Goal: Information Seeking & Learning: Learn about a topic

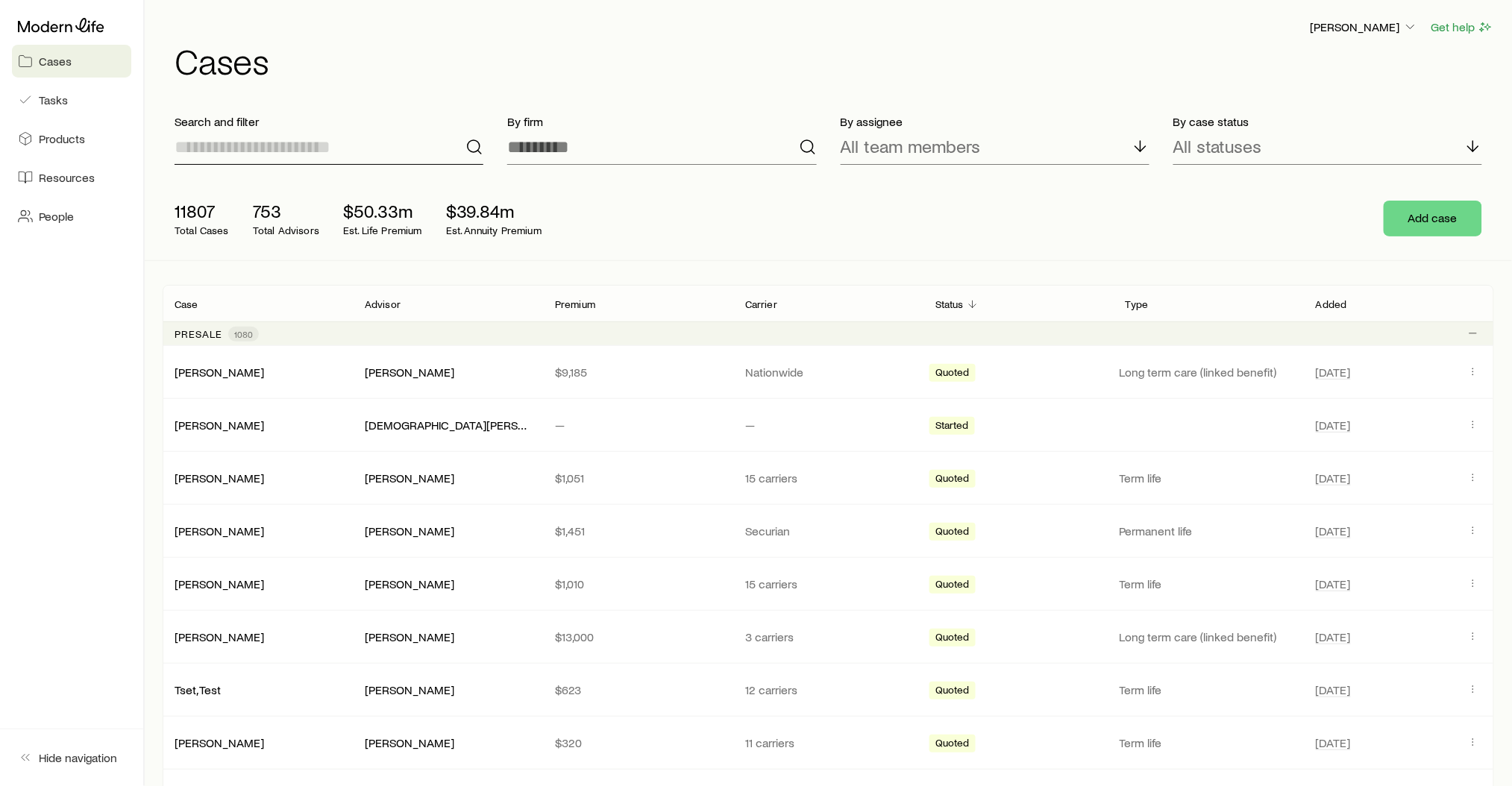
click at [326, 157] on input at bounding box center [329, 147] width 309 height 36
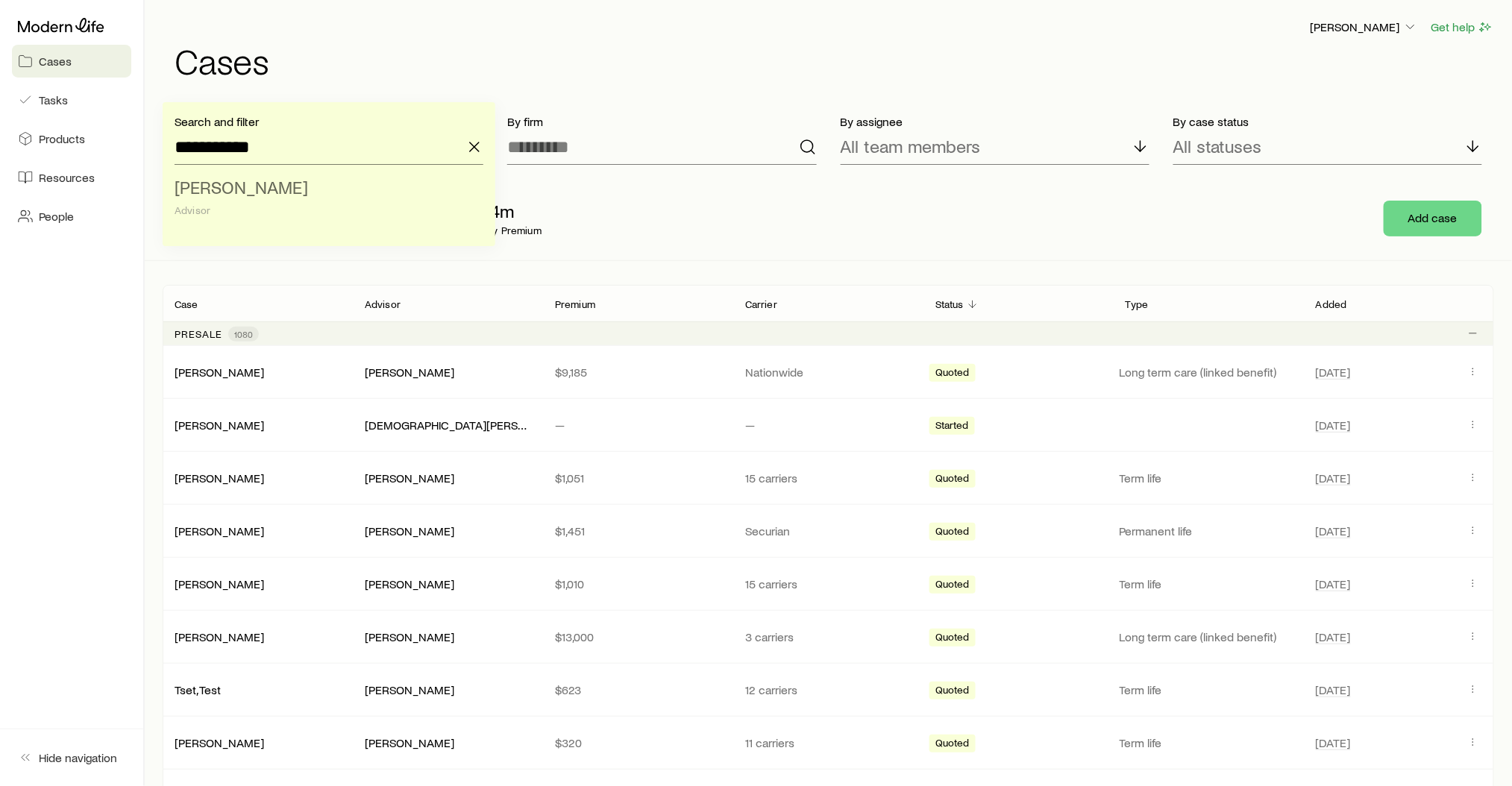
click at [308, 187] on span "[PERSON_NAME]" at bounding box center [241, 187] width 133 height 22
type input "**********"
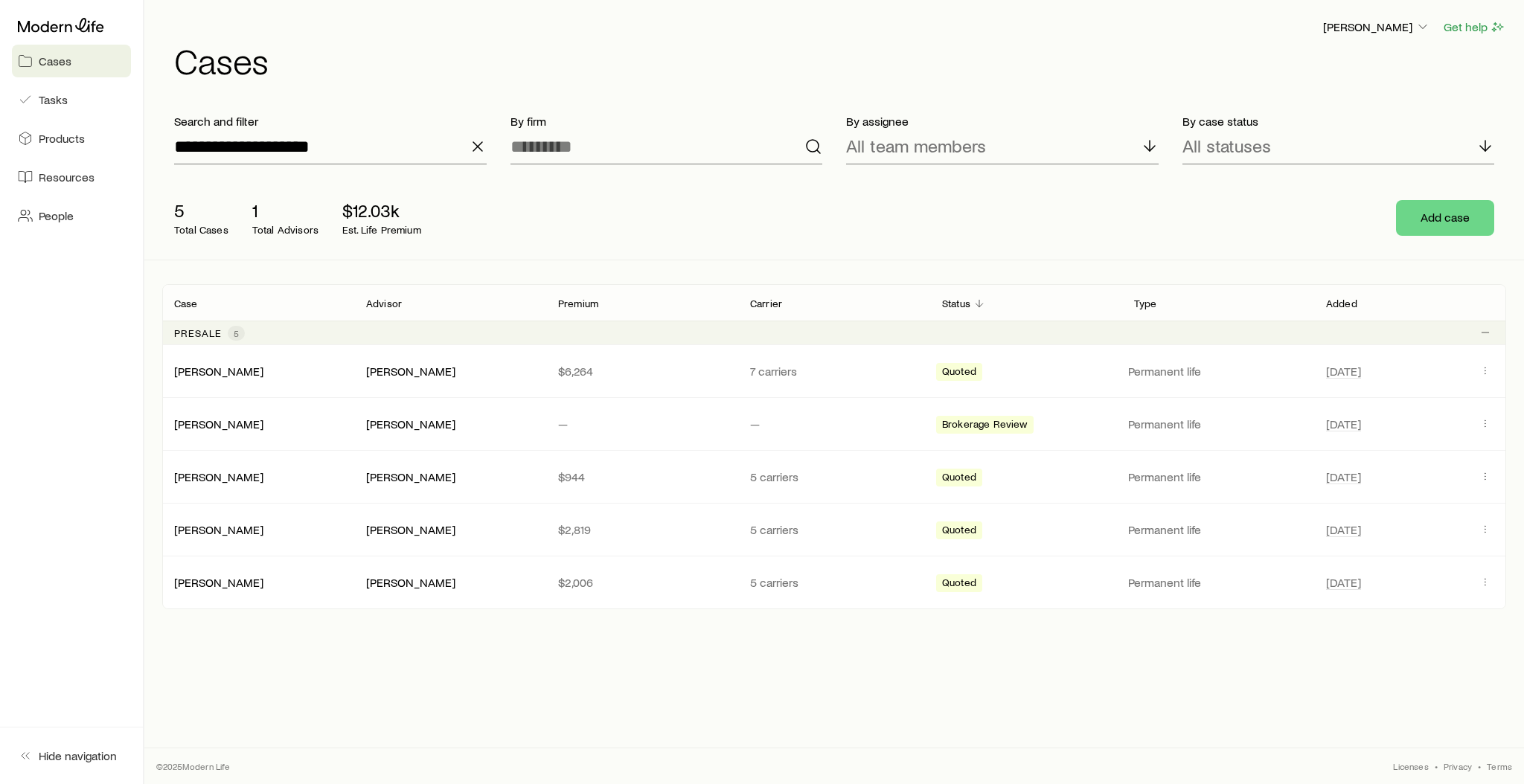
click at [745, 258] on div "5 Total Cases 1 Total Advisors $12.03k Est. Life Premium Add case" at bounding box center [834, 217] width 1344 height 83
click at [195, 422] on link "[PERSON_NAME]" at bounding box center [220, 423] width 90 height 14
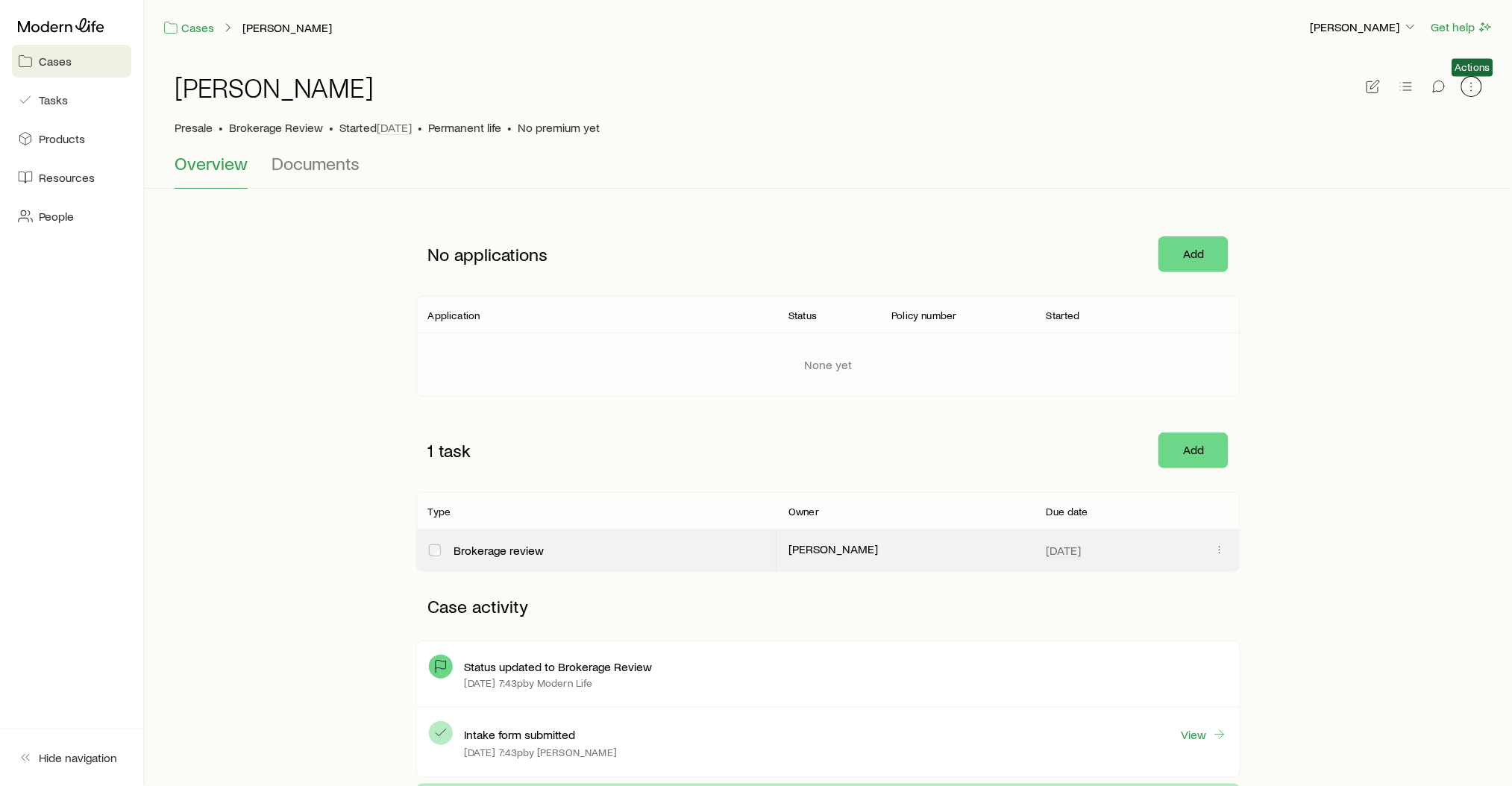
click at [1465, 90] on icon "button" at bounding box center [1471, 86] width 15 height 15
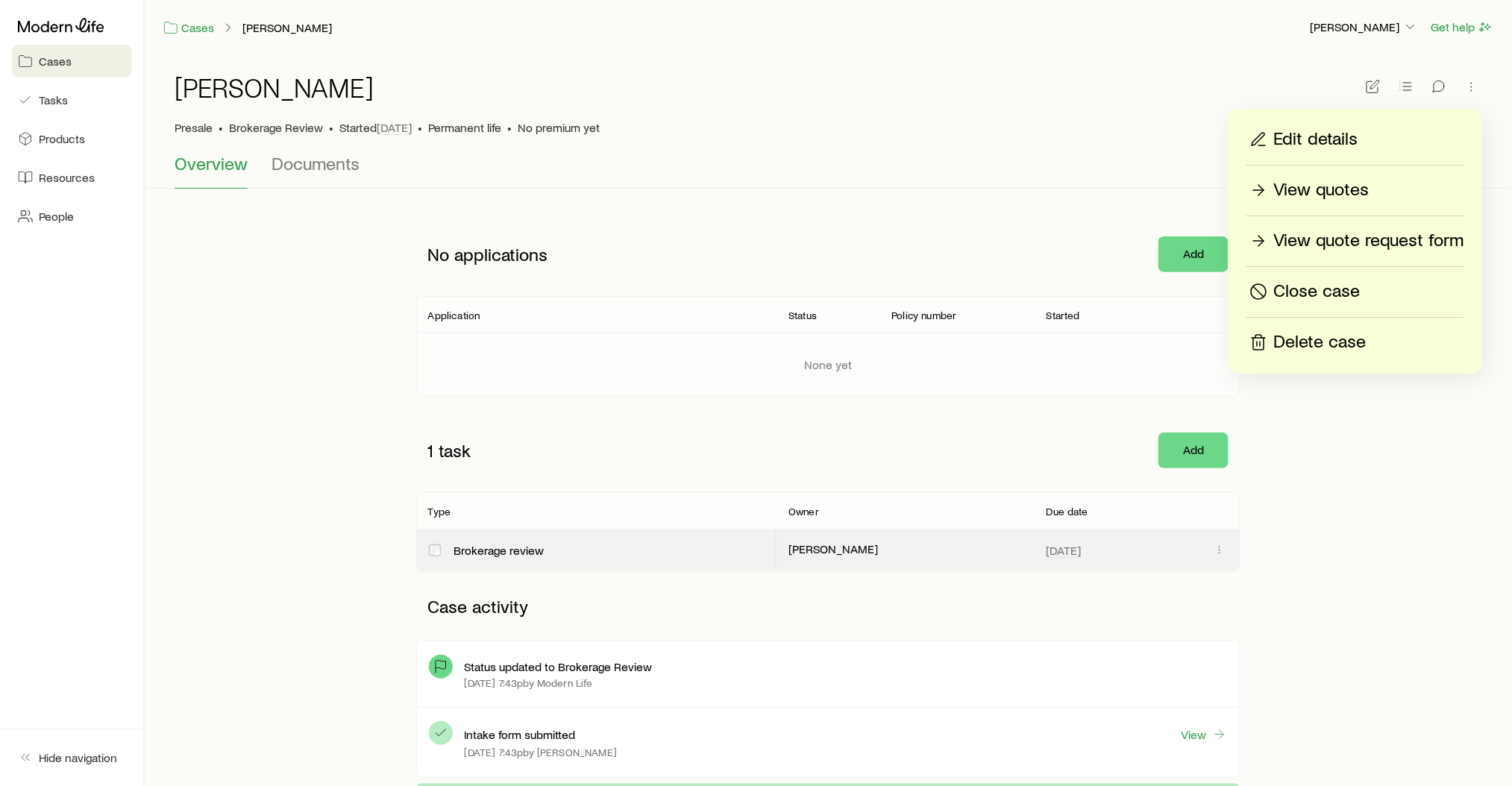
click at [1333, 238] on p "View quote request form" at bounding box center [1369, 240] width 190 height 24
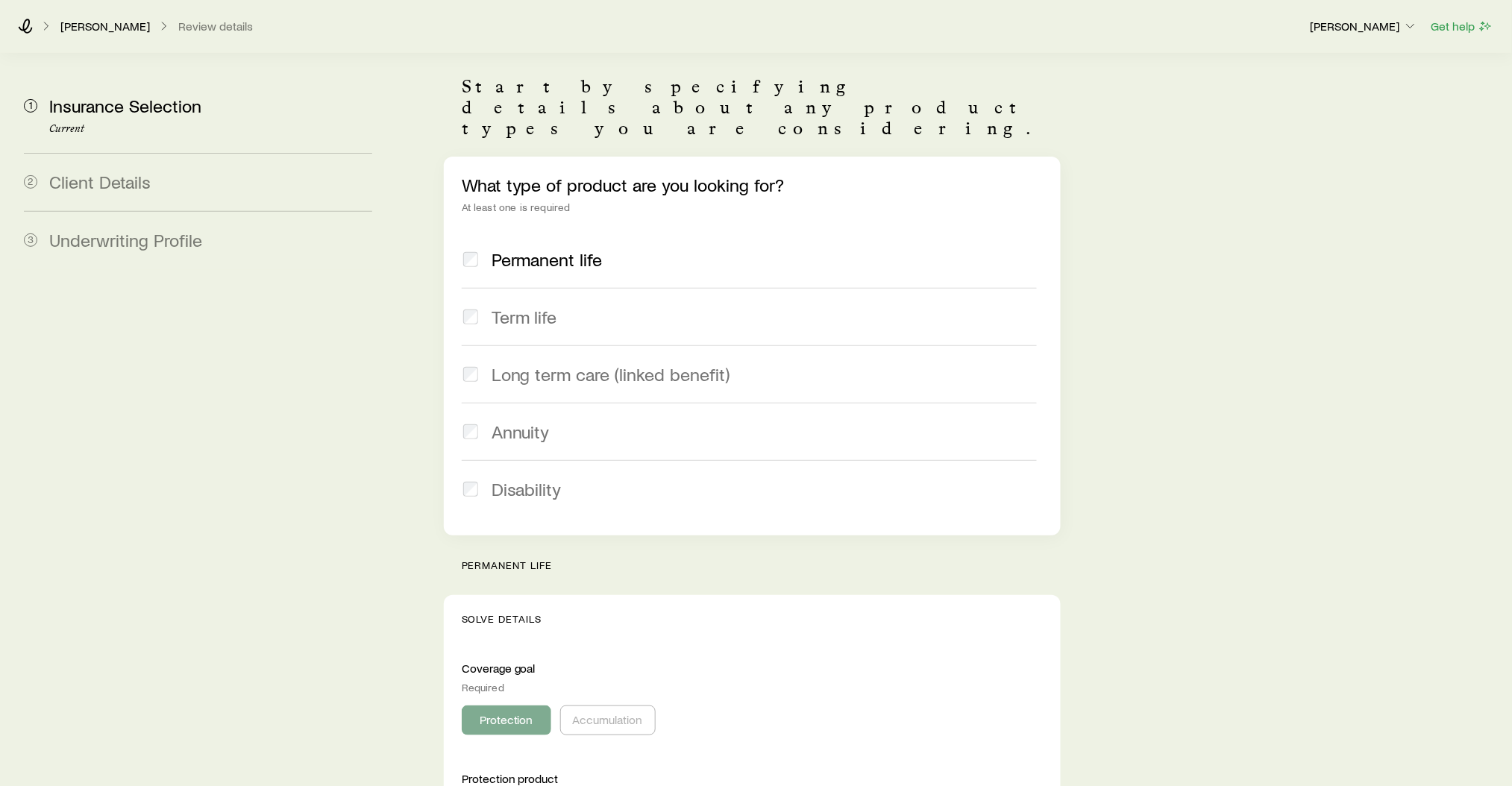
scroll to position [99, 0]
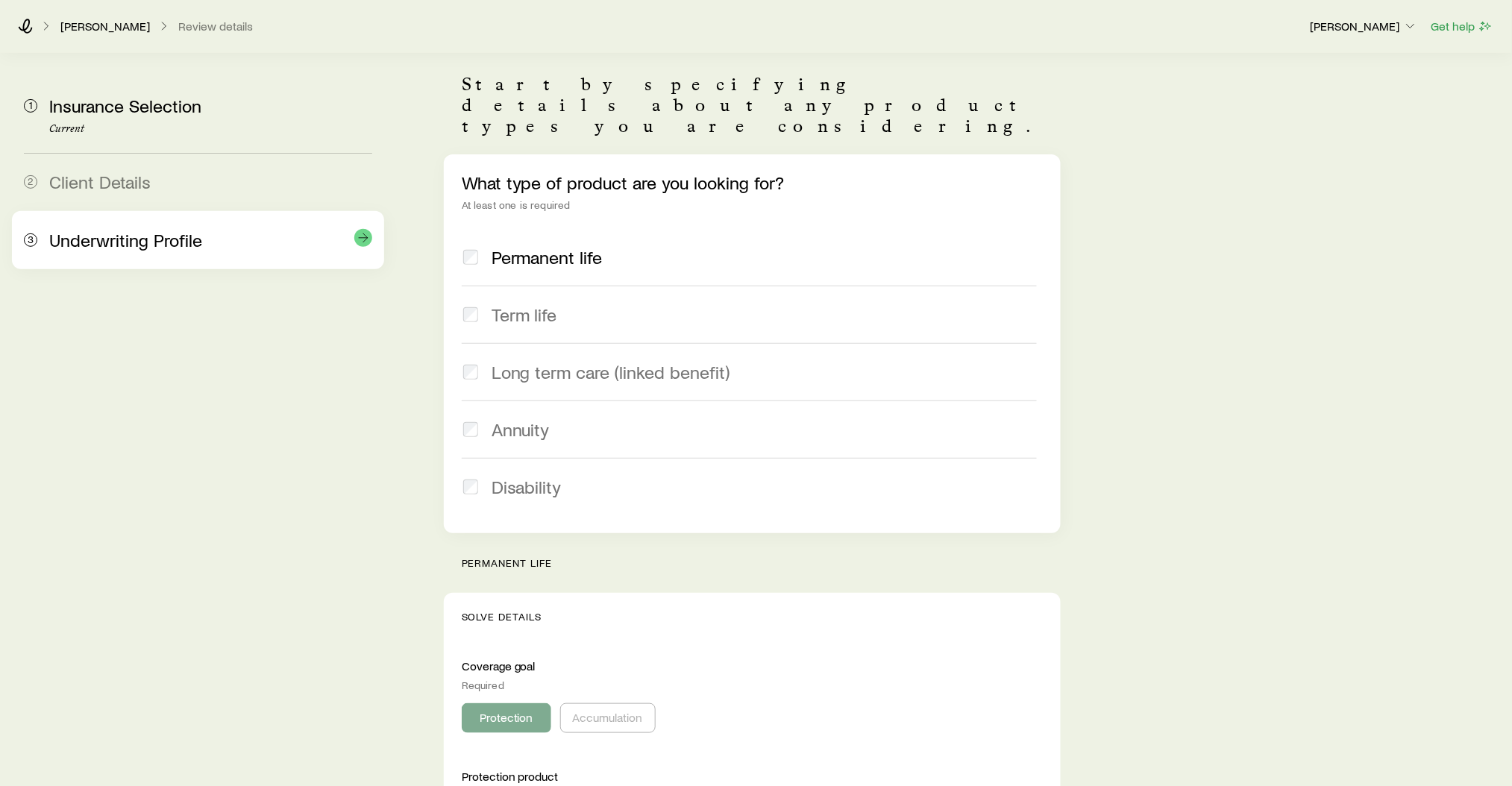
click at [159, 261] on div "3 Underwriting Profile" at bounding box center [198, 240] width 348 height 59
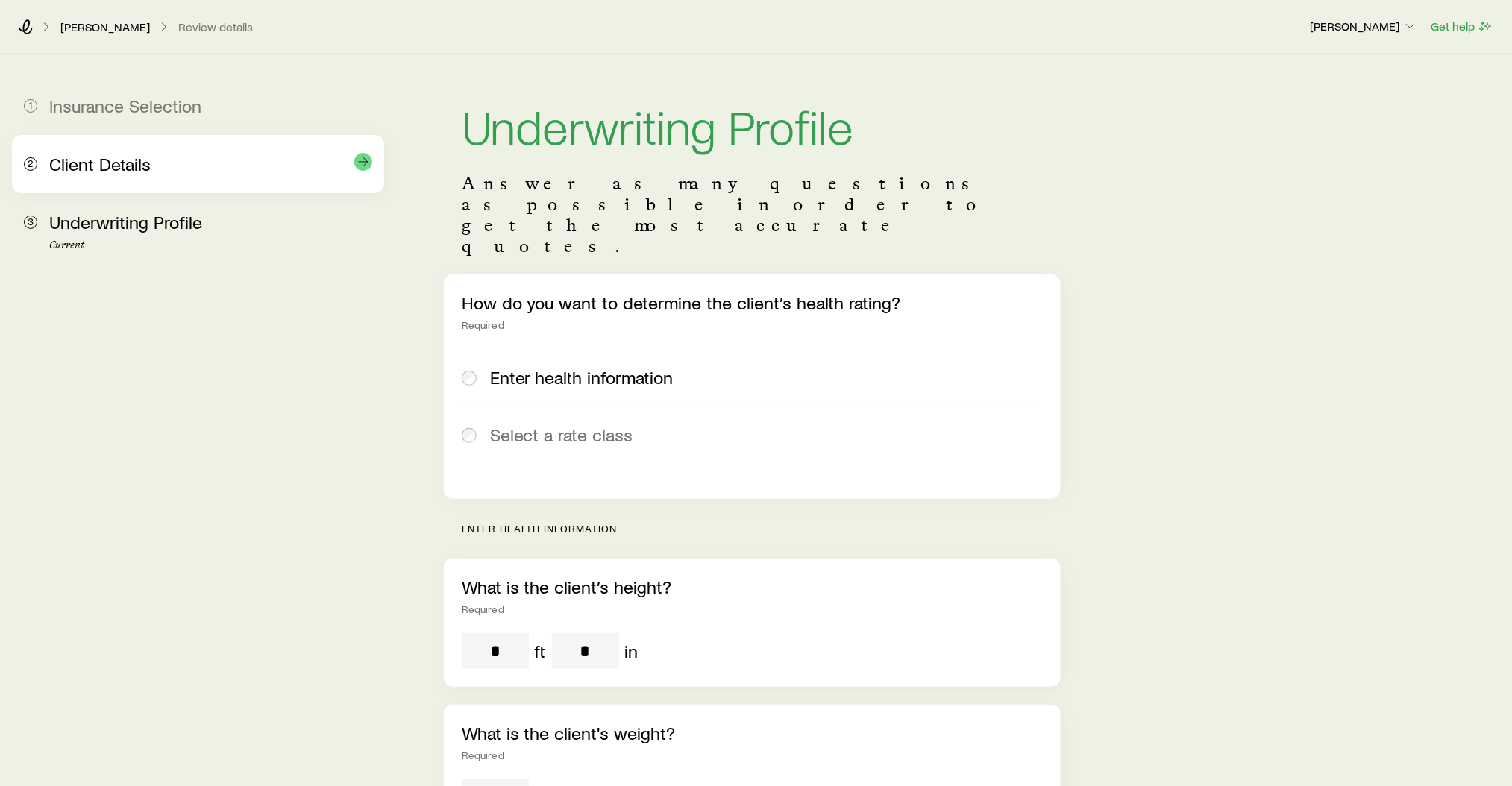
click at [183, 176] on div "Client Details" at bounding box center [211, 165] width 323 height 22
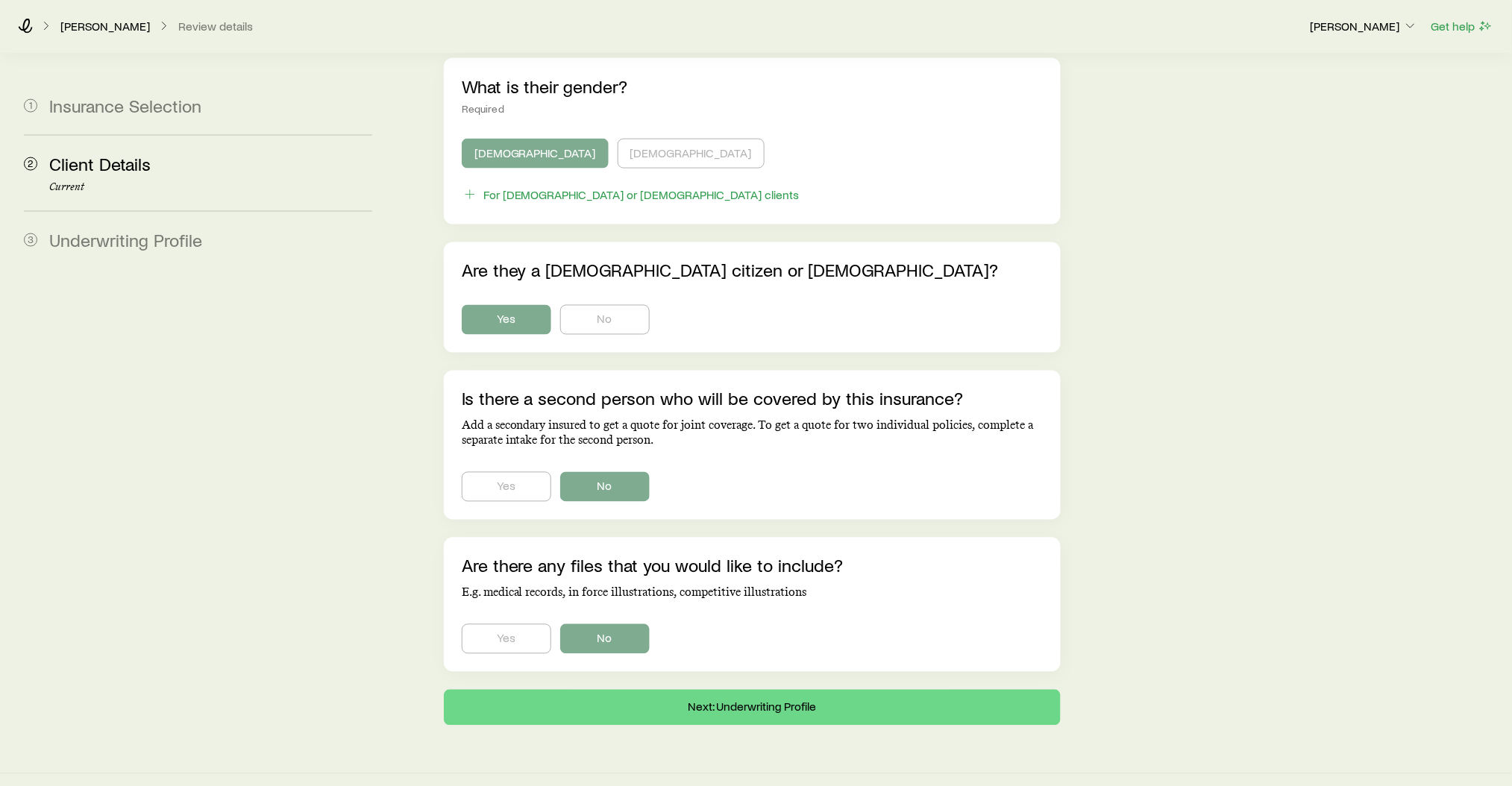
scroll to position [761, 0]
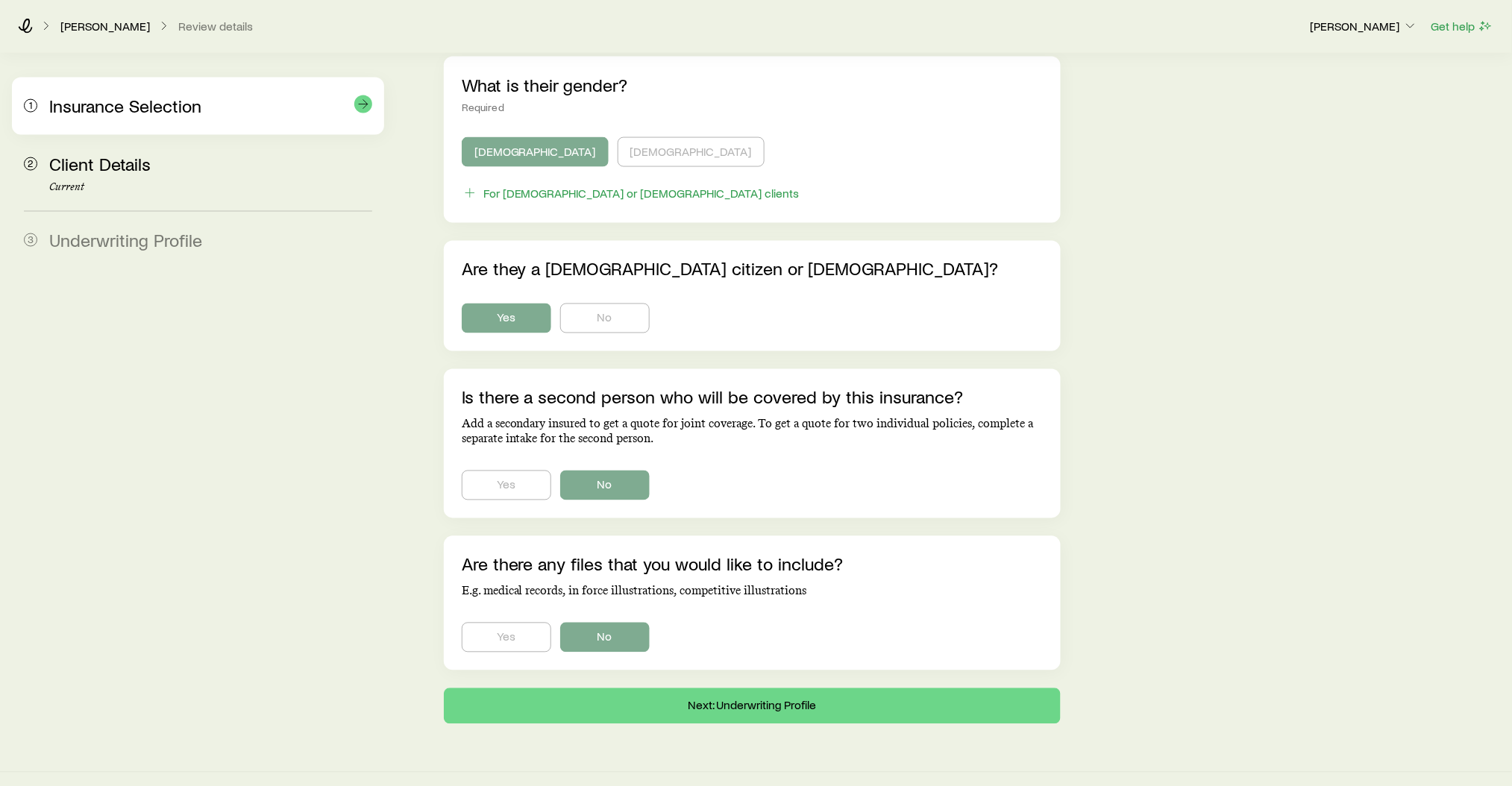
click at [176, 92] on div "1 Insurance Selection" at bounding box center [198, 106] width 348 height 58
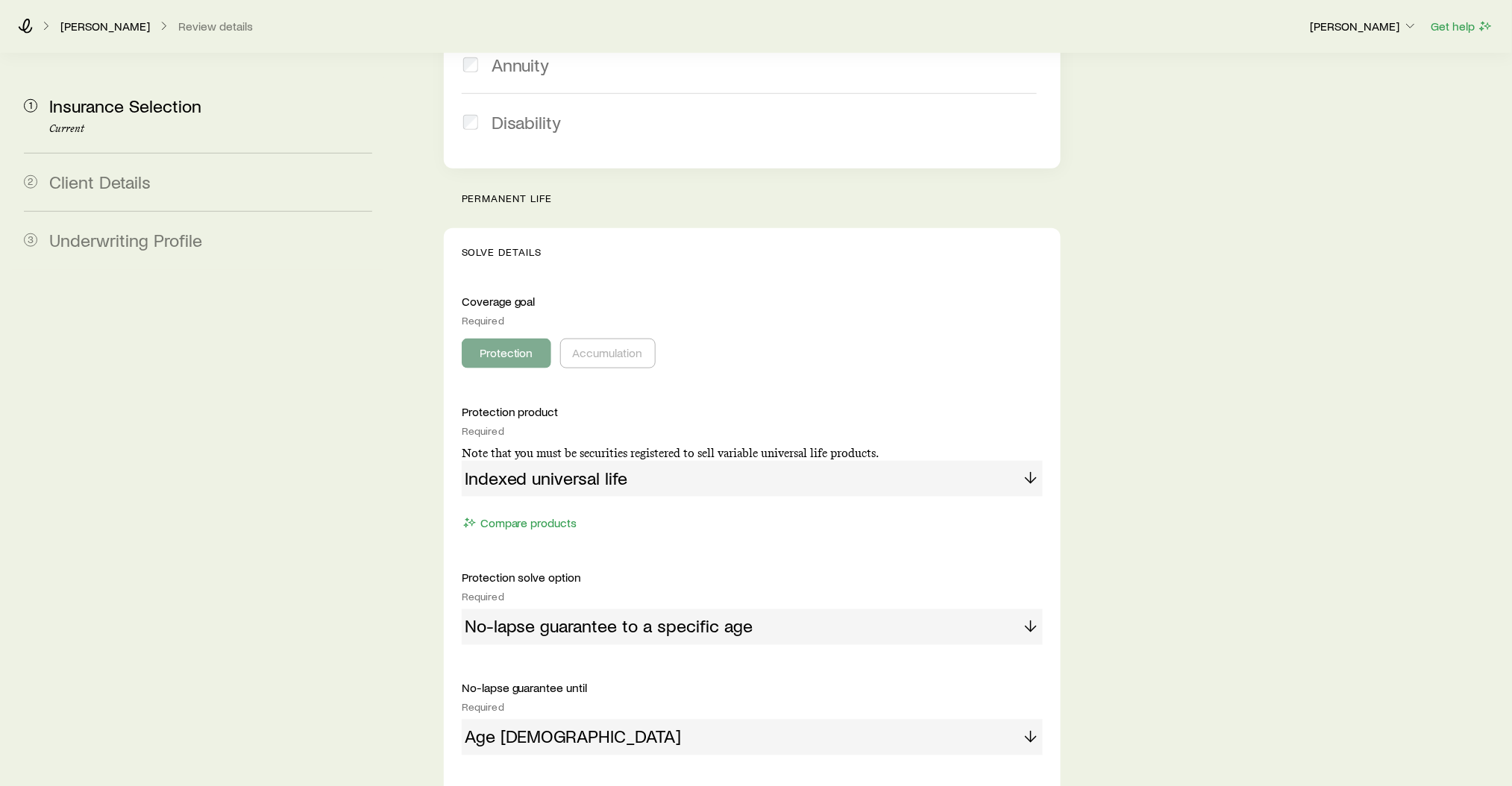
scroll to position [596, 0]
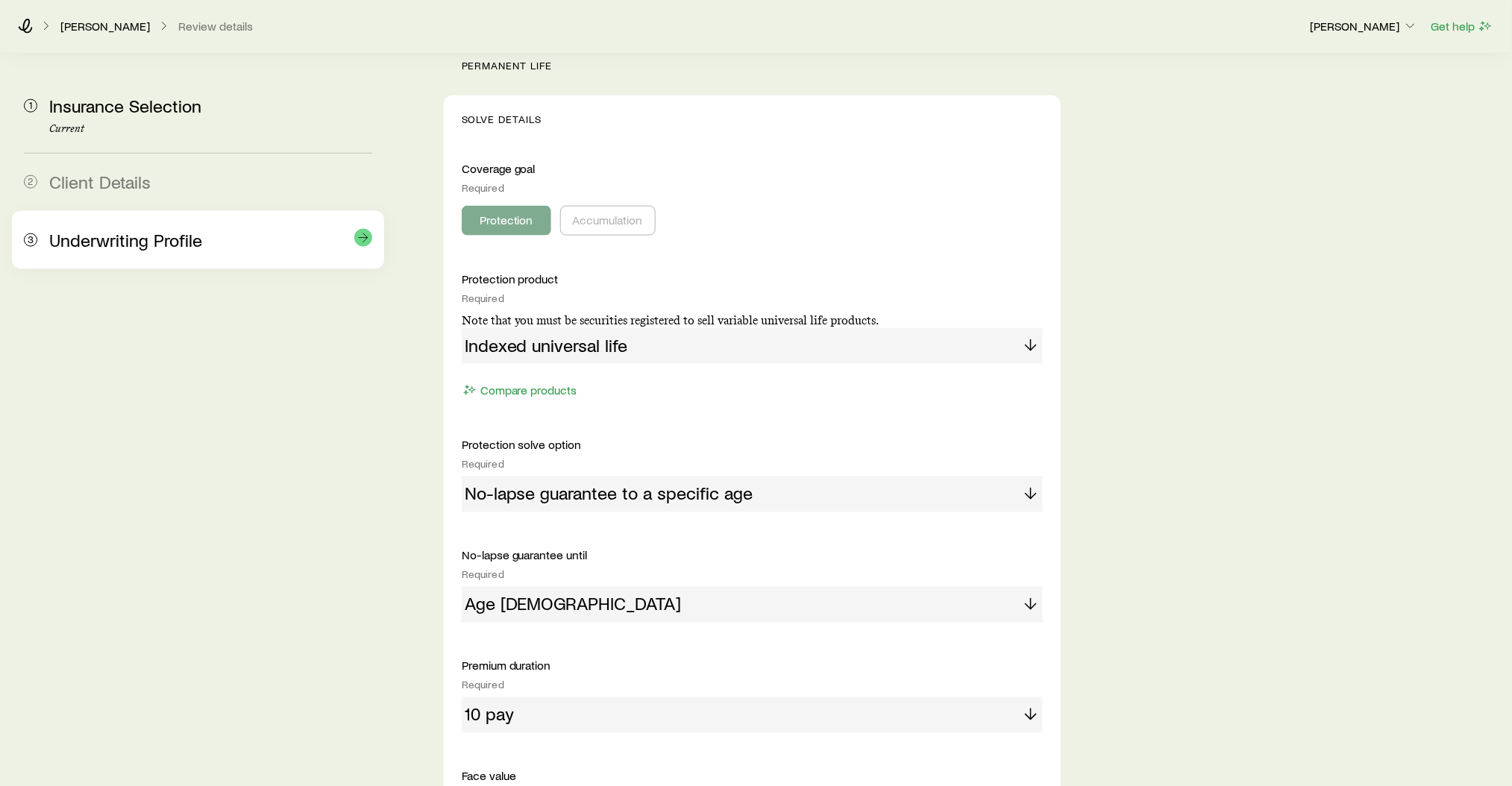
click at [170, 242] on span "Underwriting Profile" at bounding box center [126, 240] width 153 height 22
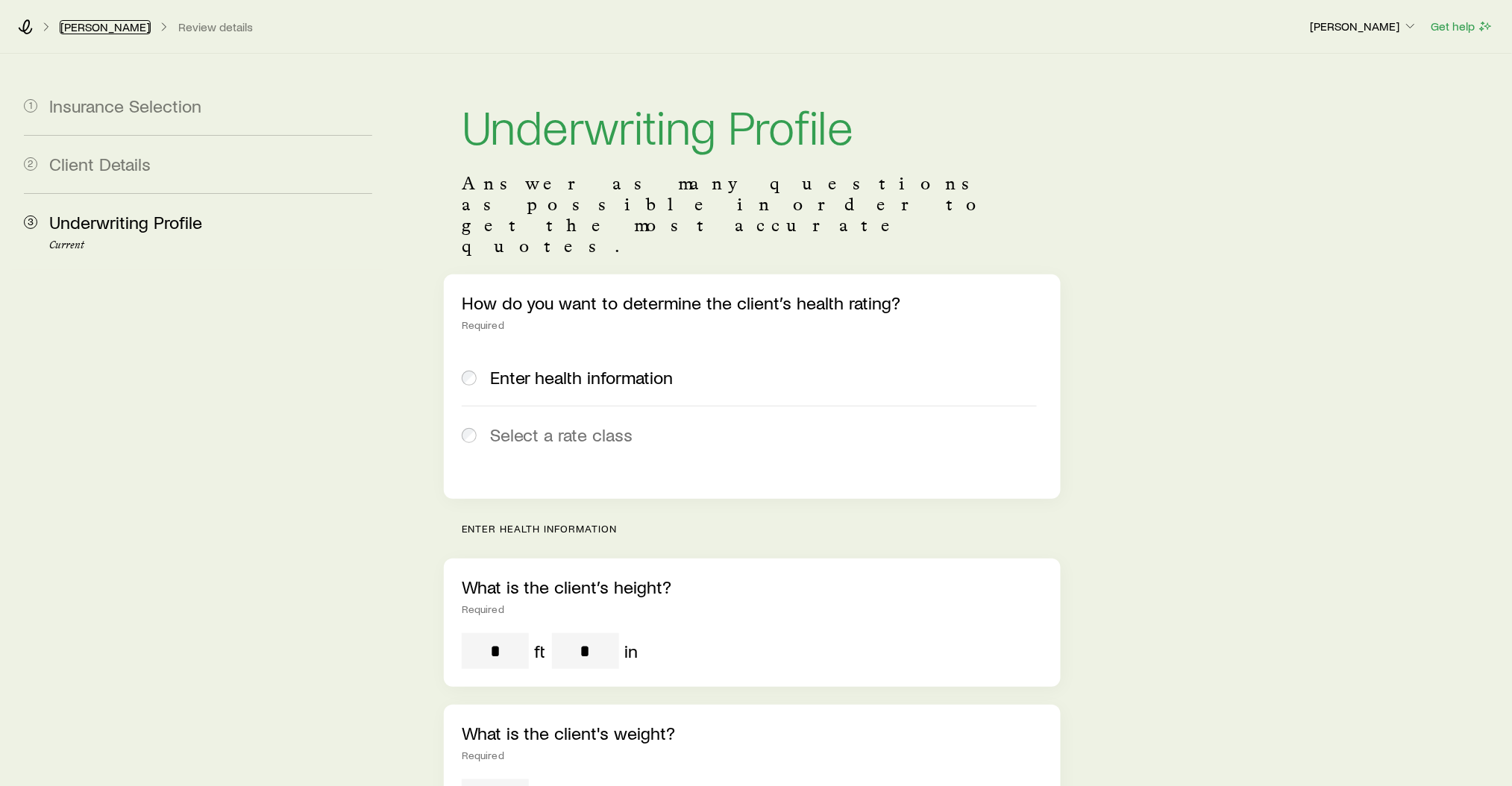
click at [101, 25] on link "[PERSON_NAME]" at bounding box center [105, 27] width 91 height 14
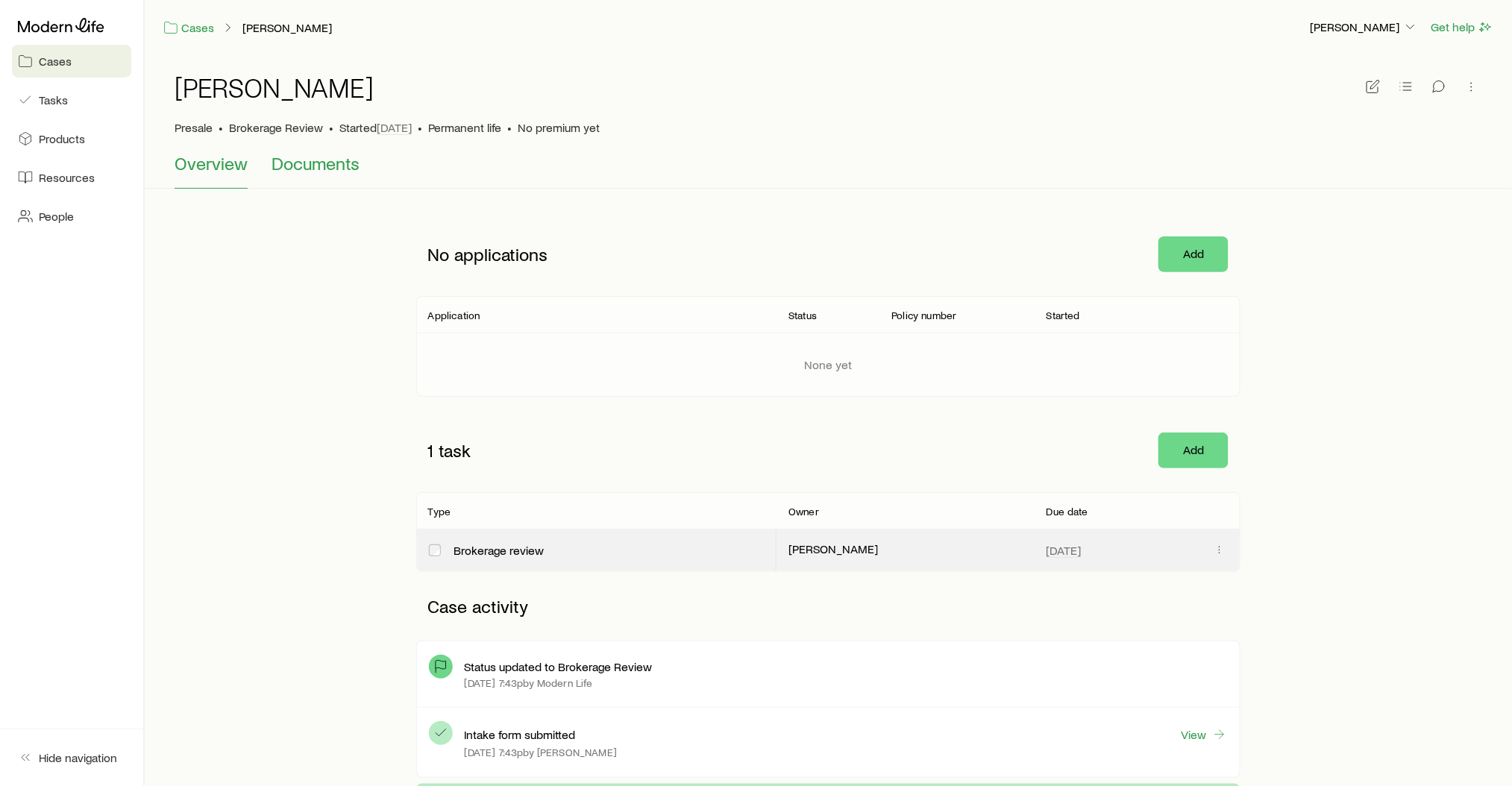
click at [315, 173] on span "Documents" at bounding box center [315, 163] width 88 height 21
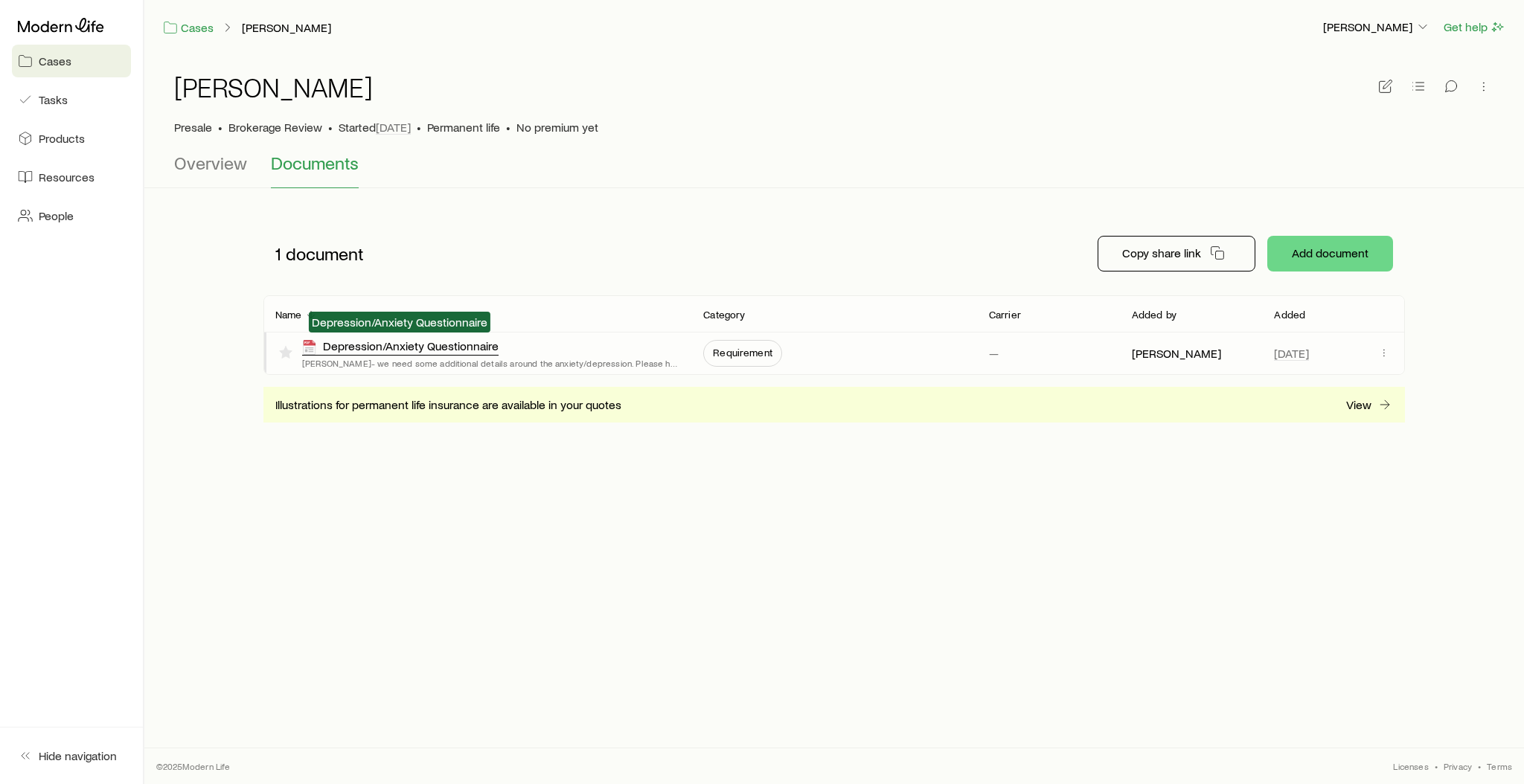
click at [410, 352] on div "Depression/Anxiety Questionnaire" at bounding box center [400, 347] width 196 height 17
click at [214, 167] on span "Overview" at bounding box center [211, 163] width 73 height 21
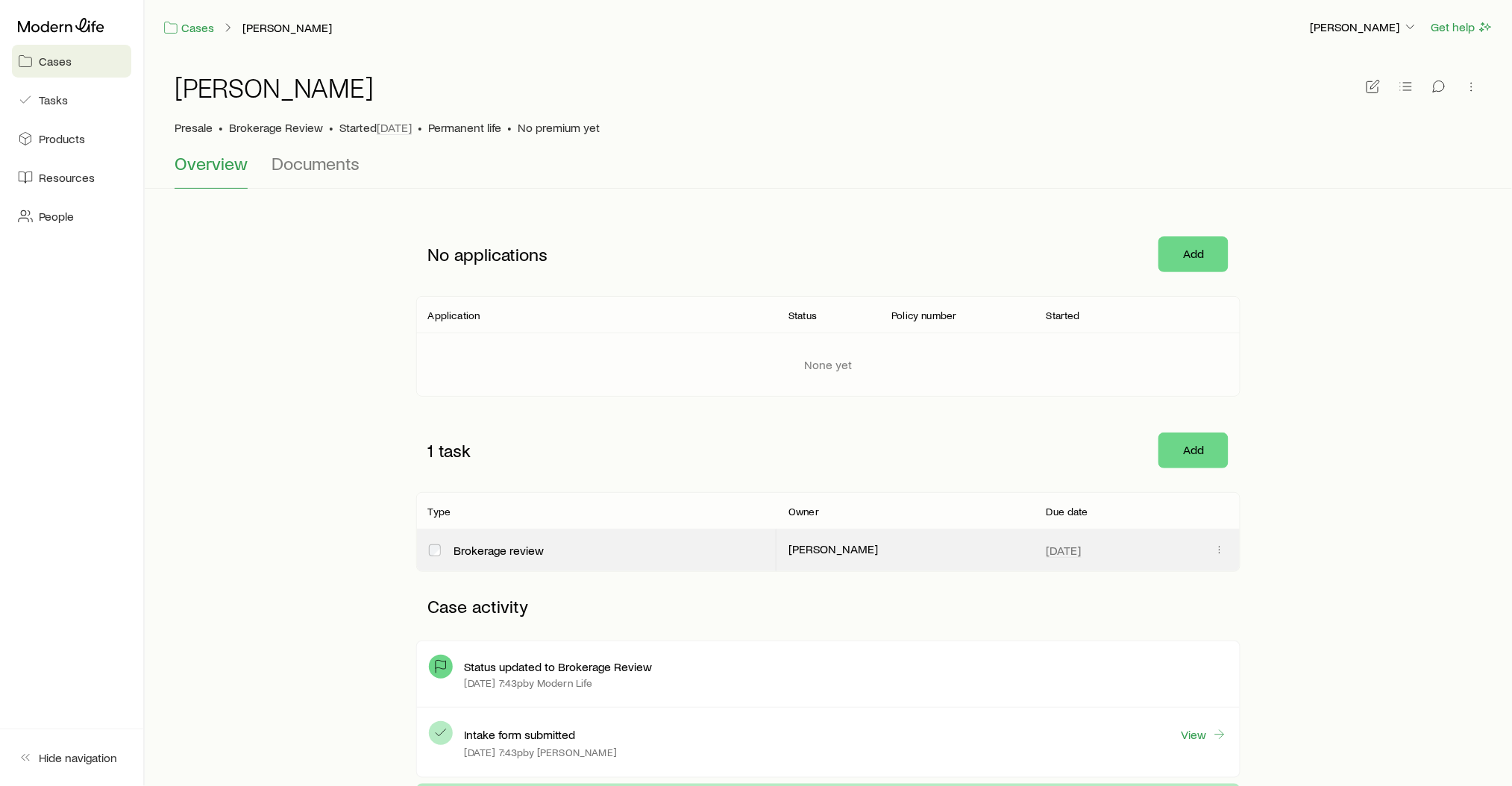
click at [696, 151] on div "[PERSON_NAME] • Brokerage Review • Started [DATE] • Permanent life • No premium…" at bounding box center [828, 104] width 1307 height 98
drag, startPoint x: 1341, startPoint y: 390, endPoint x: 1354, endPoint y: 397, distance: 14.8
click at [1340, 390] on div "No applications Add Application Status Policy number Started None yet 1 task Ad…" at bounding box center [828, 498] width 1319 height 571
click at [60, 61] on span "Cases" at bounding box center [55, 61] width 33 height 15
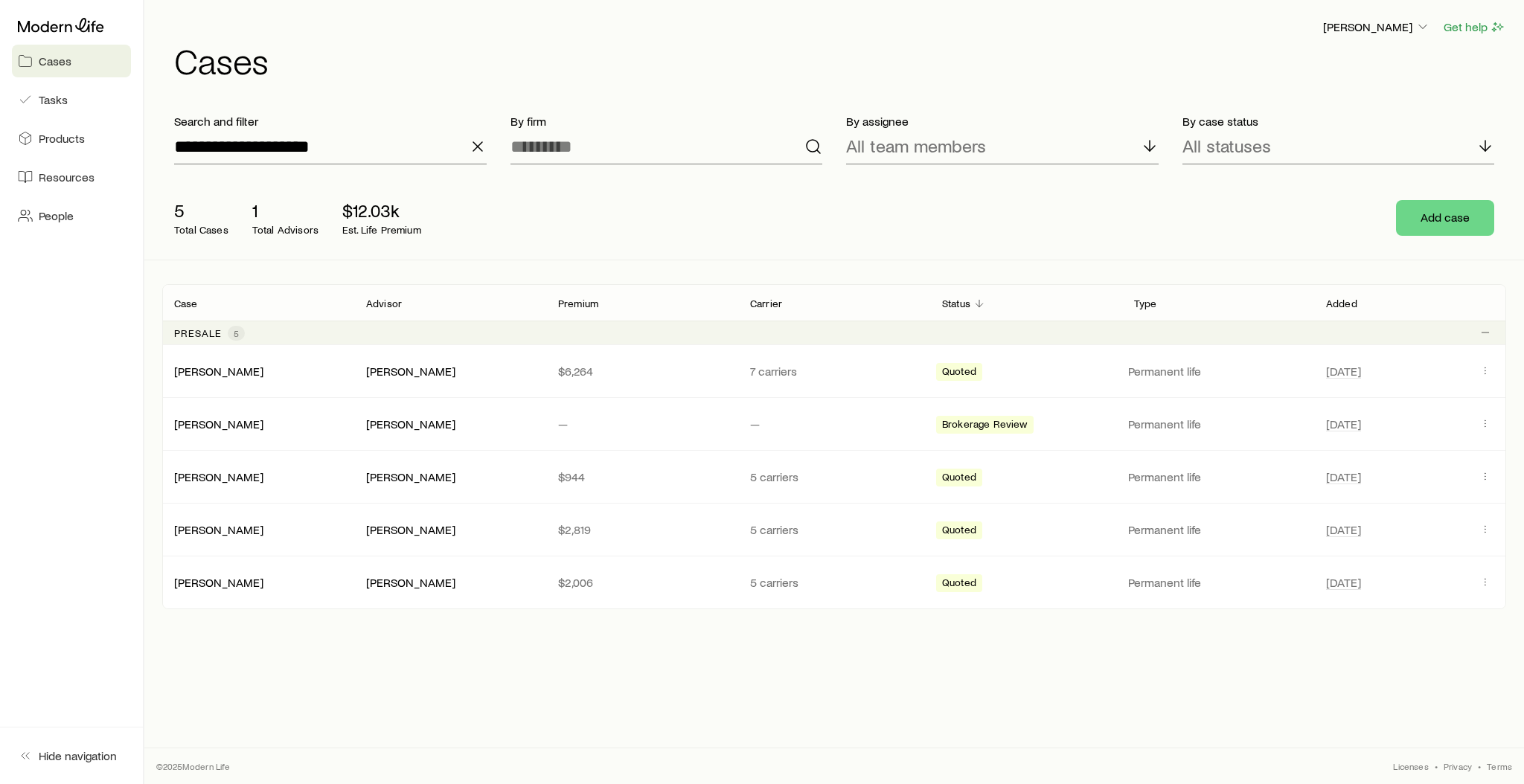
click at [909, 63] on h1 "Cases" at bounding box center [840, 60] width 1332 height 36
click at [854, 235] on div "5 Total Cases 1 Total Advisors $12.03k Est. Life Premium Add case" at bounding box center [834, 217] width 1344 height 83
click at [667, 214] on div "5 Total Cases 1 Total Advisors $12.03k Est. Life Premium Add case" at bounding box center [834, 217] width 1344 height 83
click at [723, 677] on div "**********" at bounding box center [834, 350] width 1380 height 700
click at [479, 661] on div "**********" at bounding box center [834, 350] width 1380 height 700
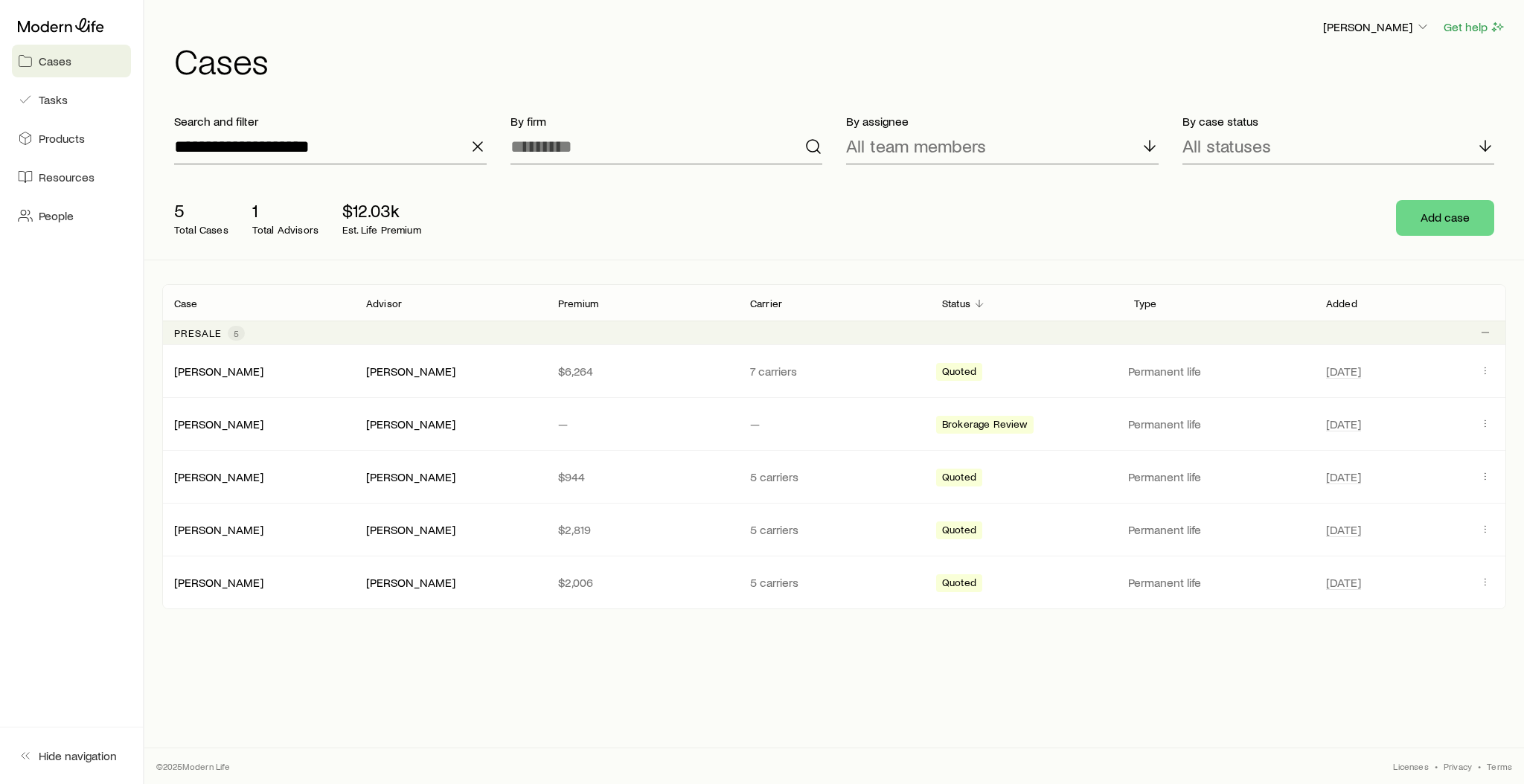
click at [742, 40] on header "[PERSON_NAME] Get help Cases" at bounding box center [834, 47] width 1344 height 60
click at [521, 193] on div "5 Total Cases 1 Total Advisors $12.03k Est. Life Premium" at bounding box center [400, 218] width 477 height 59
drag, startPoint x: 556, startPoint y: 638, endPoint x: 1109, endPoint y: 725, distance: 559.8
click at [1109, 725] on div "**********" at bounding box center [762, 392] width 1524 height 784
click at [481, 664] on div "**********" at bounding box center [834, 350] width 1380 height 700
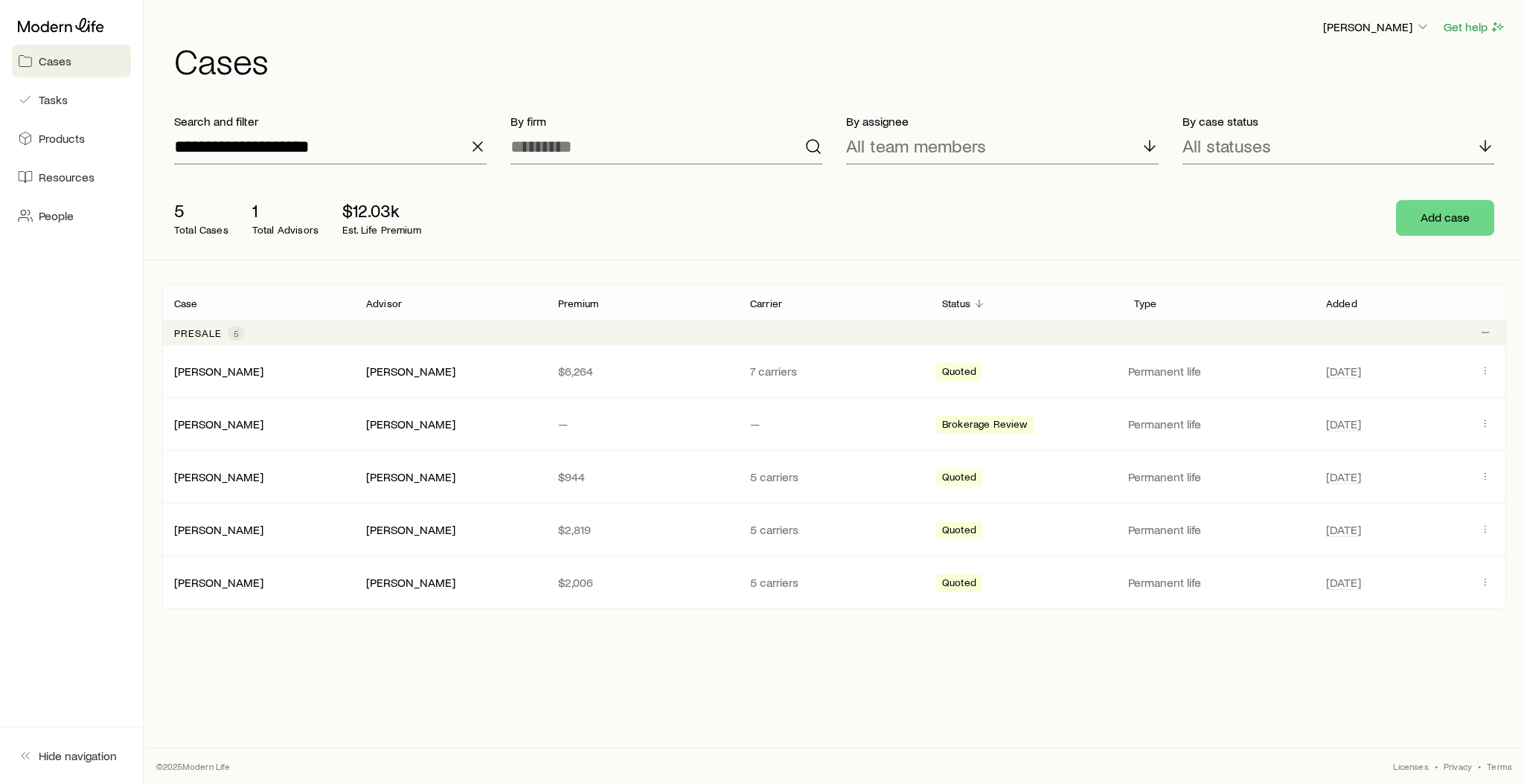
click at [633, 192] on div "5 Total Cases 1 Total Advisors $12.03k Est. Life Premium" at bounding box center [400, 218] width 477 height 59
click at [824, 641] on div "**********" at bounding box center [834, 350] width 1380 height 700
click at [323, 624] on div "**********" at bounding box center [834, 367] width 1344 height 531
click at [637, 673] on div "**********" at bounding box center [834, 350] width 1380 height 700
click at [849, 214] on div "5 Total Cases 1 Total Advisors $12.03k Est. Life Premium Add case" at bounding box center [834, 217] width 1344 height 83
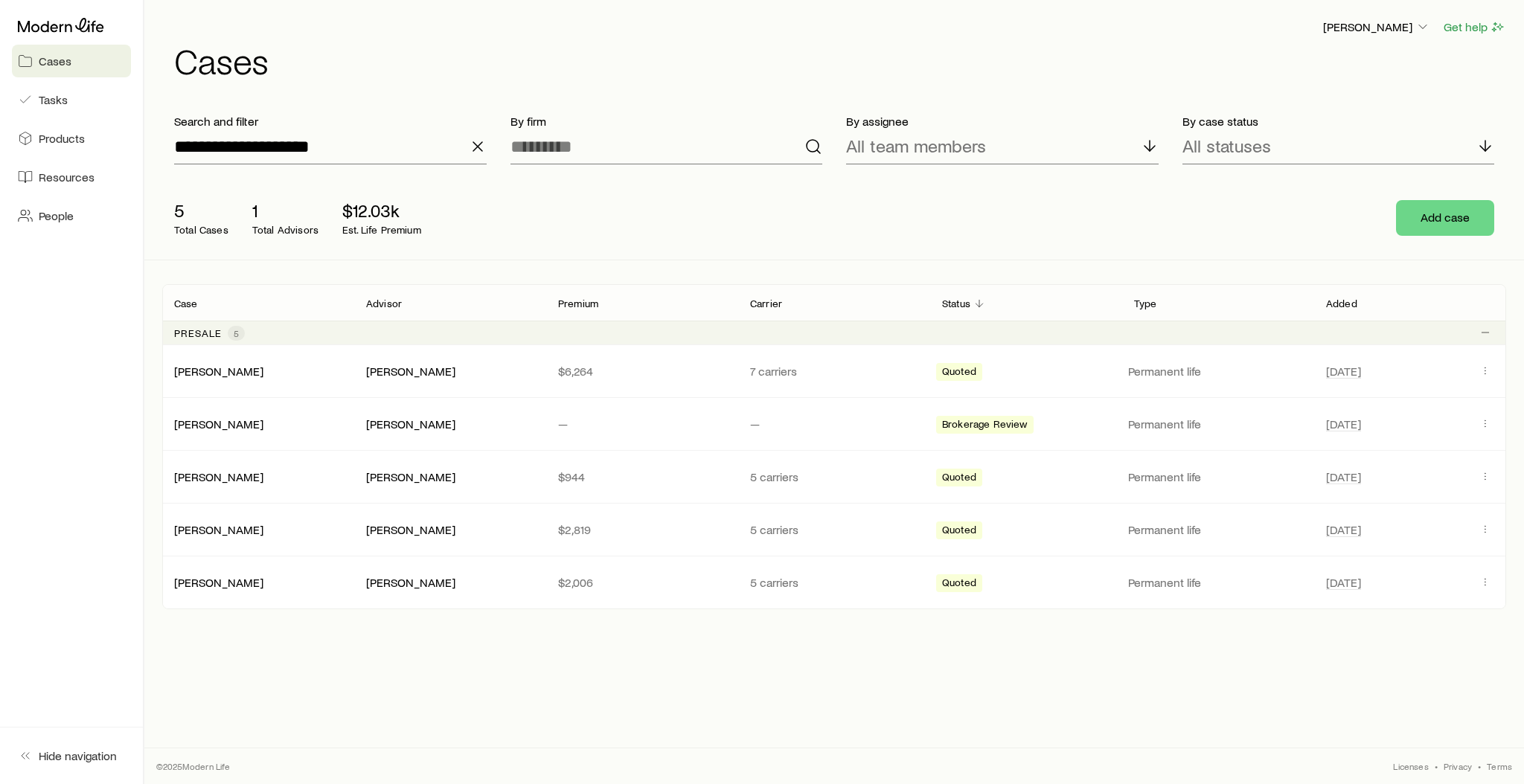
click at [509, 220] on div "5 Total Cases 1 Total Advisors $12.03k Est. Life Premium" at bounding box center [400, 218] width 477 height 59
click at [1021, 67] on h1 "Cases" at bounding box center [840, 60] width 1332 height 36
click at [671, 670] on div "**********" at bounding box center [834, 350] width 1380 height 700
click at [687, 76] on h1 "Cases" at bounding box center [840, 60] width 1332 height 36
click at [713, 40] on header "[PERSON_NAME] Get help Cases" at bounding box center [834, 47] width 1344 height 60
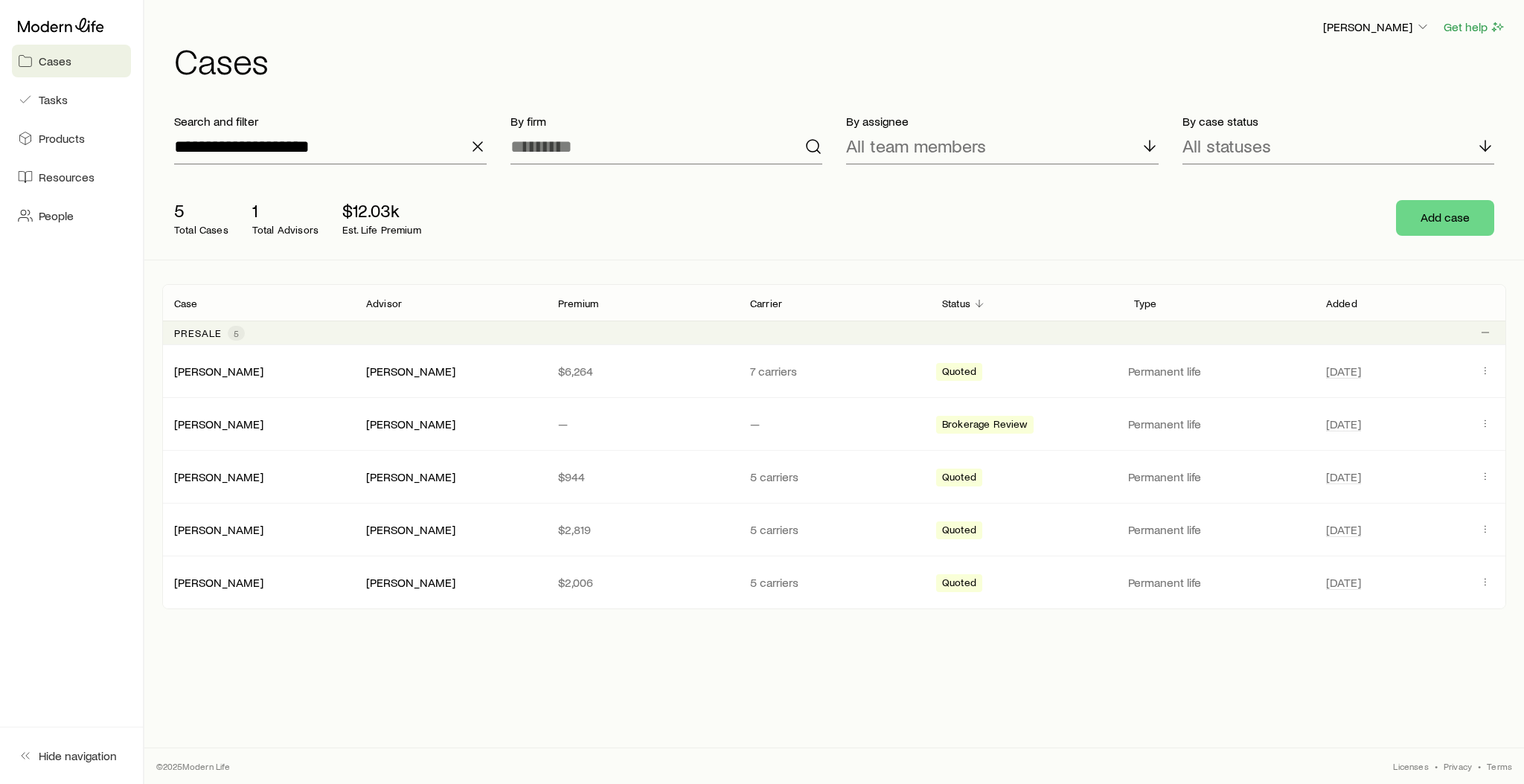
click at [723, 27] on div "[PERSON_NAME] Get help" at bounding box center [840, 27] width 1332 height 19
click at [505, 13] on div "[PERSON_NAME] Get help Cases" at bounding box center [834, 47] width 1344 height 96
click at [602, 53] on h1 "Cases" at bounding box center [840, 60] width 1332 height 36
click at [534, 54] on h1 "Cases" at bounding box center [840, 60] width 1332 height 36
click at [563, 664] on div "**********" at bounding box center [834, 350] width 1380 height 700
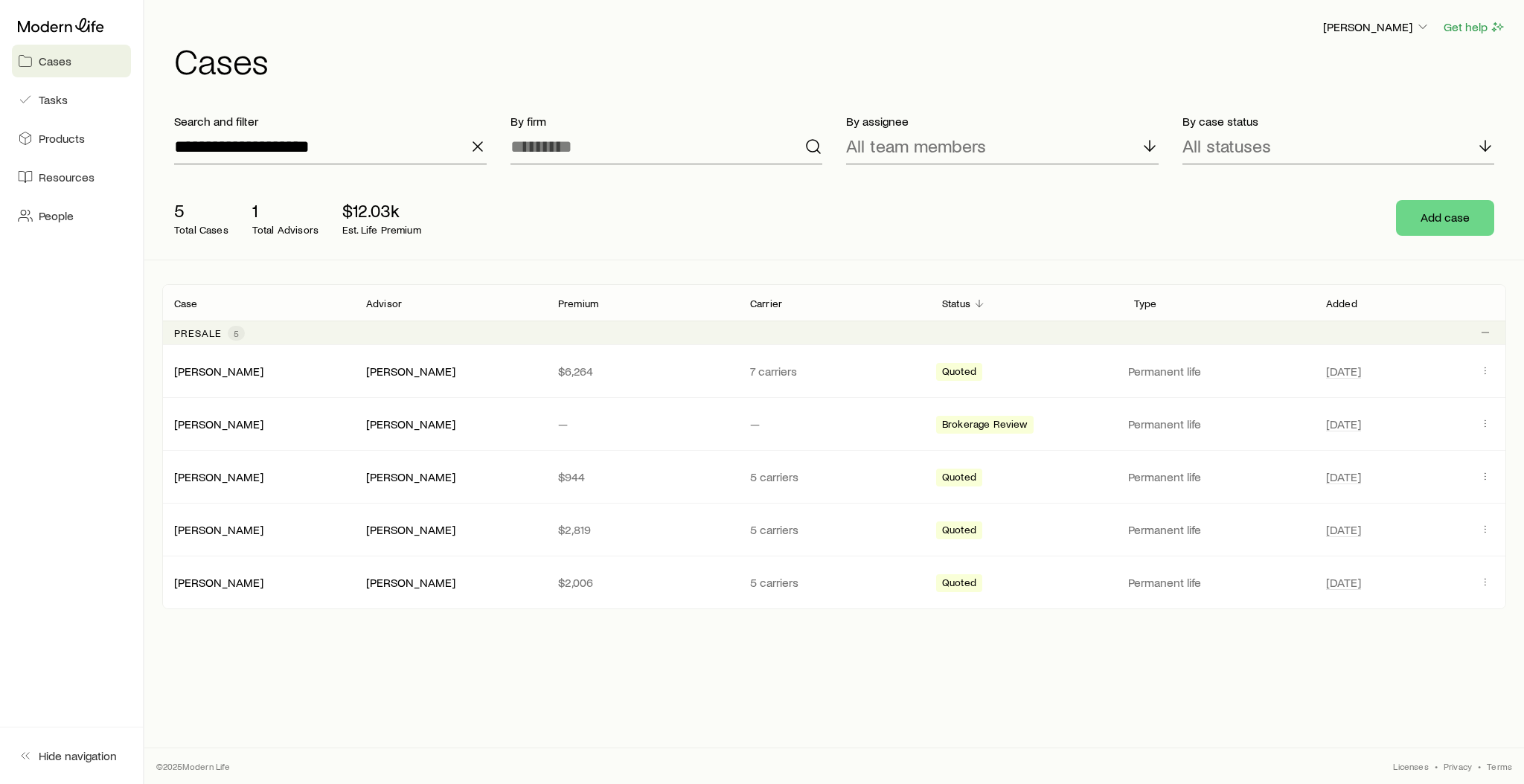
click at [556, 223] on div "5 Total Cases 1 Total Advisors $12.03k Est. Life Premium" at bounding box center [400, 218] width 477 height 59
click at [377, 46] on h1 "Cases" at bounding box center [840, 60] width 1332 height 36
click at [782, 202] on div "5 Total Cases 1 Total Advisors $12.03k Est. Life Premium Add case" at bounding box center [834, 217] width 1344 height 83
click at [1085, 691] on div "**********" at bounding box center [834, 350] width 1380 height 700
click at [752, 61] on h1 "Cases" at bounding box center [840, 60] width 1332 height 36
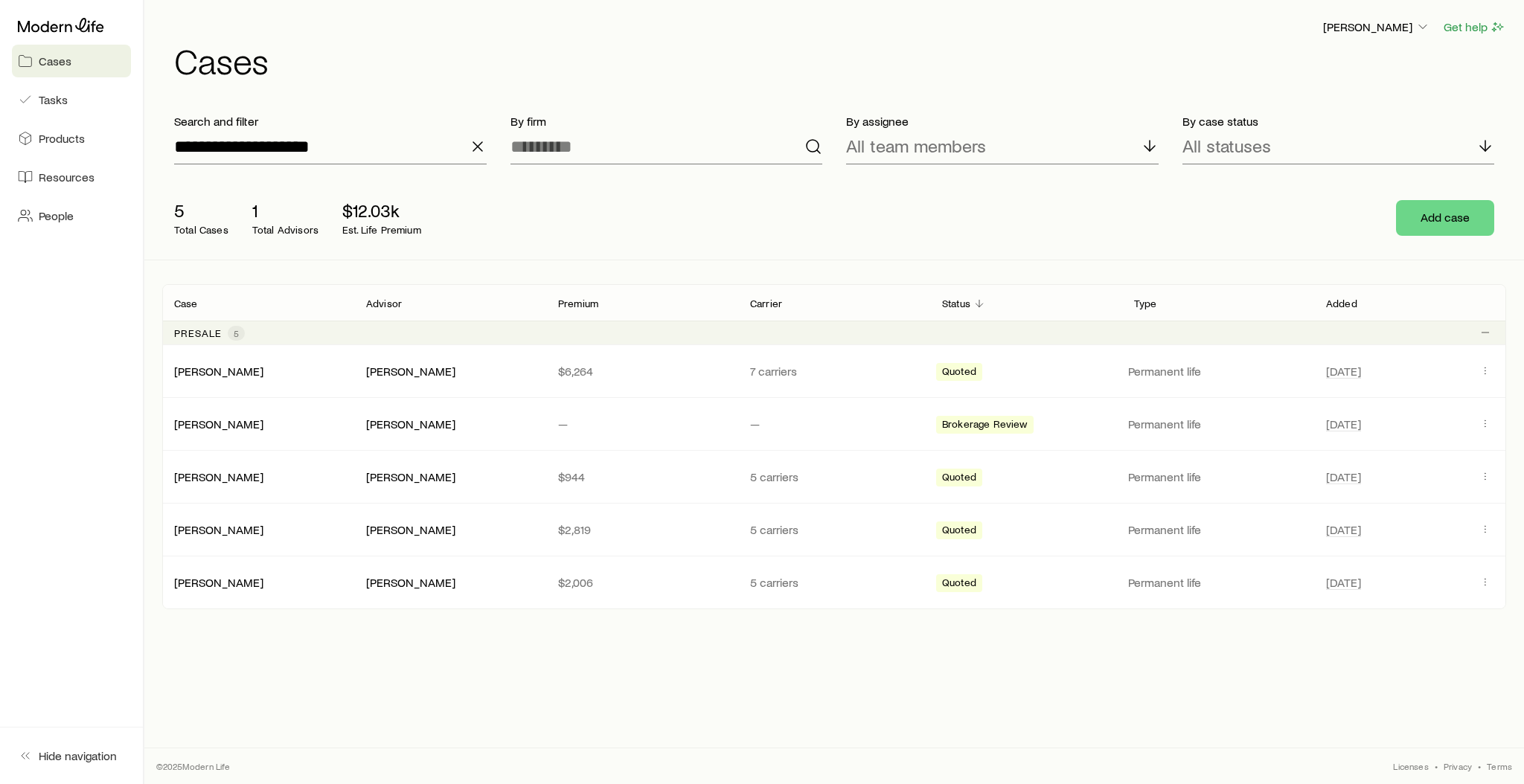
click at [387, 73] on h1 "Cases" at bounding box center [840, 60] width 1332 height 36
click at [355, 63] on h1 "Cases" at bounding box center [840, 60] width 1332 height 36
click at [276, 63] on h1 "Cases" at bounding box center [840, 60] width 1332 height 36
click at [926, 708] on div "**********" at bounding box center [762, 392] width 1524 height 784
drag, startPoint x: 978, startPoint y: 68, endPoint x: 983, endPoint y: 77, distance: 10.3
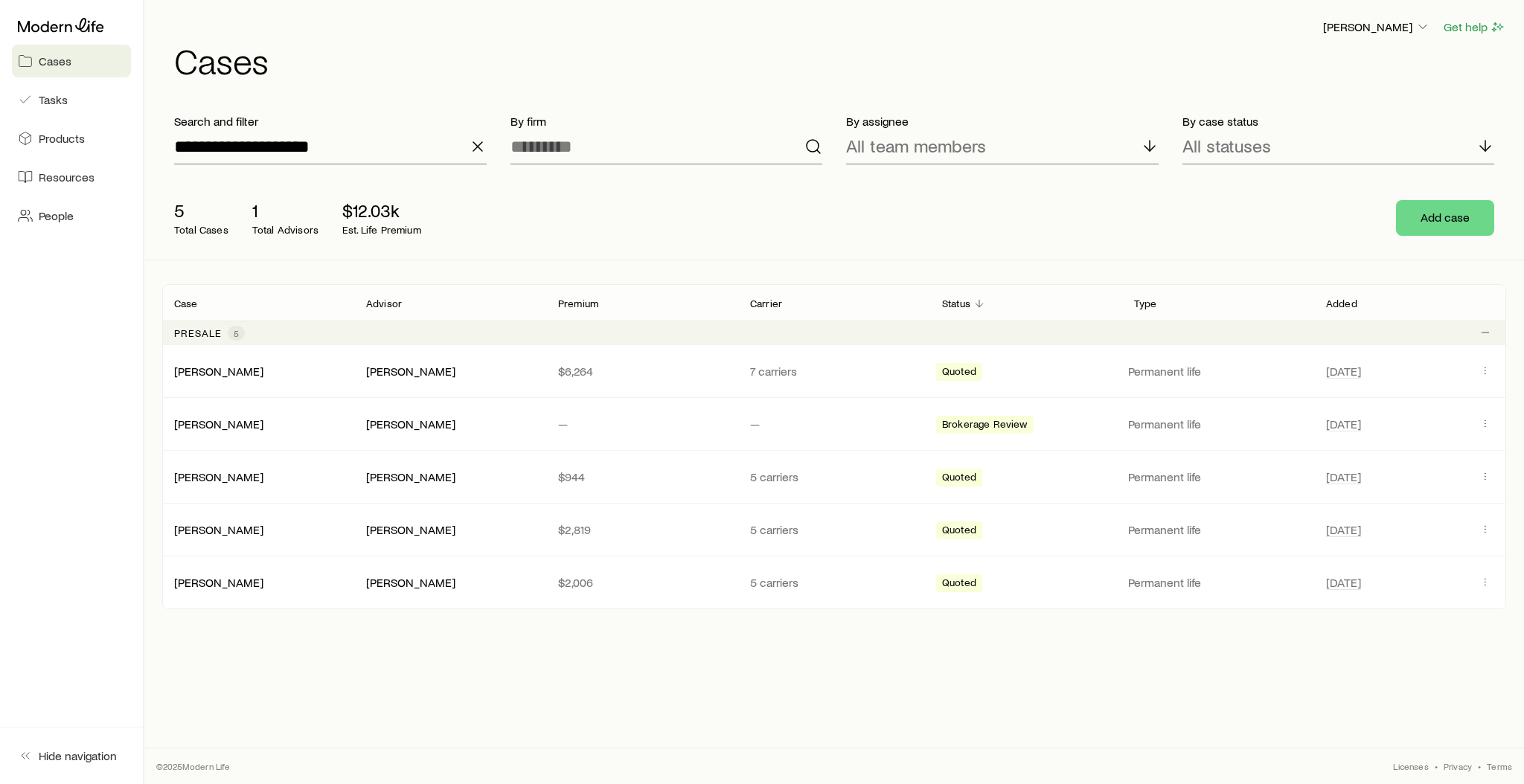
click at [978, 68] on h1 "Cases" at bounding box center [840, 60] width 1332 height 36
click at [924, 687] on div "**********" at bounding box center [834, 350] width 1380 height 700
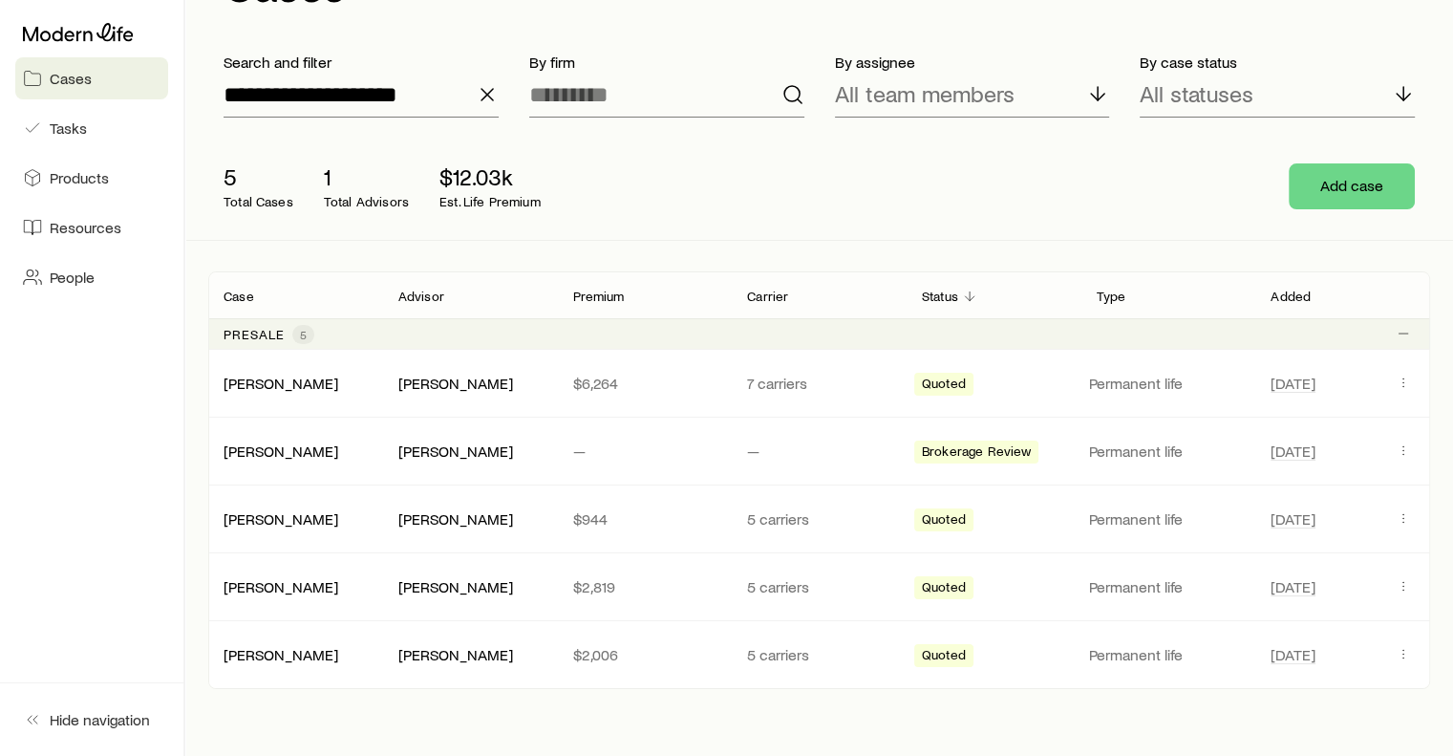
scroll to position [96, 0]
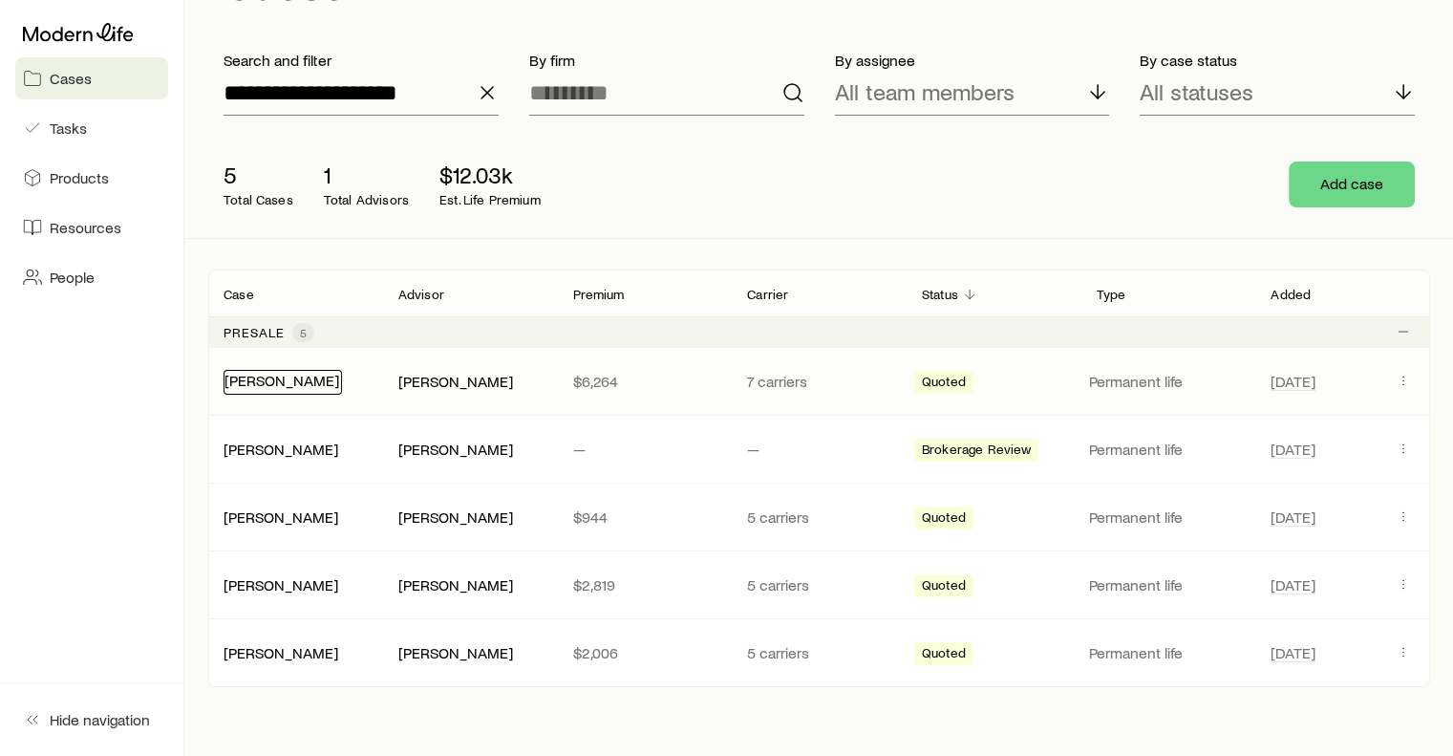
click at [311, 380] on link "[PERSON_NAME]" at bounding box center [282, 380] width 115 height 18
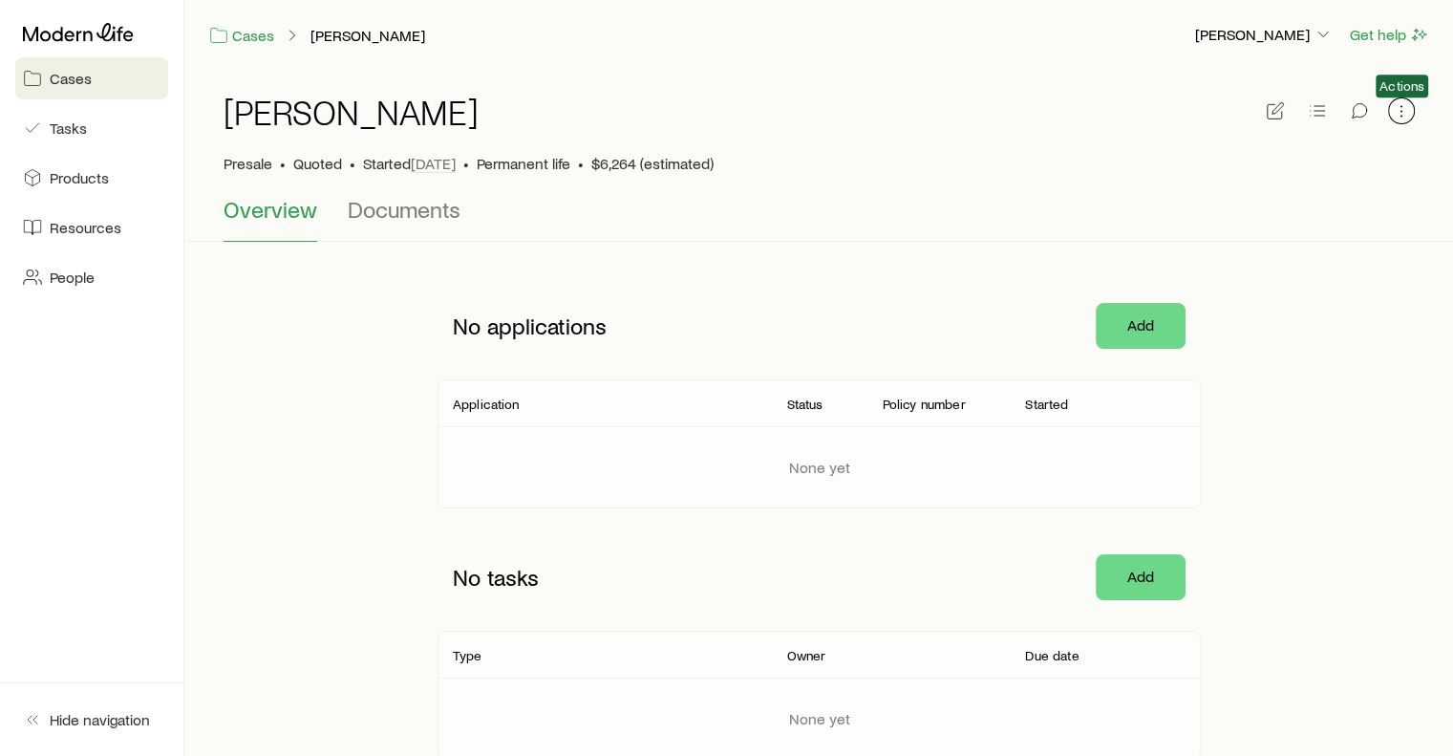
click at [1402, 113] on icon "button" at bounding box center [1401, 110] width 19 height 19
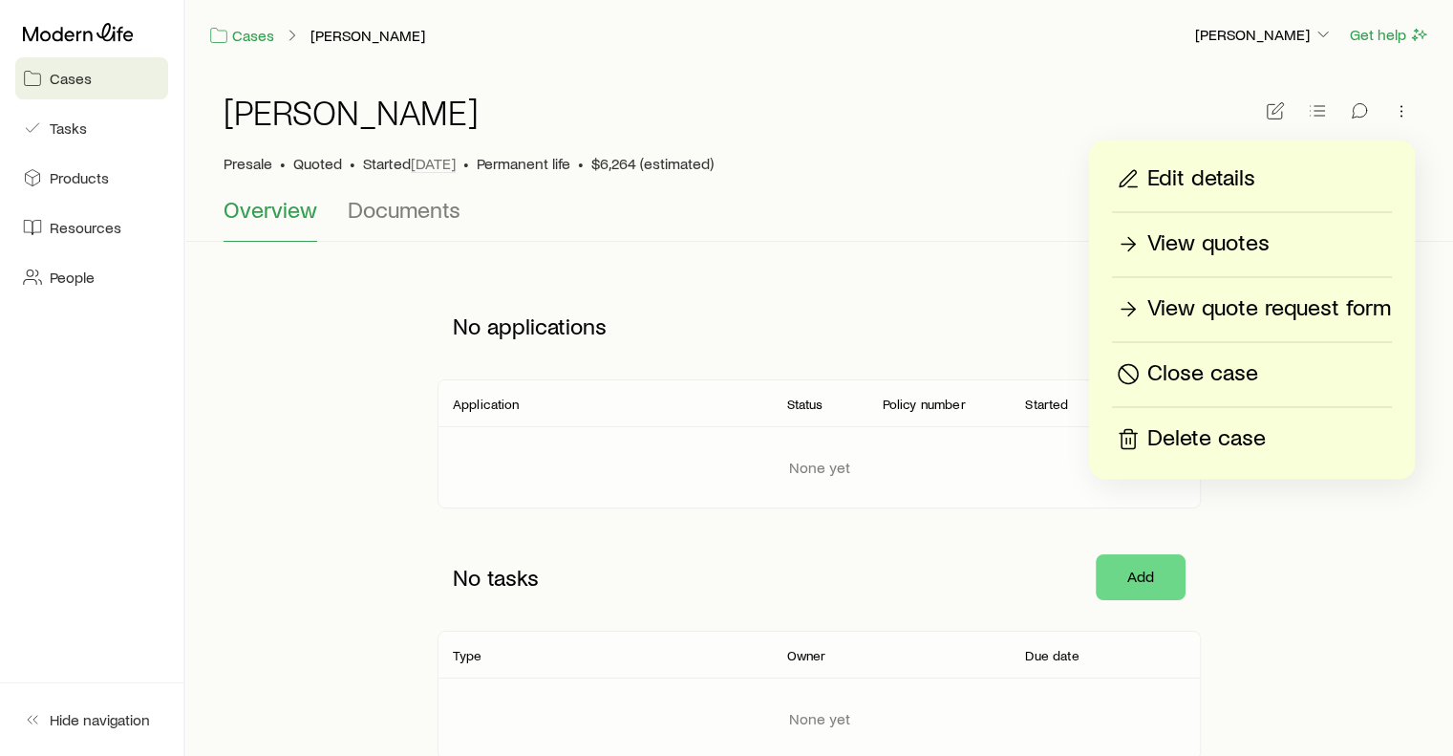
click at [1181, 240] on p "View quotes" at bounding box center [1209, 243] width 122 height 31
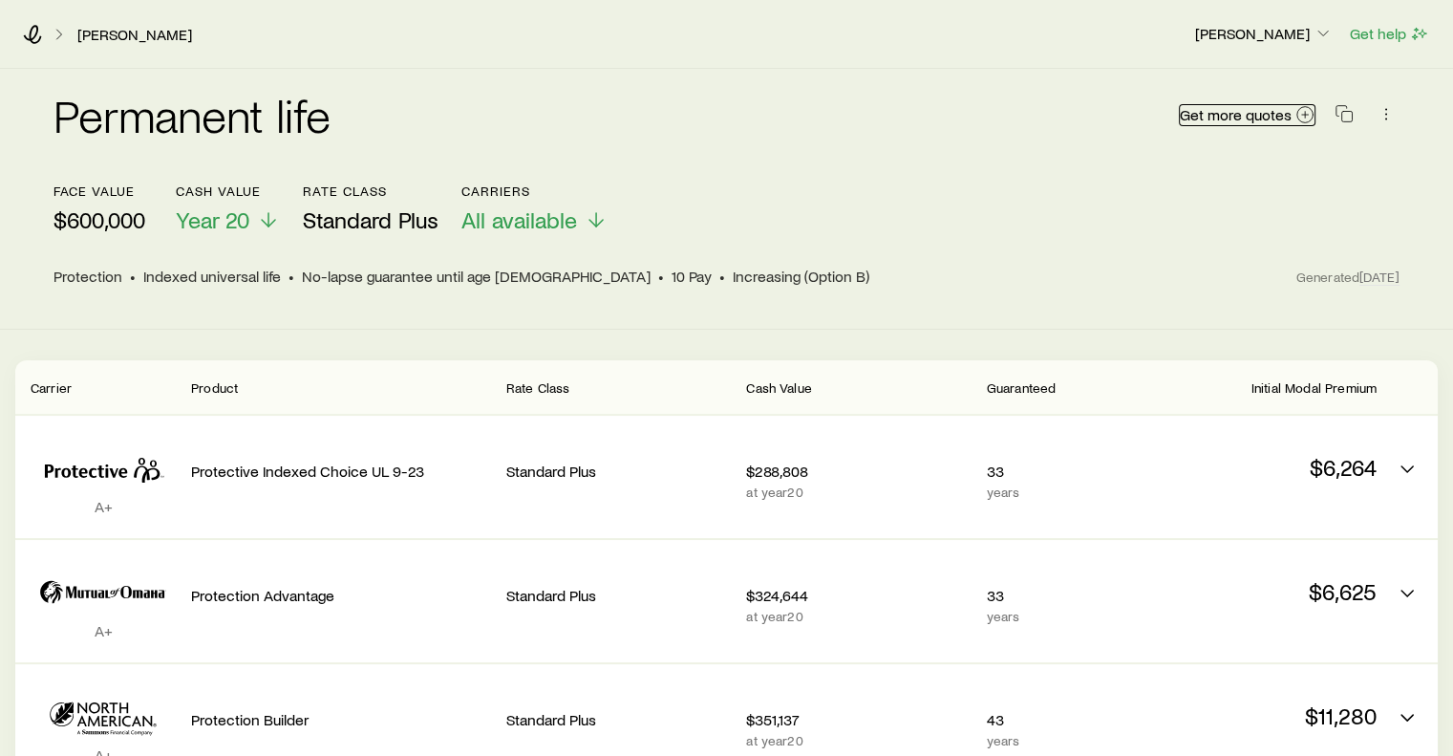
click at [1245, 111] on span "Get more quotes" at bounding box center [1236, 114] width 112 height 15
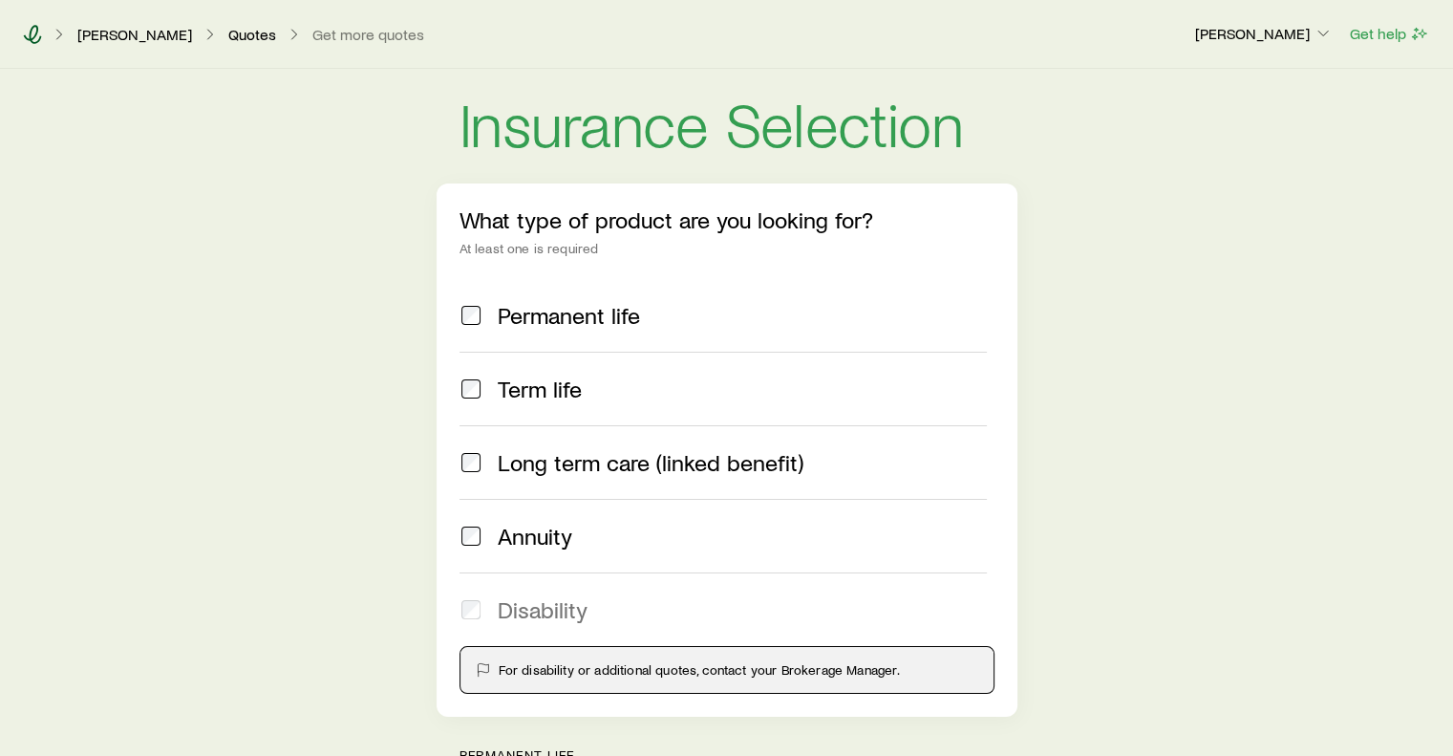
click at [36, 35] on icon at bounding box center [32, 34] width 19 height 19
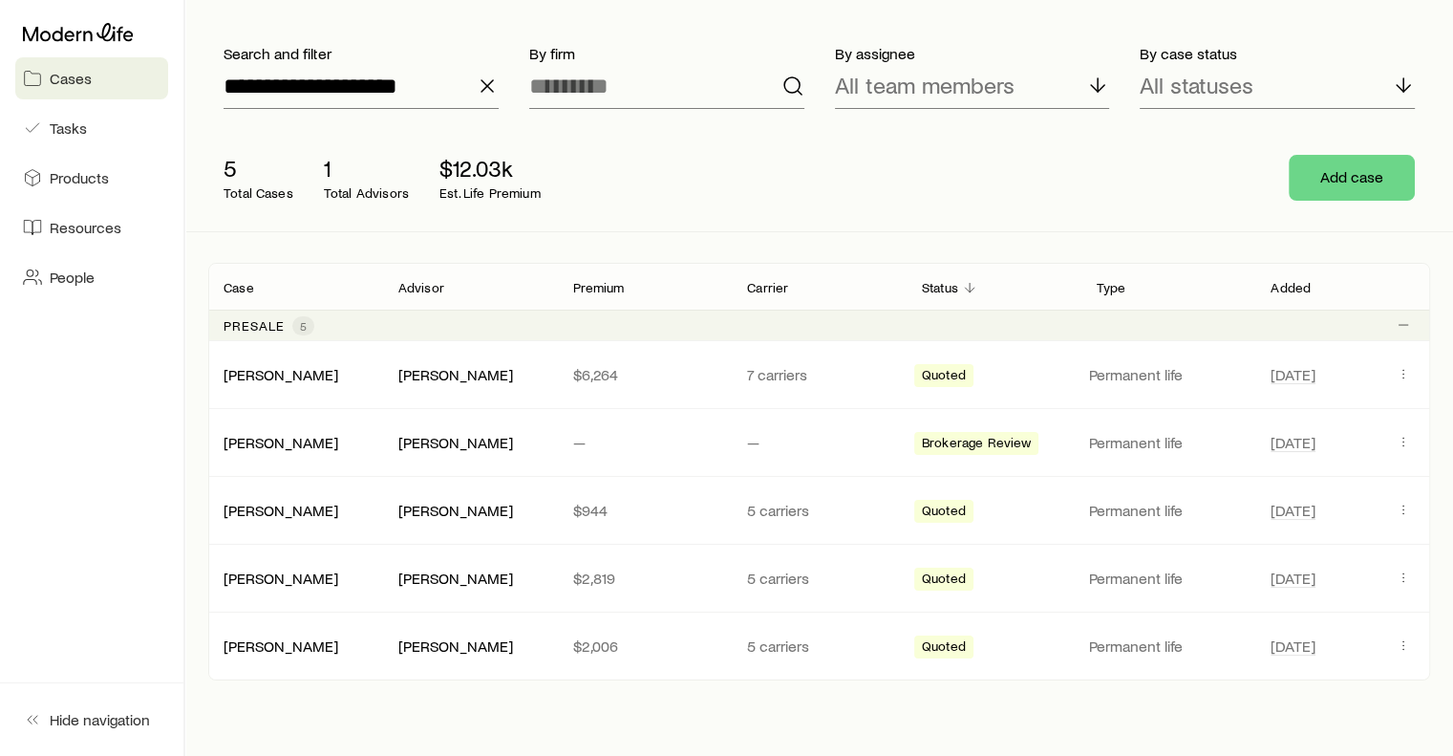
scroll to position [162, 0]
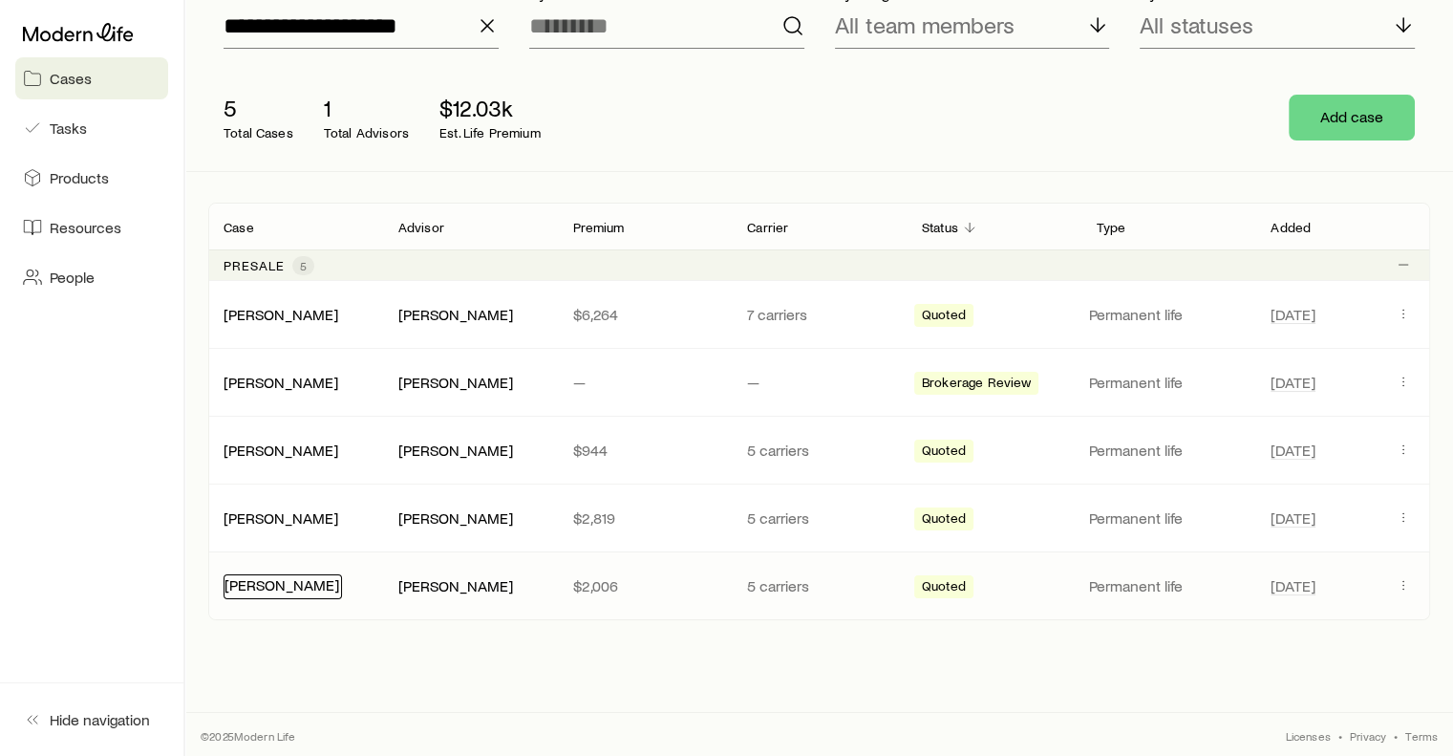
click at [282, 582] on link "[PERSON_NAME]" at bounding box center [282, 584] width 115 height 18
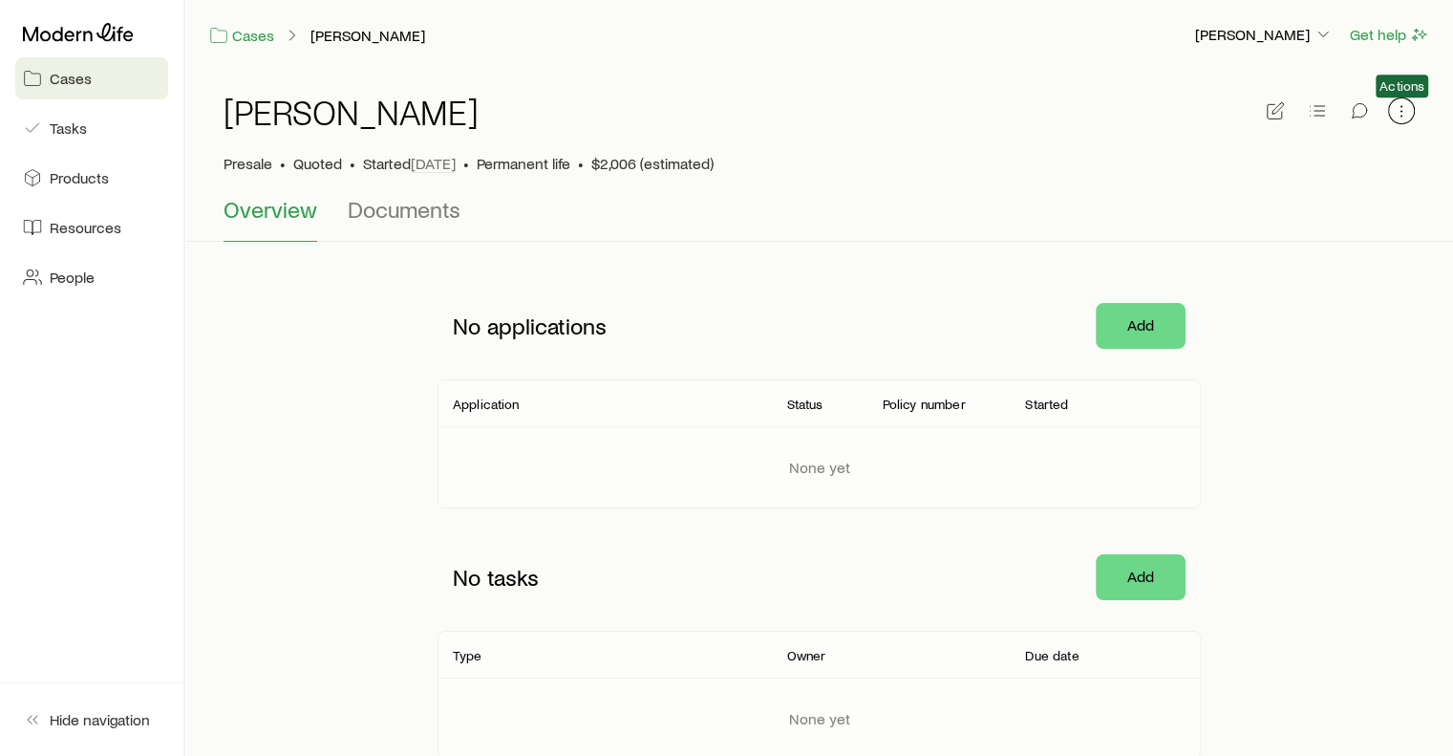
click at [1400, 109] on icon "button" at bounding box center [1401, 110] width 19 height 19
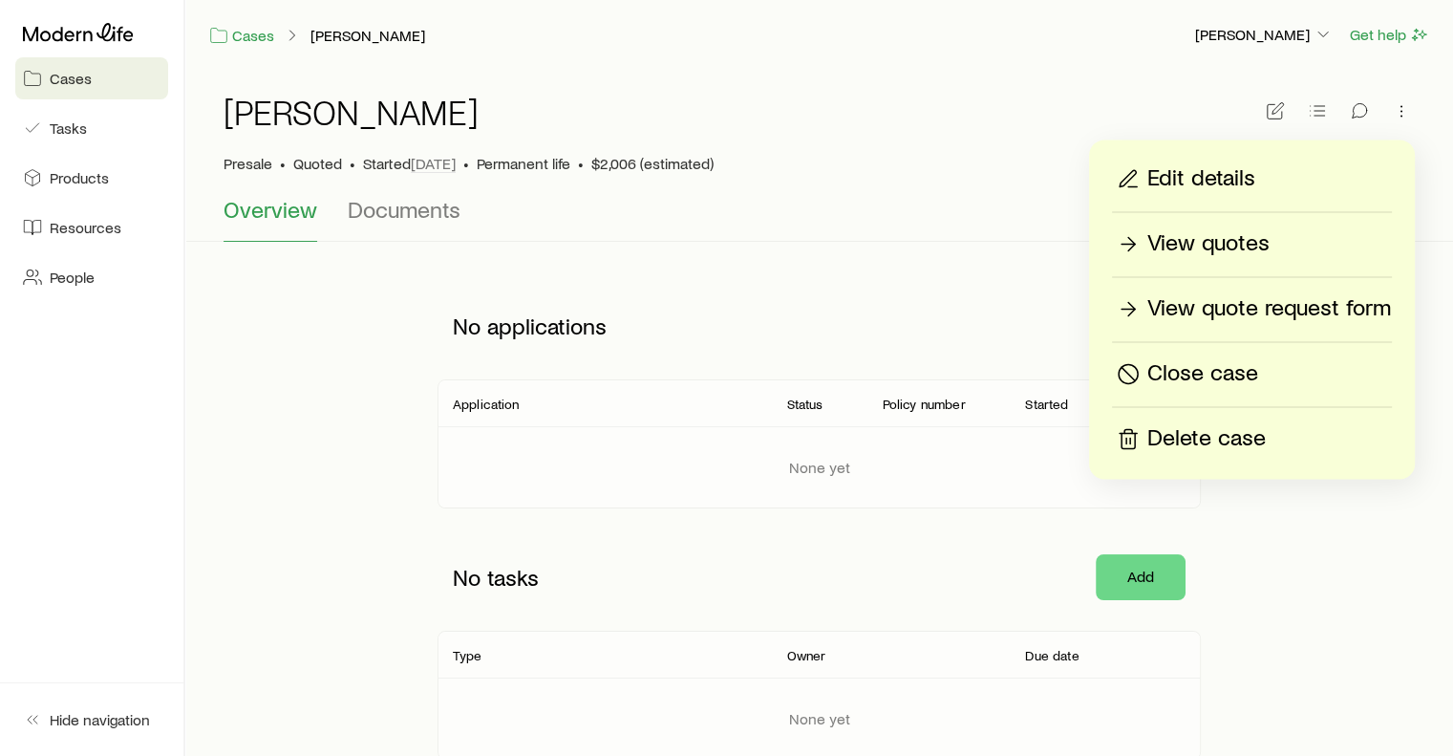
click at [1216, 242] on p "View quotes" at bounding box center [1209, 243] width 122 height 31
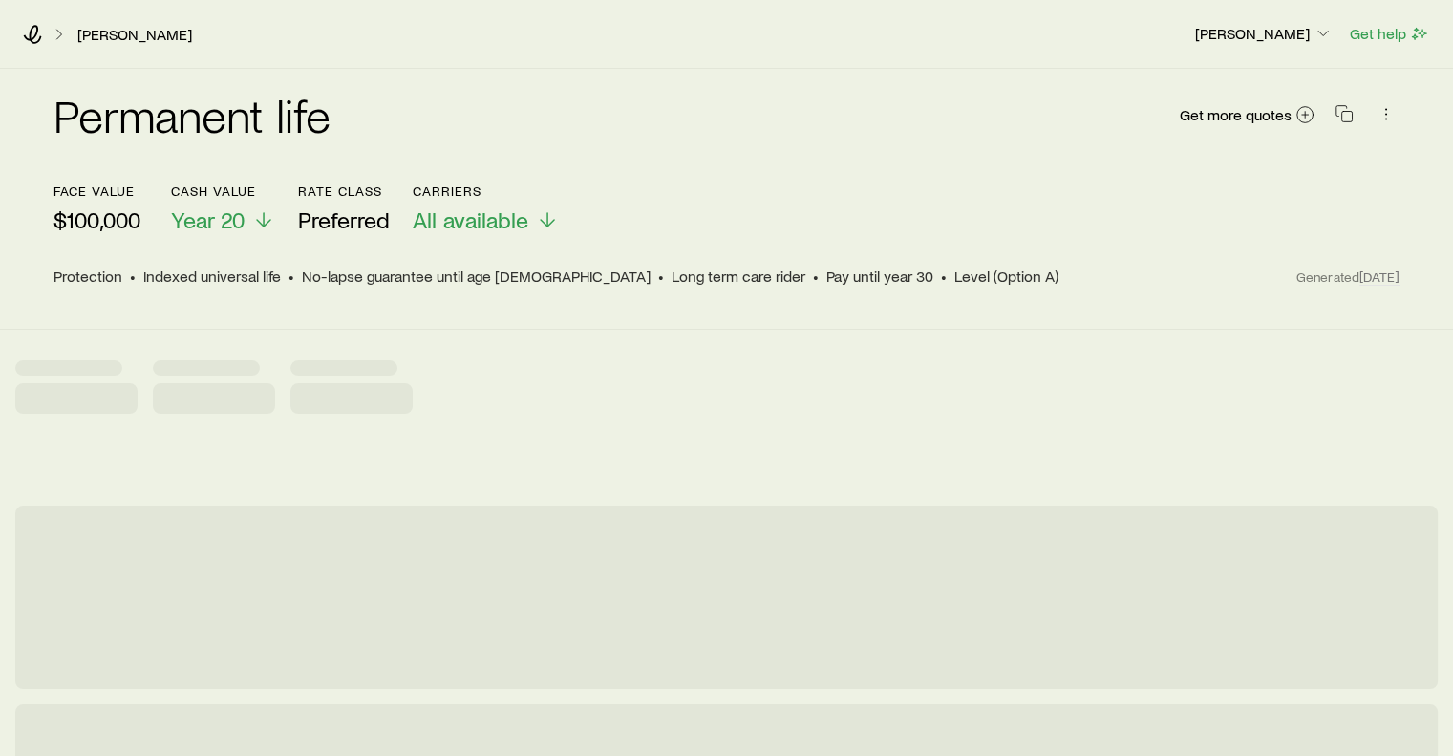
click at [825, 190] on div "face value $100,000 Cash Value Year 20 Rate Class Preferred Carriers All availa…" at bounding box center [727, 208] width 1346 height 51
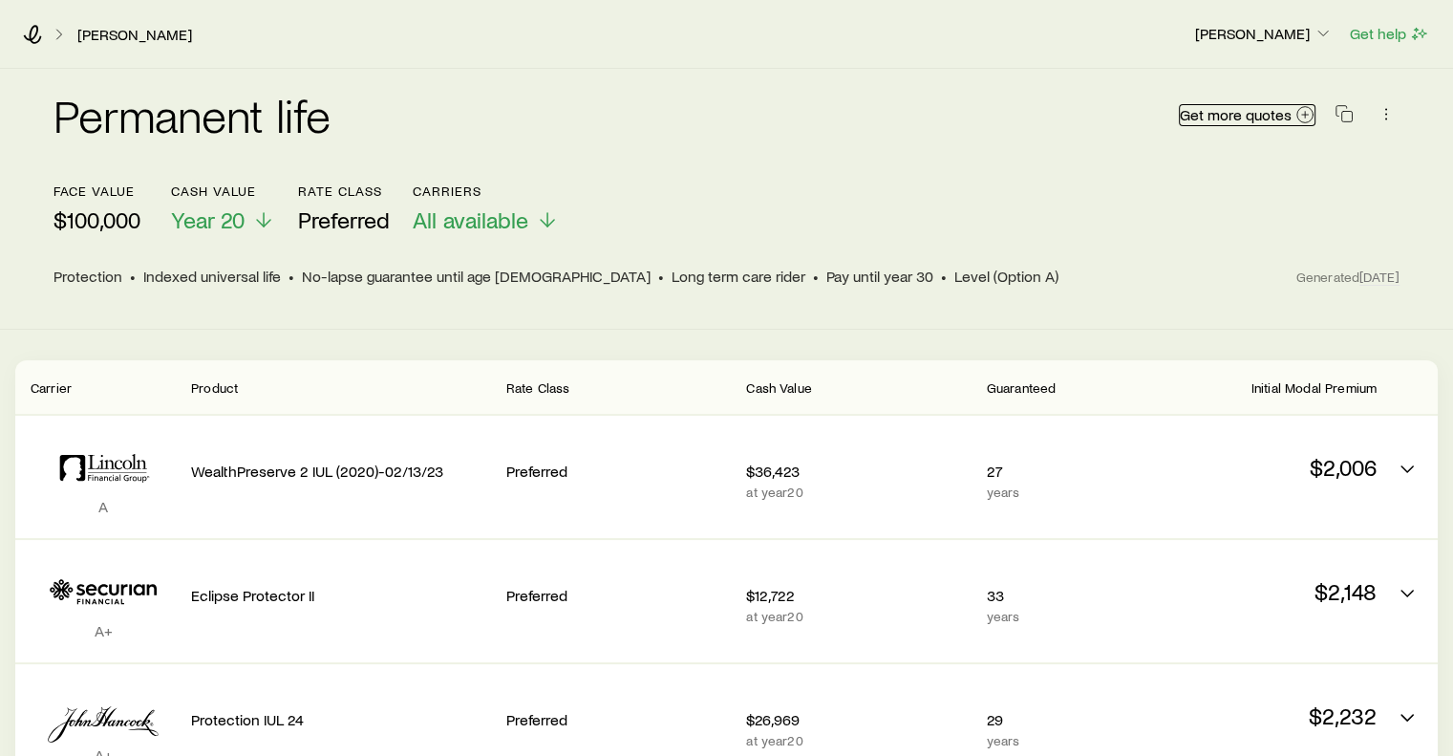
click at [1302, 115] on icon at bounding box center [1305, 114] width 19 height 19
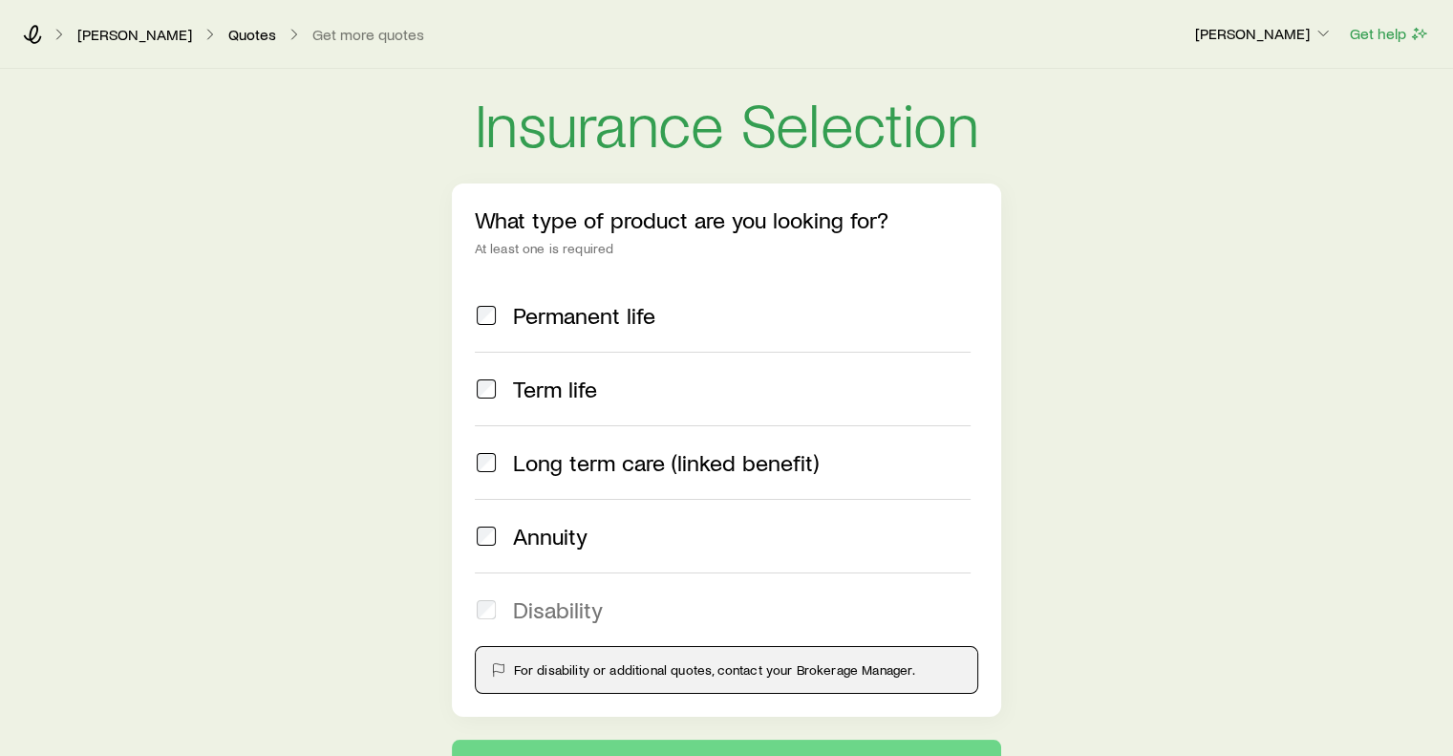
click at [581, 316] on span "Permanent life" at bounding box center [584, 315] width 142 height 27
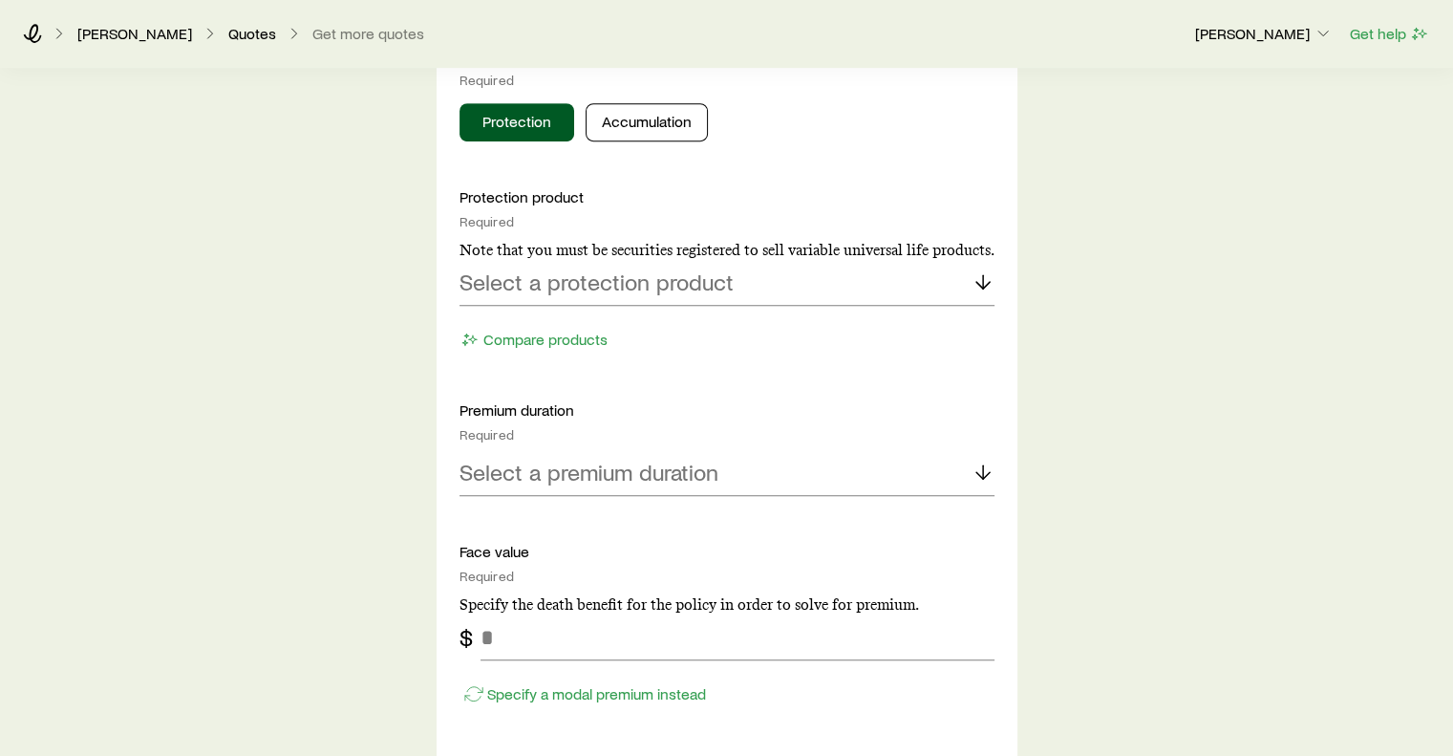
scroll to position [860, 0]
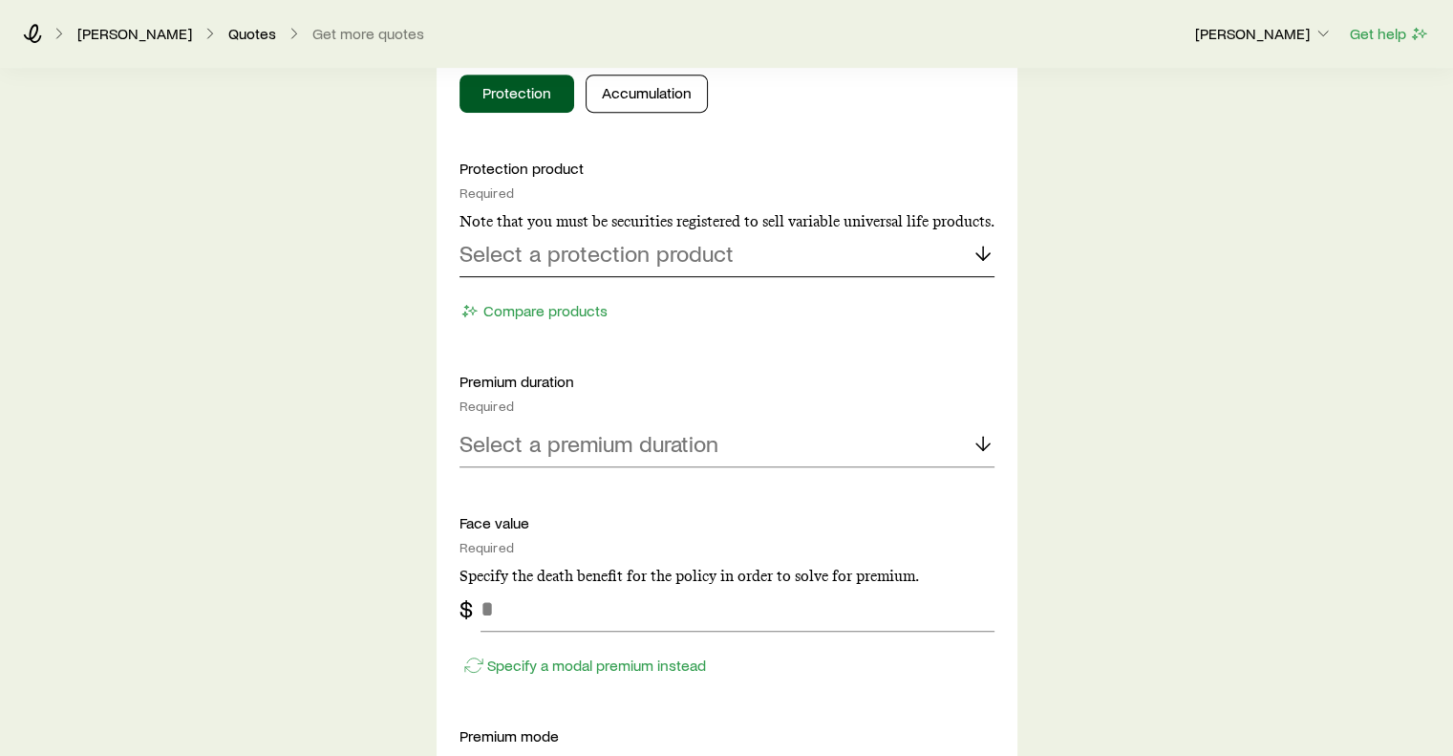
click at [613, 263] on p "Select a protection product" at bounding box center [597, 253] width 274 height 27
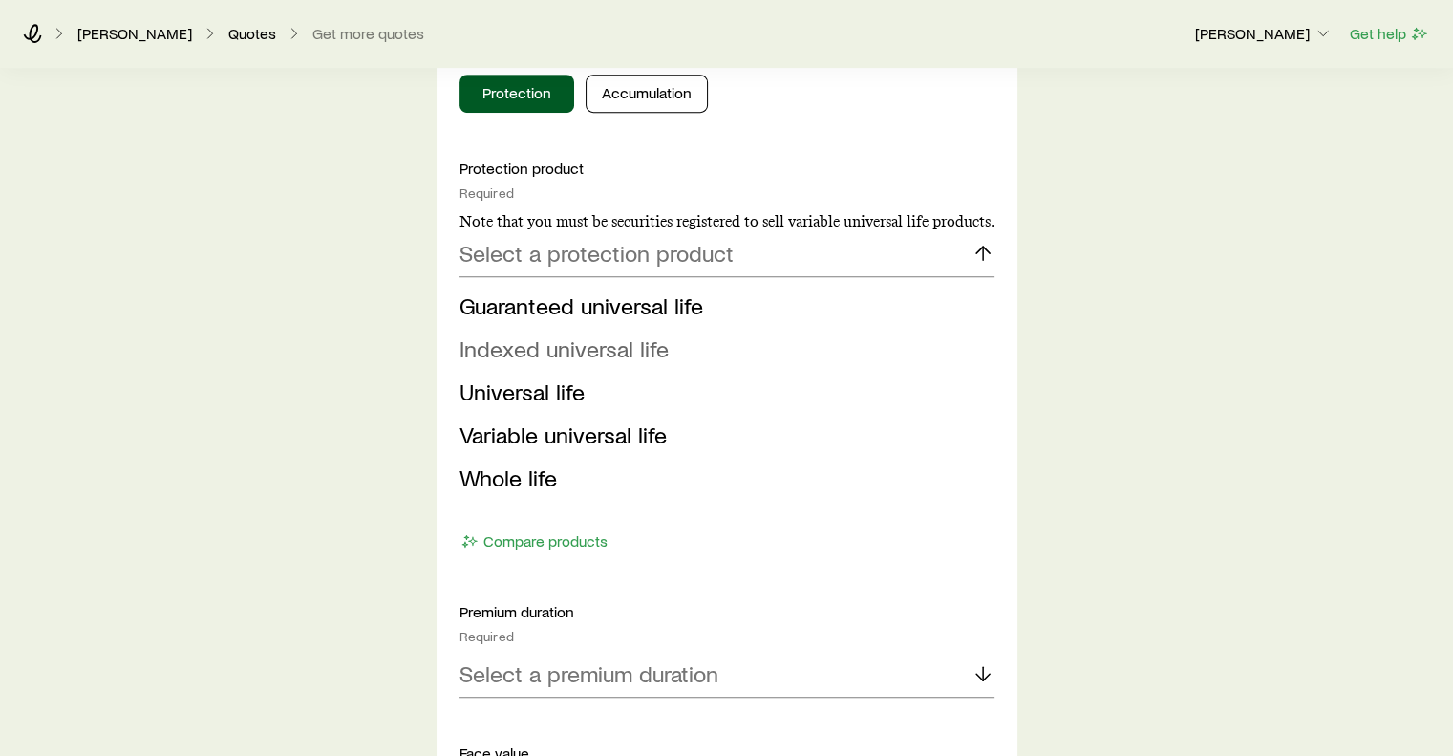
click at [604, 343] on span "Indexed universal life" at bounding box center [564, 348] width 209 height 28
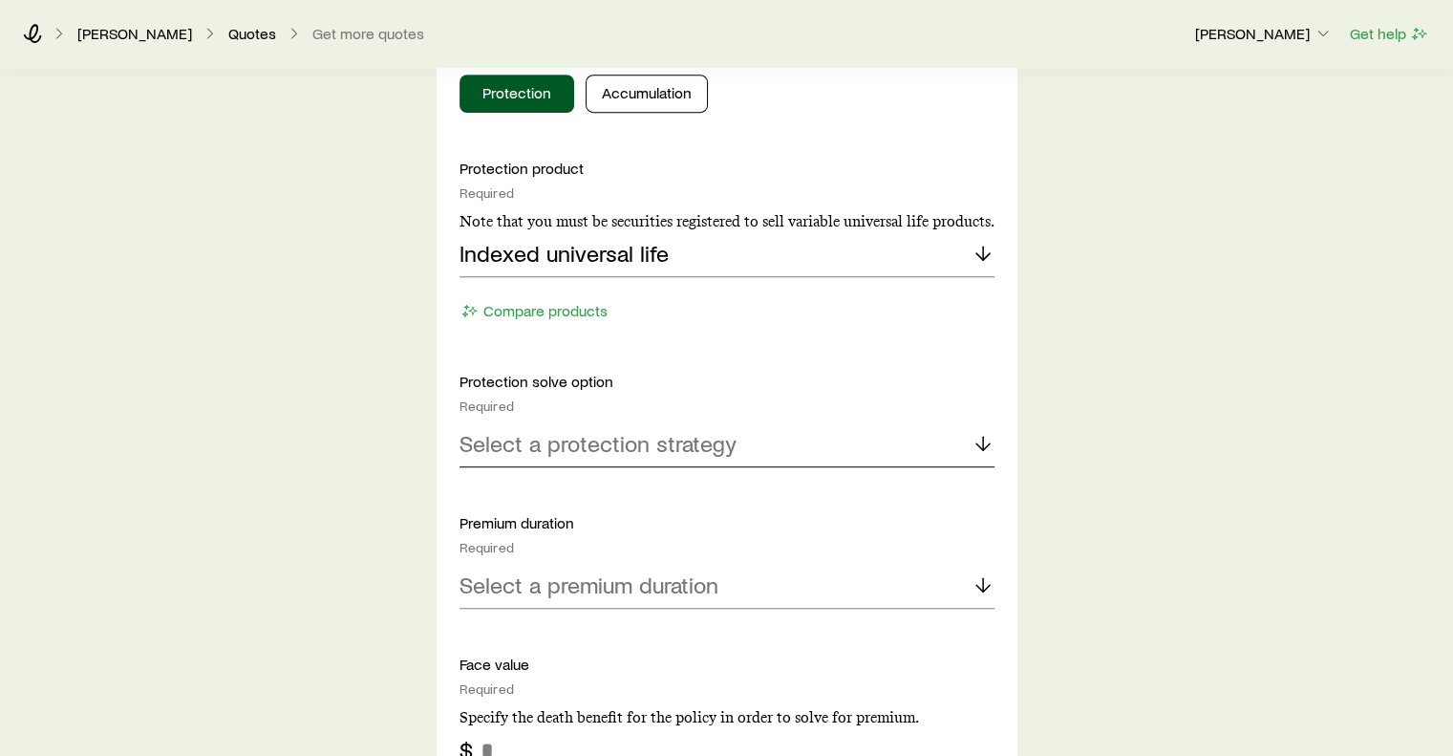
click at [627, 439] on p "Select a protection strategy" at bounding box center [598, 443] width 277 height 27
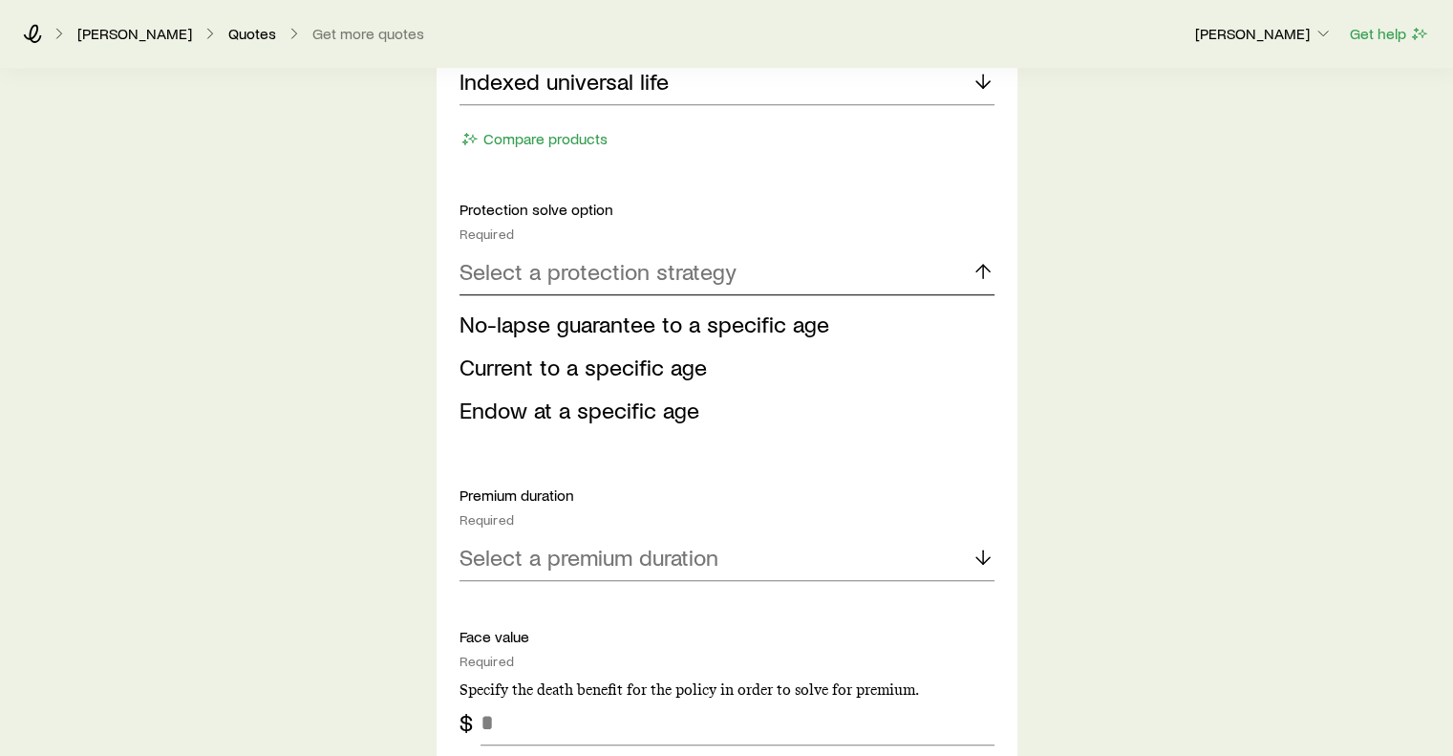
scroll to position [1051, 0]
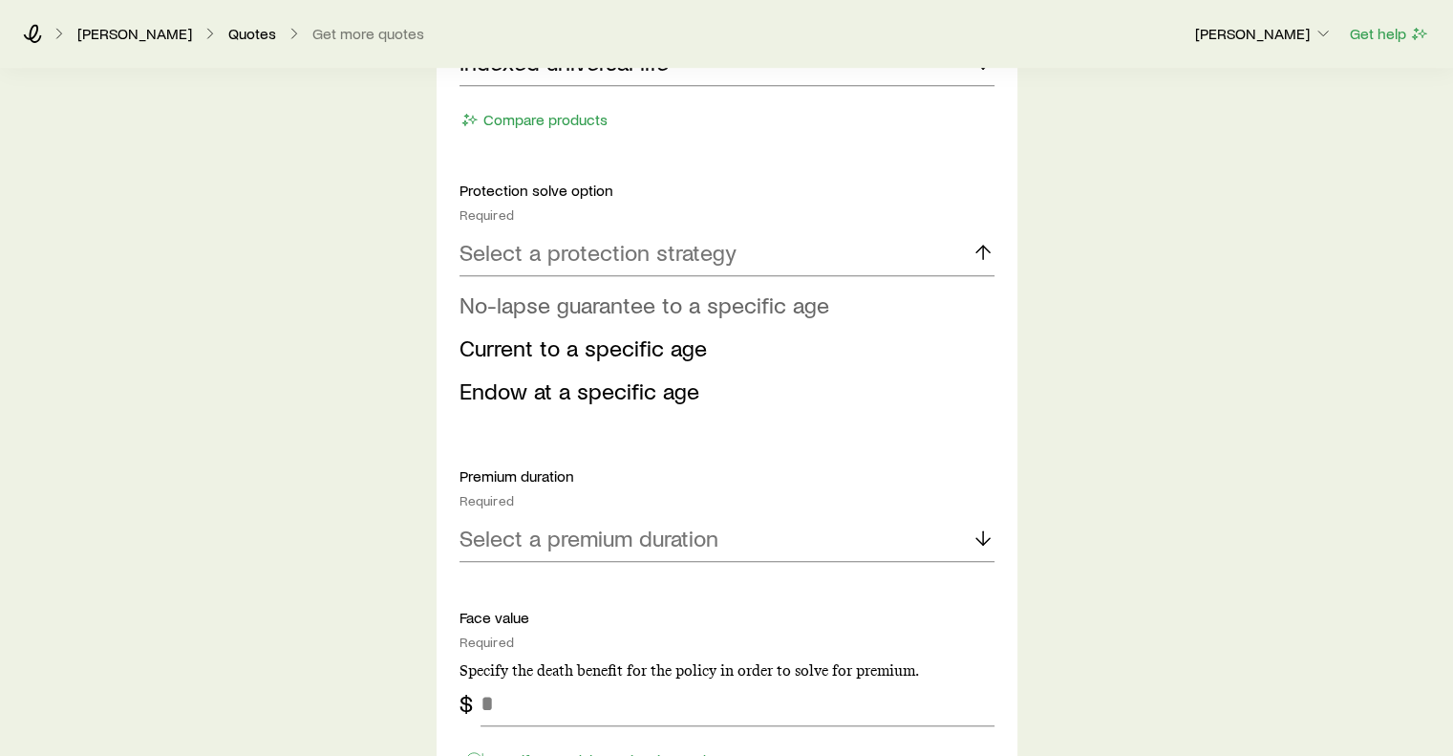
click at [595, 303] on span "No-lapse guarantee to a specific age" at bounding box center [645, 304] width 370 height 28
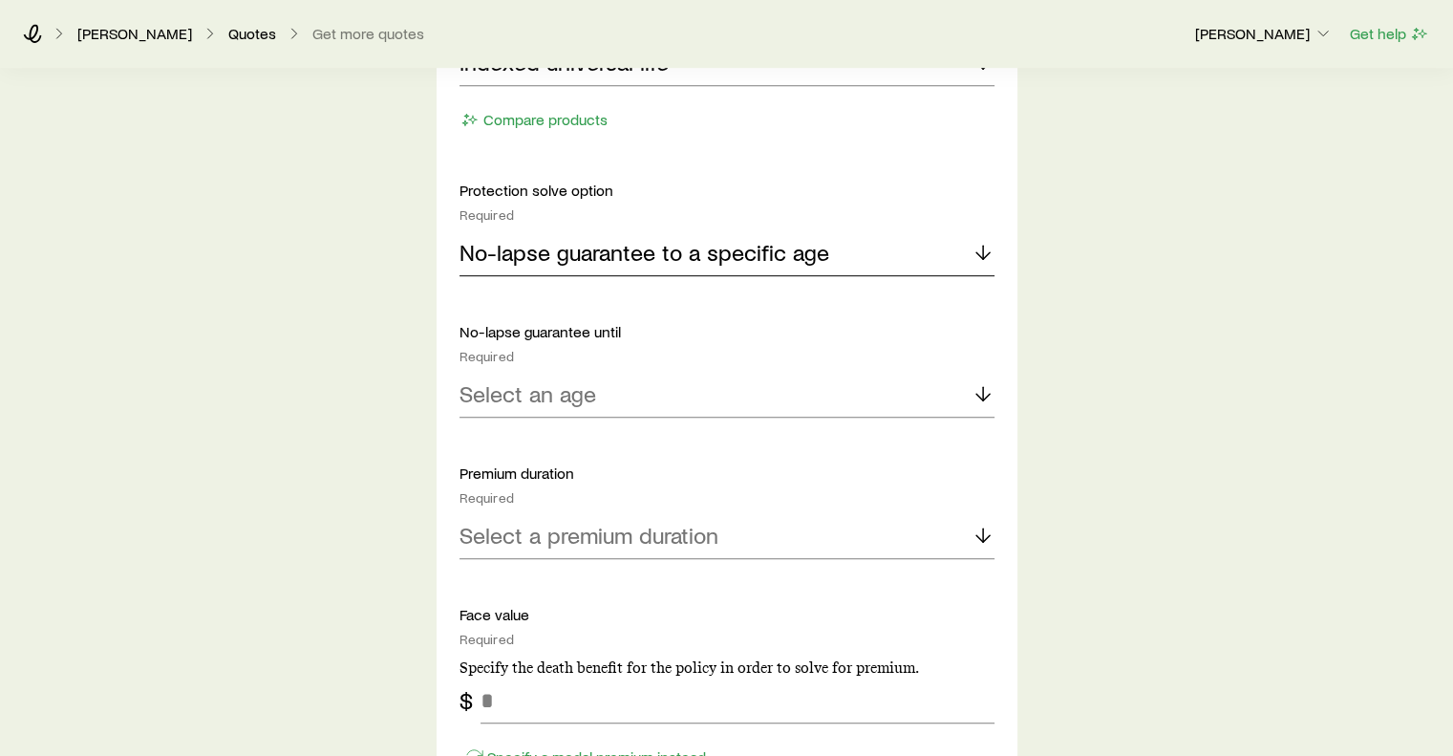
click at [638, 258] on p "No-lapse guarantee to a specific age" at bounding box center [645, 252] width 370 height 27
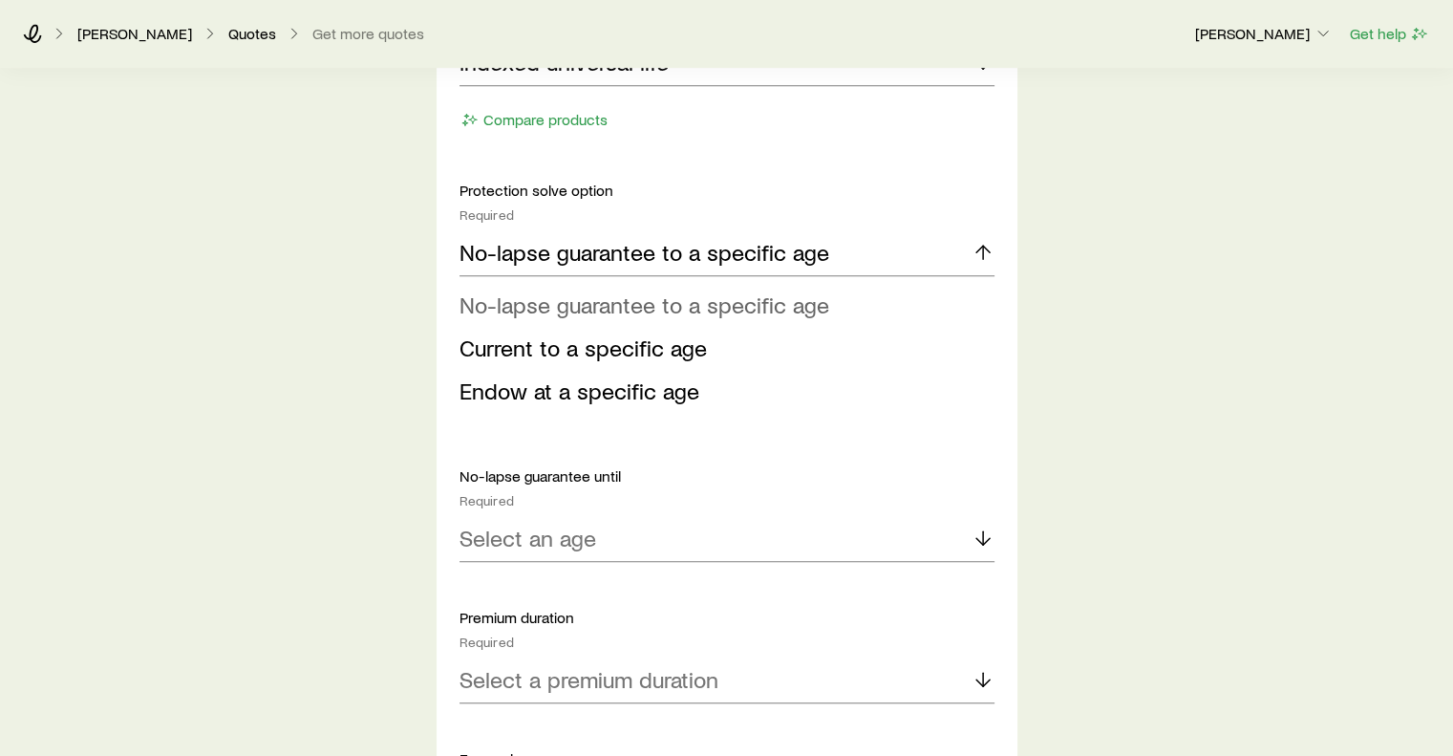
click at [556, 308] on span "No-lapse guarantee to a specific age" at bounding box center [645, 304] width 370 height 28
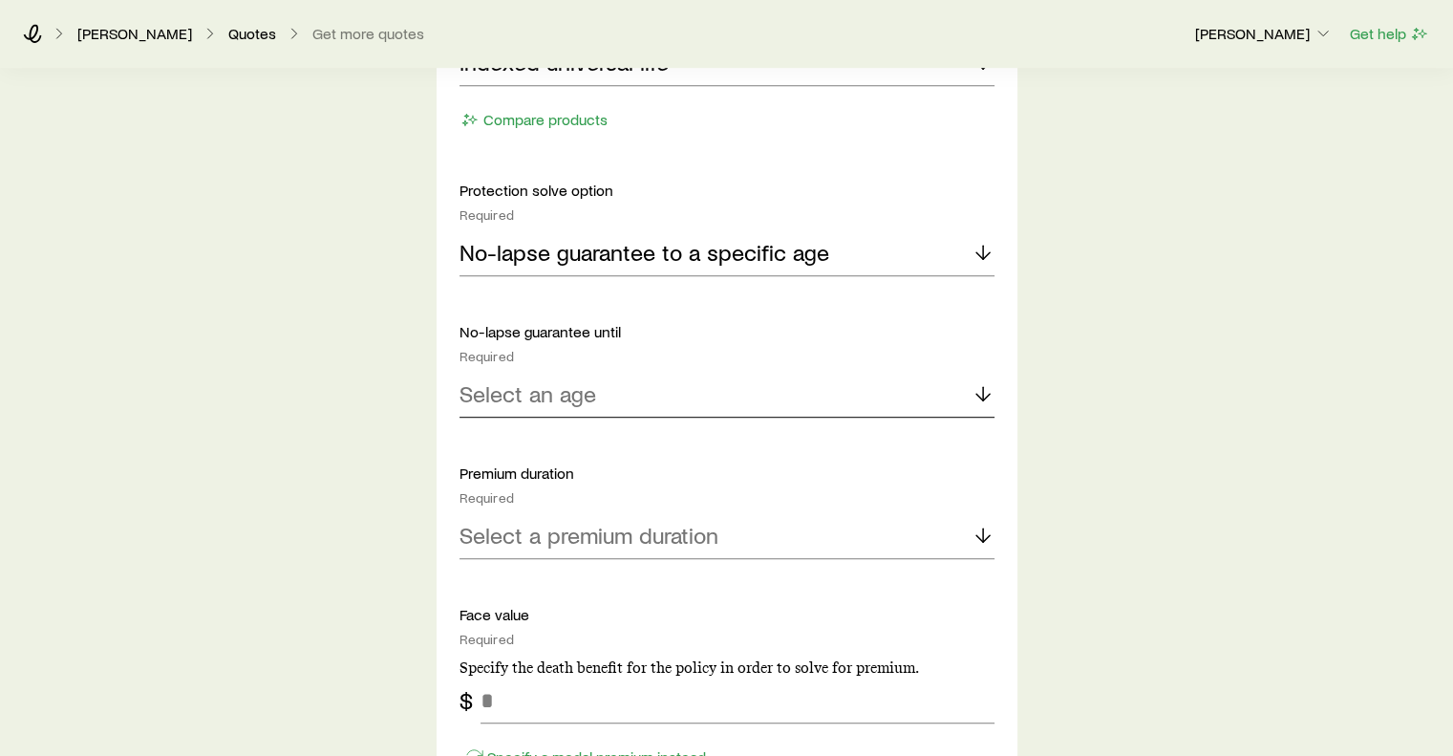
click at [604, 404] on div "Select an age" at bounding box center [727, 395] width 535 height 46
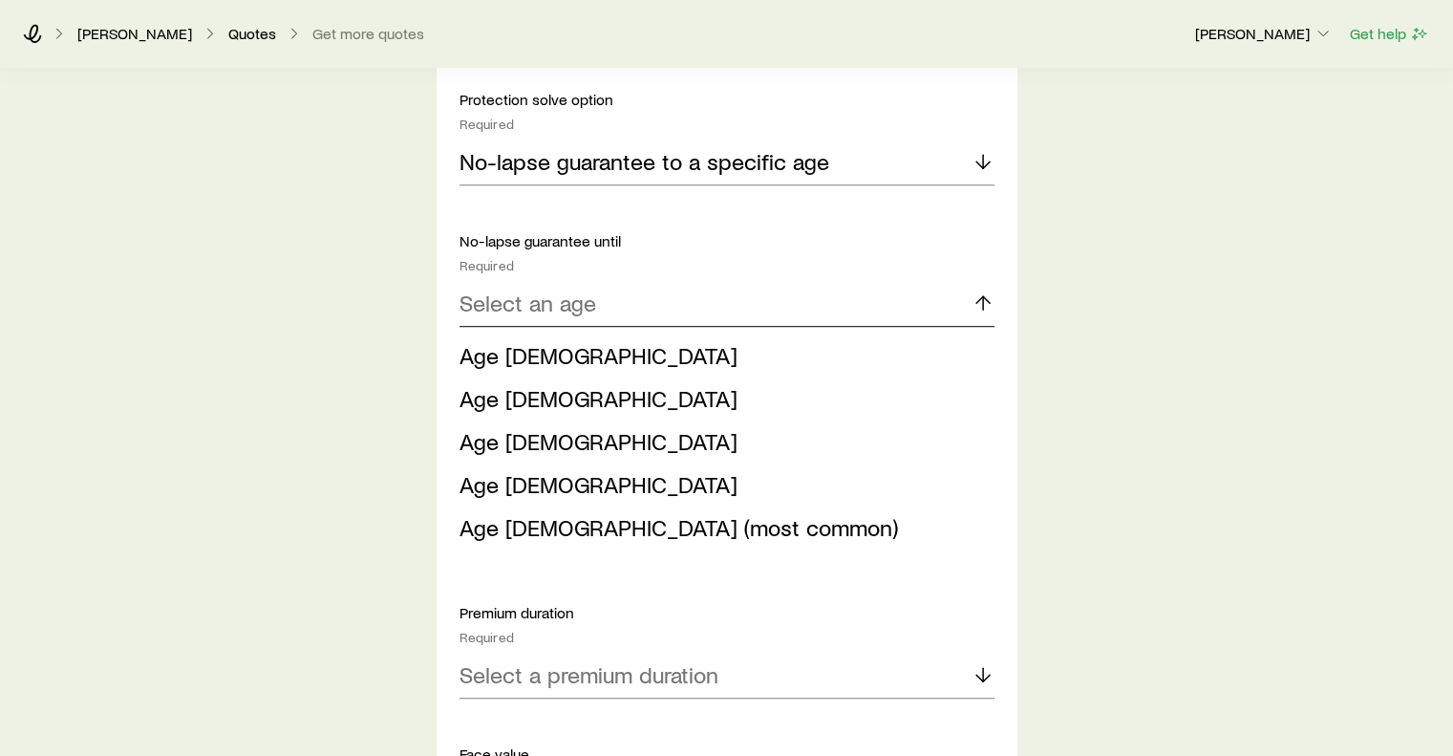
scroll to position [1147, 0]
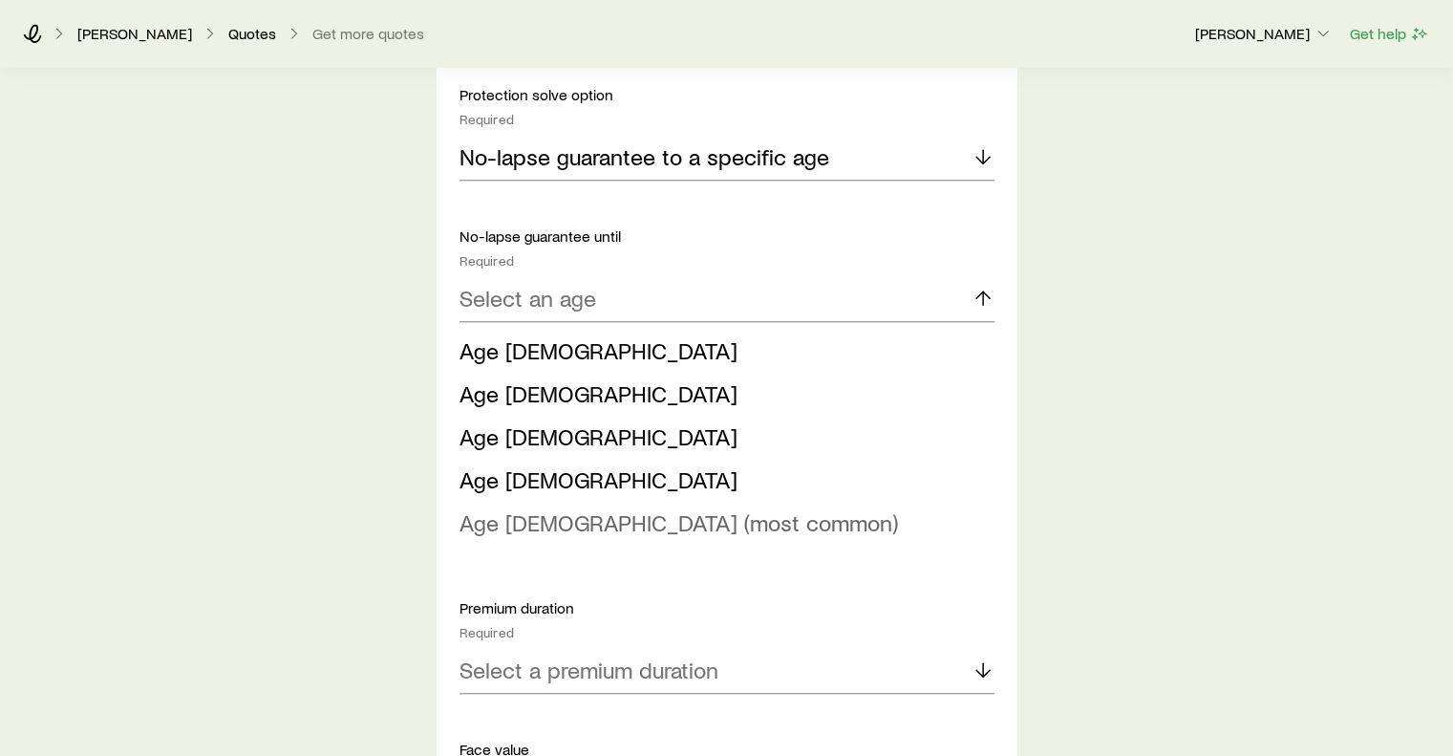
click at [521, 527] on span "Age [DEMOGRAPHIC_DATA] (most common)" at bounding box center [679, 522] width 439 height 28
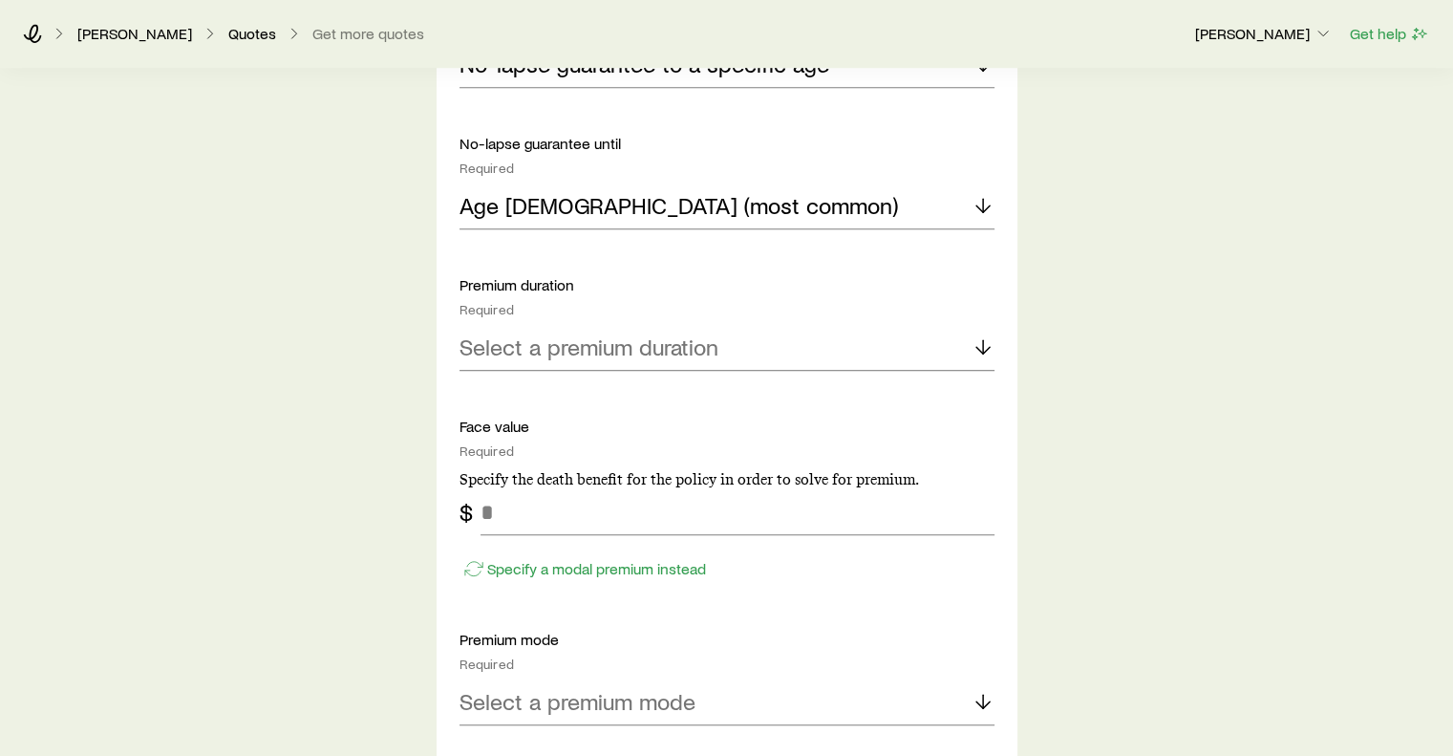
scroll to position [1242, 0]
click at [565, 357] on div "Select a premium duration" at bounding box center [727, 345] width 535 height 46
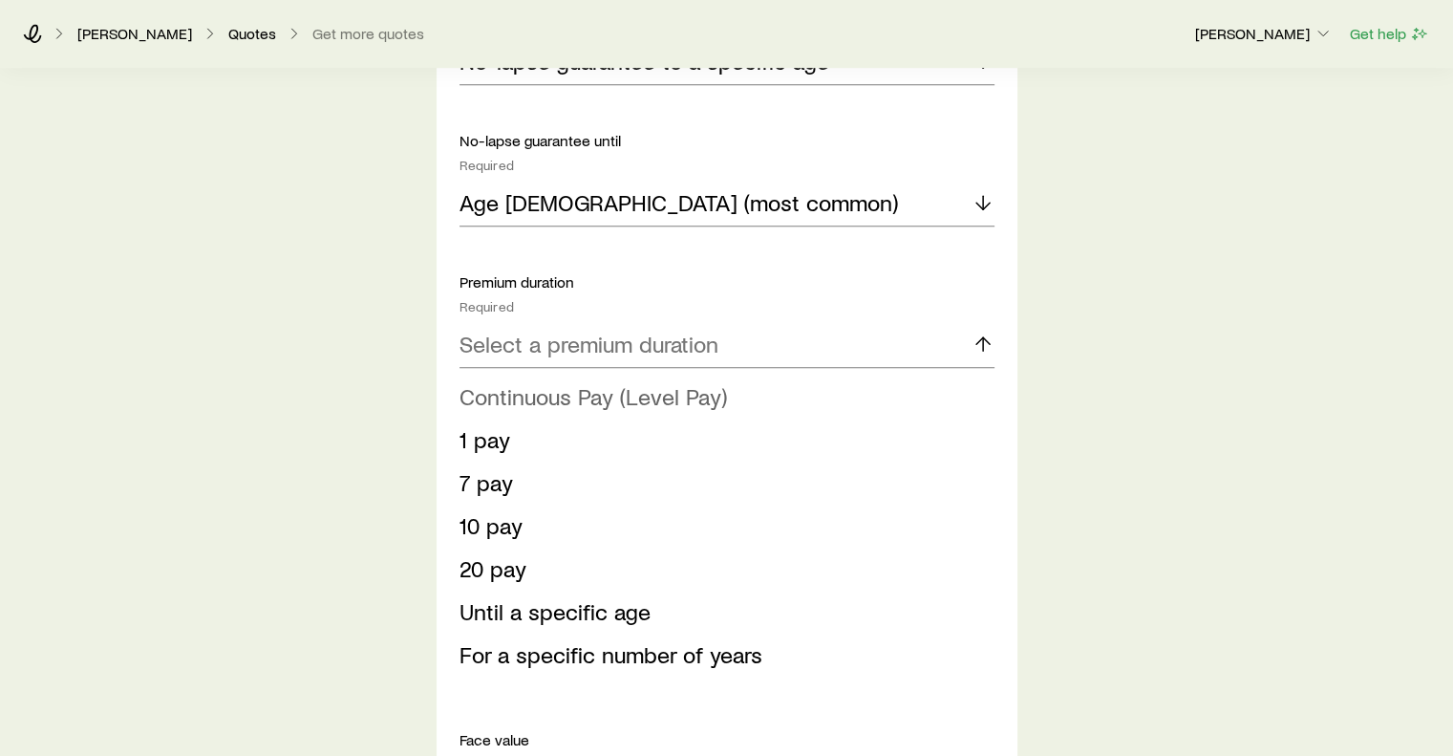
click at [576, 397] on span "Continuous Pay (Level Pay)" at bounding box center [594, 396] width 268 height 28
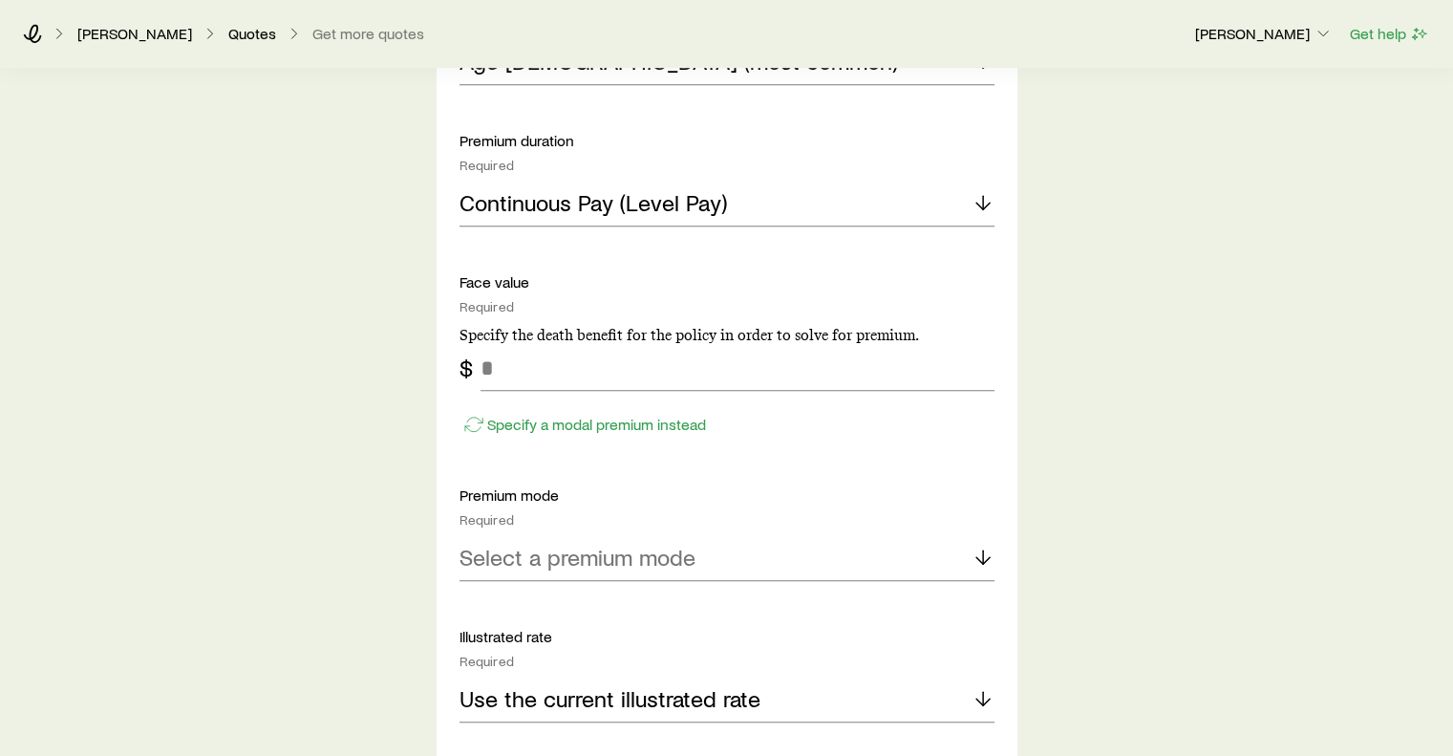
scroll to position [1338, 0]
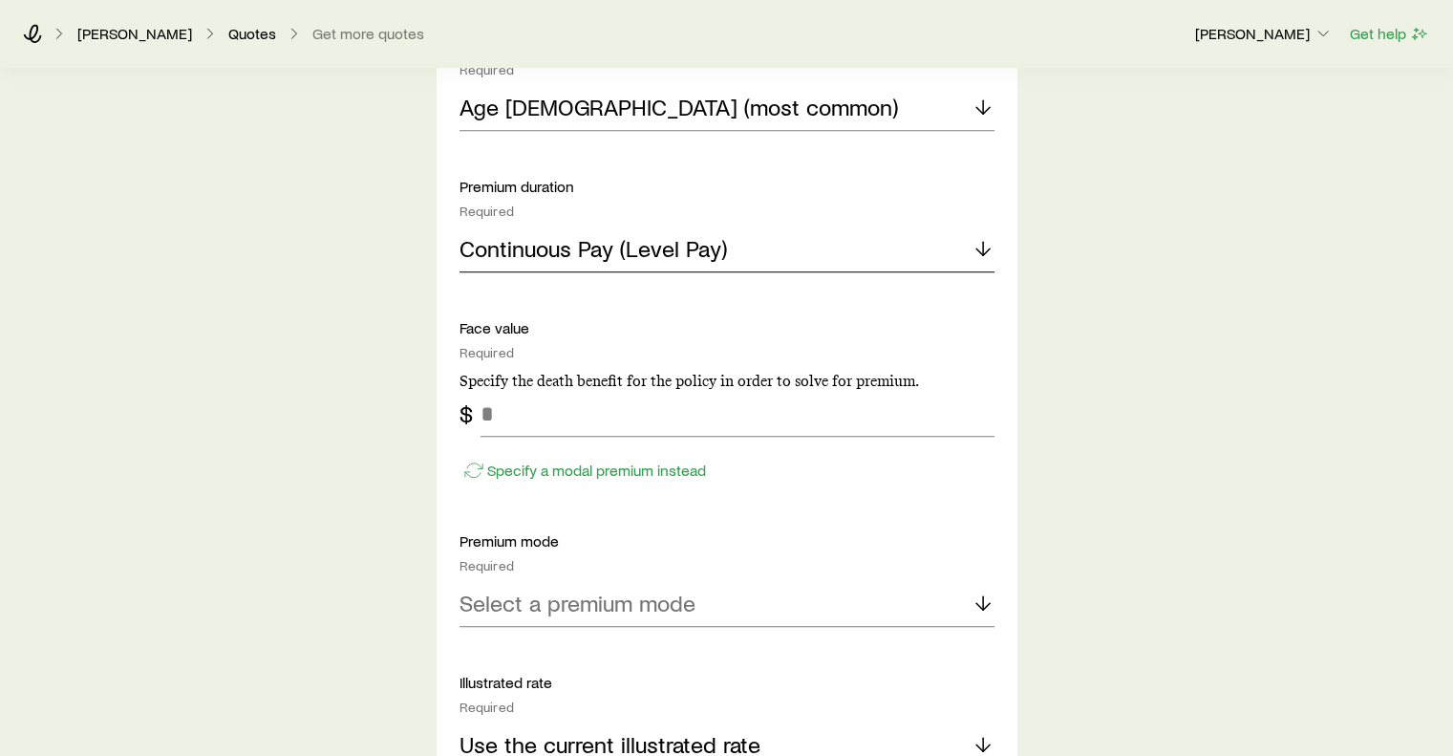
click at [617, 240] on p "Continuous Pay (Level Pay)" at bounding box center [594, 248] width 268 height 27
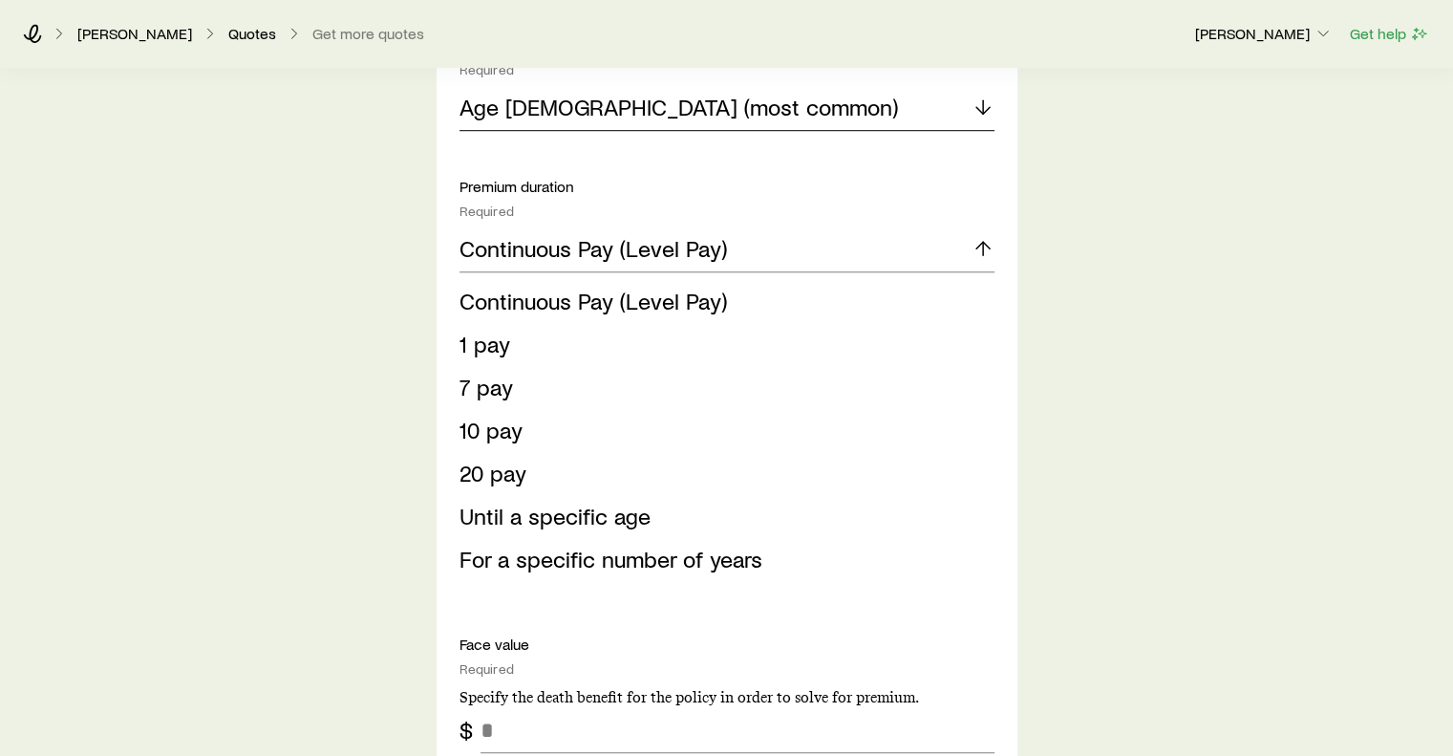
click at [535, 102] on p "Age [DEMOGRAPHIC_DATA] (most common)" at bounding box center [679, 107] width 439 height 27
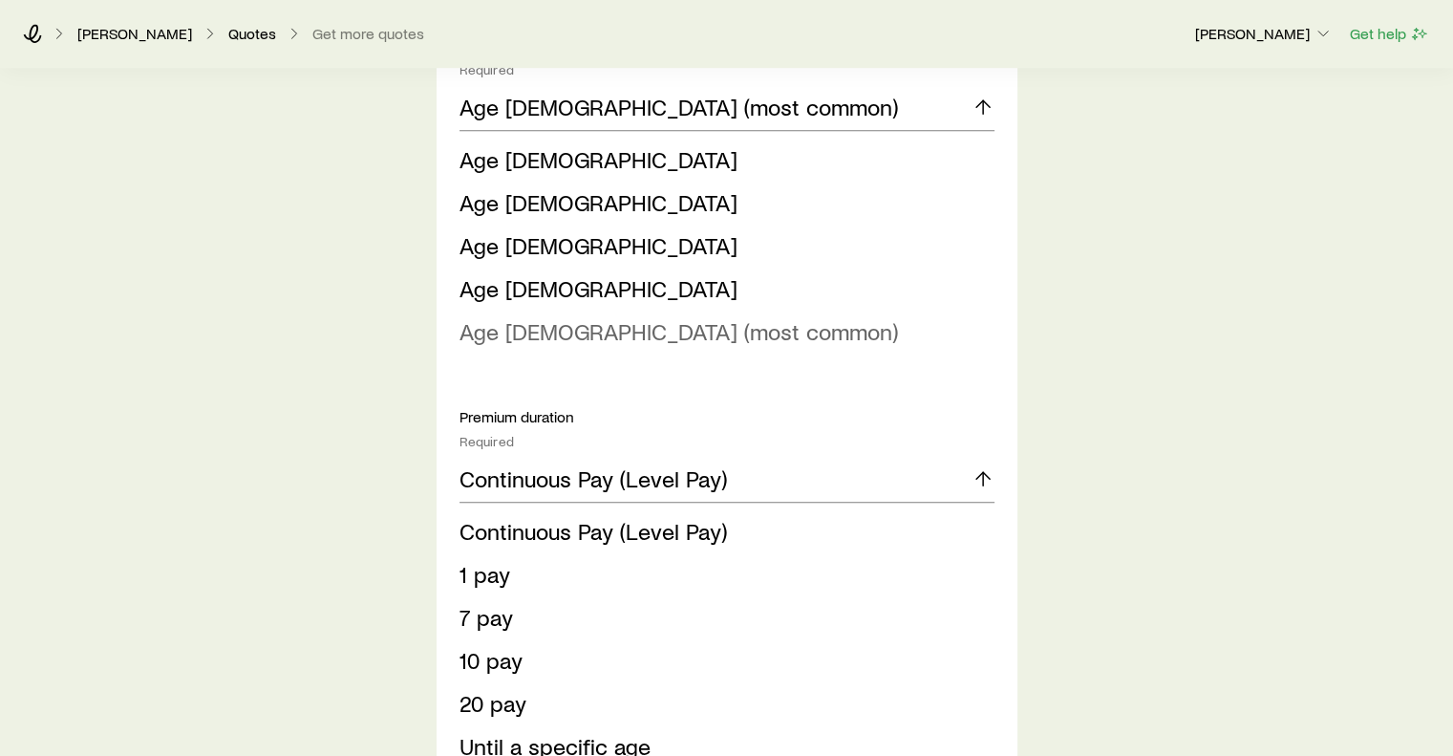
click at [948, 314] on li "Age [DEMOGRAPHIC_DATA] (most common)" at bounding box center [722, 332] width 524 height 43
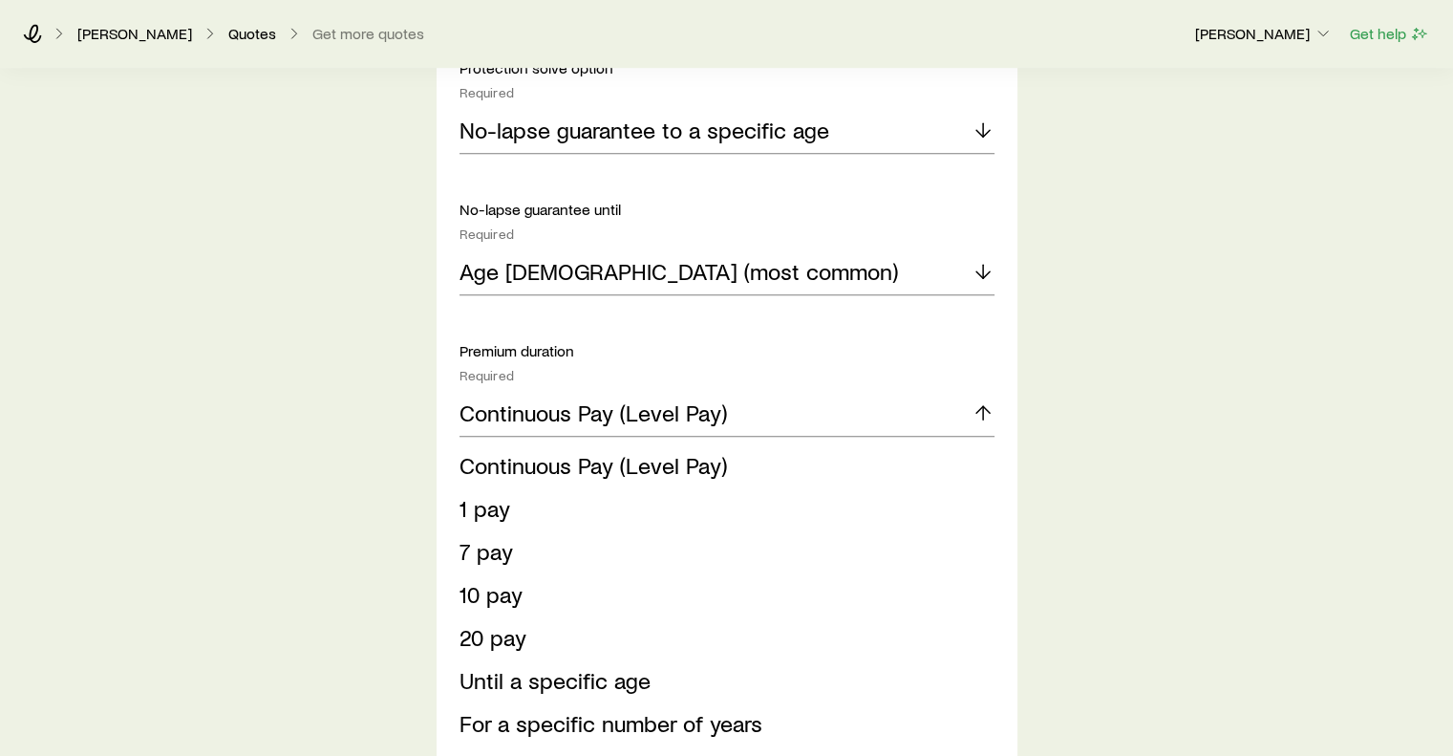
scroll to position [1147, 0]
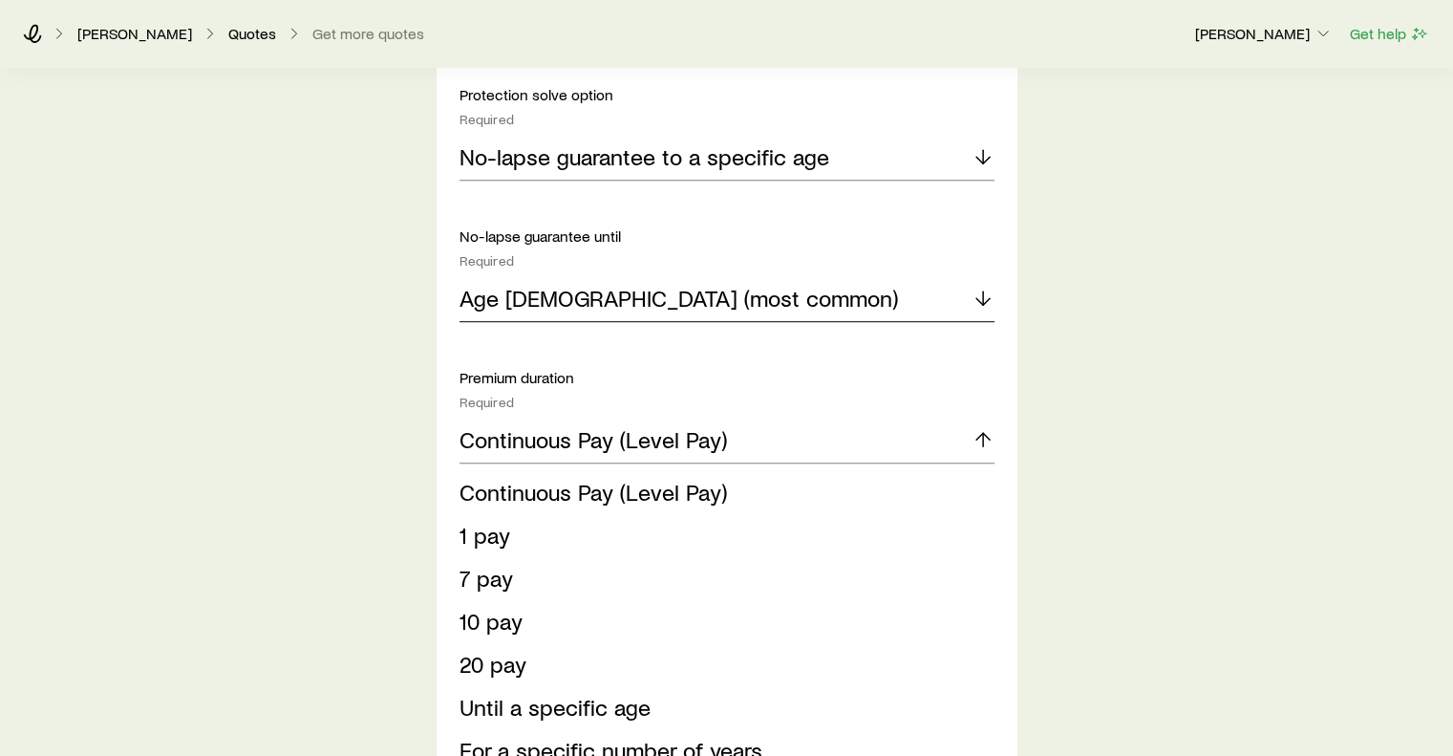
click at [617, 290] on p "Age [DEMOGRAPHIC_DATA] (most common)" at bounding box center [679, 298] width 439 height 27
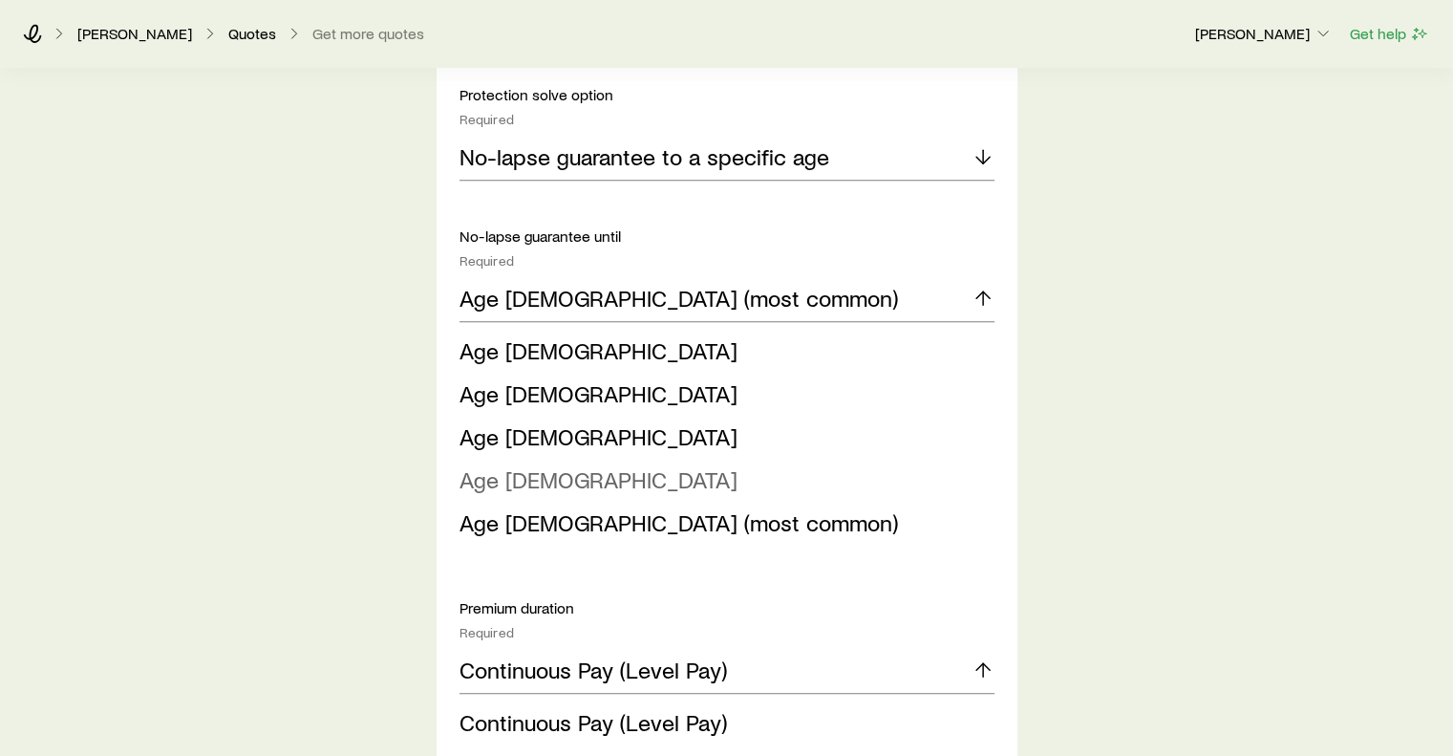
click at [508, 477] on span "Age [DEMOGRAPHIC_DATA]" at bounding box center [599, 479] width 278 height 28
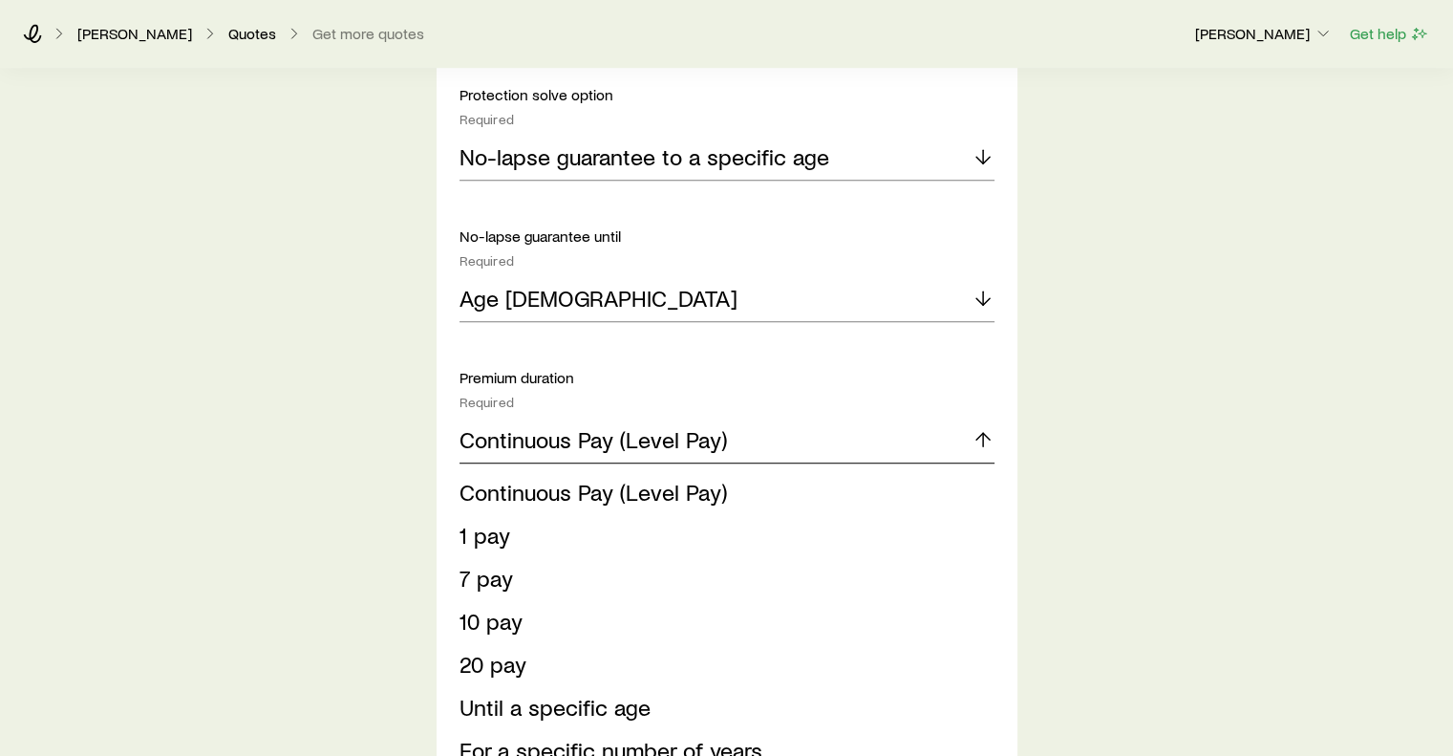
click at [527, 441] on p "Continuous Pay (Level Pay)" at bounding box center [594, 439] width 268 height 27
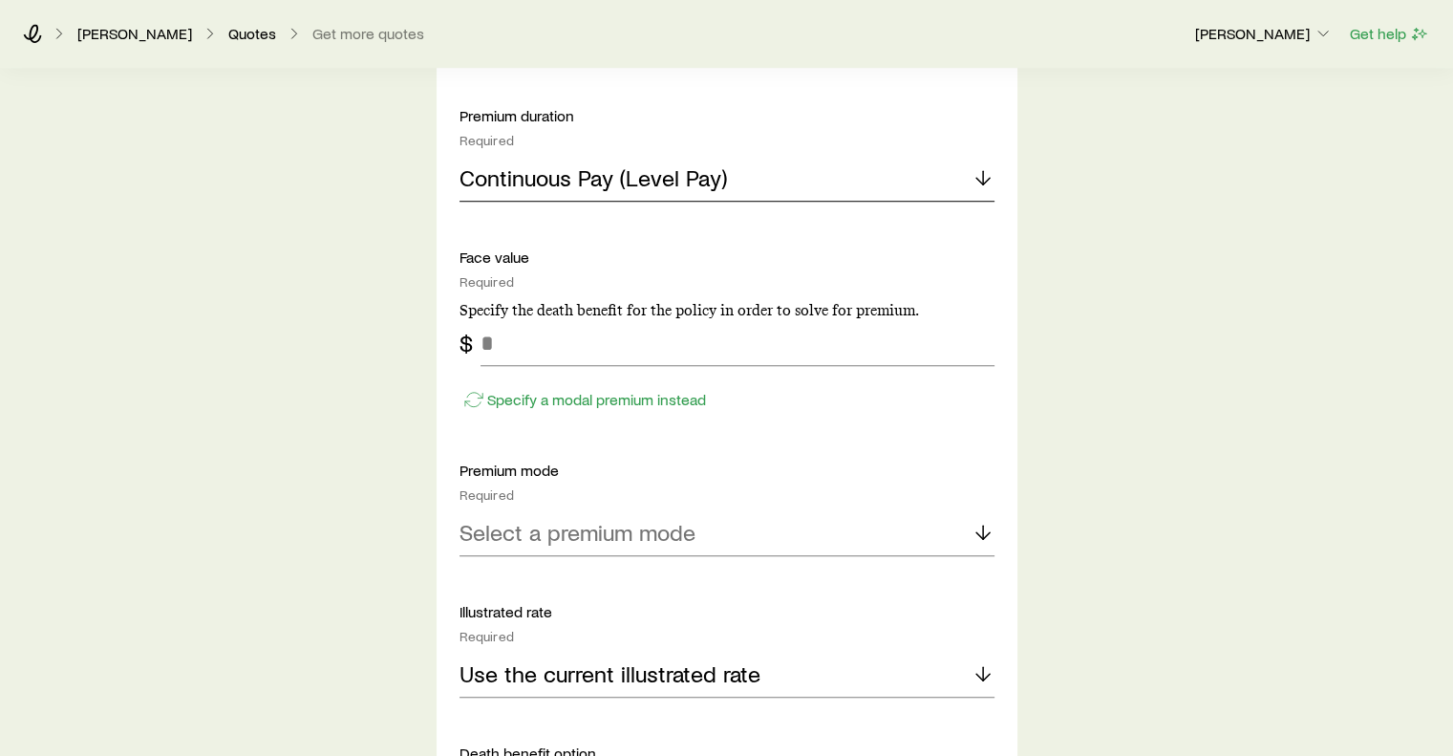
scroll to position [1433, 0]
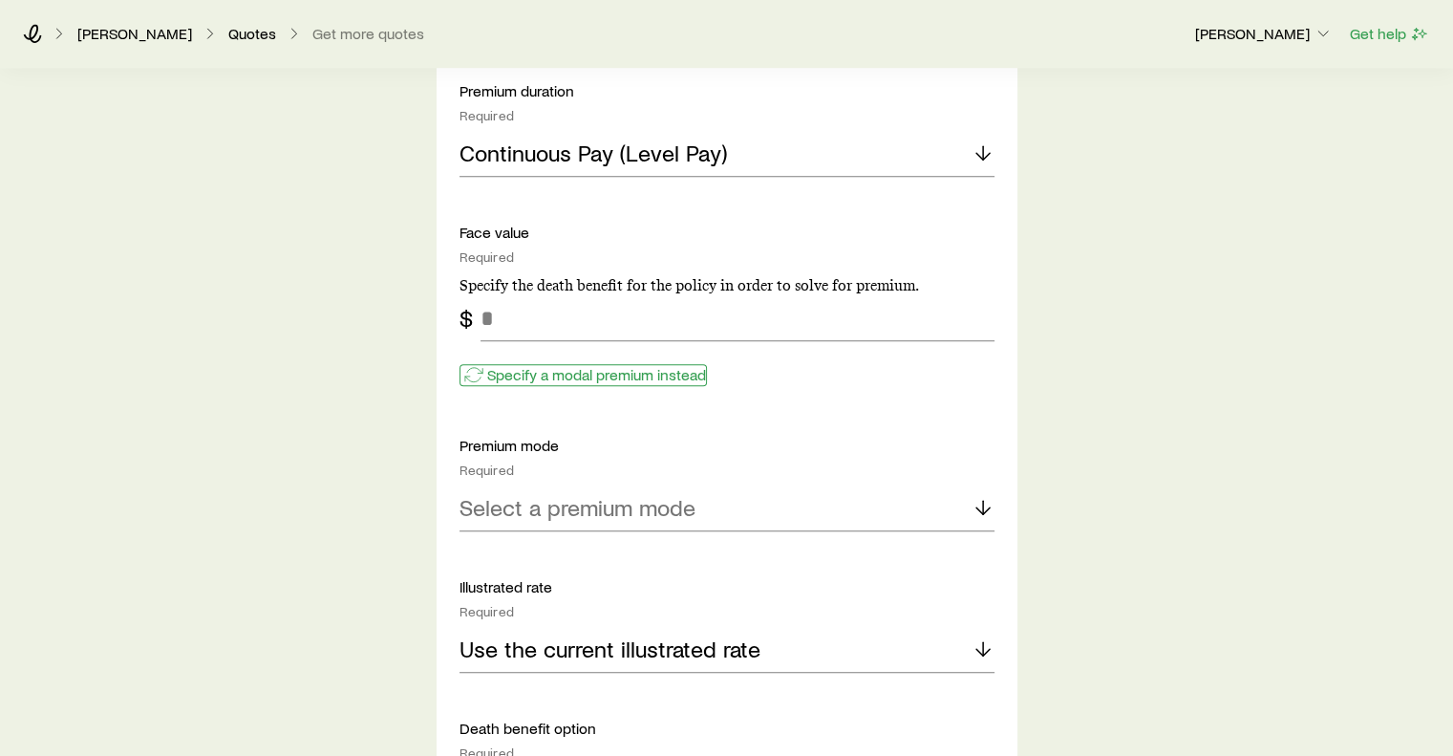
click at [615, 375] on p "Specify a modal premium instead" at bounding box center [596, 374] width 219 height 19
click at [494, 374] on p "Specify a face value instead" at bounding box center [579, 374] width 185 height 19
click at [502, 381] on p "Specify a modal premium instead" at bounding box center [596, 374] width 219 height 19
click at [537, 326] on input "tel" at bounding box center [738, 318] width 514 height 46
click at [657, 507] on p "Select a premium mode" at bounding box center [578, 507] width 236 height 27
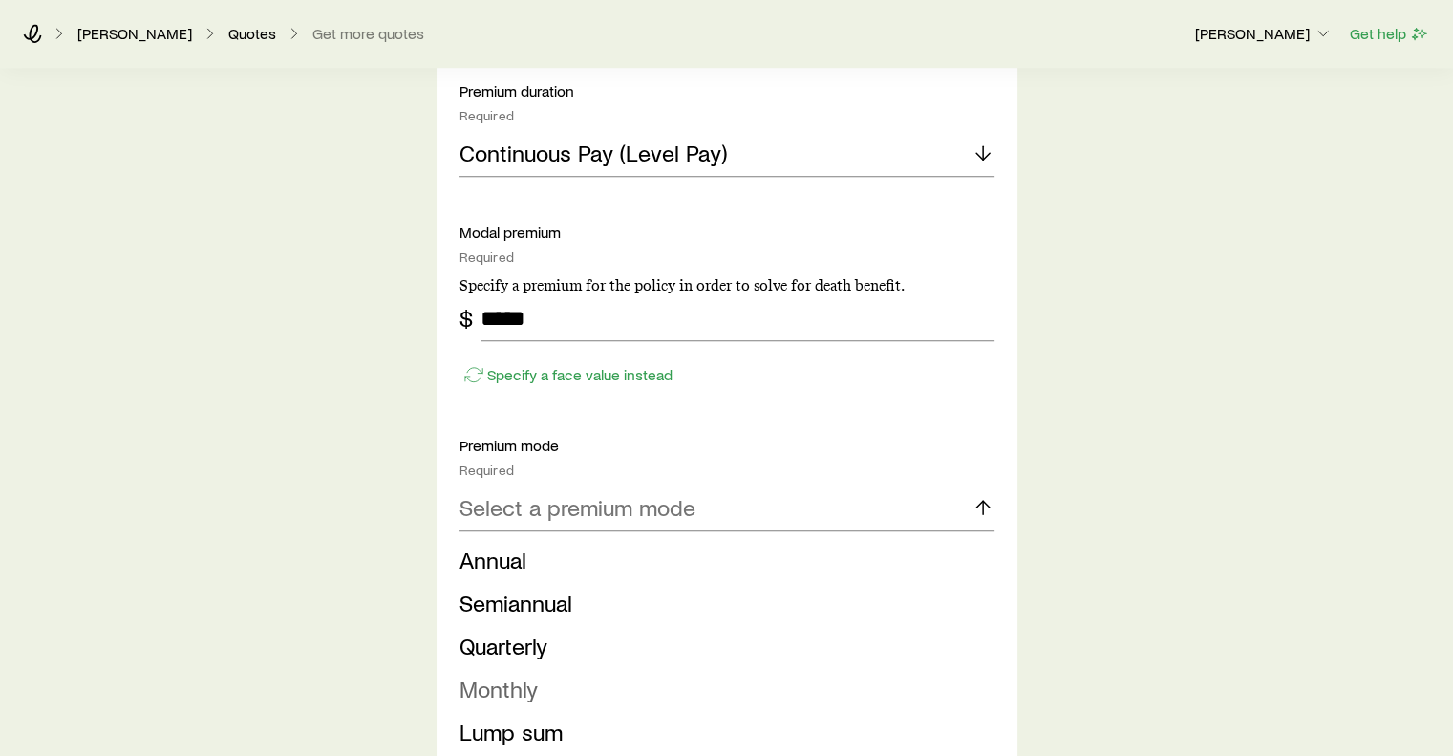
click at [490, 699] on span "Monthly" at bounding box center [499, 689] width 78 height 28
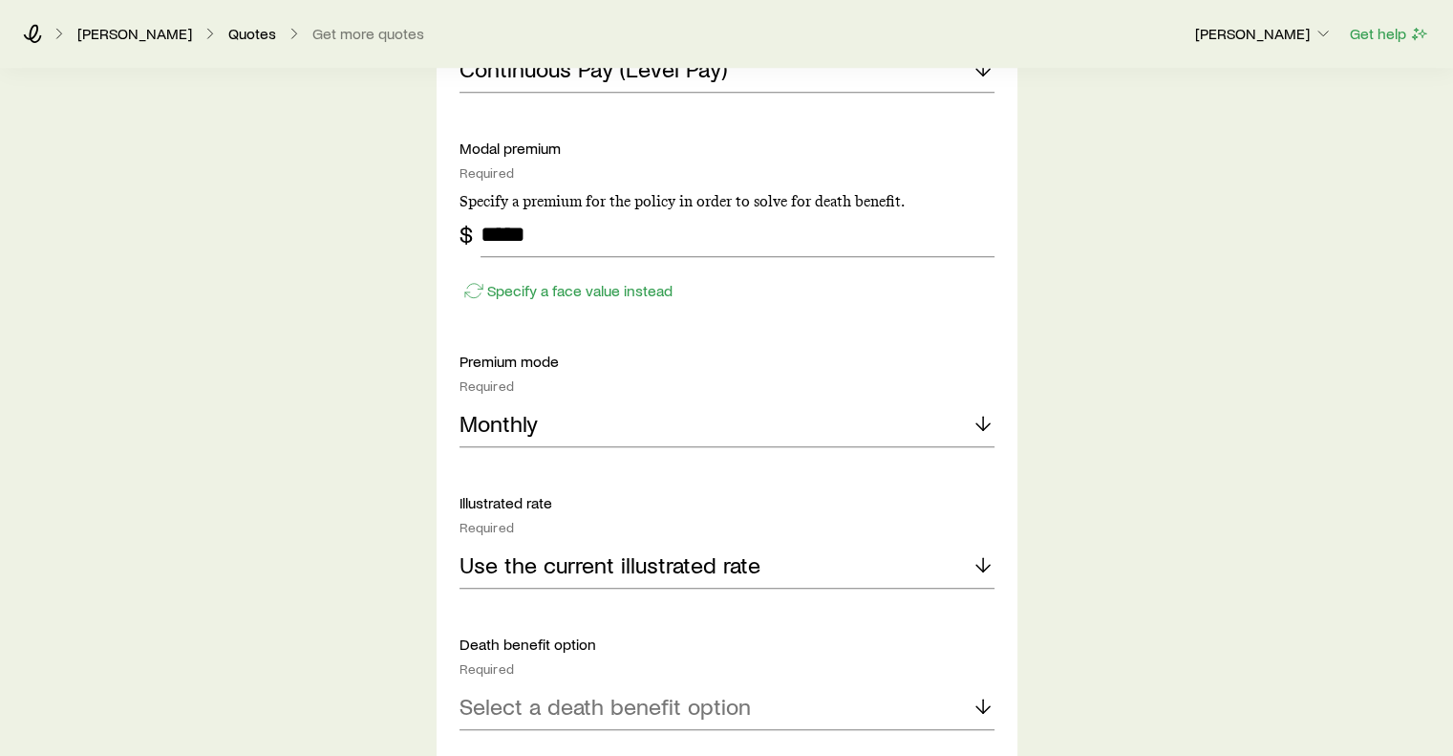
scroll to position [1529, 0]
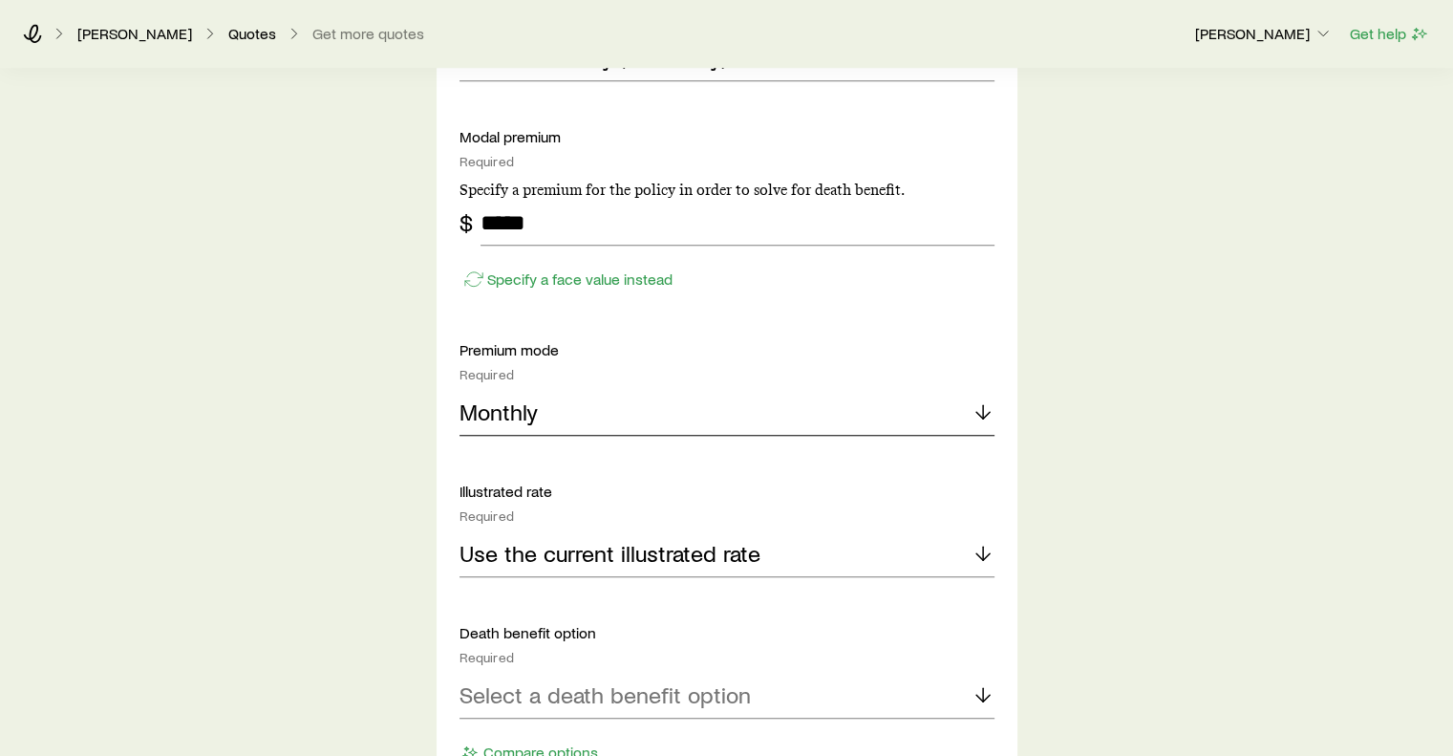
click at [540, 412] on div "Monthly" at bounding box center [727, 413] width 535 height 46
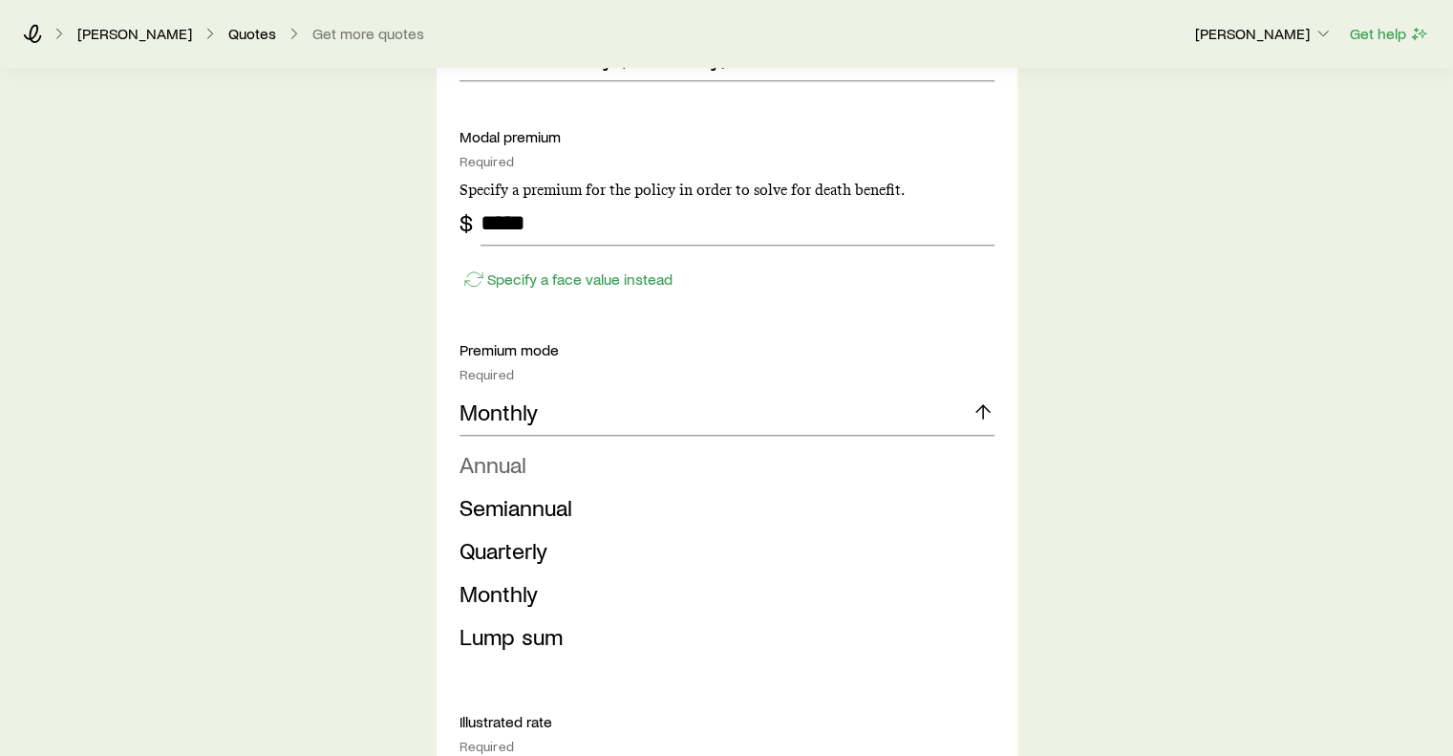
click at [505, 470] on span "Annual" at bounding box center [493, 464] width 67 height 28
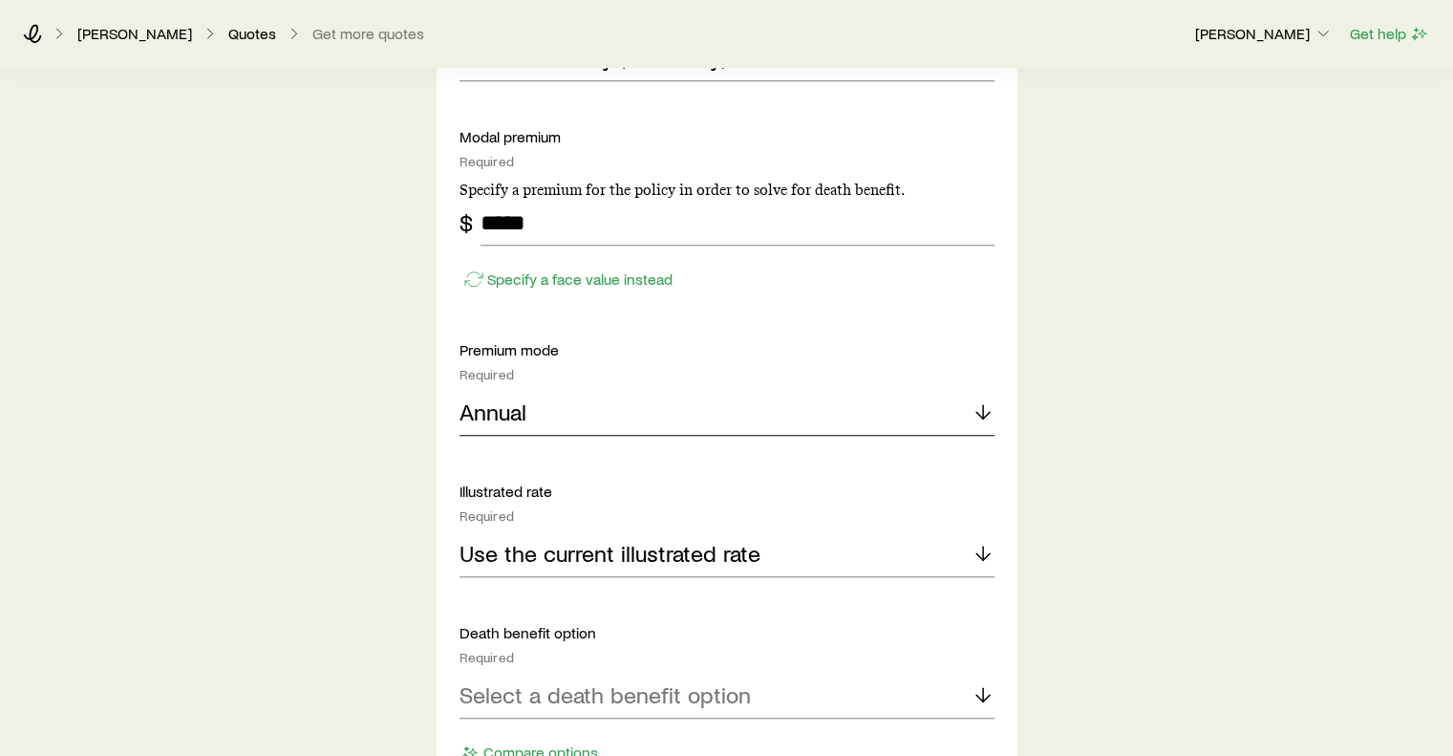
click at [528, 430] on div "Annual" at bounding box center [727, 413] width 535 height 46
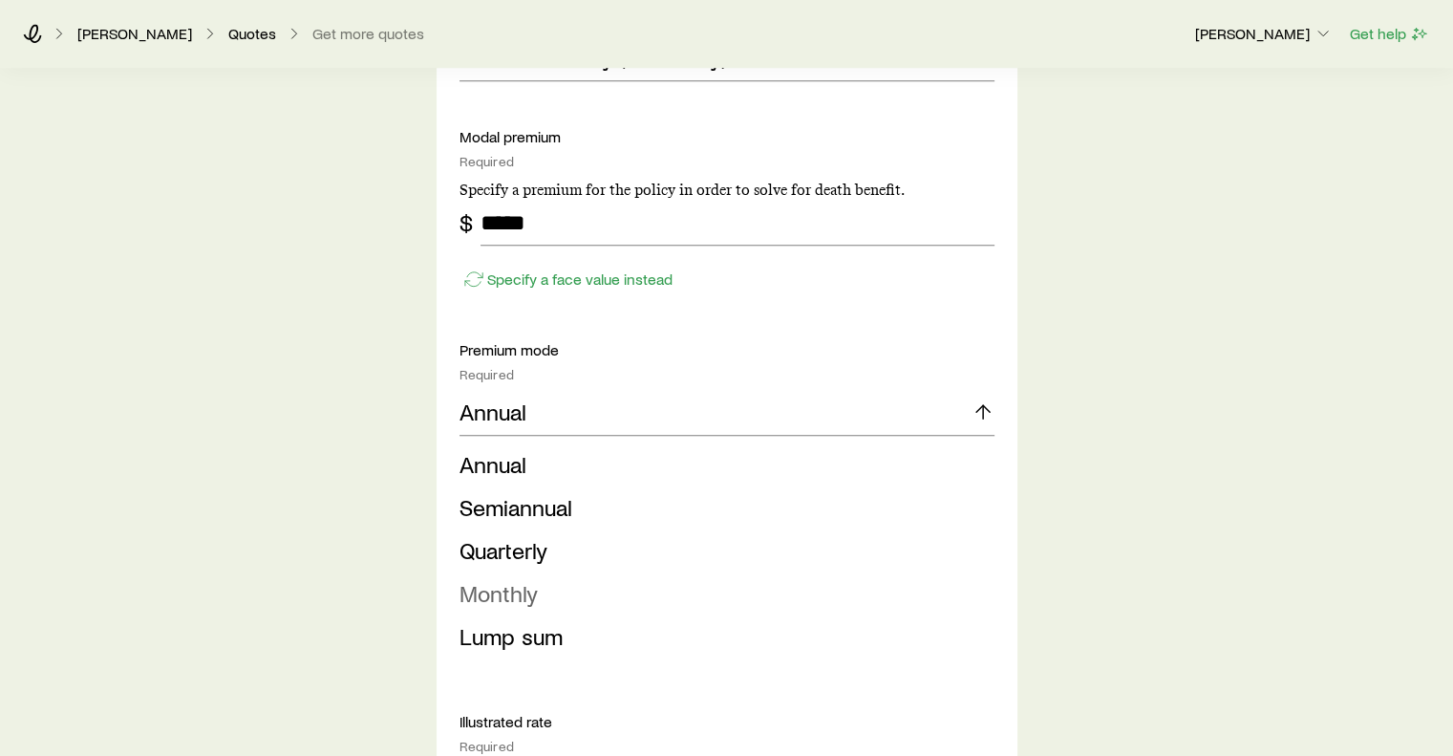
click at [506, 598] on span "Monthly" at bounding box center [499, 593] width 78 height 28
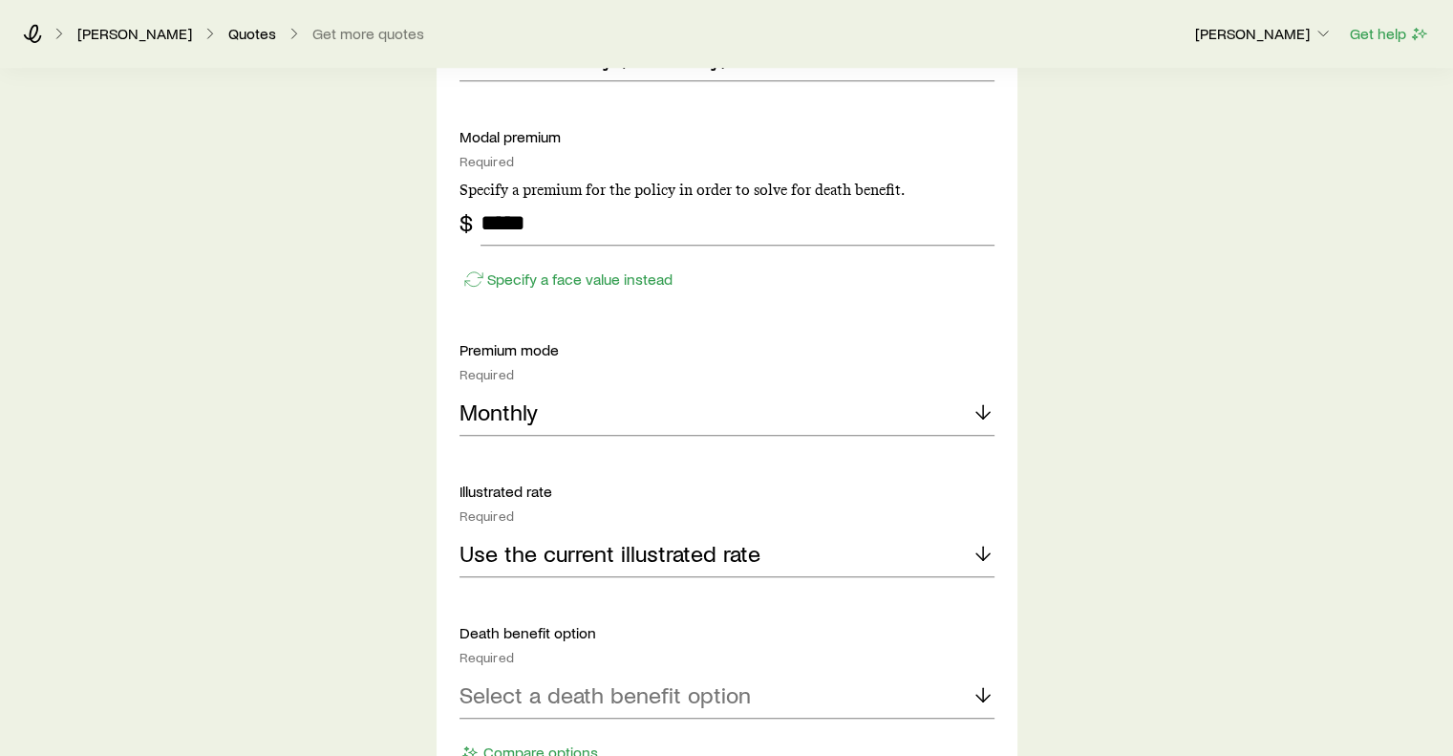
click at [337, 272] on div "Insurance Selection What type of product are you looking for? At least one is r…" at bounding box center [726, 76] width 1453 height 3072
click at [508, 420] on p "Monthly" at bounding box center [499, 411] width 78 height 27
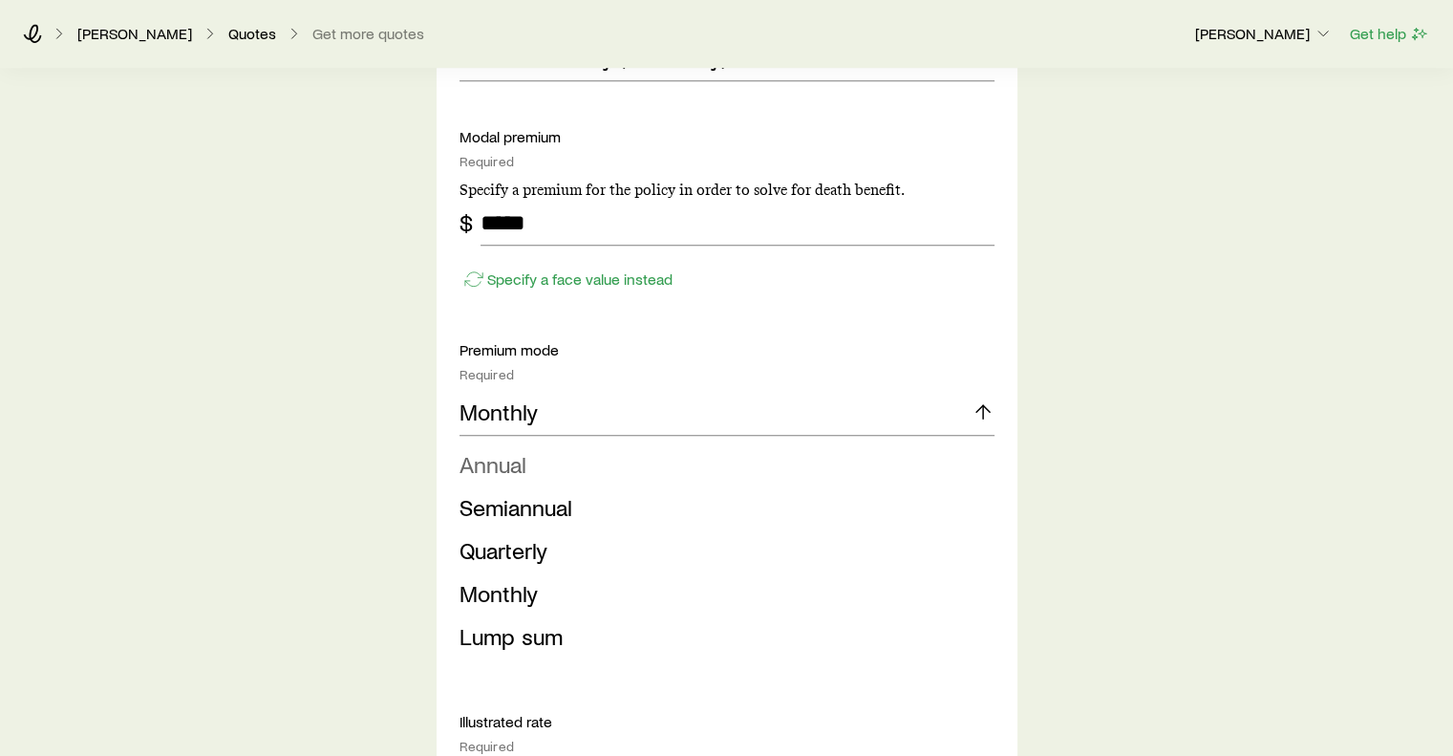
click at [489, 459] on span "Annual" at bounding box center [493, 464] width 67 height 28
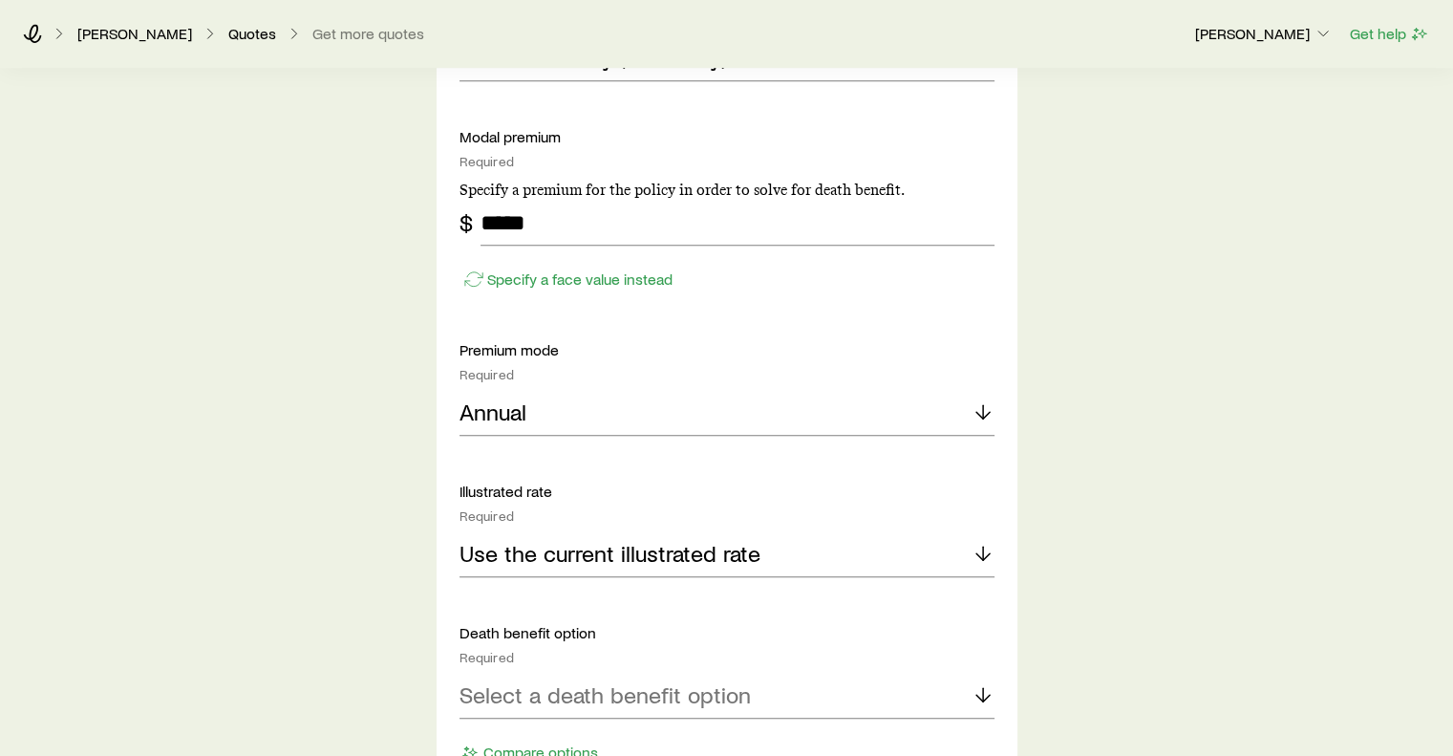
click at [335, 393] on div "Insurance Selection What type of product are you looking for? At least one is r…" at bounding box center [726, 76] width 1453 height 3072
click at [541, 232] on input "*****" at bounding box center [738, 223] width 514 height 46
drag, startPoint x: 549, startPoint y: 228, endPoint x: 386, endPoint y: 234, distance: 163.5
click at [386, 234] on div "Insurance Selection What type of product are you looking for? At least one is r…" at bounding box center [726, 76] width 1453 height 3072
type input "***"
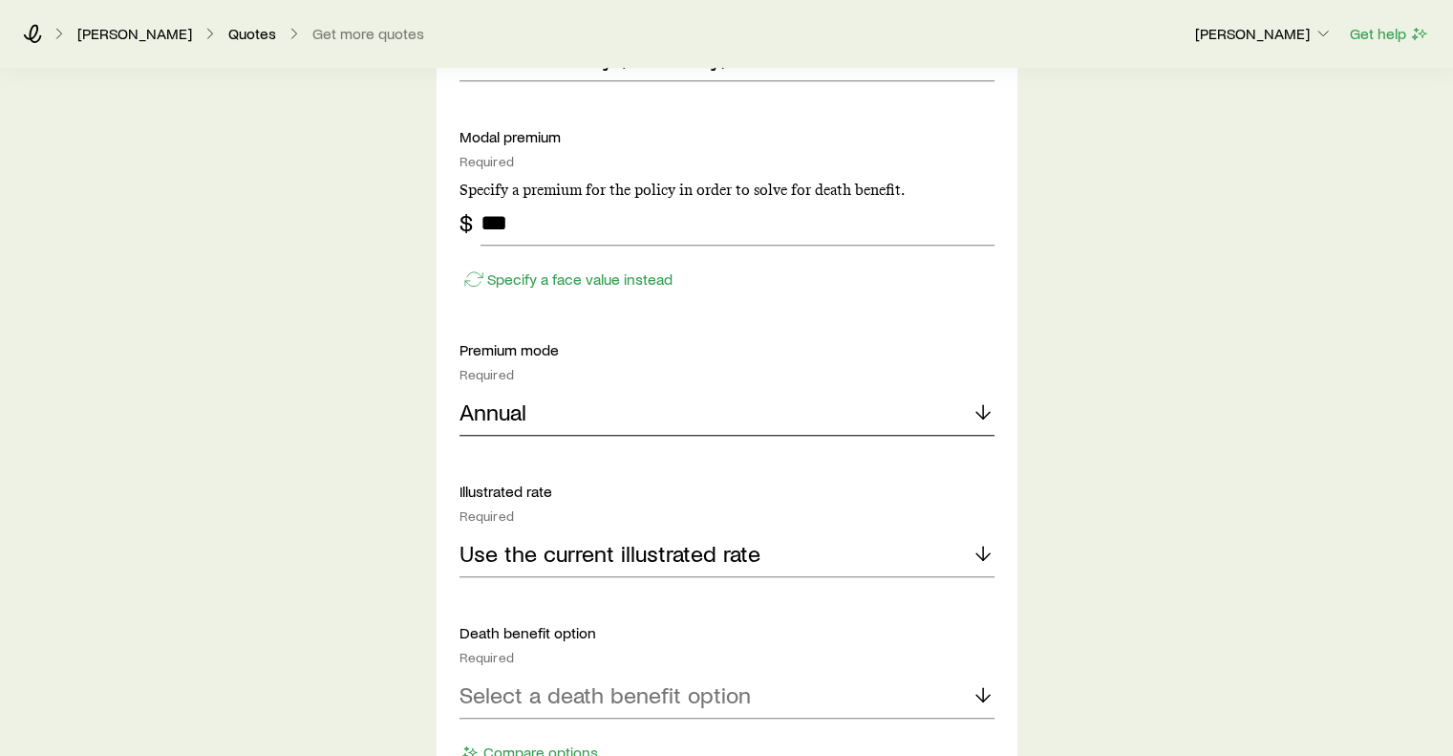
click at [497, 404] on p "Annual" at bounding box center [493, 411] width 67 height 27
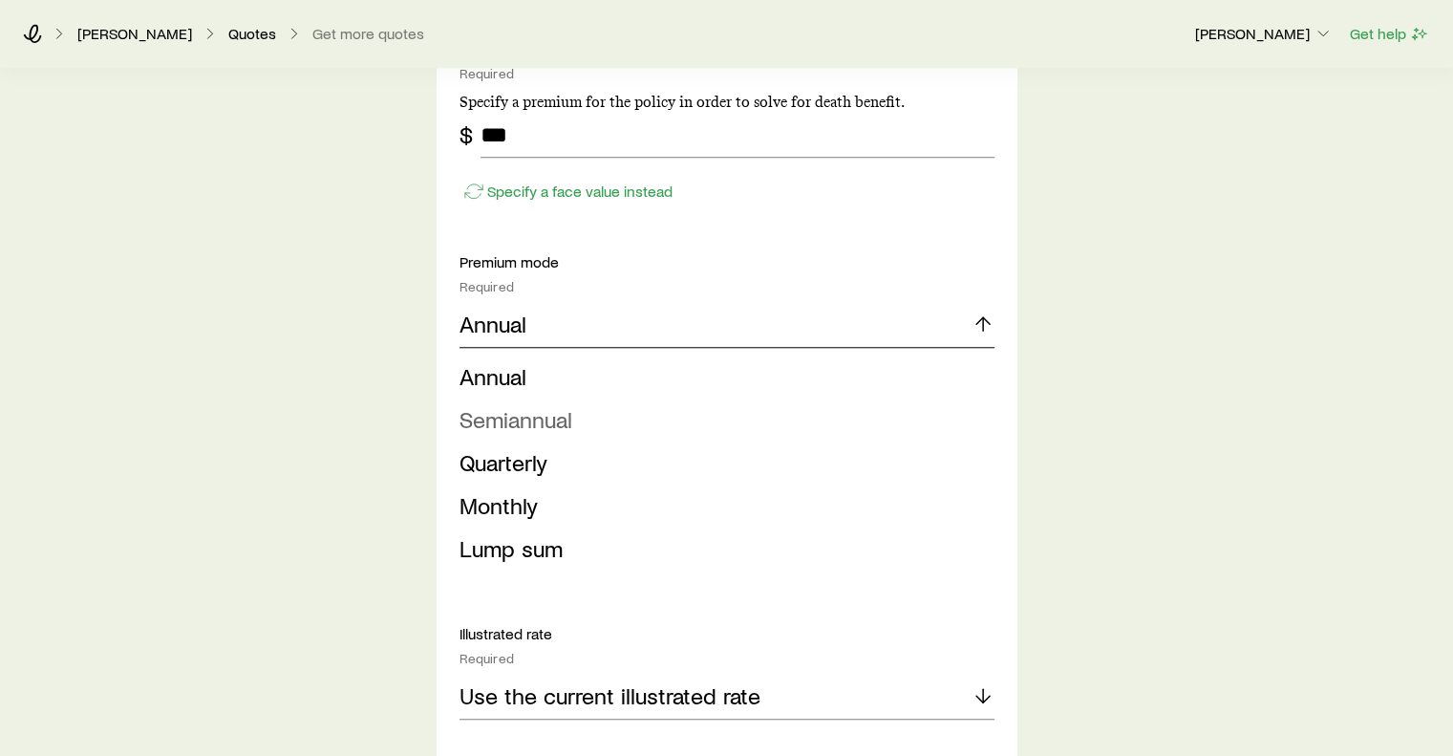
scroll to position [1624, 0]
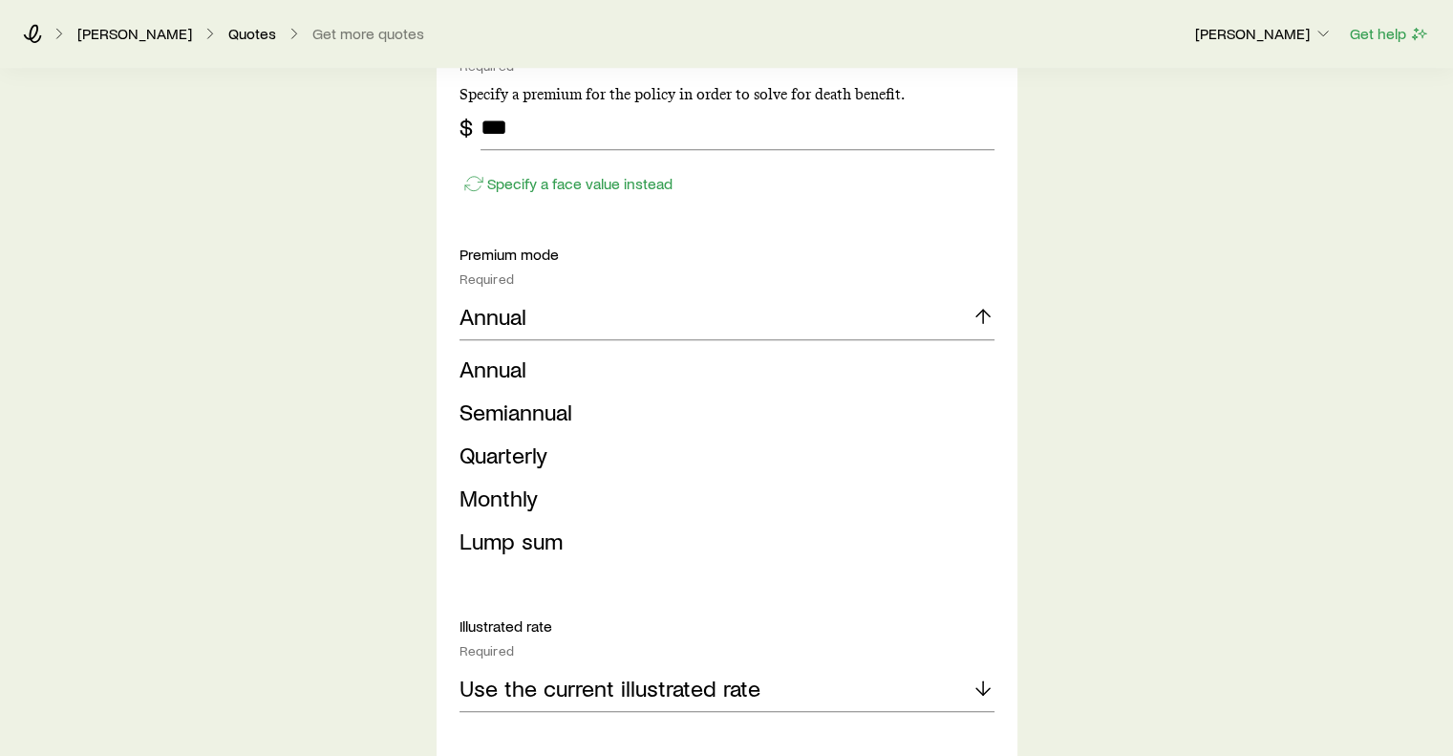
drag, startPoint x: 510, startPoint y: 492, endPoint x: 546, endPoint y: 399, distance: 99.2
click at [510, 492] on span "Monthly" at bounding box center [499, 498] width 78 height 28
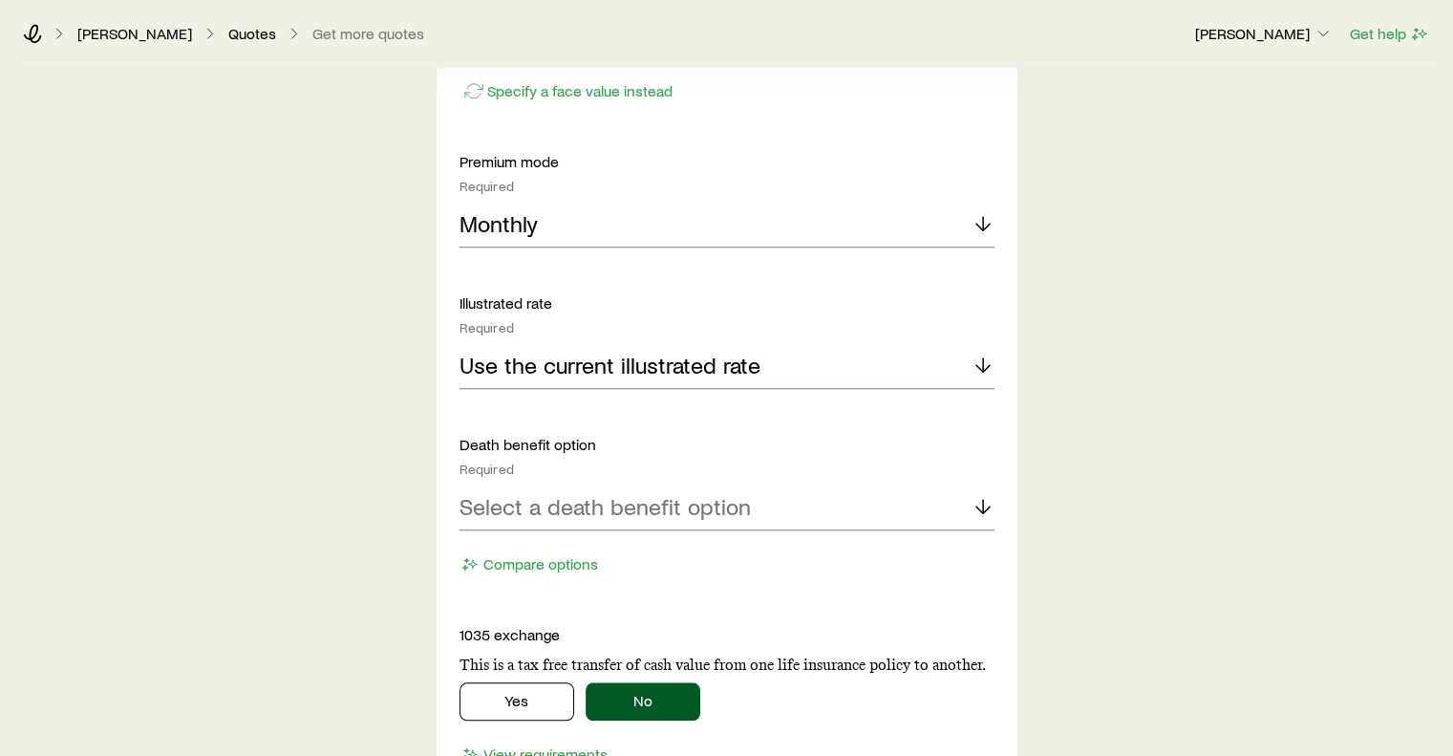
scroll to position [1720, 0]
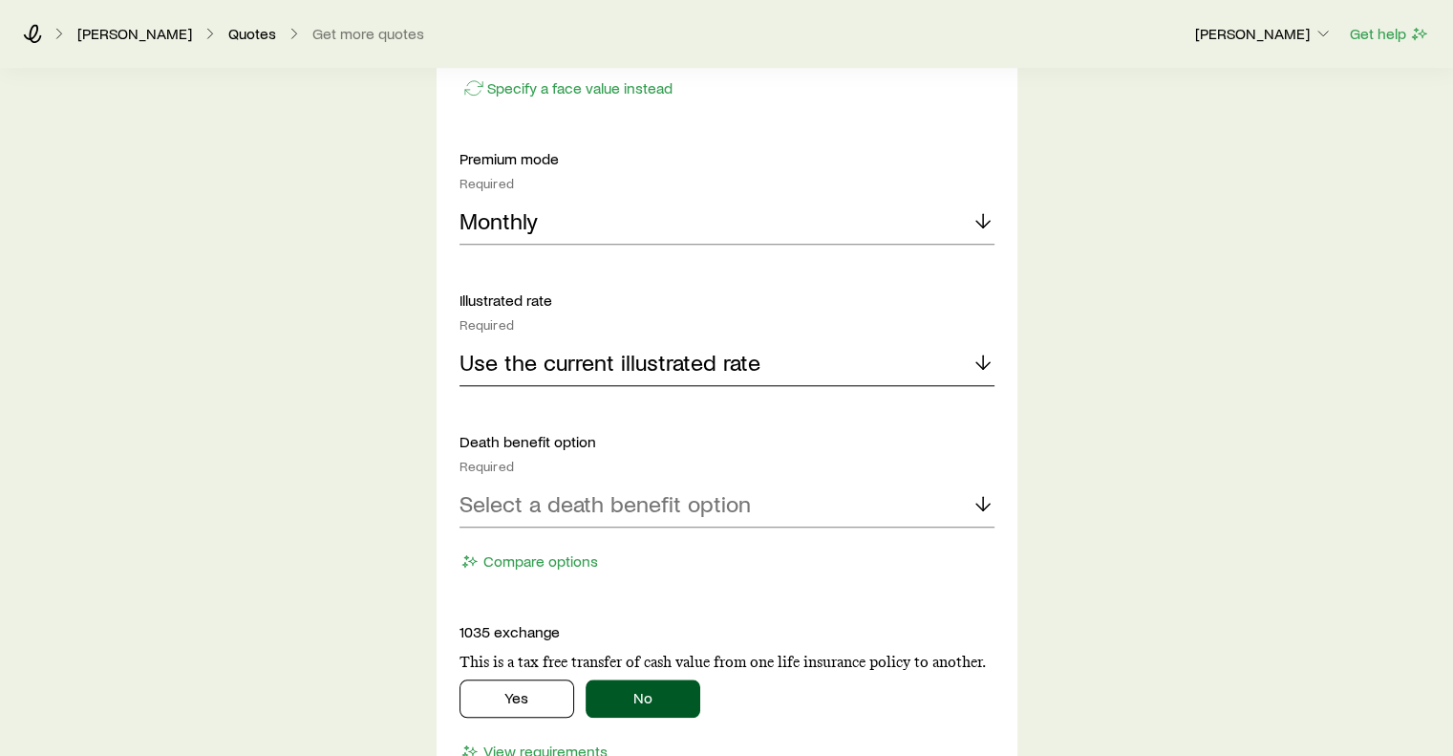
click at [548, 373] on div "Use the current illustrated rate" at bounding box center [727, 363] width 535 height 46
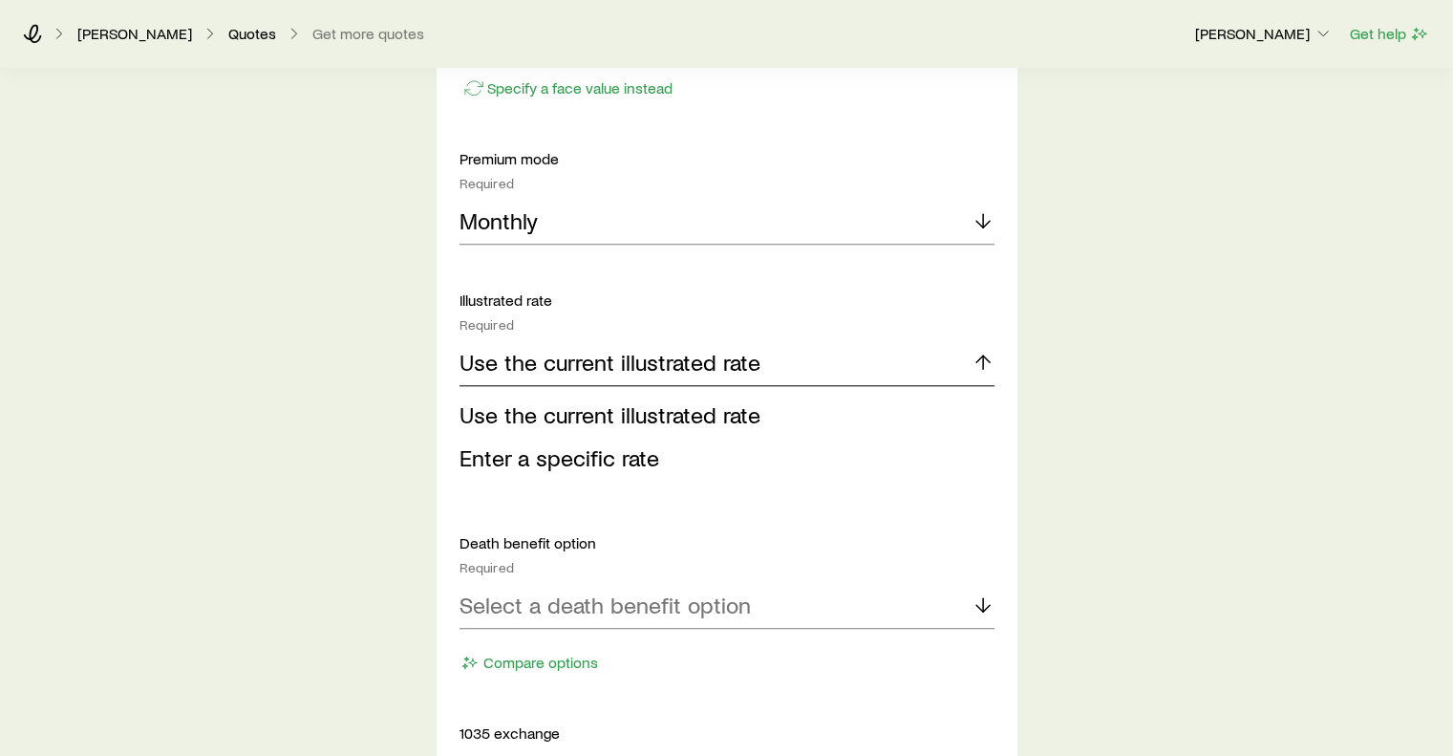
click at [707, 357] on p "Use the current illustrated rate" at bounding box center [610, 362] width 301 height 27
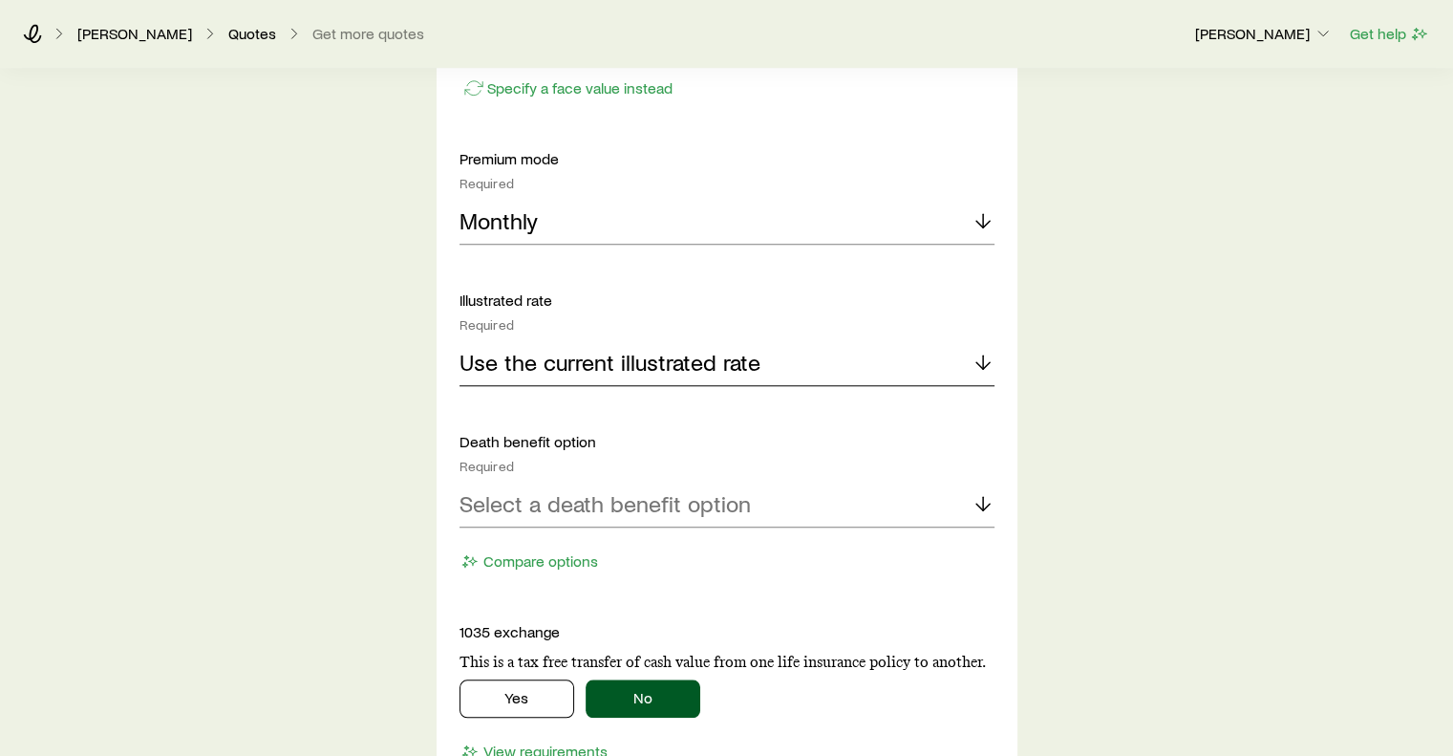
click at [706, 361] on p "Use the current illustrated rate" at bounding box center [610, 362] width 301 height 27
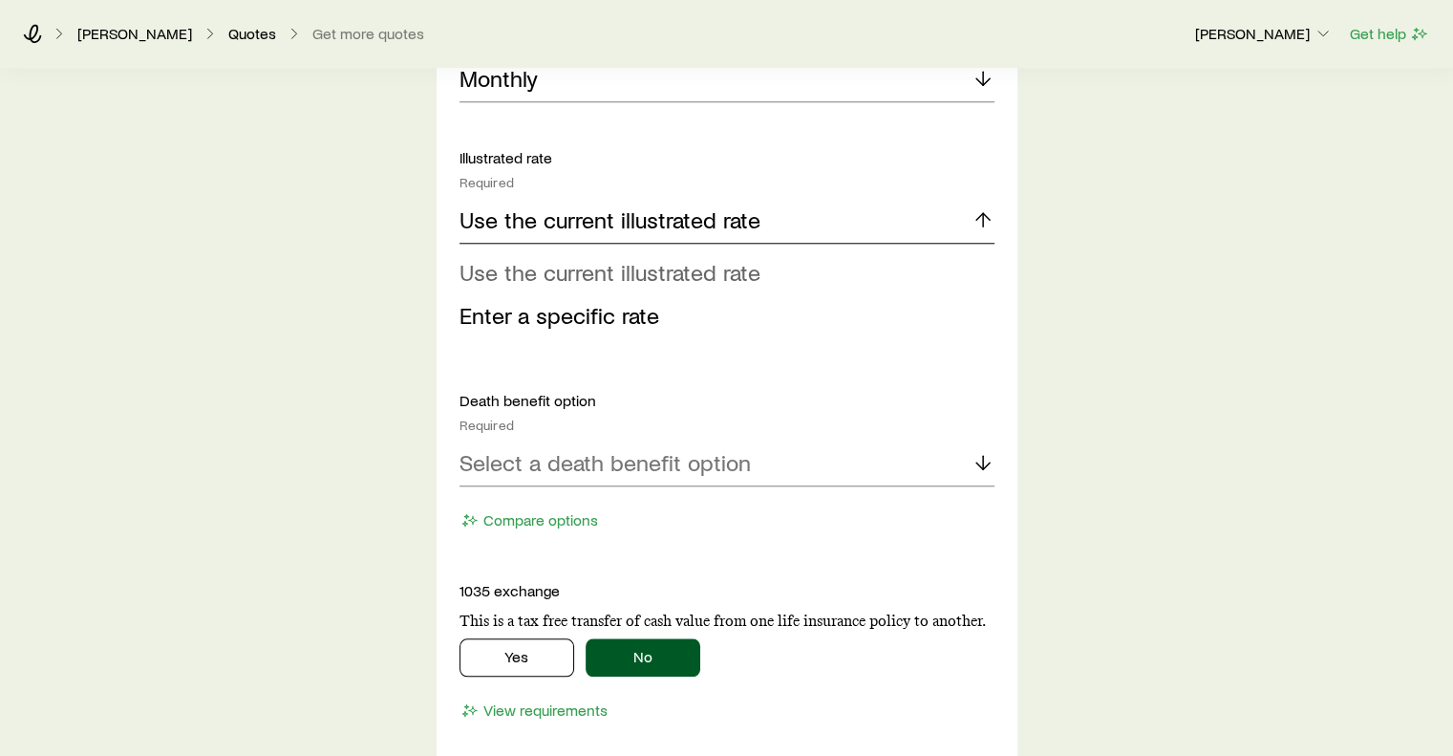
scroll to position [1911, 0]
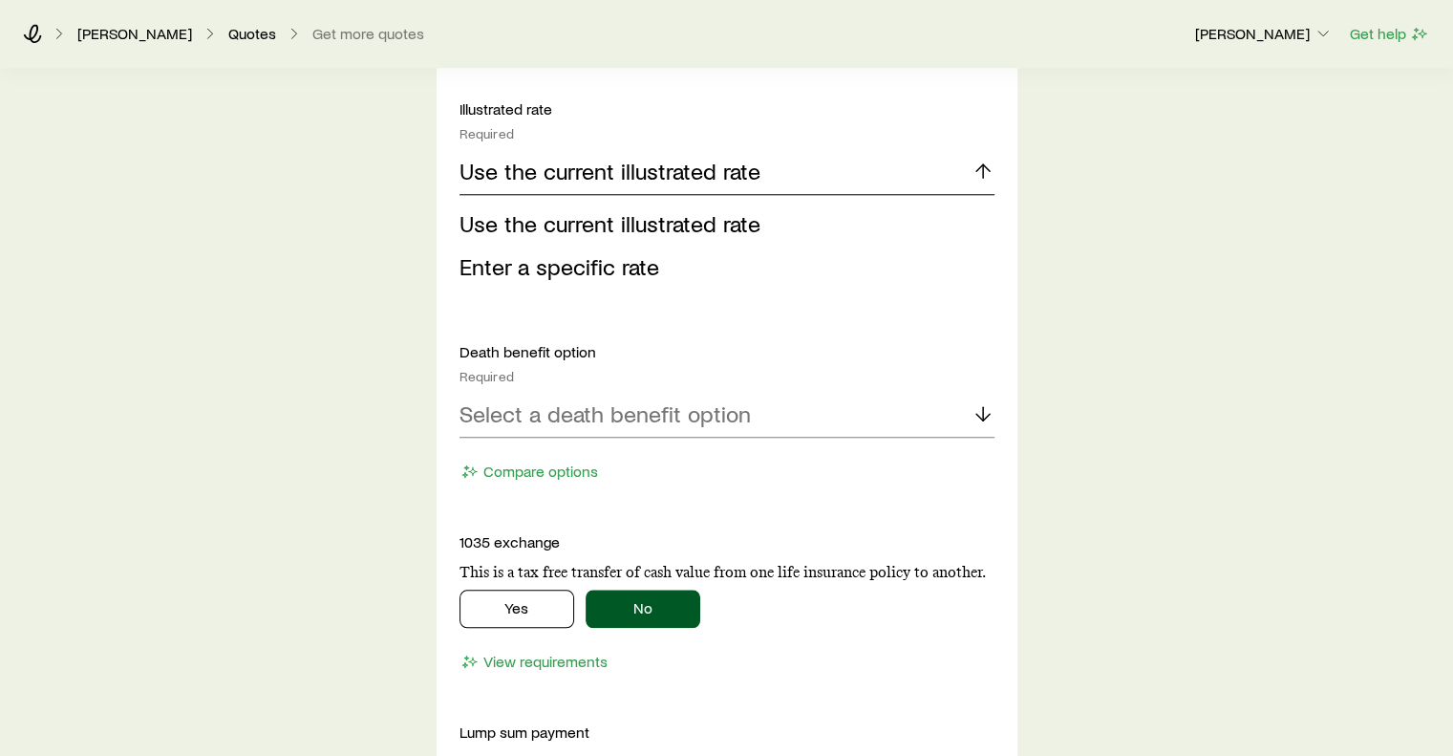
click at [712, 163] on p "Use the current illustrated rate" at bounding box center [610, 171] width 301 height 27
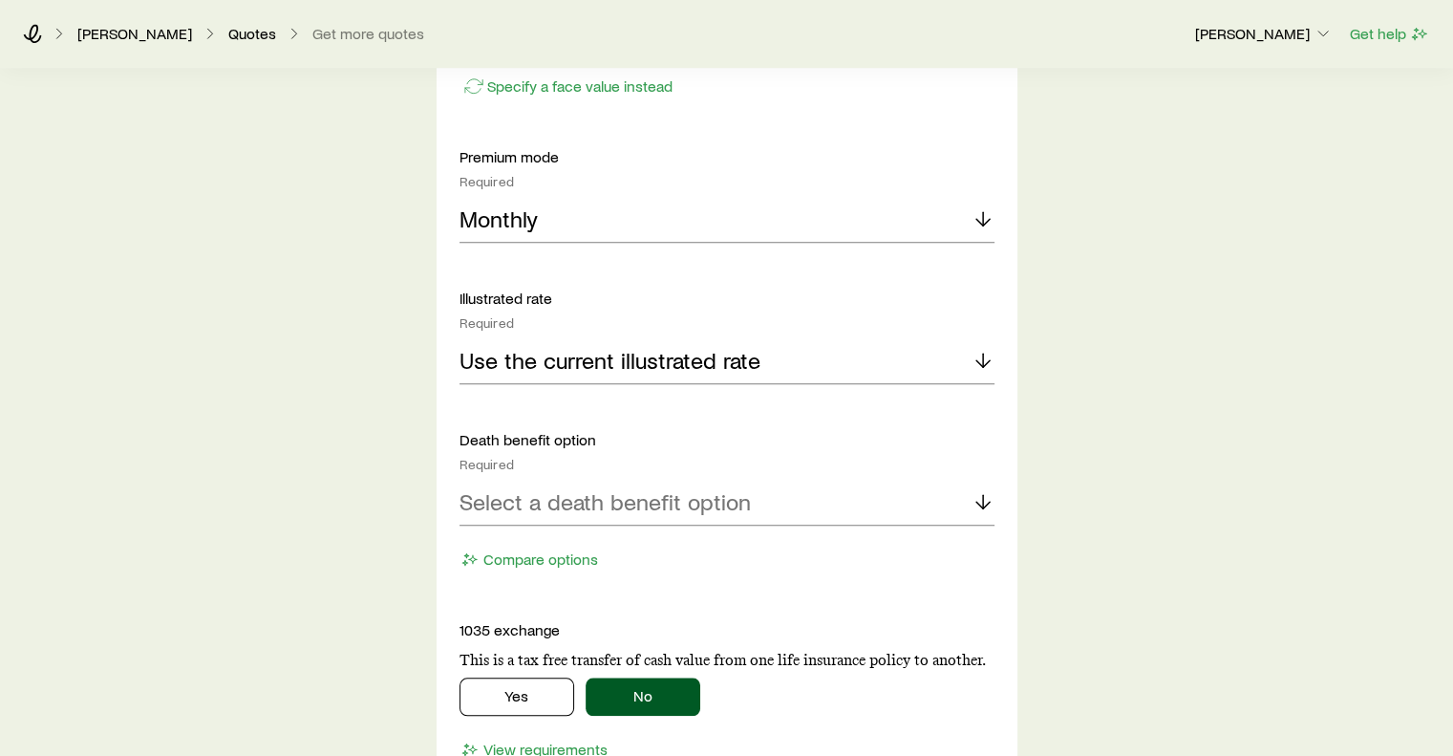
scroll to position [1720, 0]
click at [627, 494] on p "Select a death benefit option" at bounding box center [605, 503] width 291 height 27
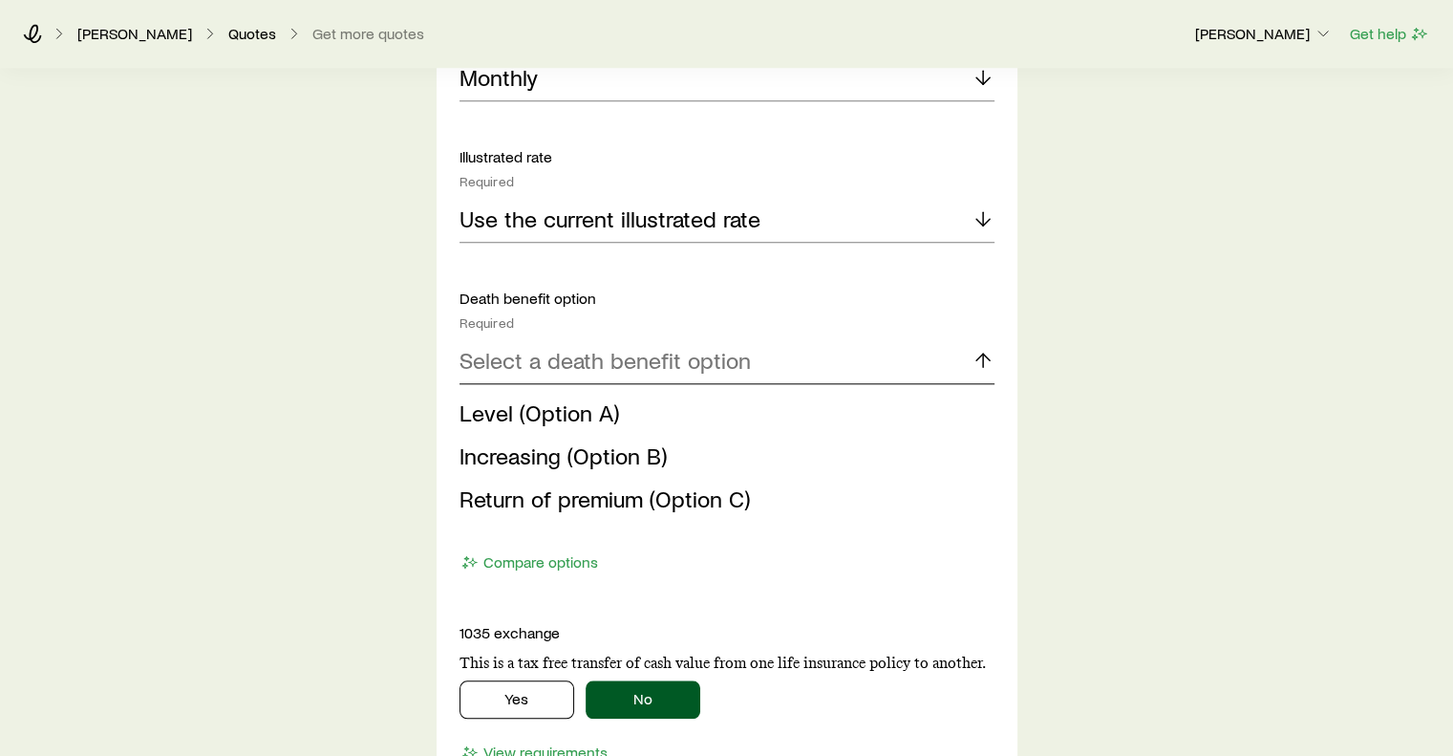
scroll to position [1911, 0]
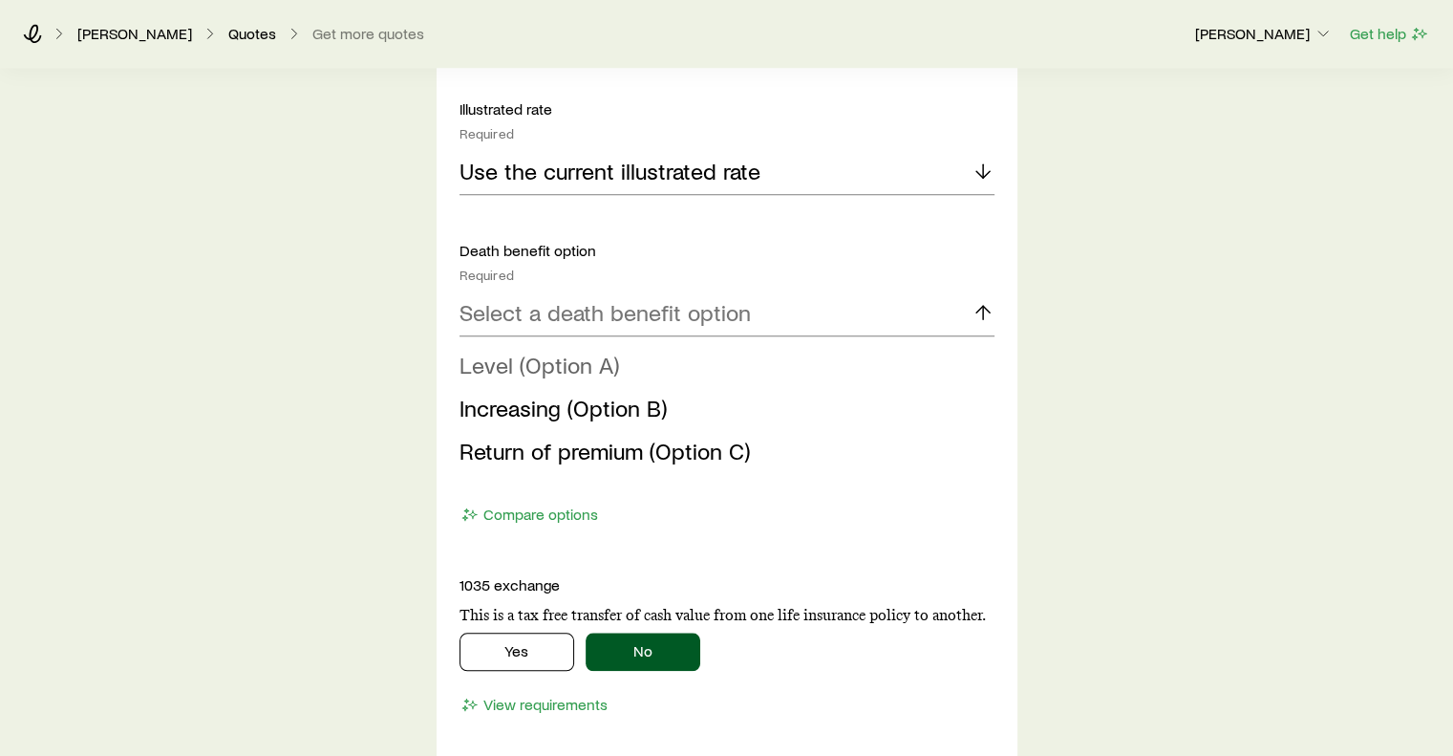
click at [546, 371] on span "Level (Option A)" at bounding box center [540, 365] width 160 height 28
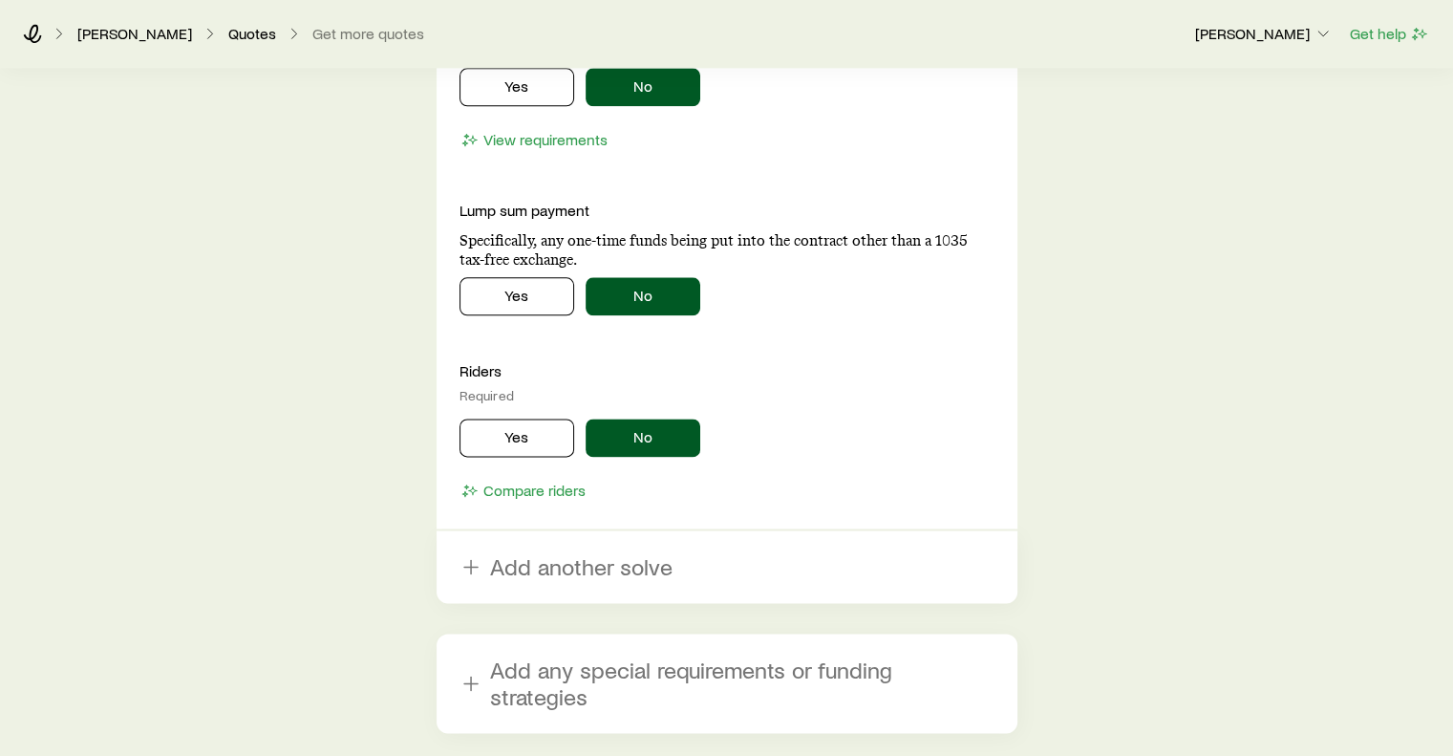
scroll to position [2389, 0]
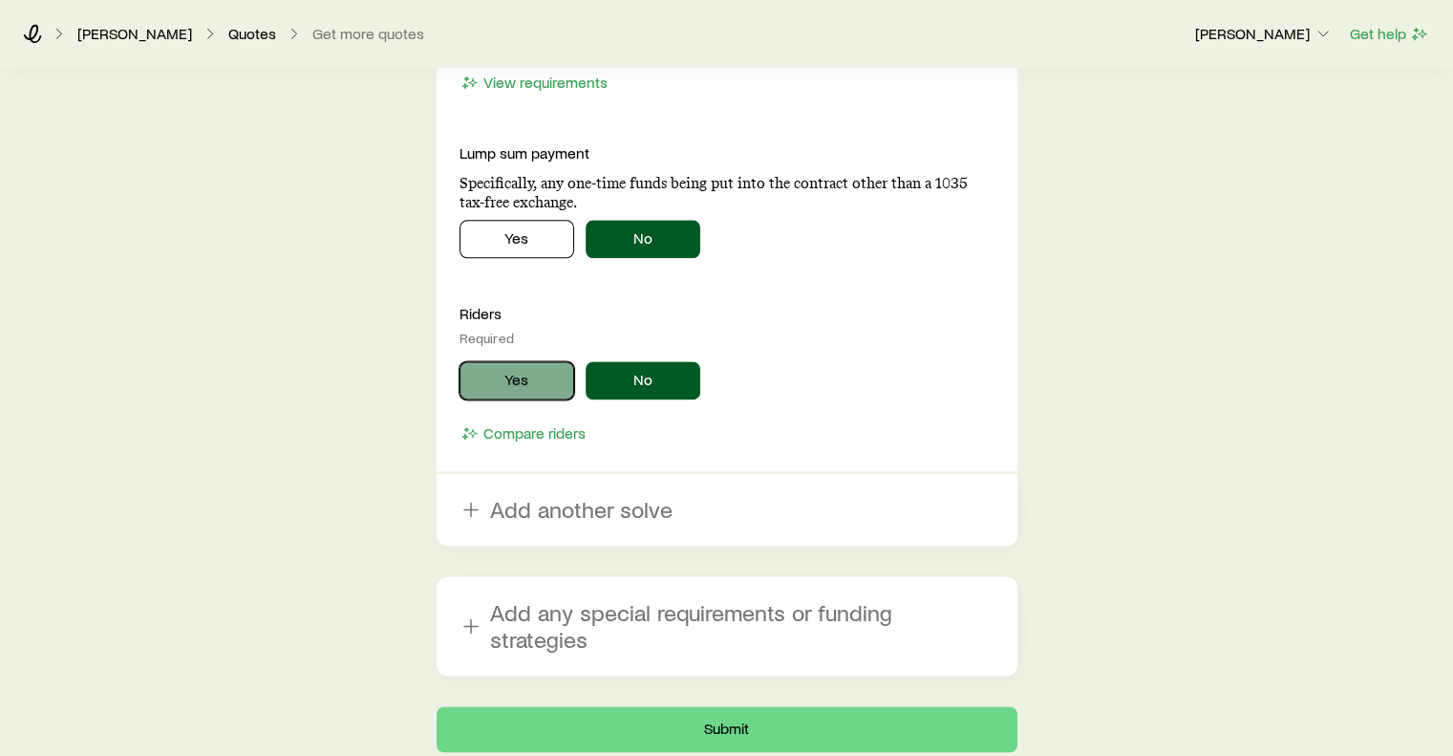
click at [497, 380] on button "Yes" at bounding box center [517, 380] width 115 height 38
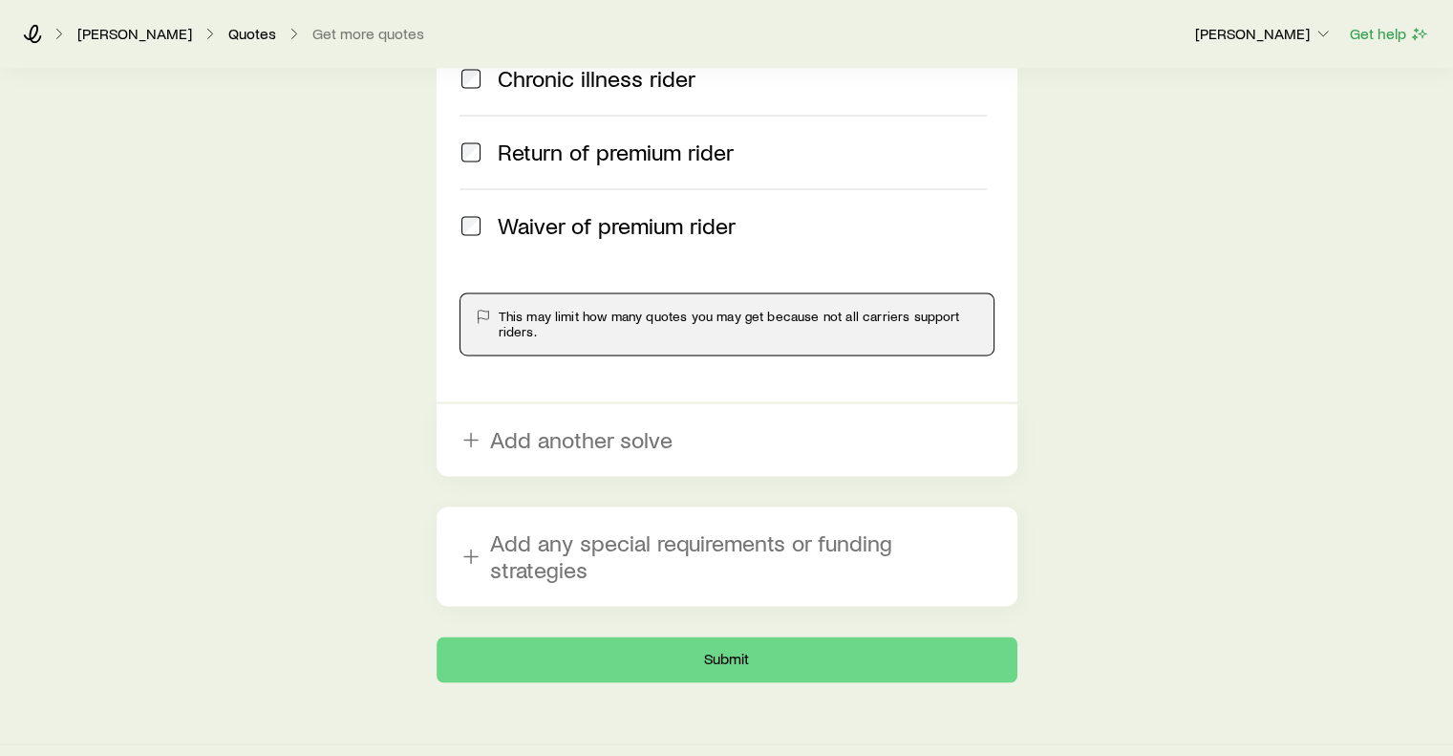
scroll to position [2916, 0]
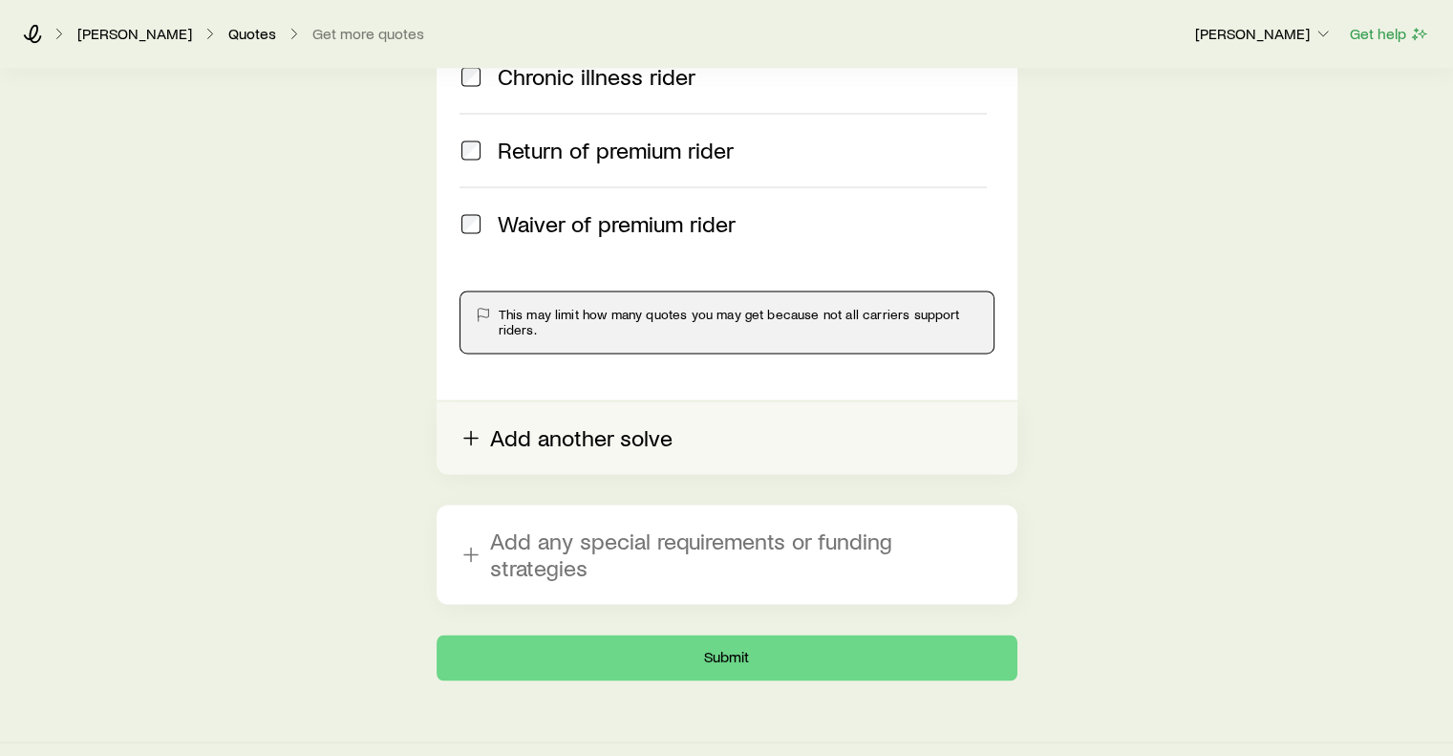
click at [615, 435] on button "Add another solve" at bounding box center [727, 437] width 581 height 73
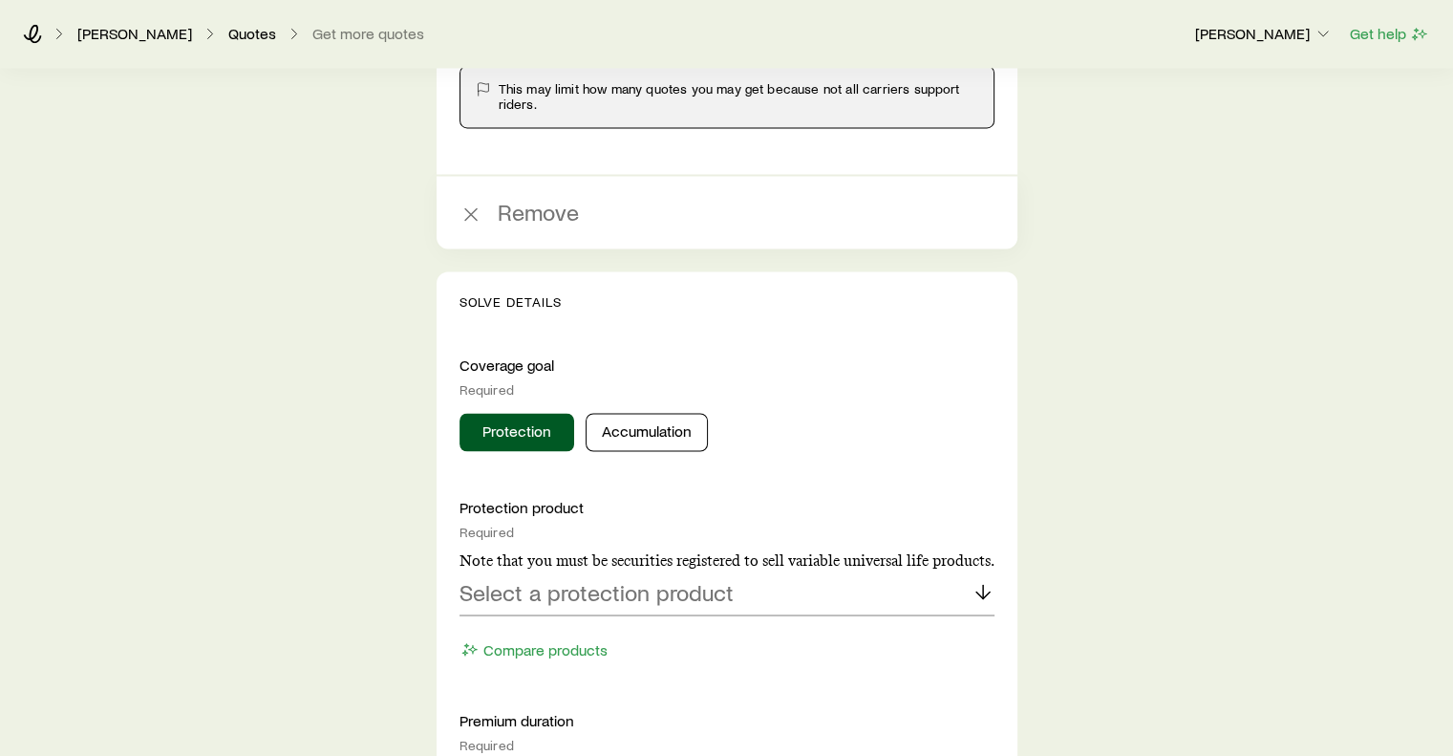
scroll to position [3203, 0]
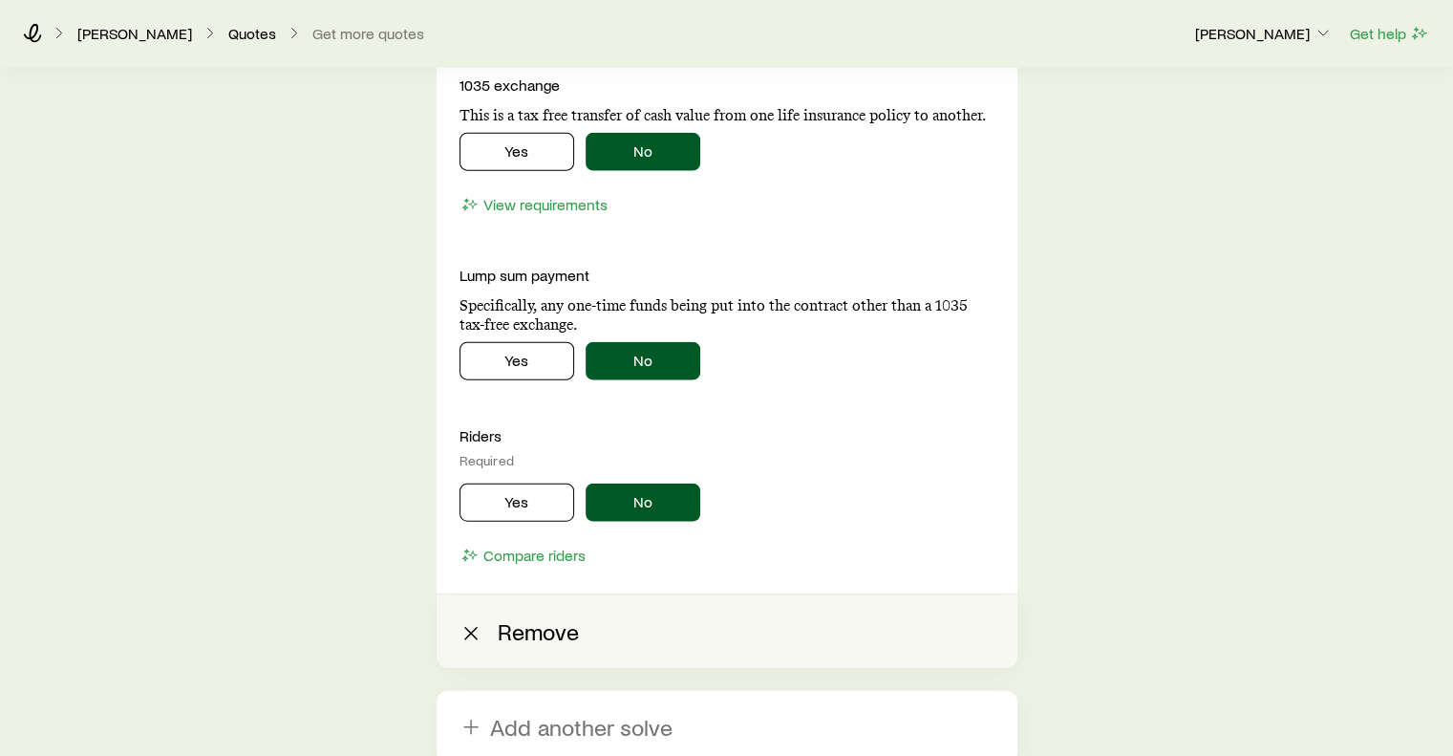
click at [540, 614] on button "Remove" at bounding box center [727, 631] width 581 height 73
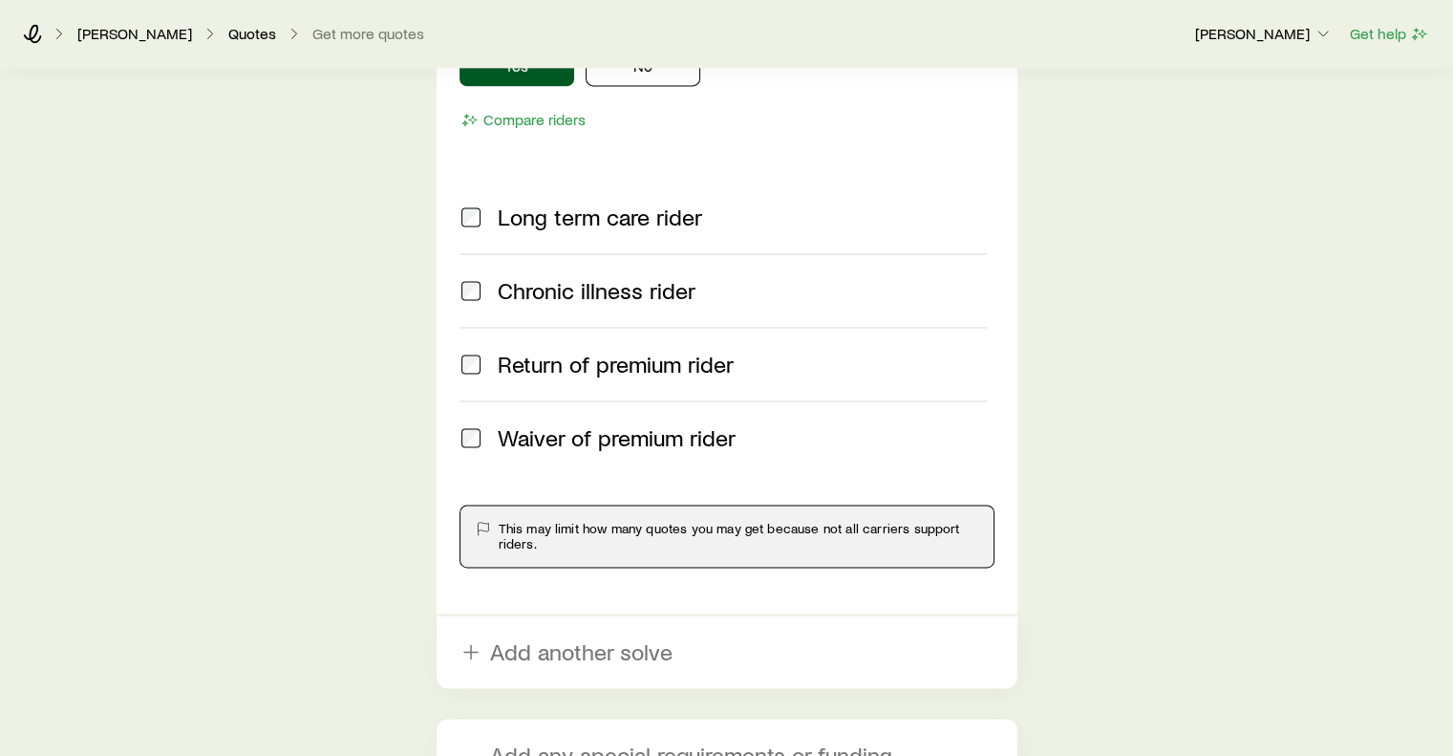
scroll to position [2916, 0]
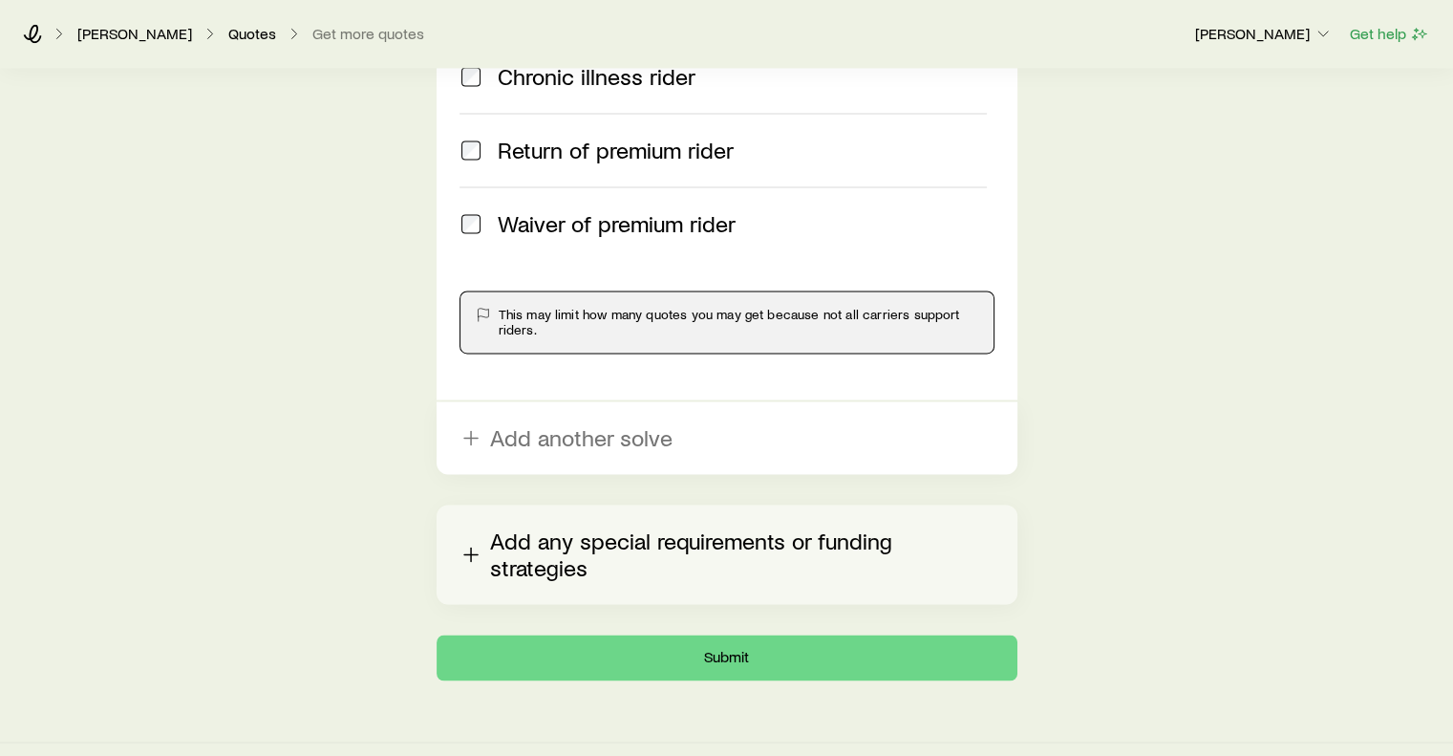
click at [623, 539] on button "Add any special requirements or funding strategies" at bounding box center [727, 554] width 581 height 99
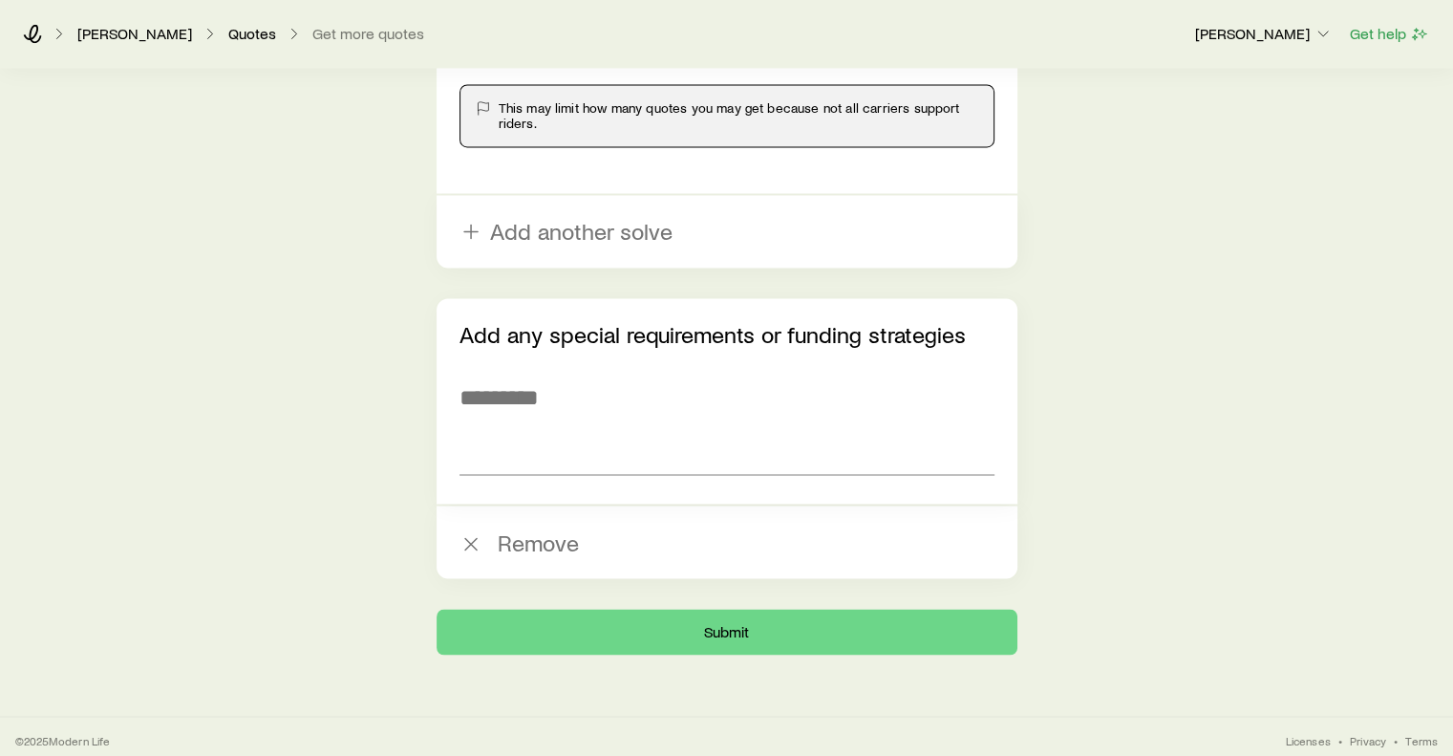
scroll to position [3123, 0]
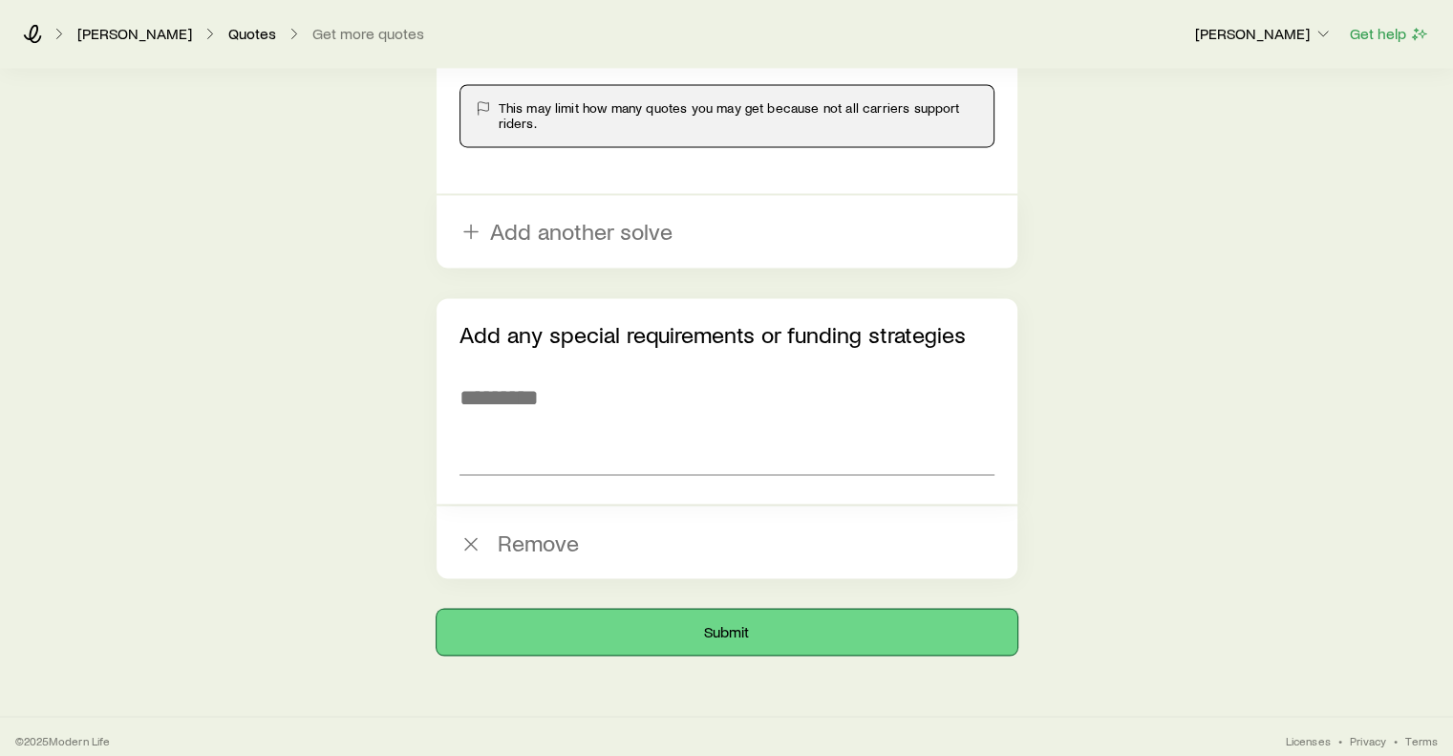
click at [704, 628] on button "Submit" at bounding box center [727, 632] width 581 height 46
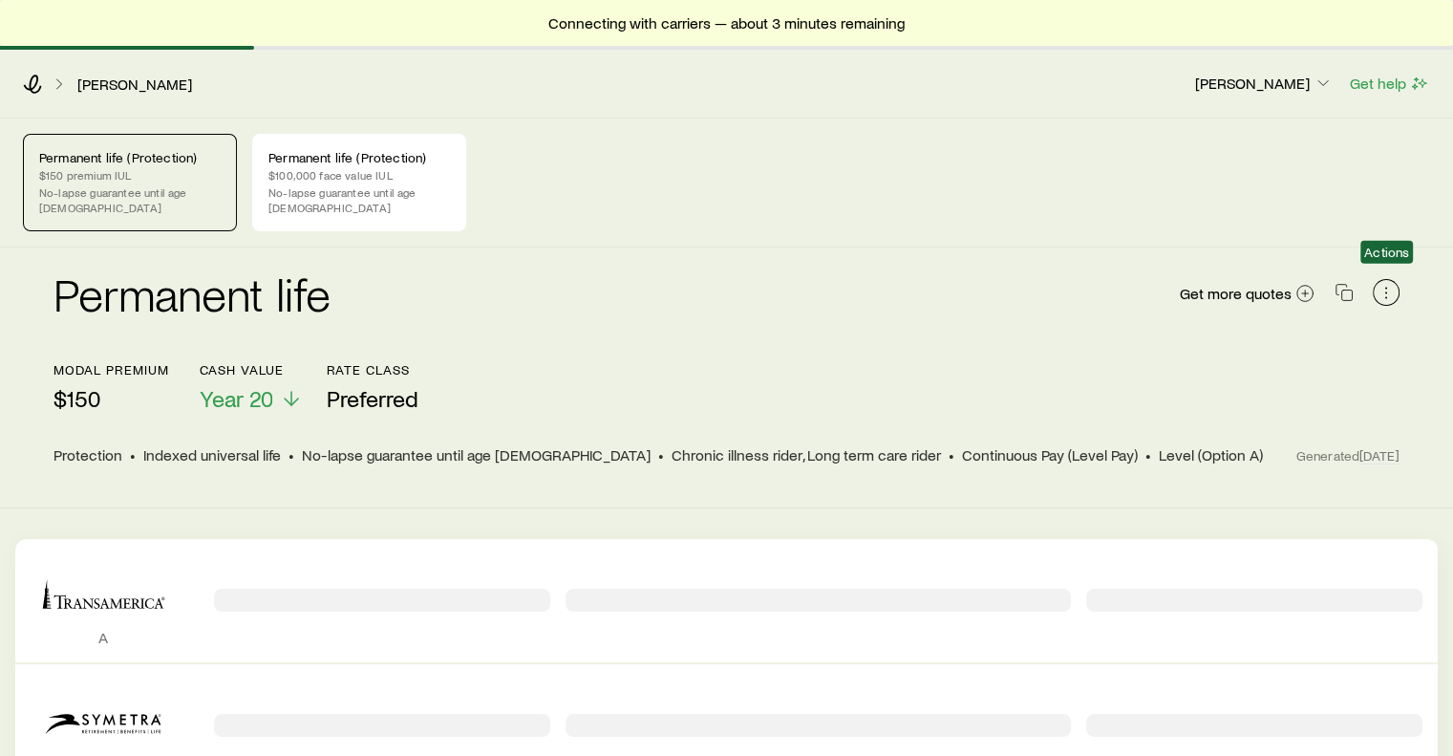
click at [1388, 283] on icon "button" at bounding box center [1386, 292] width 19 height 19
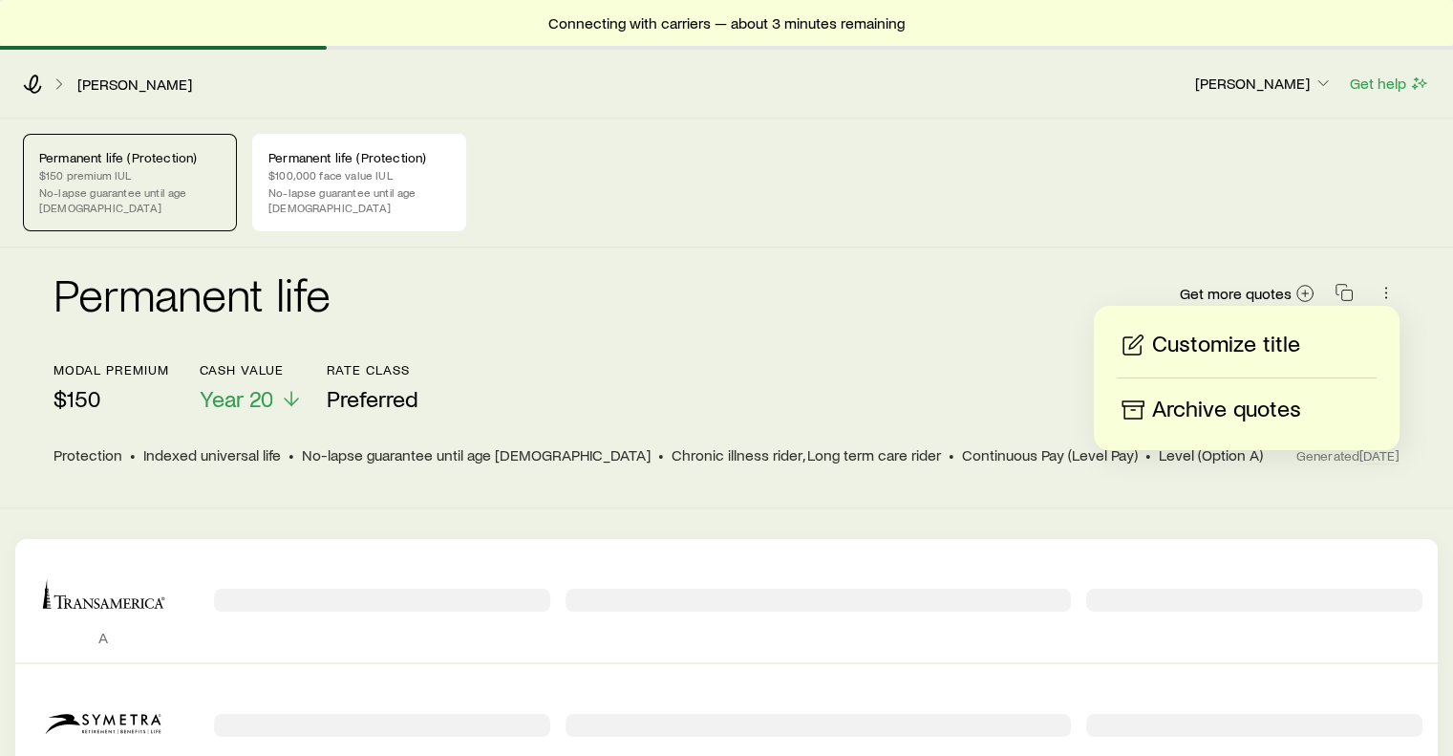
click at [1172, 347] on p "Customize title" at bounding box center [1226, 345] width 148 height 31
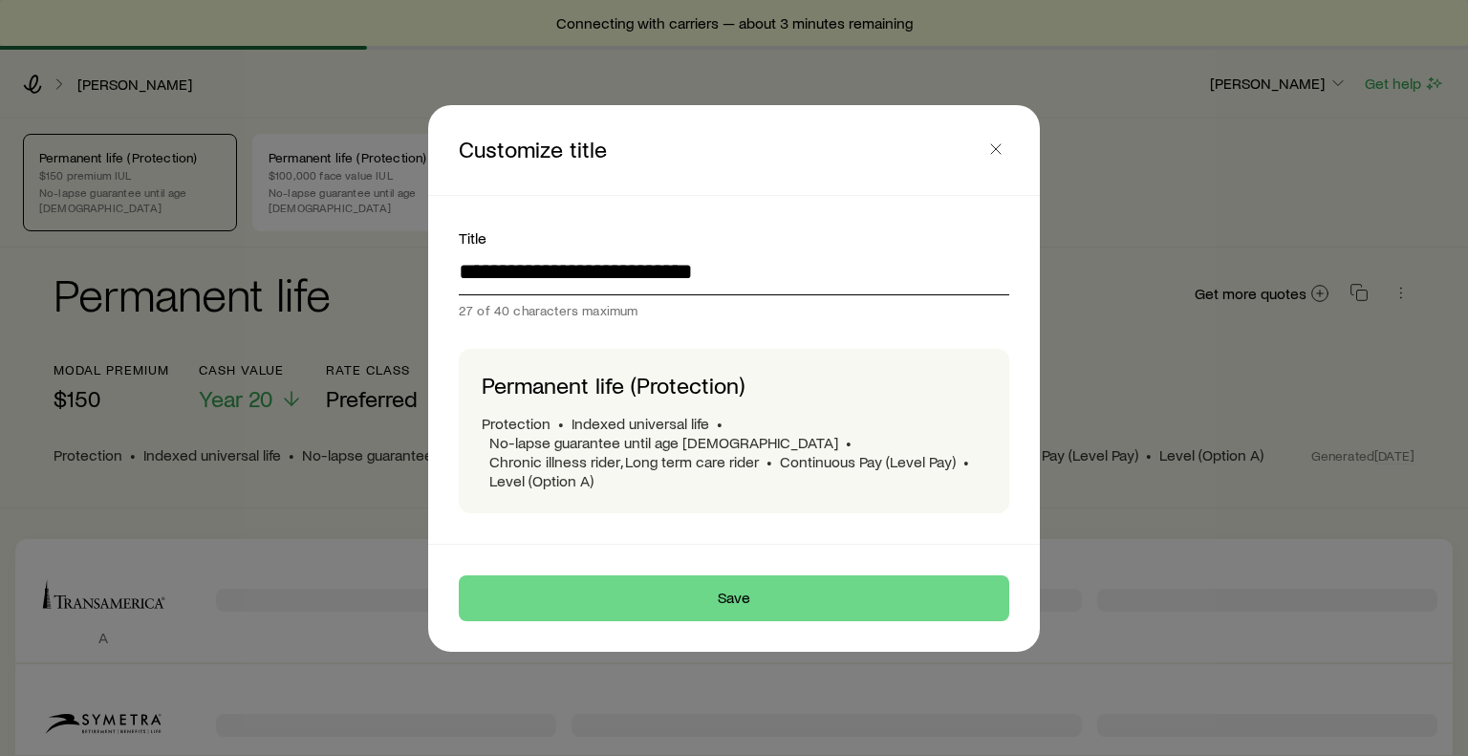
drag, startPoint x: 768, startPoint y: 287, endPoint x: 392, endPoint y: 290, distance: 376.5
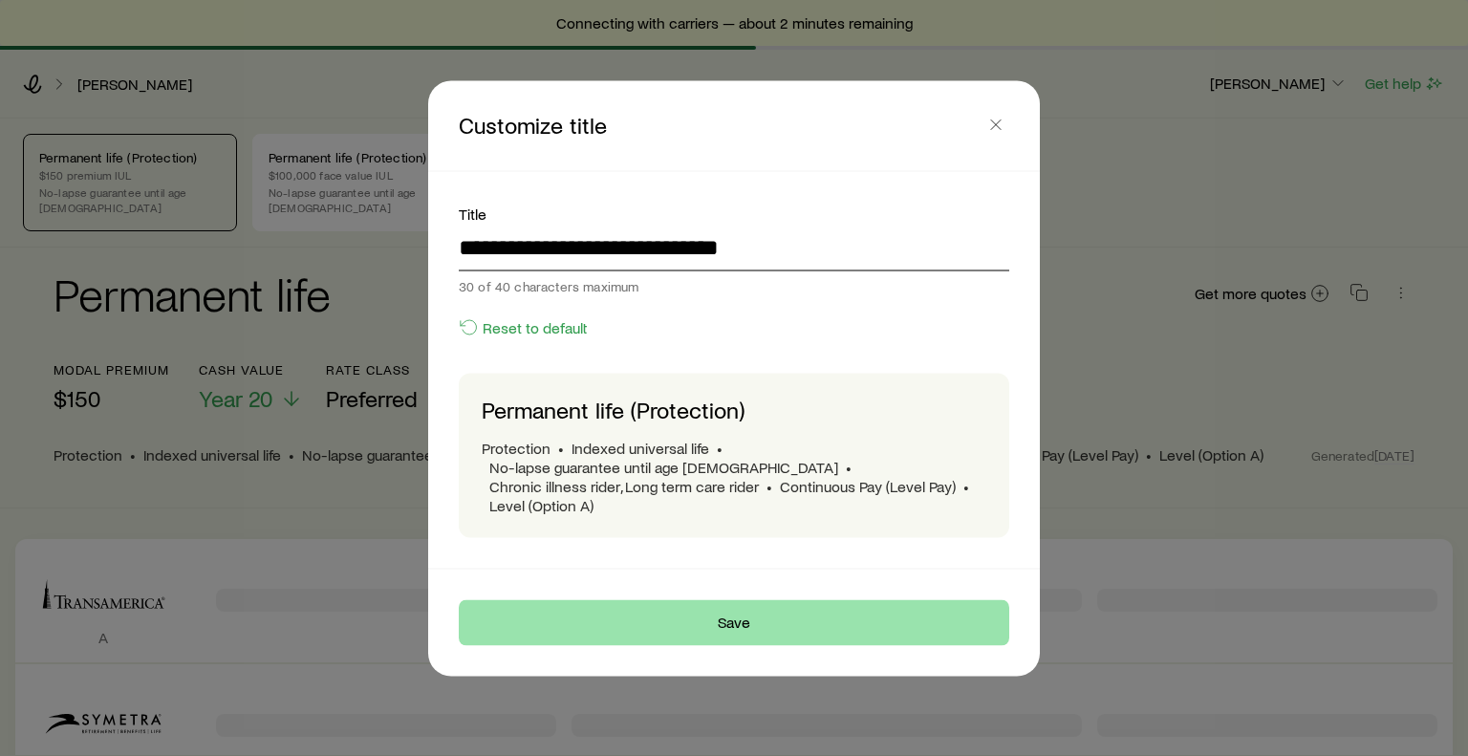
type input "**********"
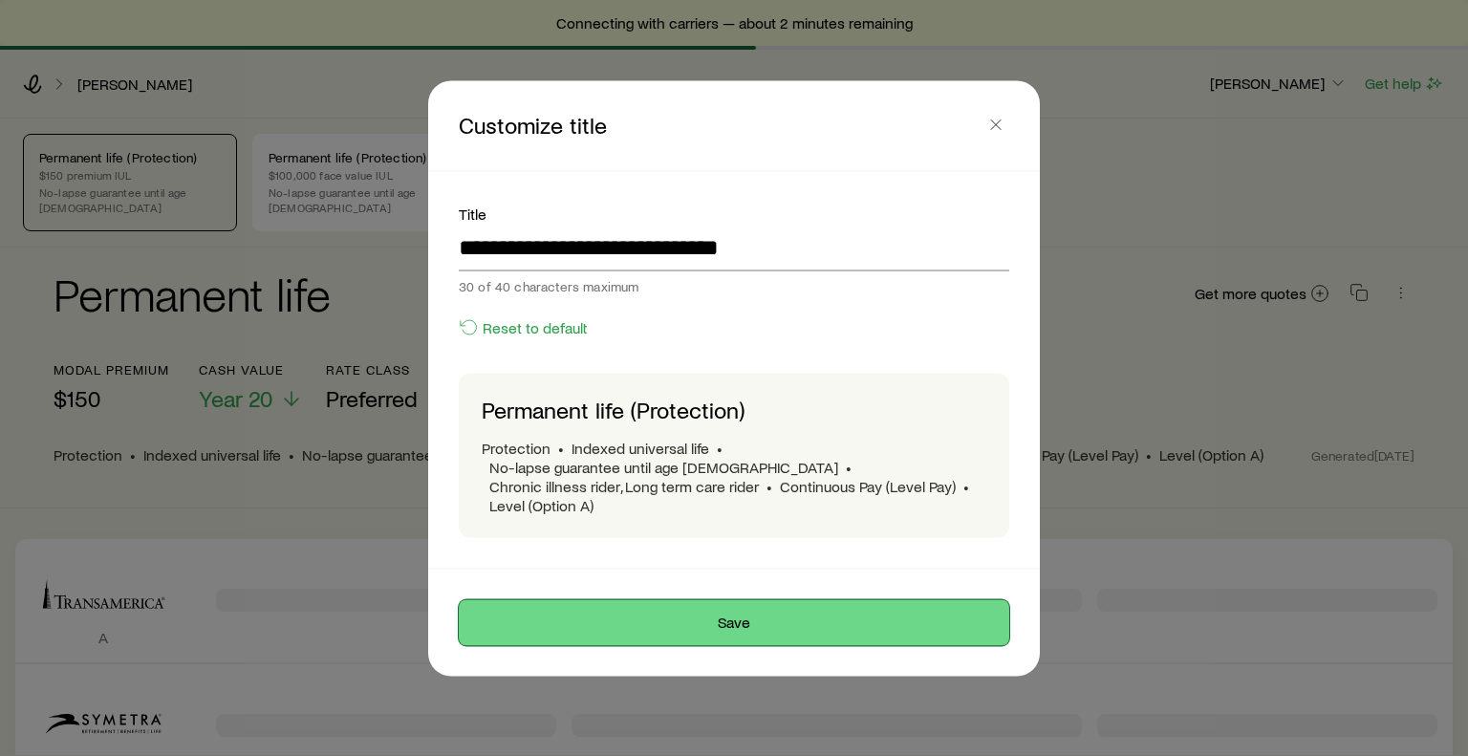
click at [608, 602] on button "Save" at bounding box center [734, 622] width 550 height 46
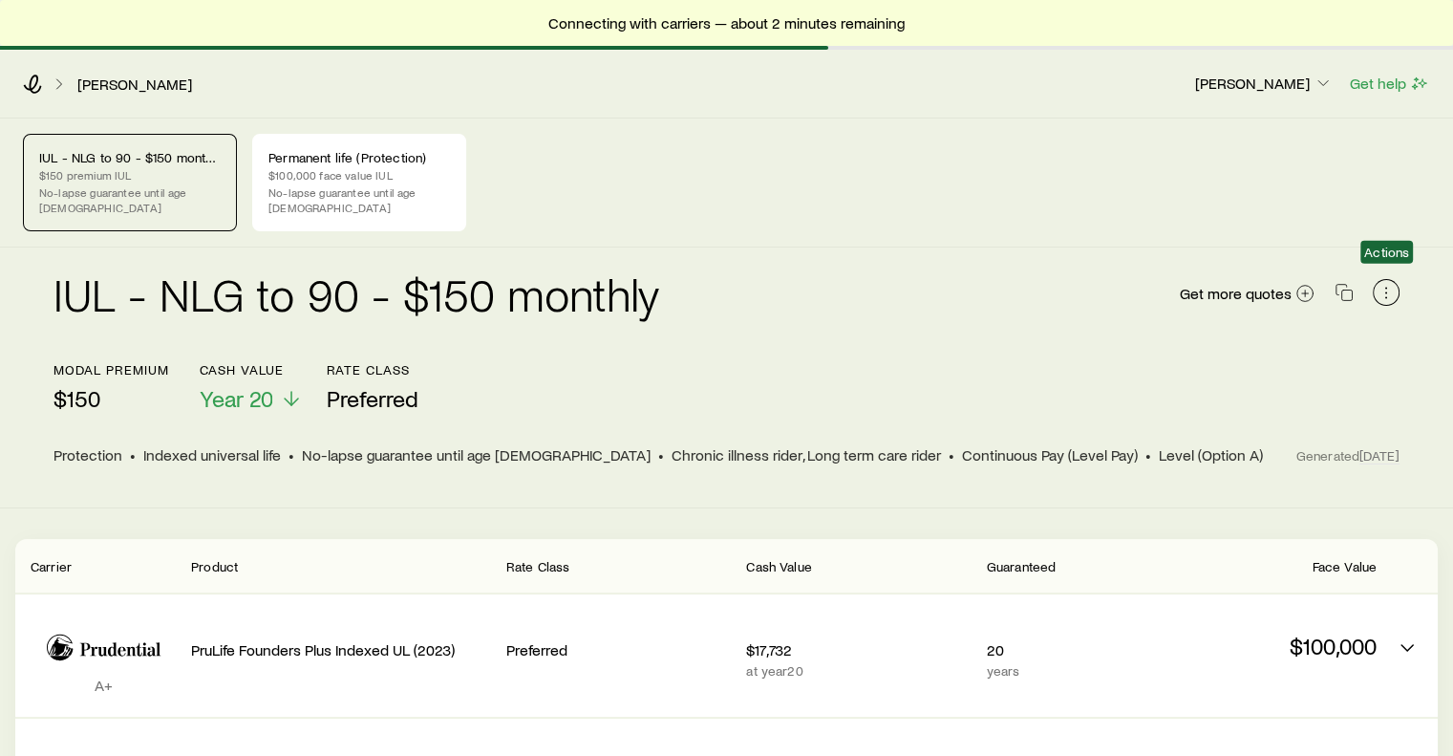
click at [1388, 283] on icon "button" at bounding box center [1386, 292] width 19 height 19
click at [892, 270] on div "IUL - NLG to 90 - $150 monthly Get more quotes" at bounding box center [727, 304] width 1346 height 69
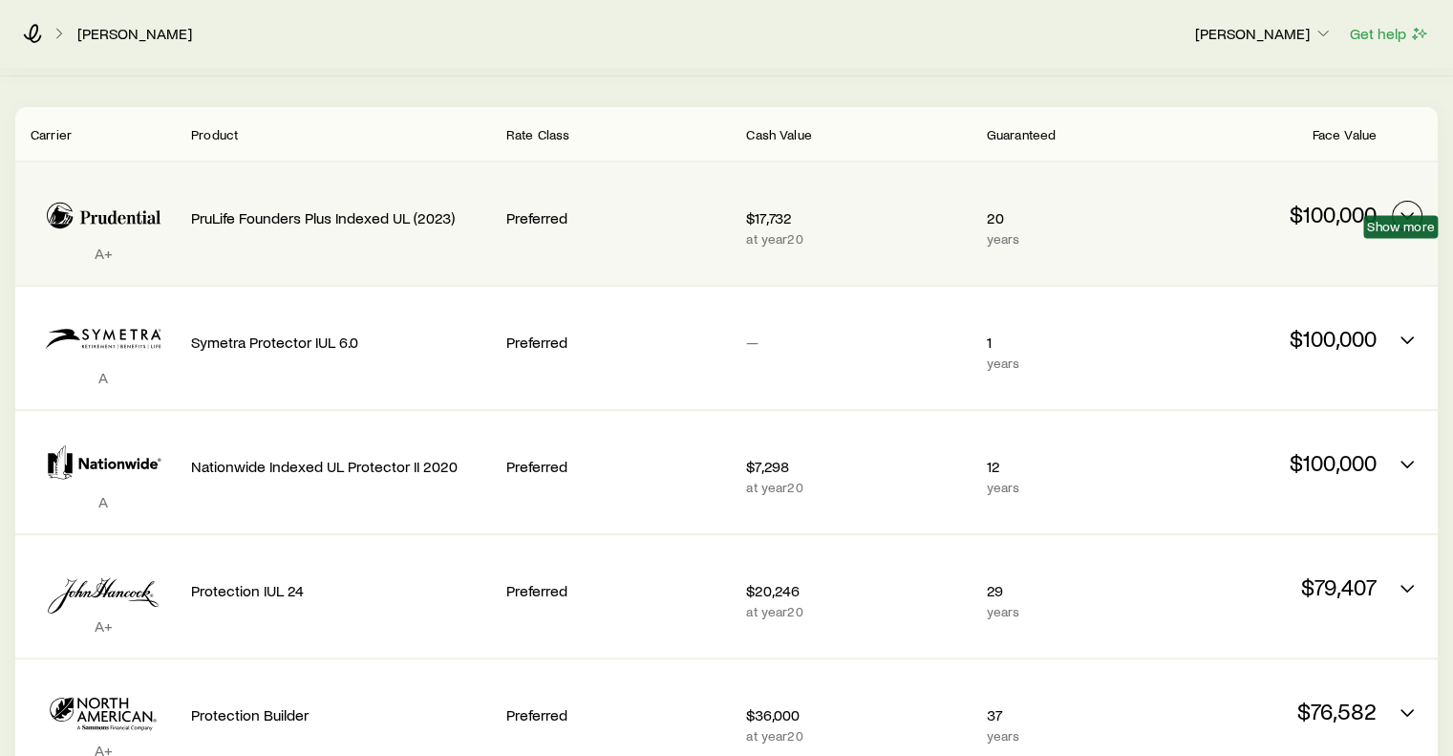
scroll to position [333, 0]
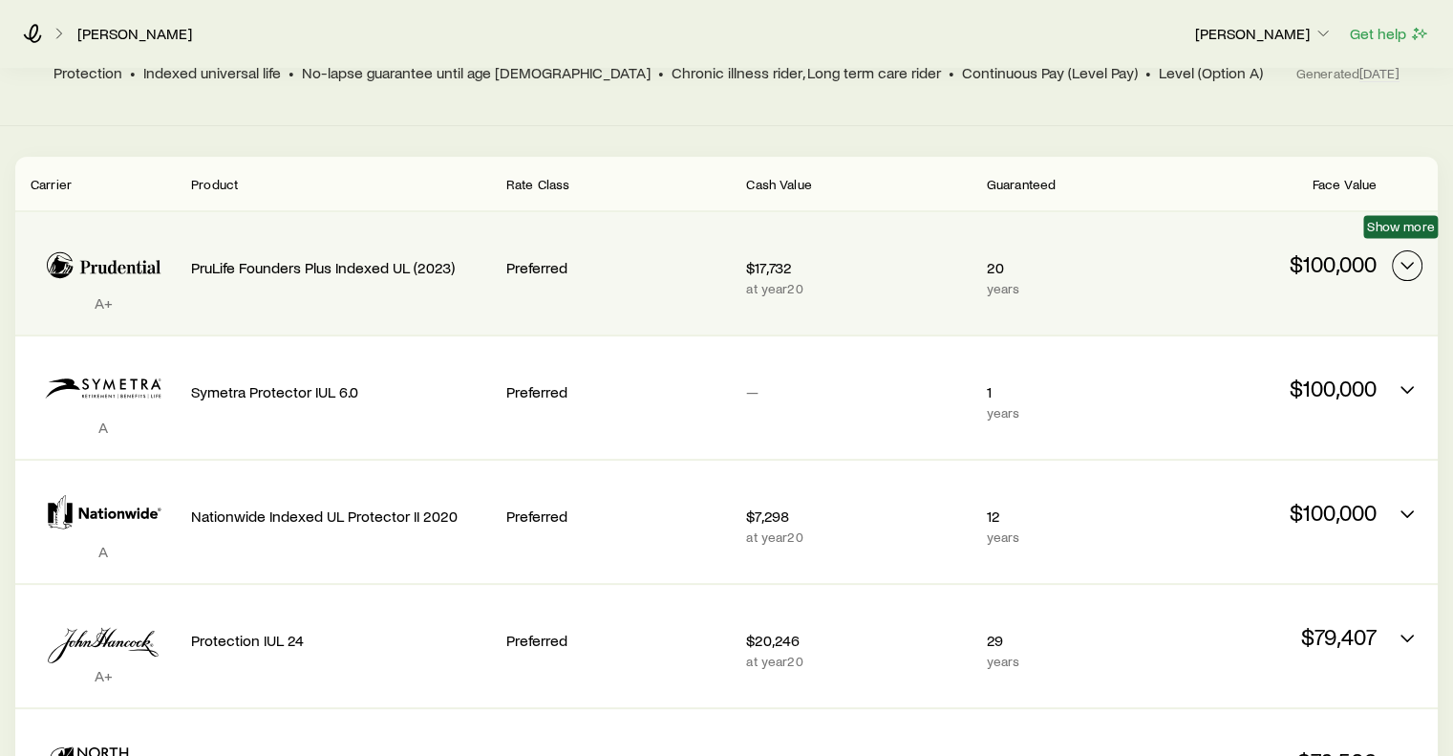
click at [1400, 254] on icon "Permanent quotes" at bounding box center [1407, 265] width 23 height 23
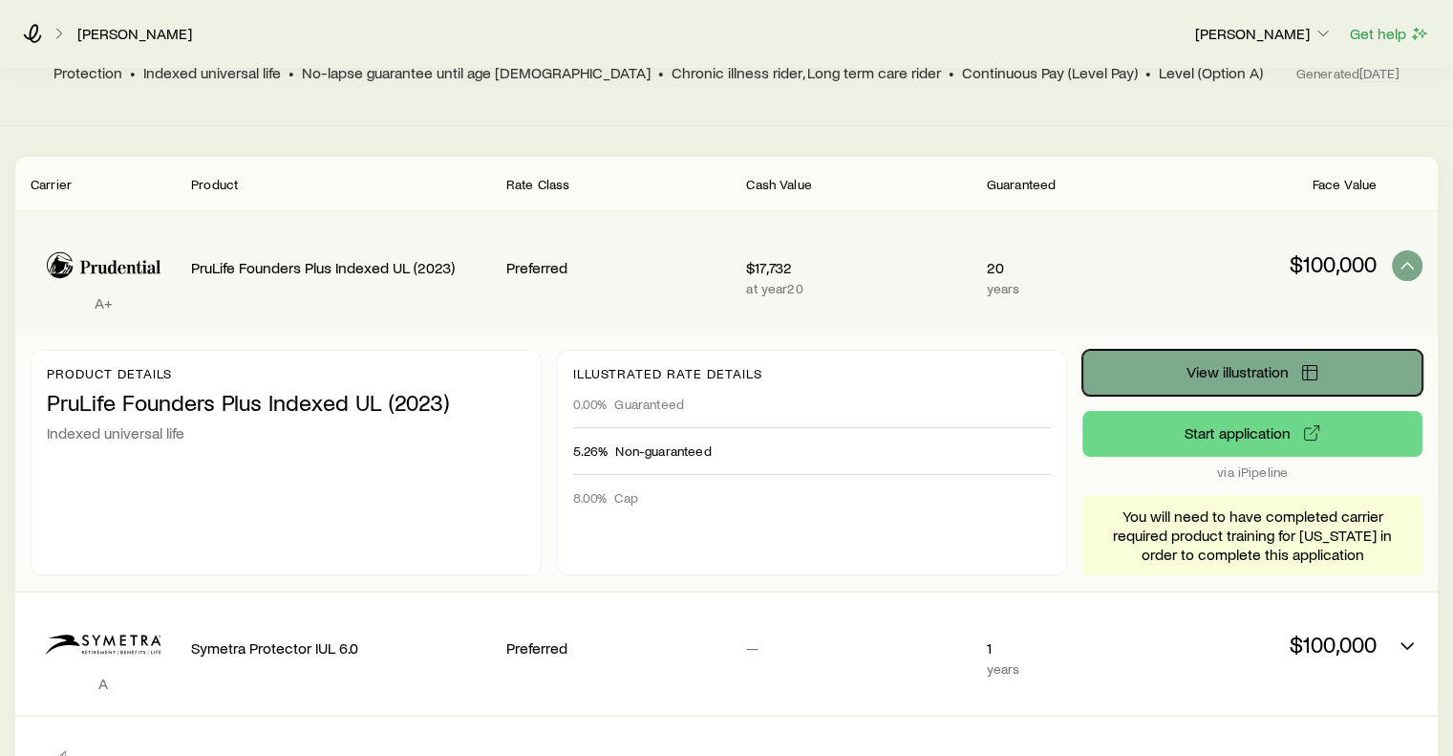
click at [1160, 368] on button "View illustration" at bounding box center [1253, 373] width 340 height 46
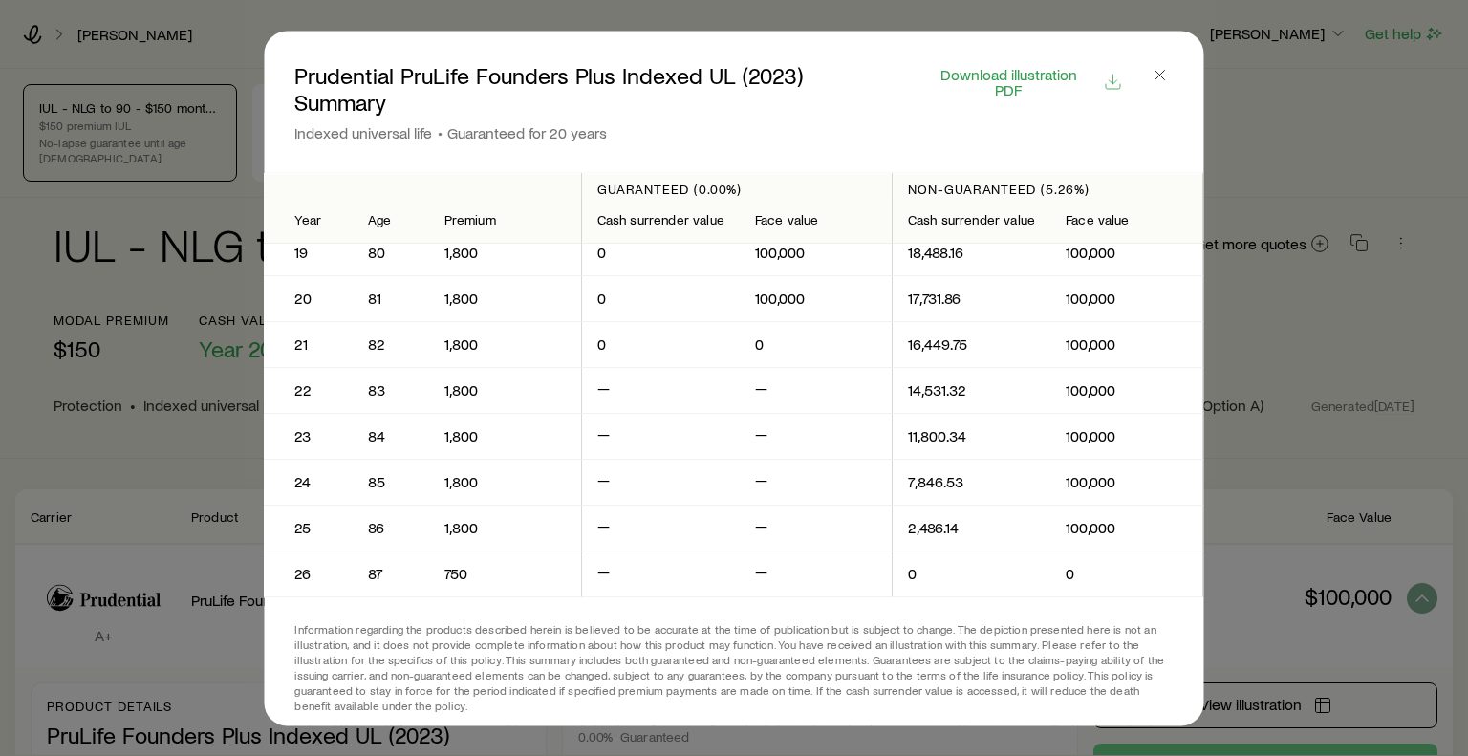
scroll to position [860, 0]
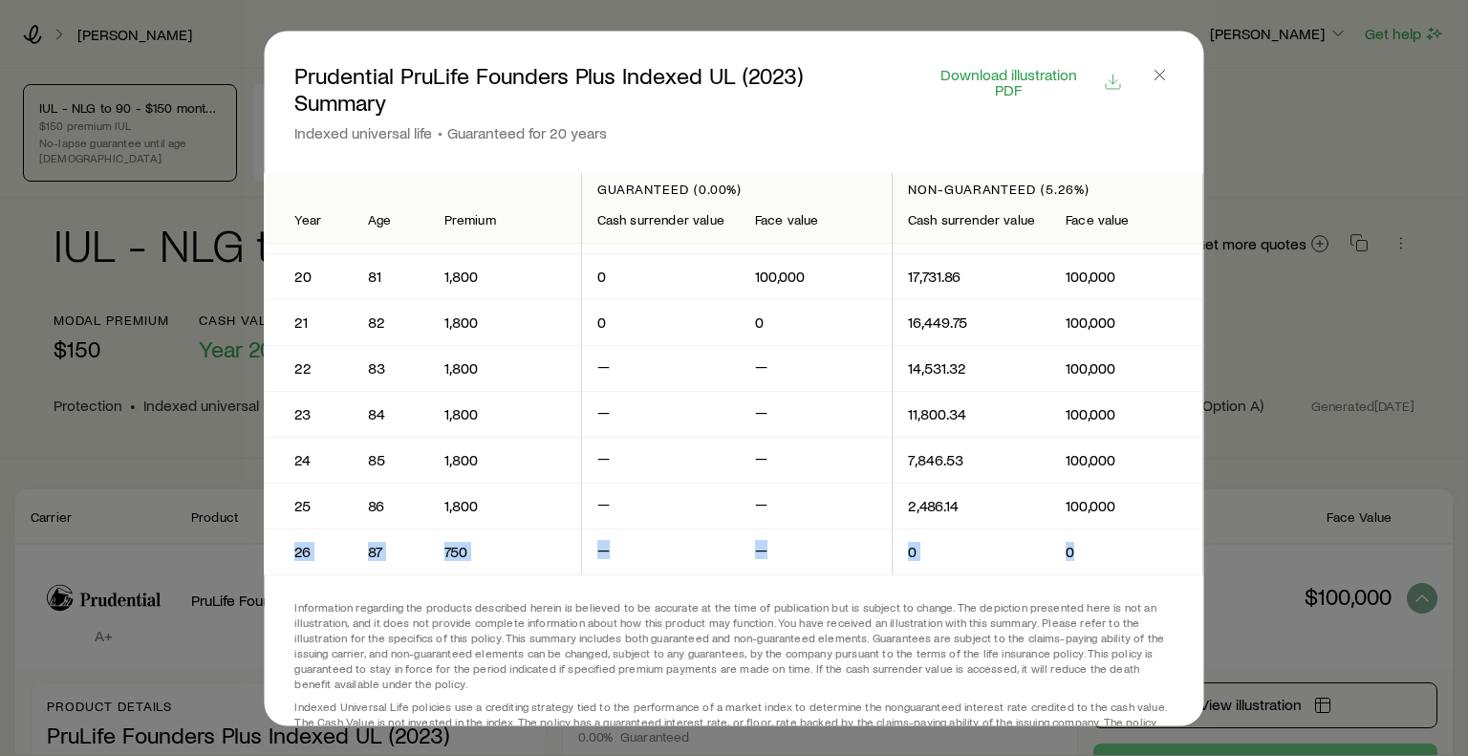
drag, startPoint x: 290, startPoint y: 524, endPoint x: 1089, endPoint y: 519, distance: 798.9
click at [1089, 529] on tr "26 87 750 — — 0 0" at bounding box center [733, 552] width 939 height 46
click at [1089, 543] on p "0" at bounding box center [1126, 552] width 121 height 19
drag, startPoint x: 351, startPoint y: 523, endPoint x: 416, endPoint y: 517, distance: 65.2
click at [416, 529] on td "87" at bounding box center [391, 552] width 76 height 46
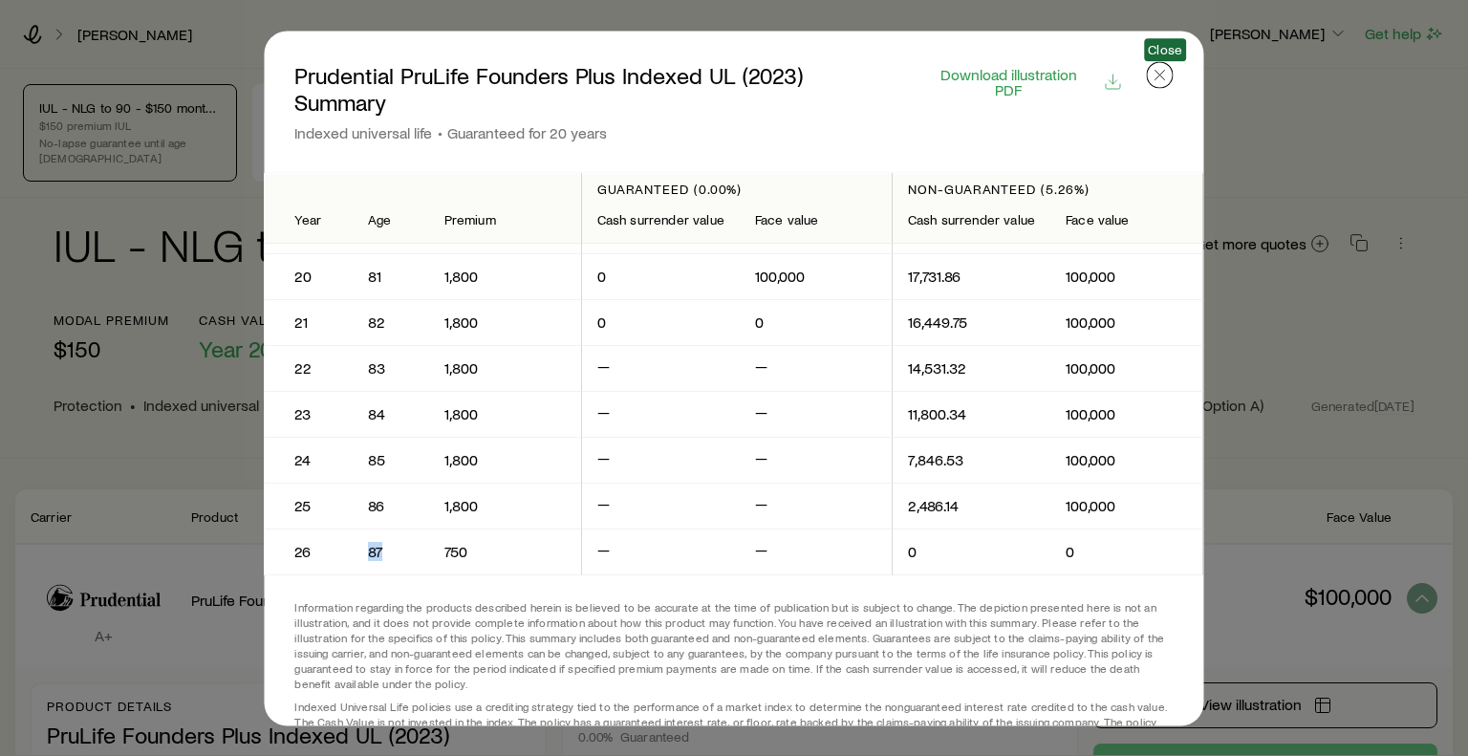
click at [1163, 73] on line "button" at bounding box center [1160, 75] width 10 height 10
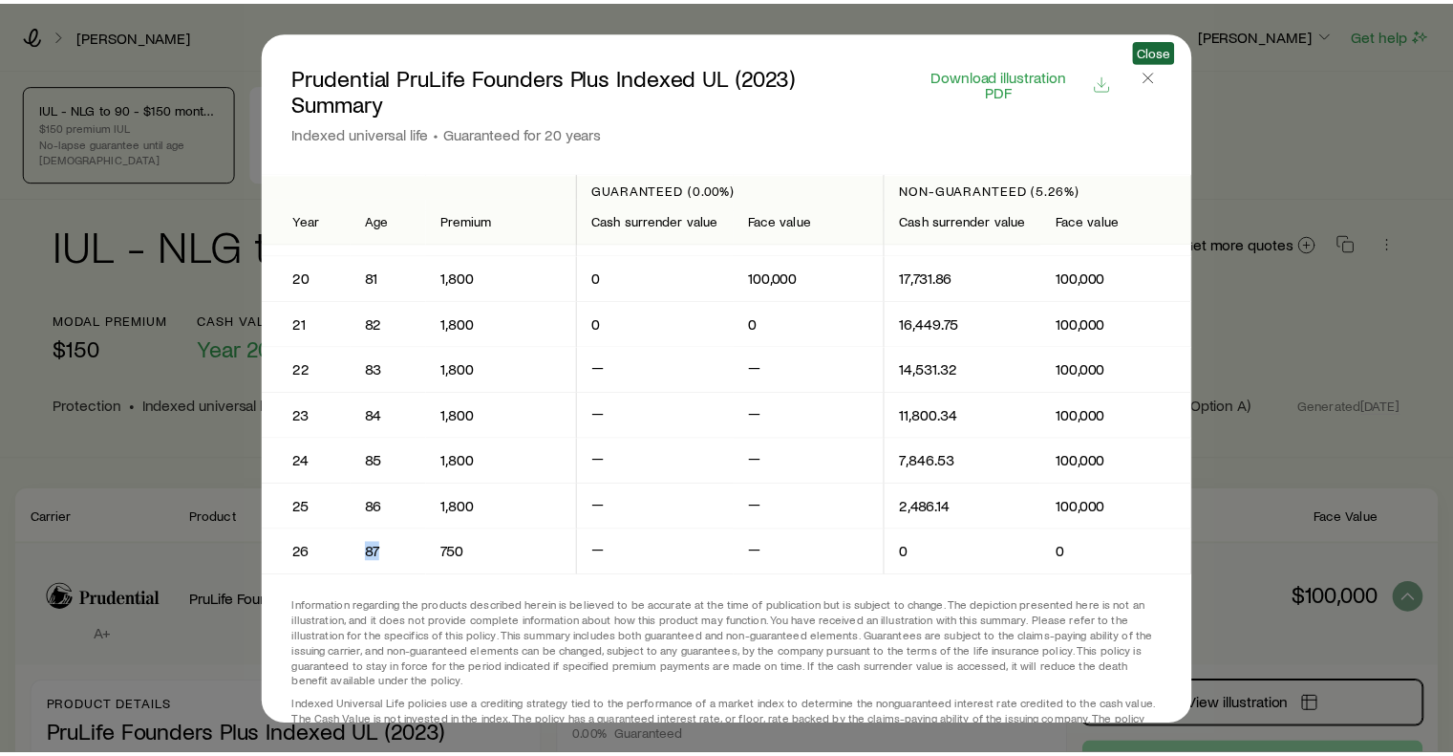
scroll to position [333, 0]
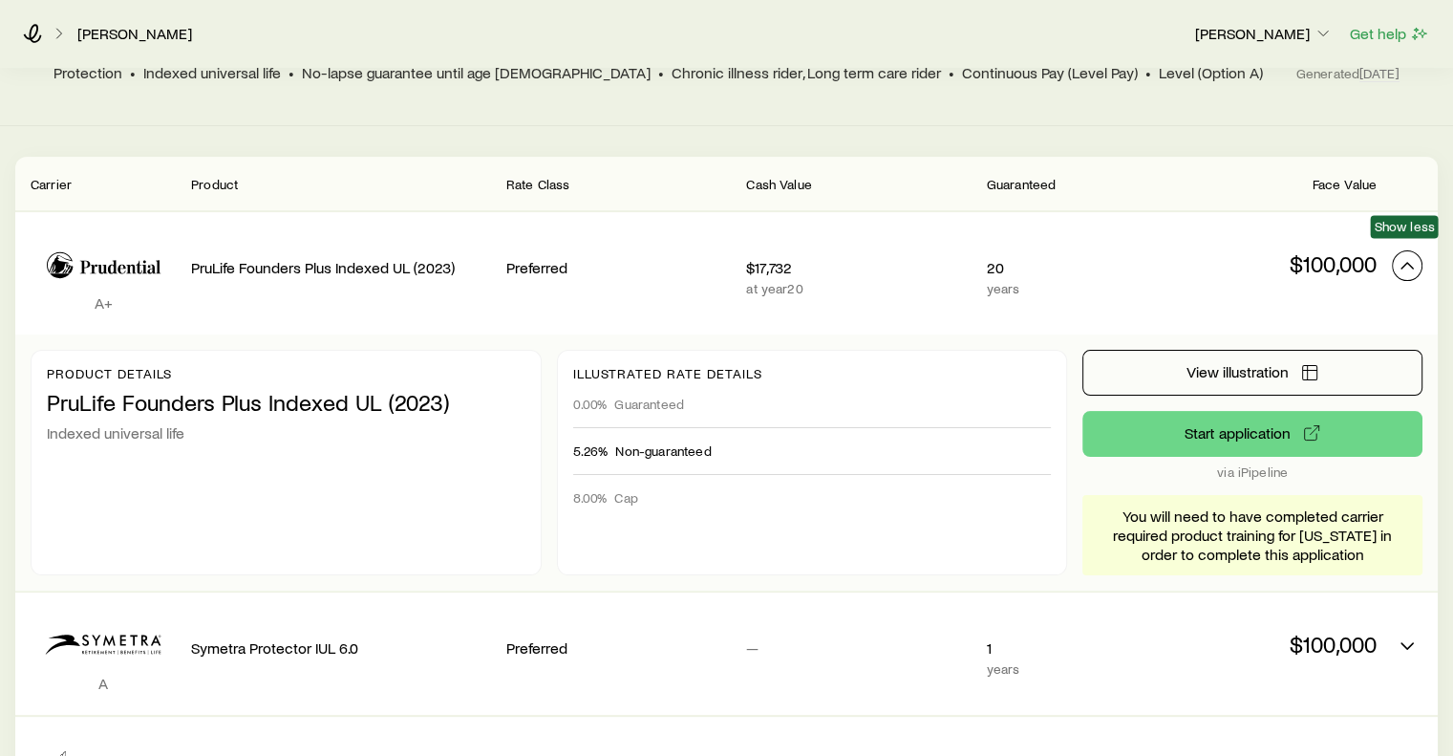
click at [1407, 254] on icon "Permanent quotes" at bounding box center [1407, 265] width 23 height 23
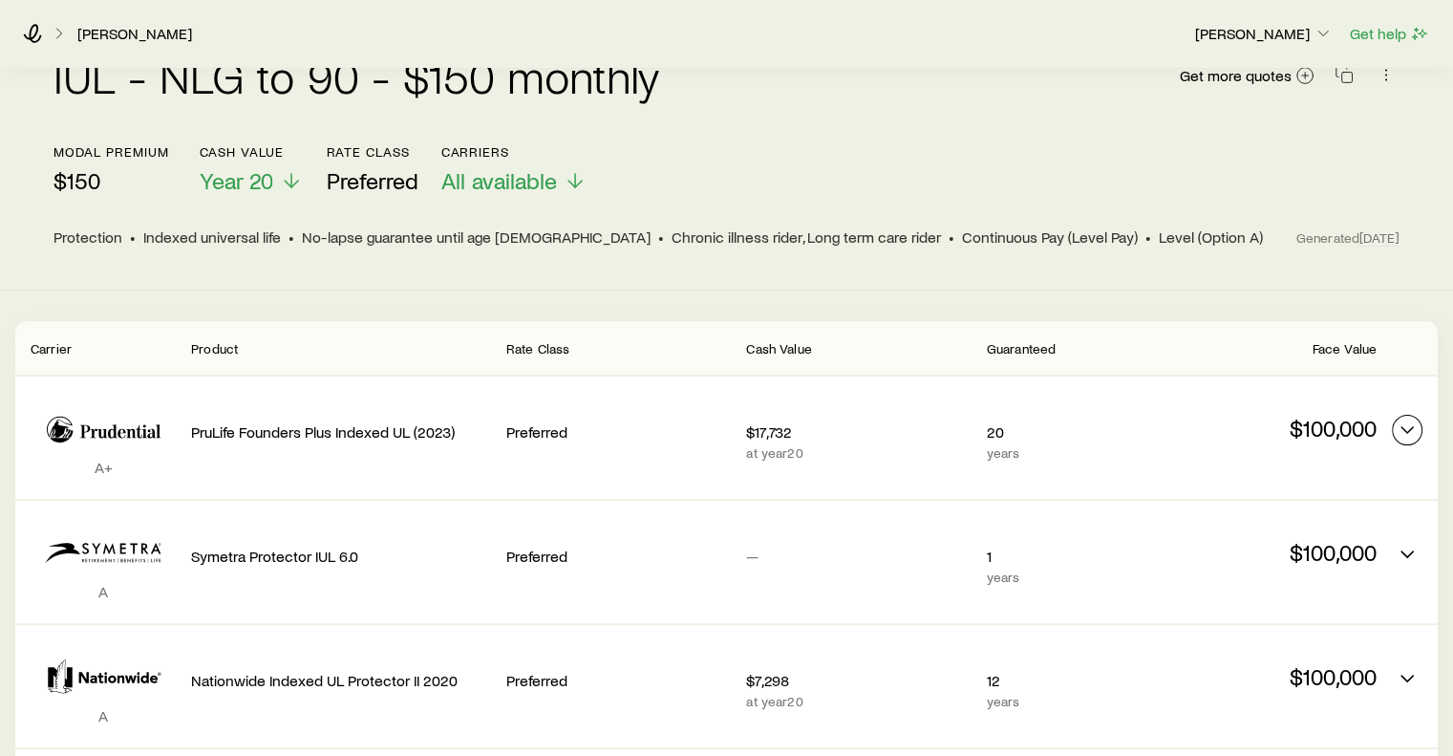
scroll to position [141, 0]
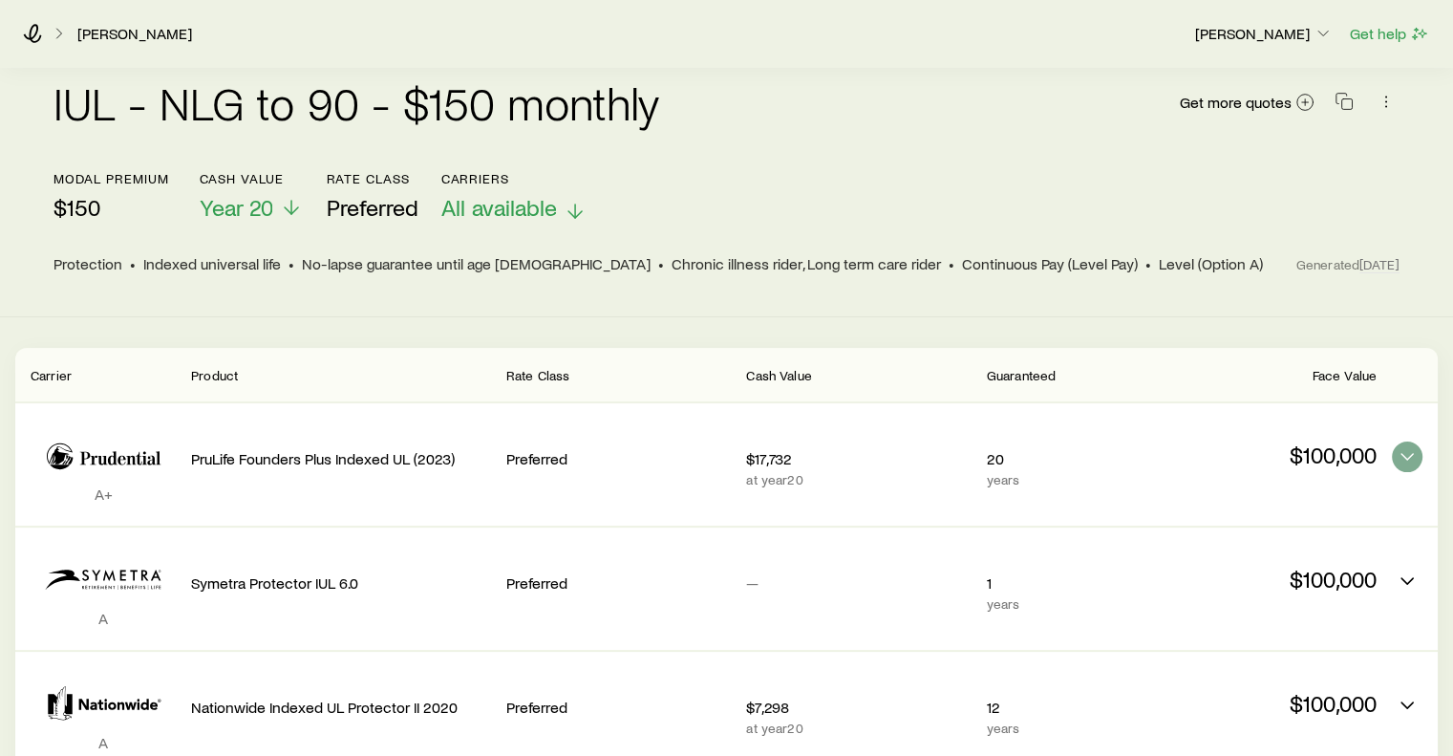
click at [488, 194] on span "All available" at bounding box center [499, 207] width 116 height 27
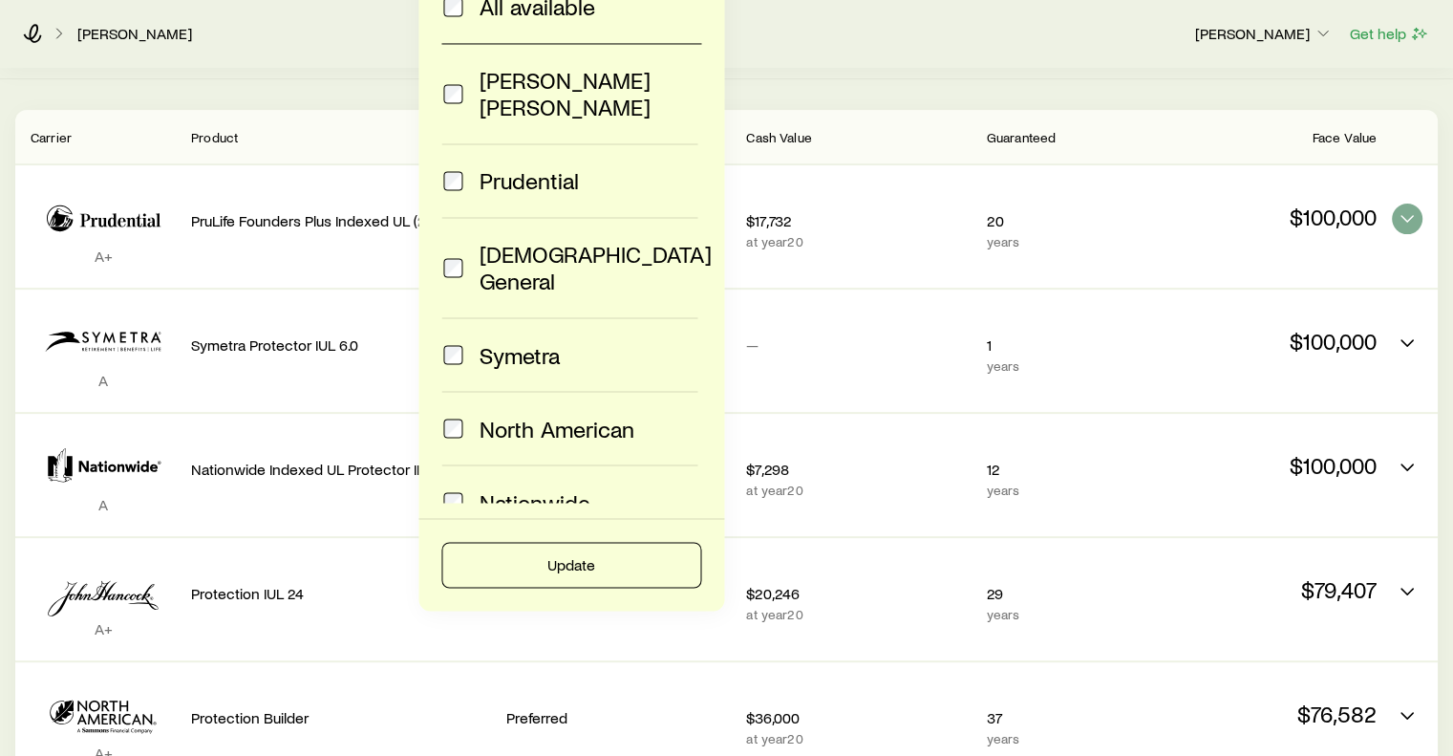
scroll to position [428, 0]
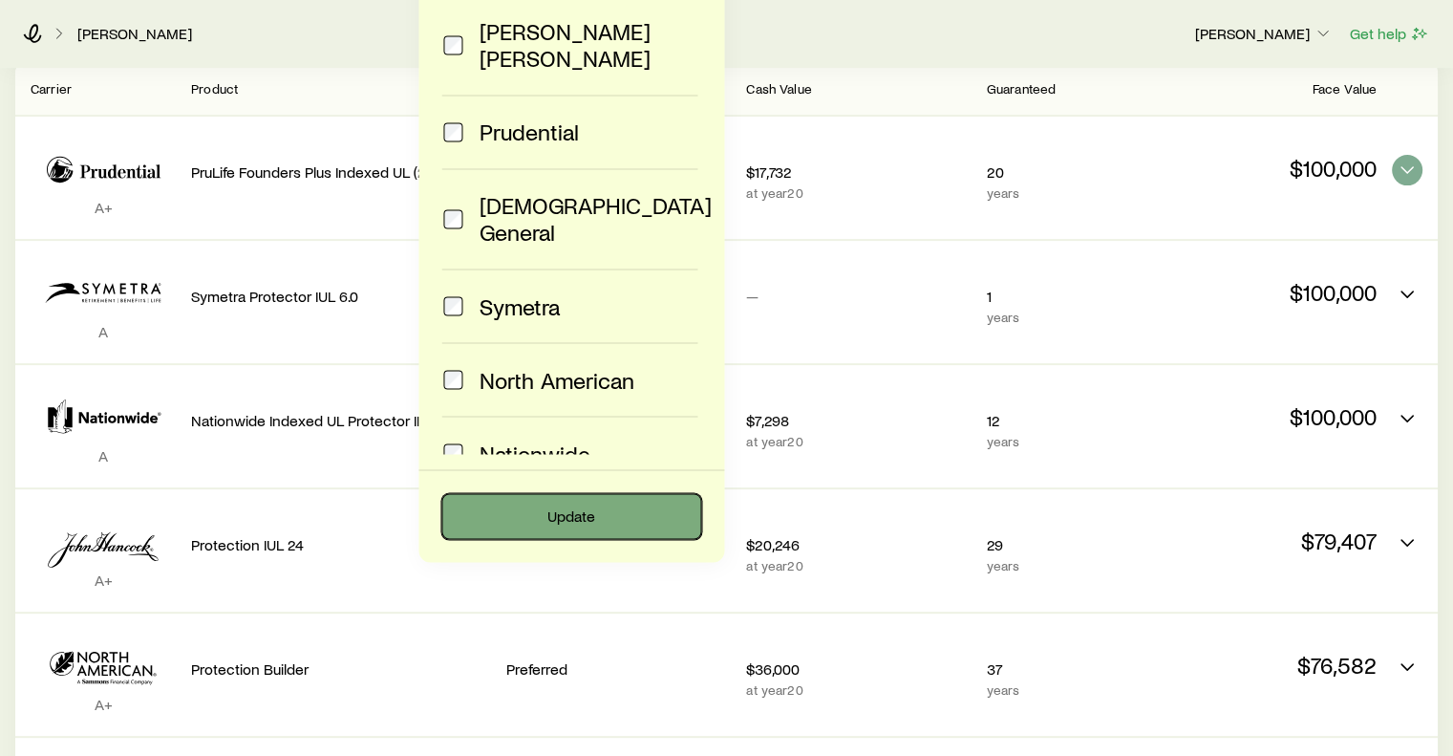
click at [521, 496] on button "Update" at bounding box center [571, 516] width 260 height 46
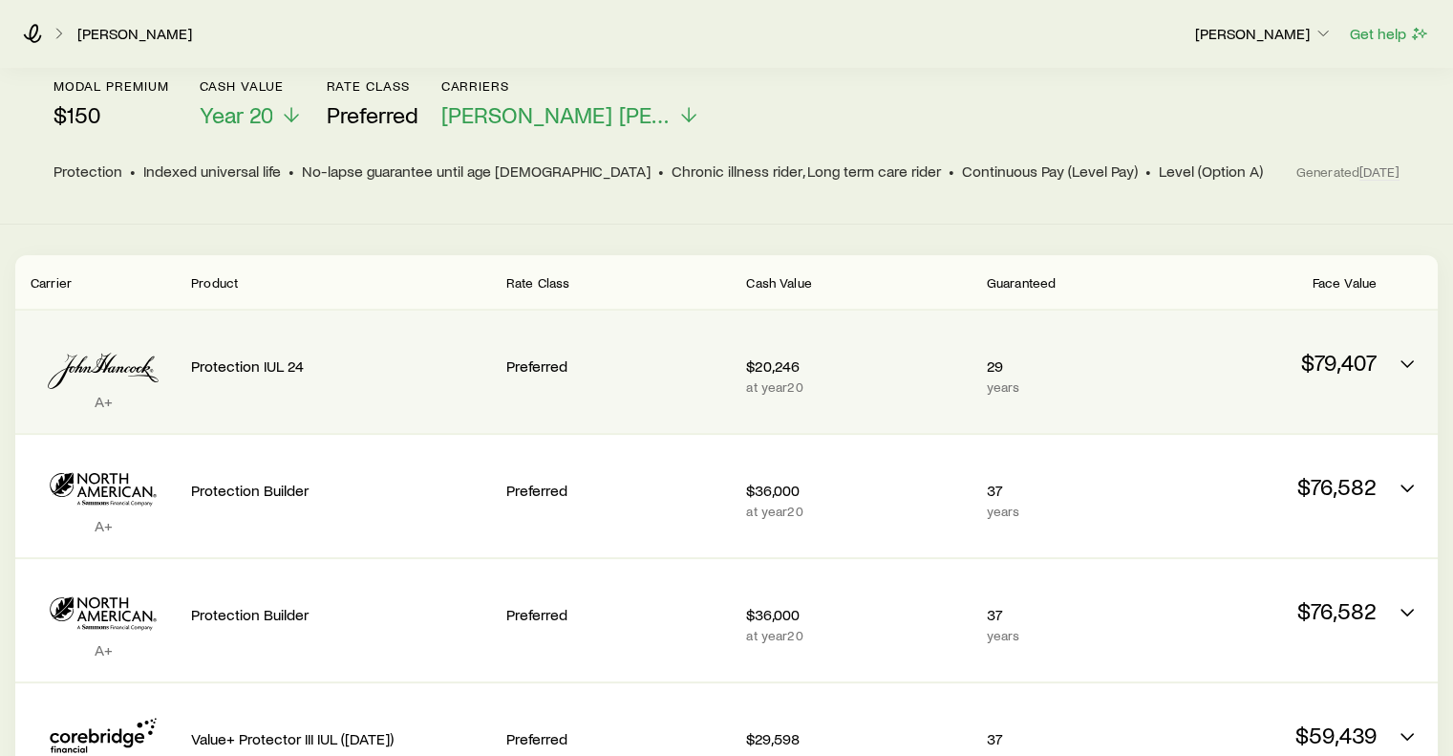
scroll to position [237, 0]
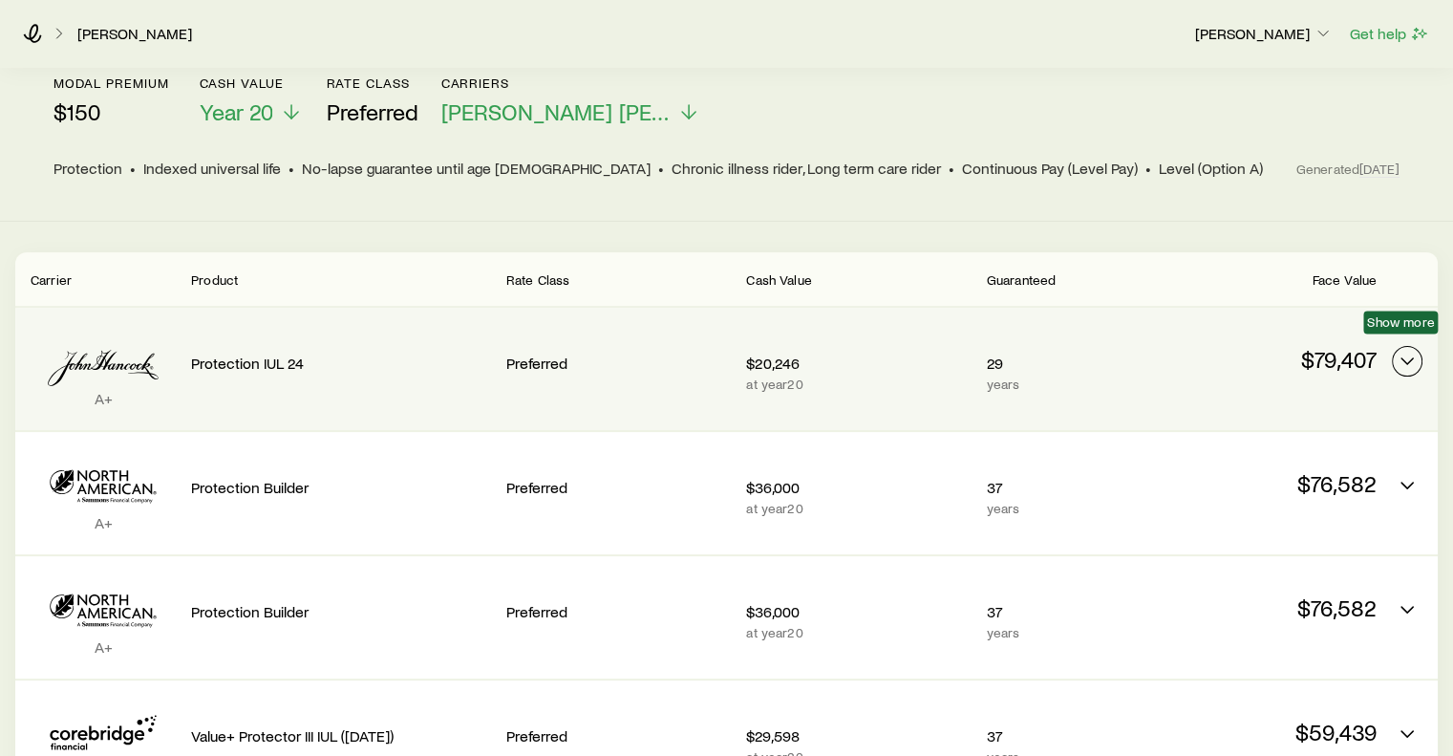
click at [1409, 350] on icon "Permanent quotes" at bounding box center [1407, 361] width 23 height 23
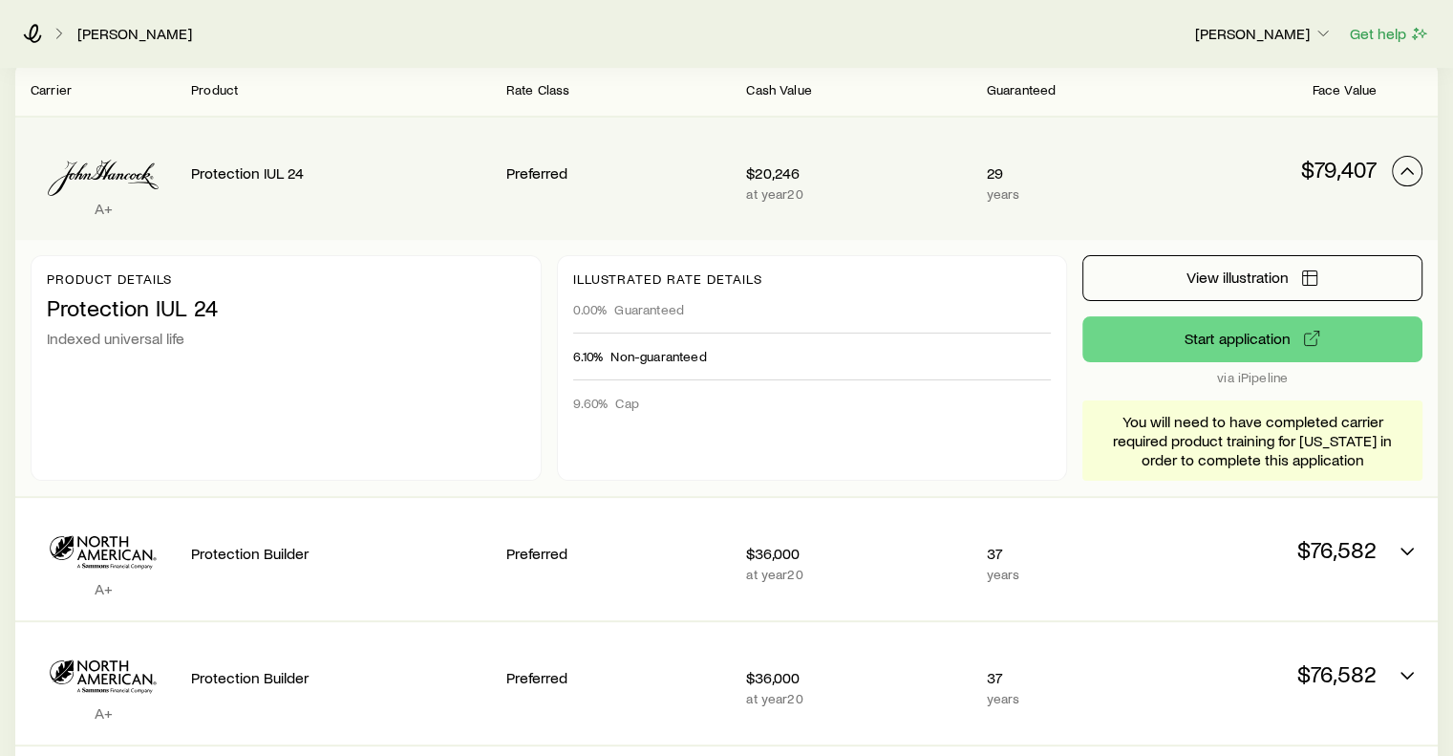
scroll to position [428, 0]
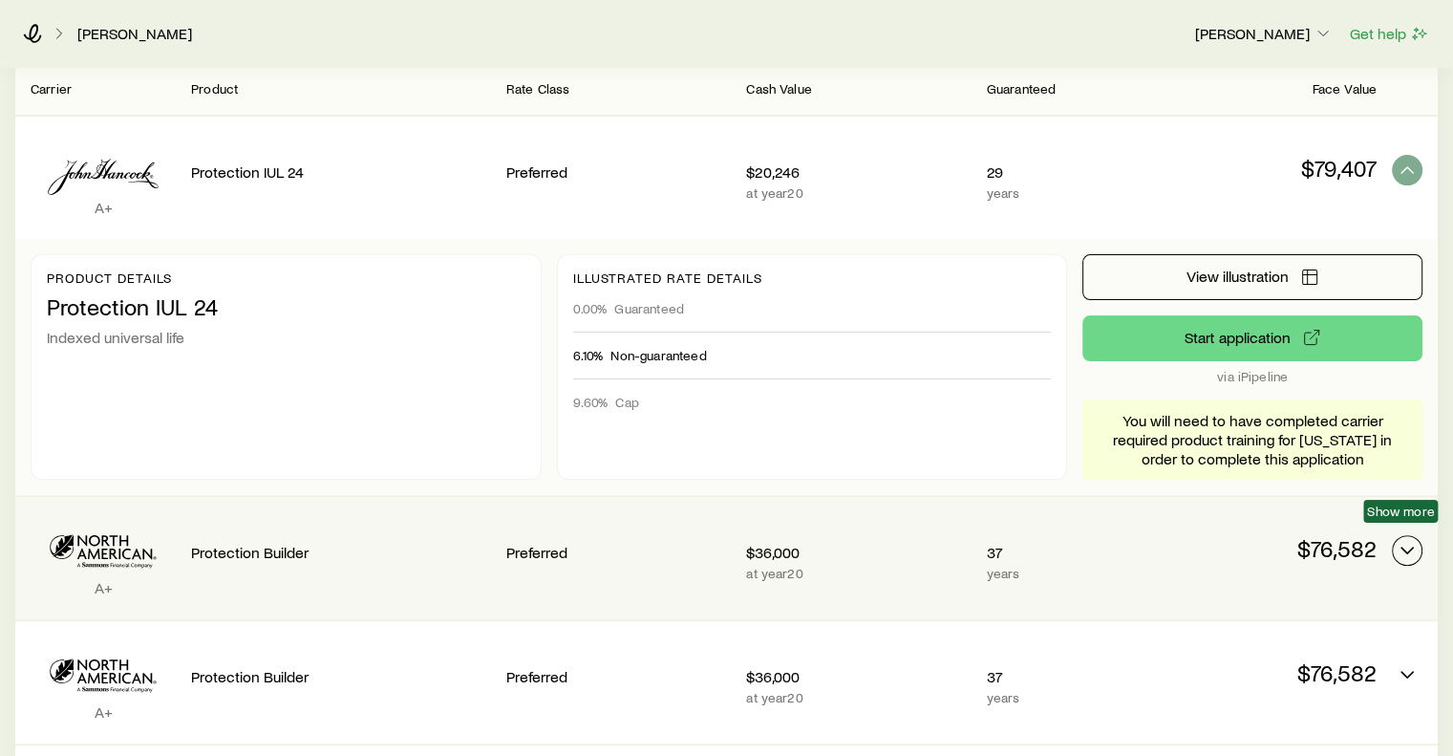
drag, startPoint x: 1403, startPoint y: 542, endPoint x: 1342, endPoint y: 511, distance: 68.4
click at [1404, 542] on icon "Permanent quotes" at bounding box center [1407, 550] width 23 height 23
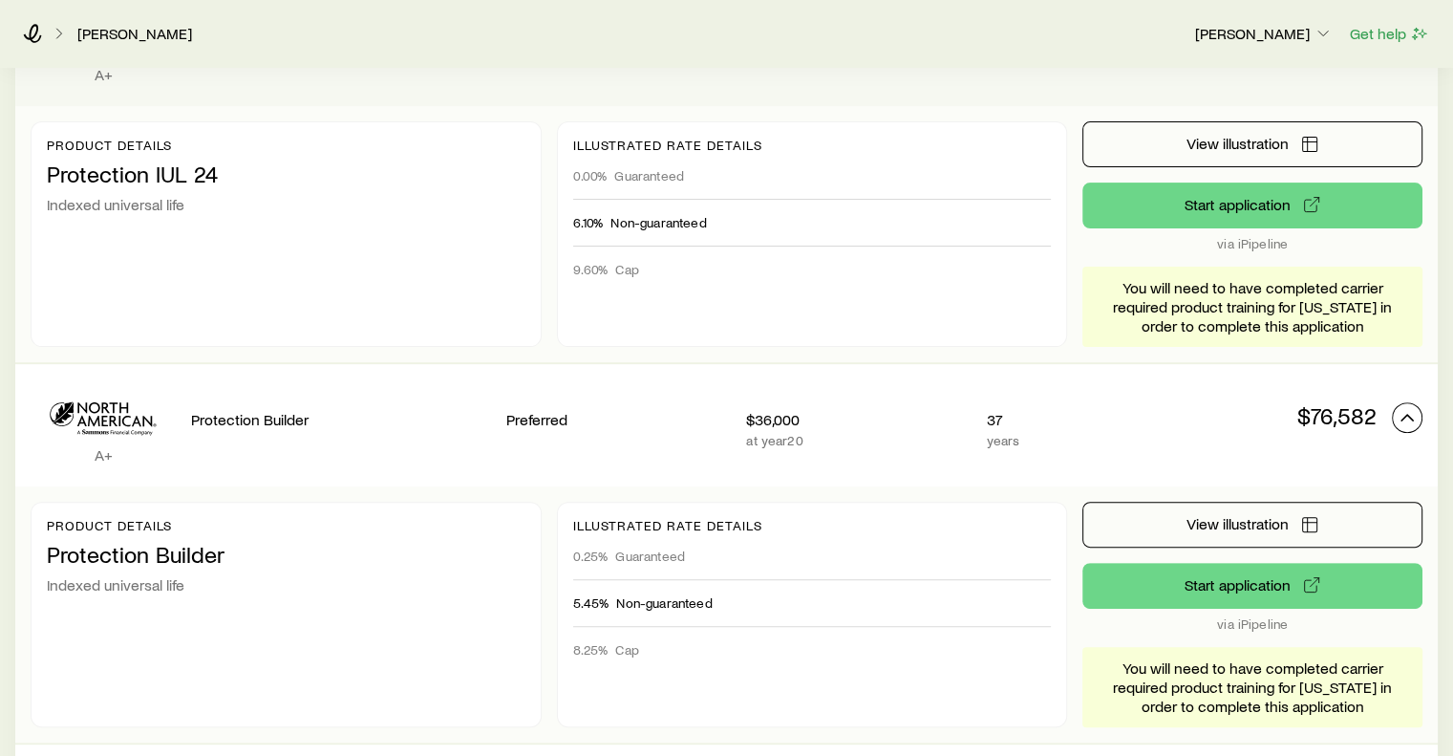
scroll to position [715, 0]
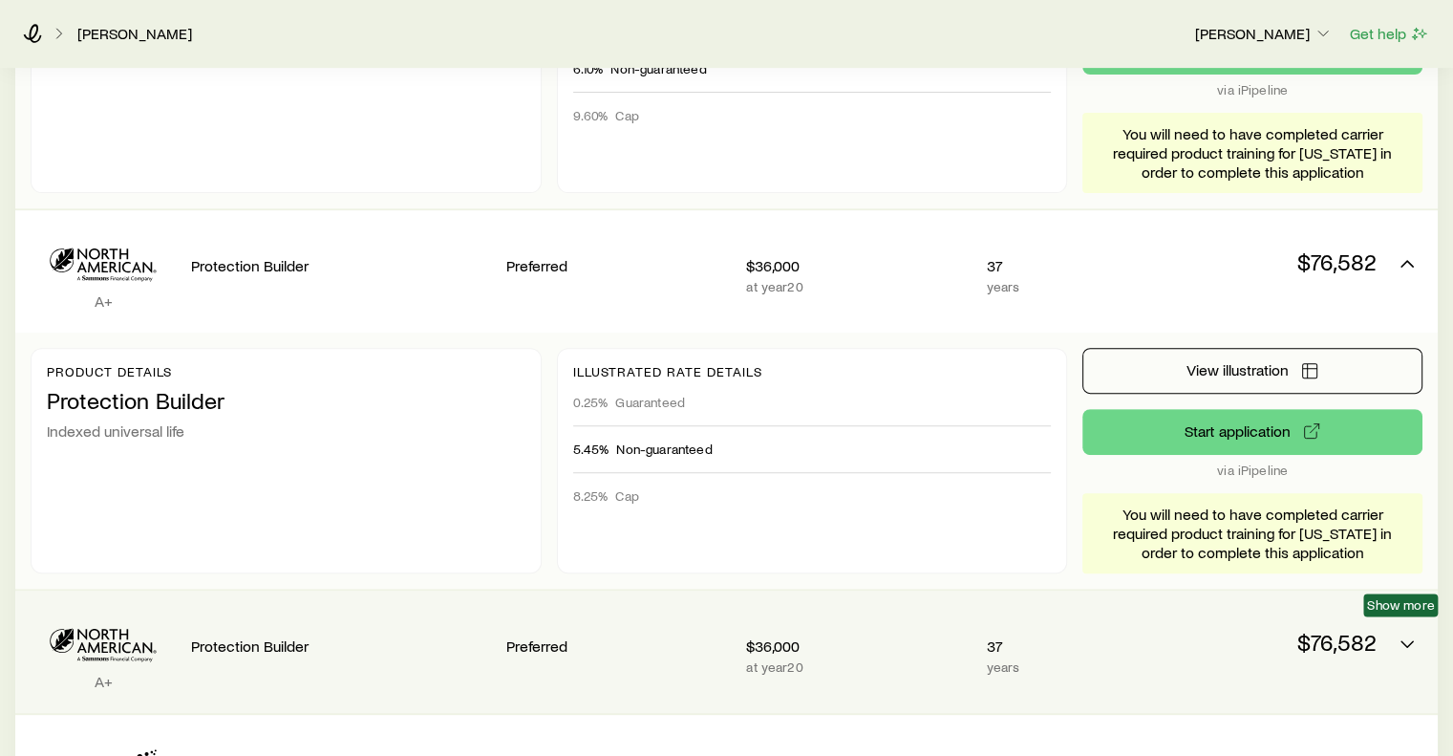
drag, startPoint x: 1402, startPoint y: 613, endPoint x: 1375, endPoint y: 599, distance: 30.4
click at [1404, 616] on span "Show more" at bounding box center [1401, 604] width 75 height 23
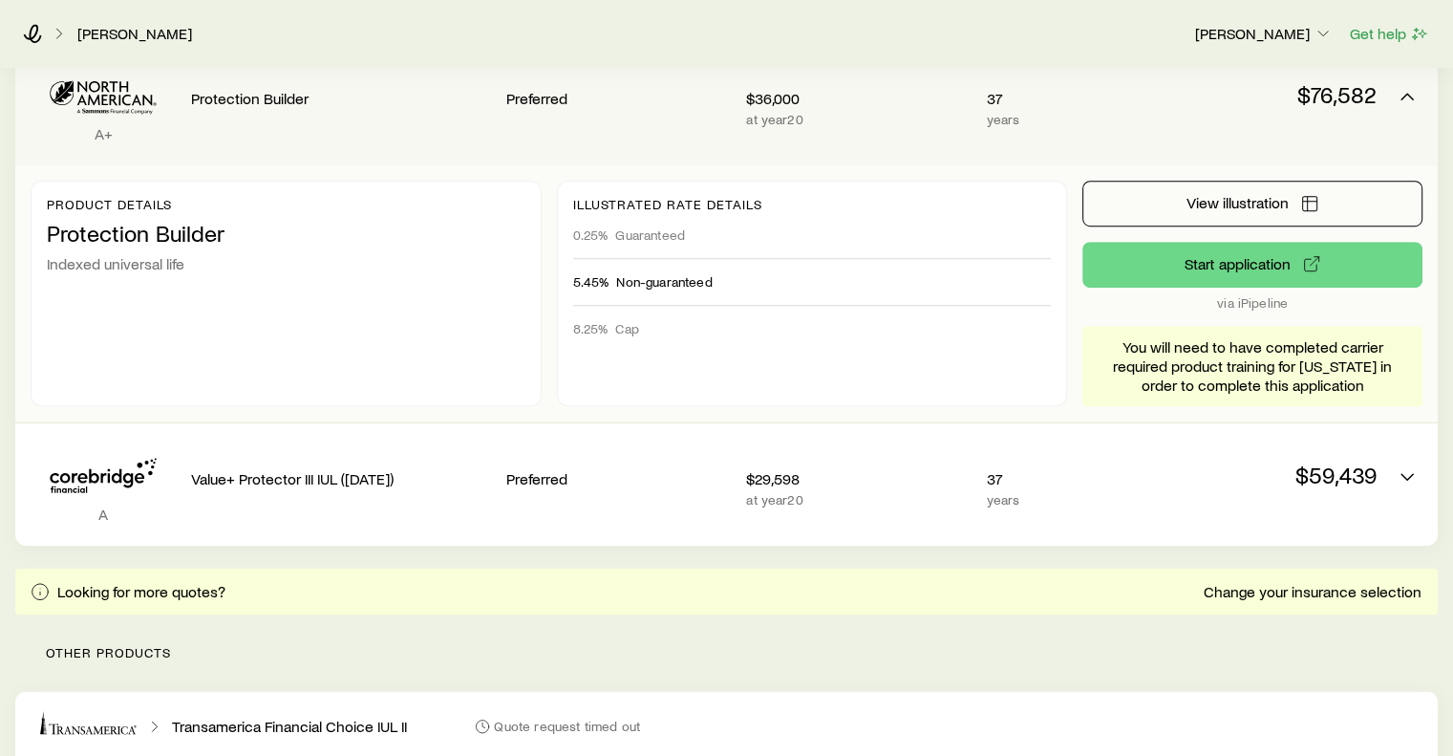
scroll to position [1288, 0]
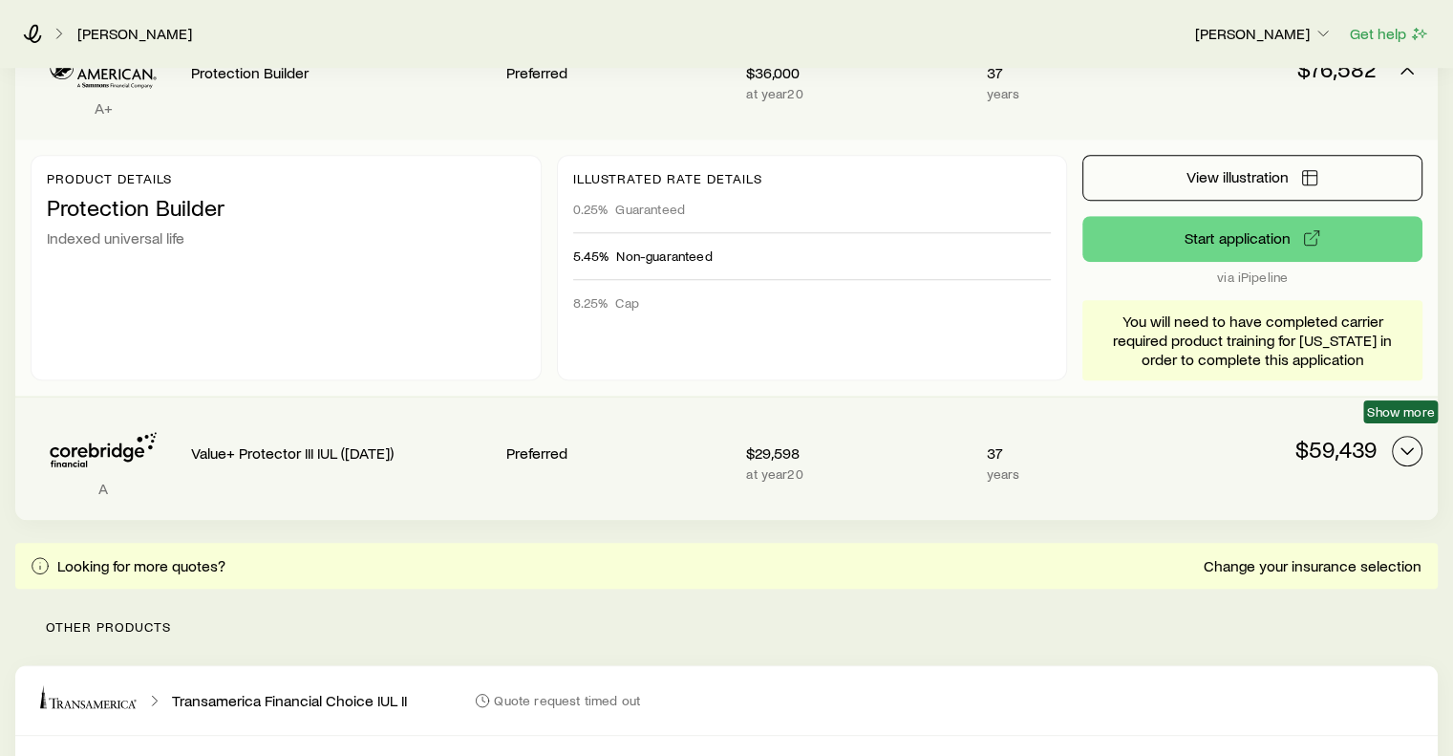
click at [1409, 440] on icon "Permanent quotes" at bounding box center [1407, 451] width 23 height 23
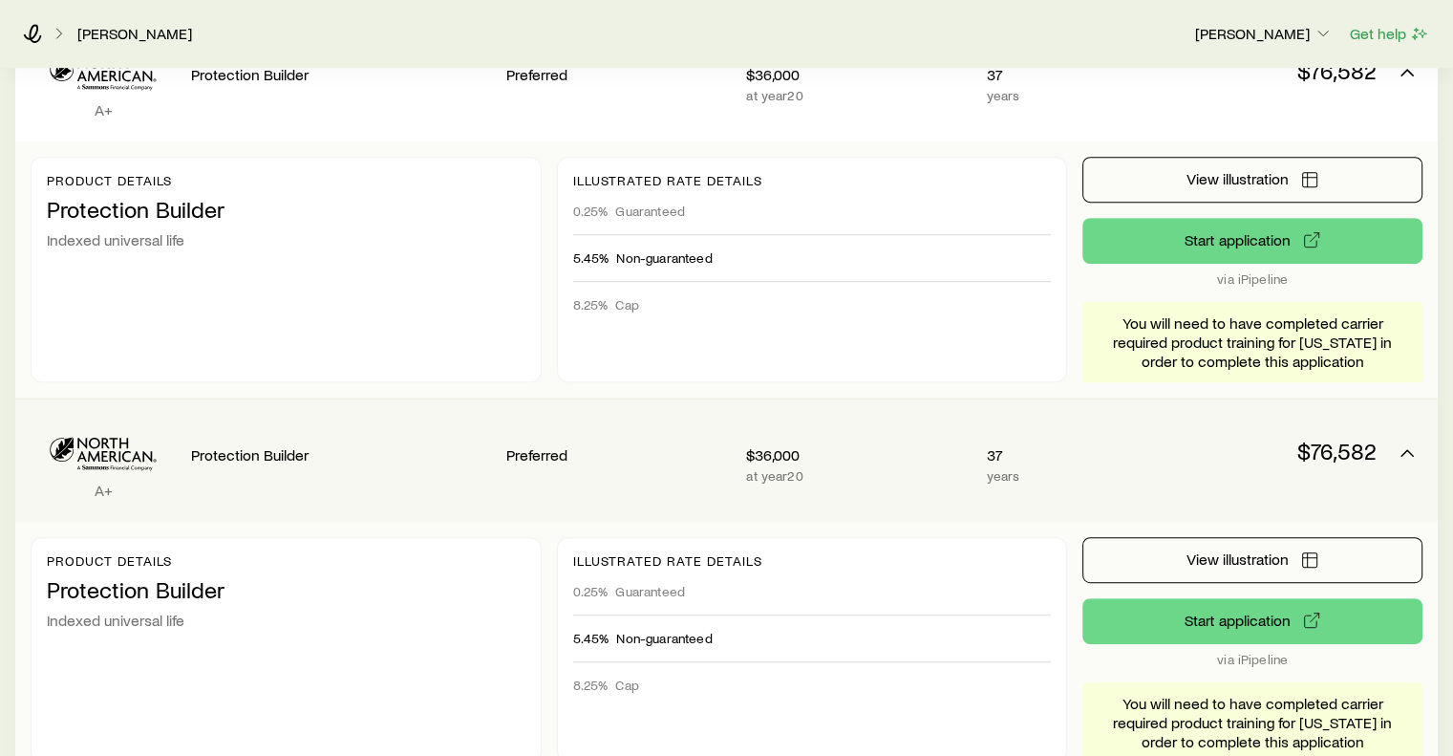
scroll to position [810, 0]
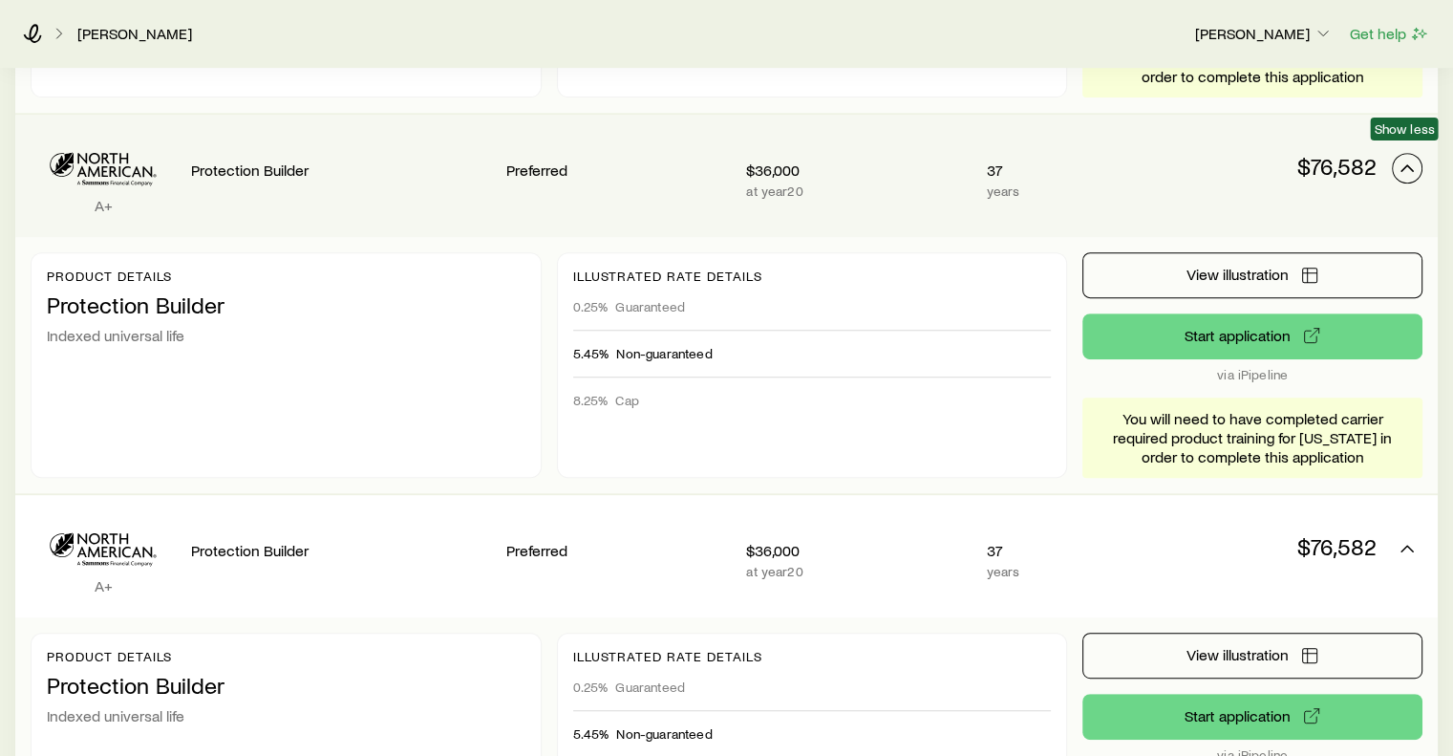
click at [1415, 157] on icon "Permanent quotes" at bounding box center [1407, 168] width 23 height 23
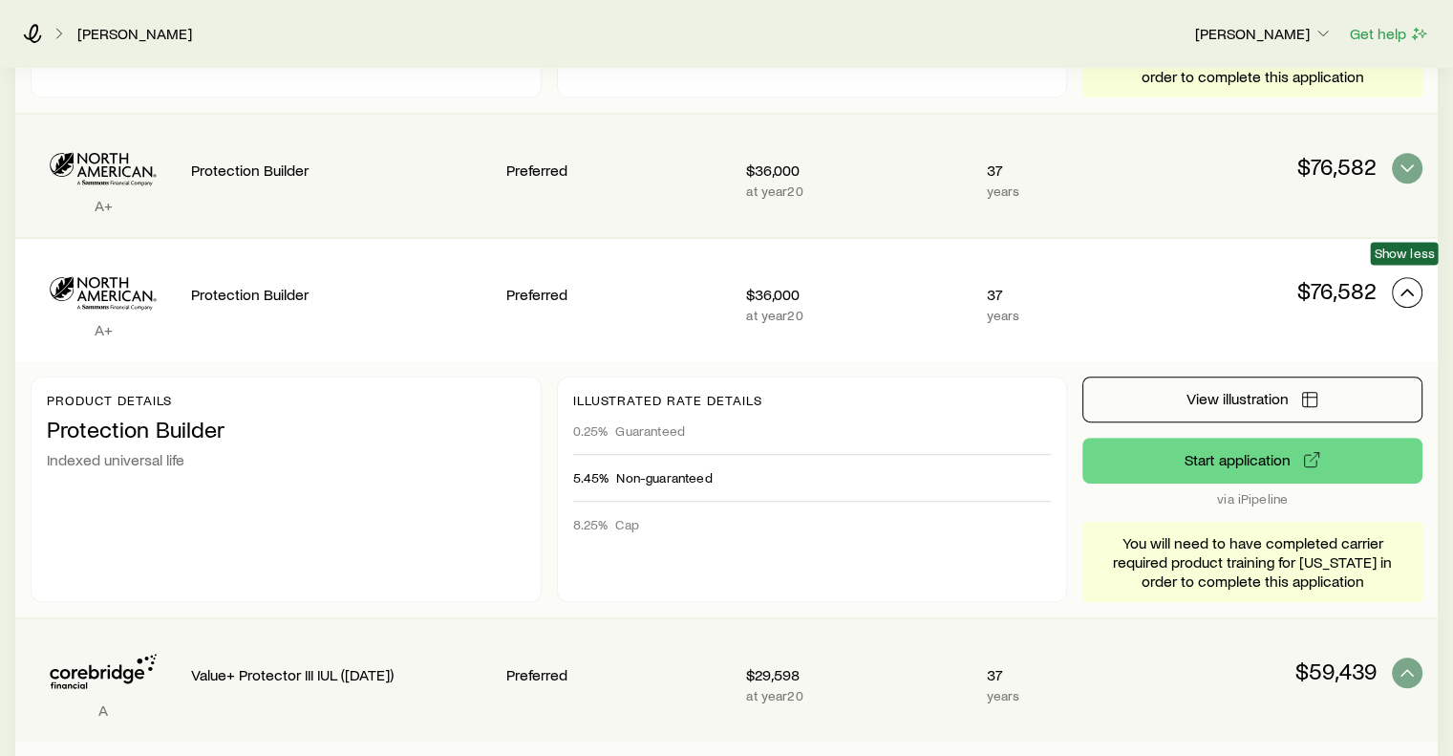
click at [1409, 283] on icon "Permanent quotes" at bounding box center [1407, 292] width 23 height 23
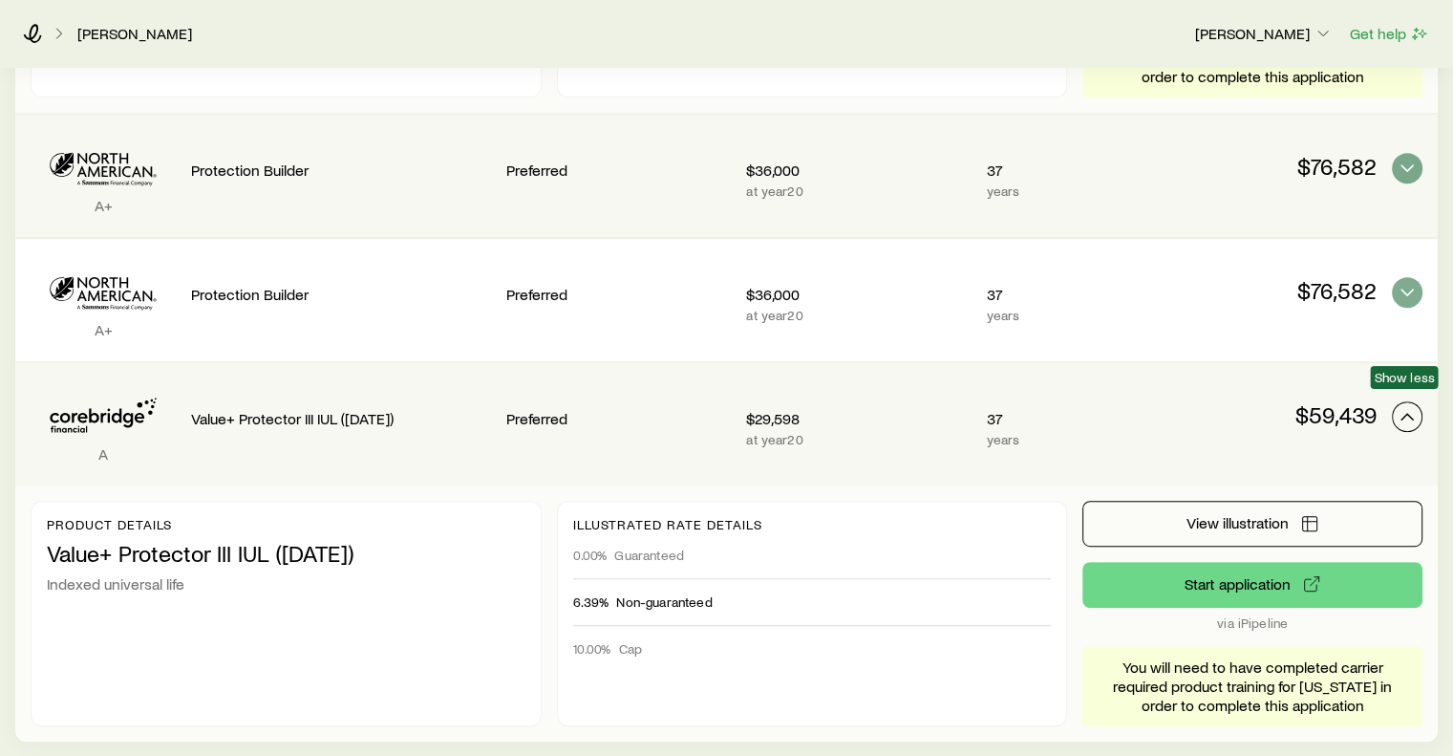
drag, startPoint x: 1403, startPoint y: 398, endPoint x: 1361, endPoint y: 373, distance: 48.8
click at [1403, 405] on icon "Permanent quotes" at bounding box center [1407, 416] width 23 height 23
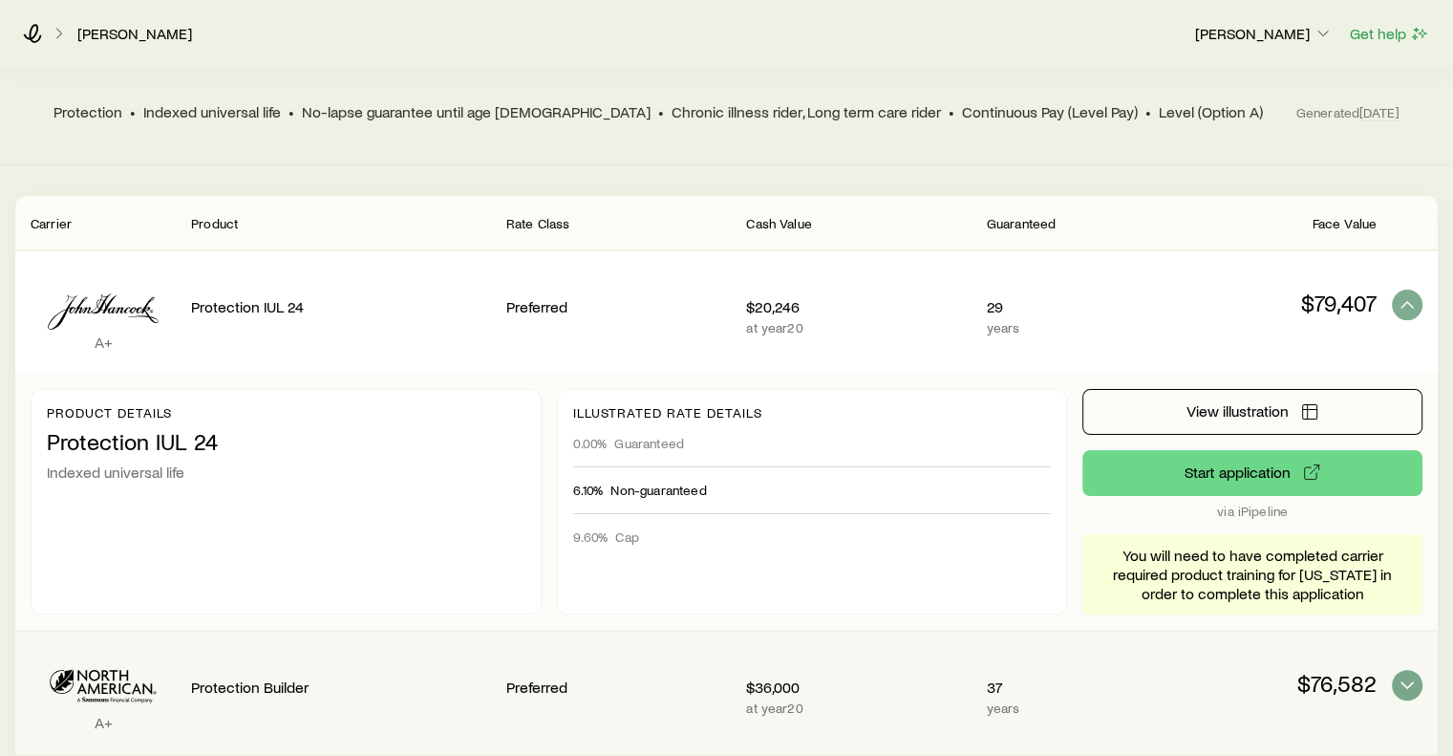
scroll to position [237, 0]
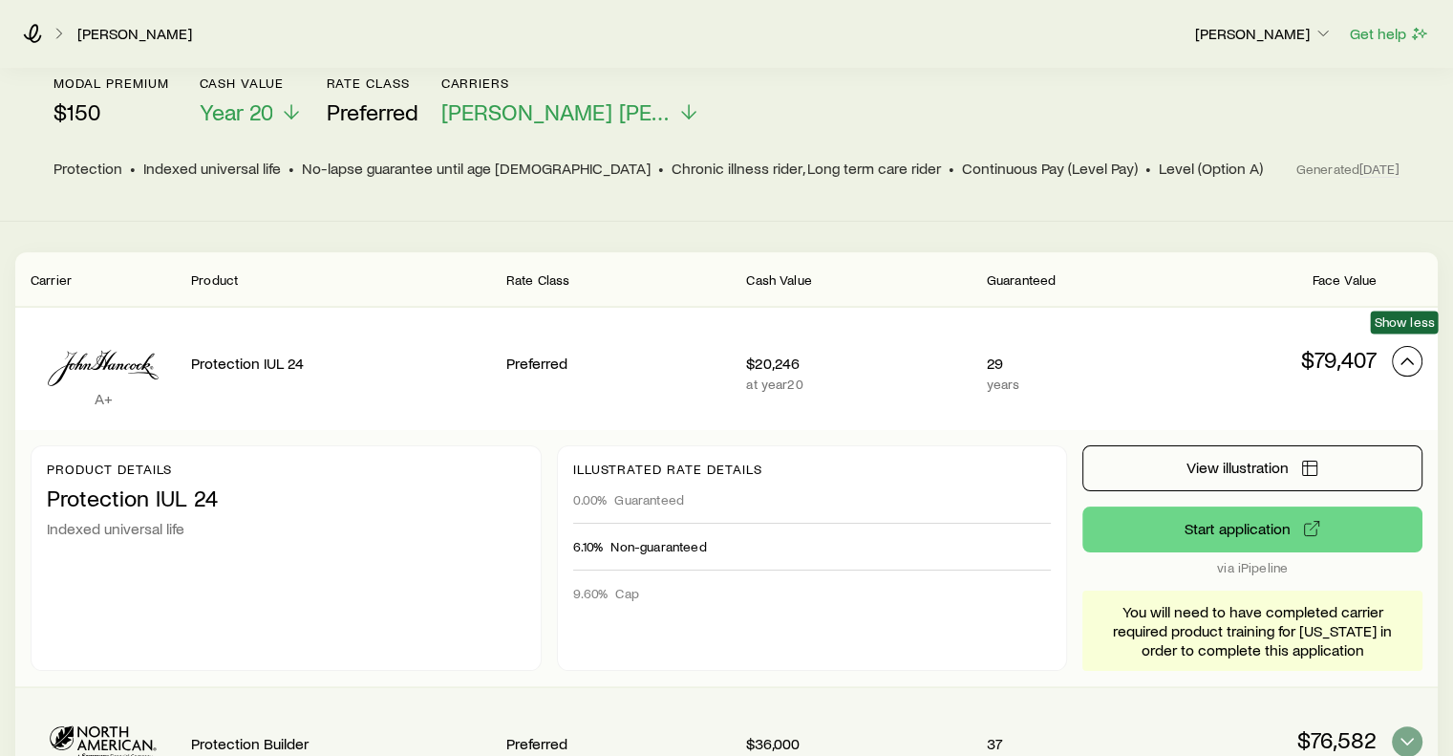
click at [1406, 358] on polyline "Permanent quotes" at bounding box center [1407, 361] width 11 height 6
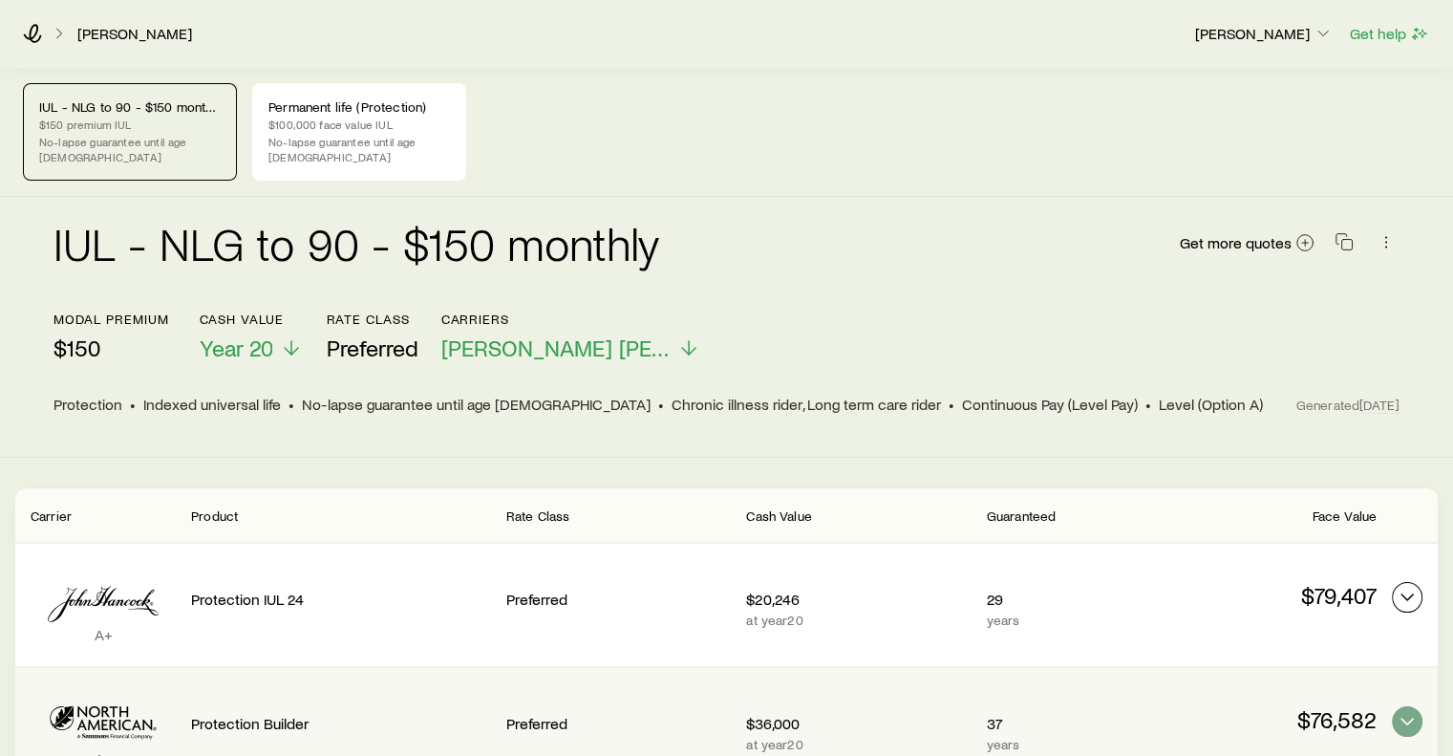
scroll to position [0, 0]
click at [614, 335] on p "[PERSON_NAME] [PERSON_NAME] +2" at bounding box center [571, 348] width 260 height 27
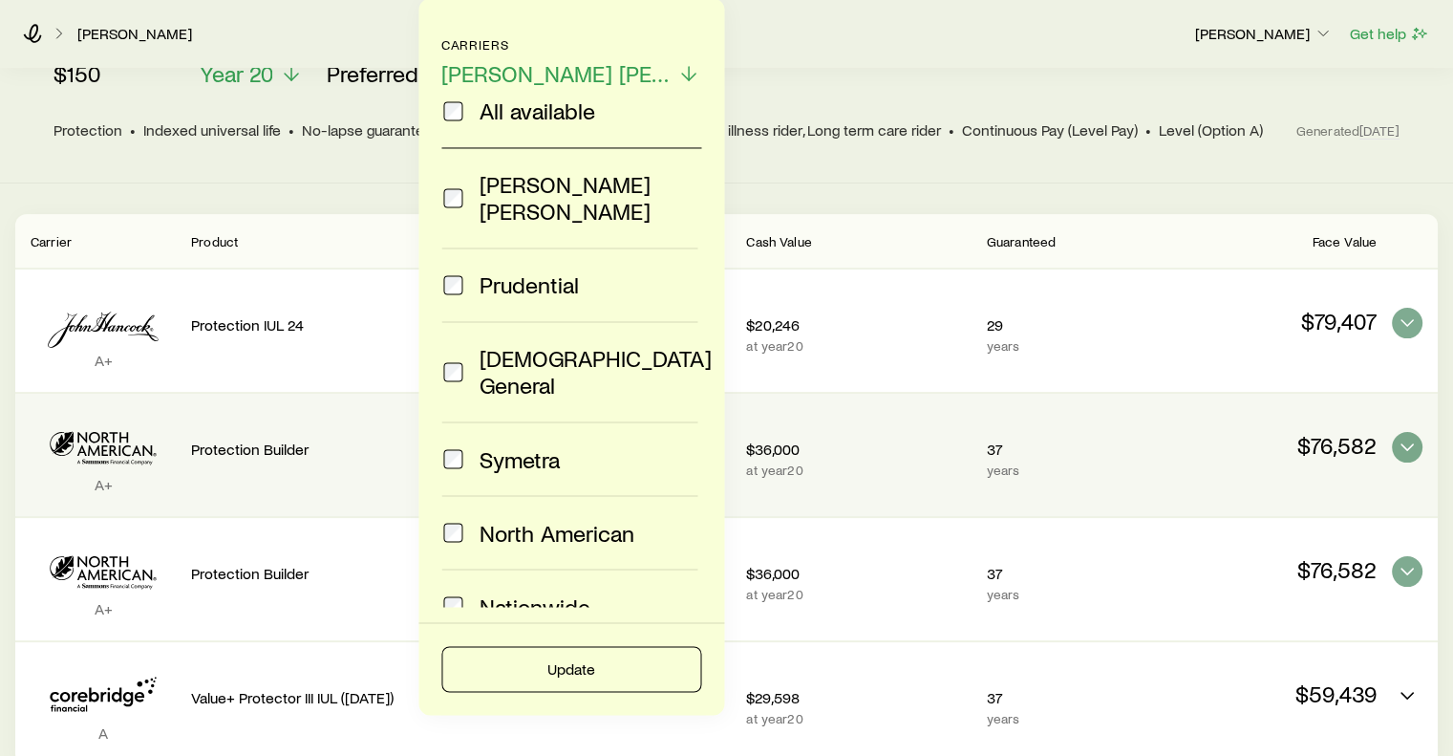
scroll to position [287, 0]
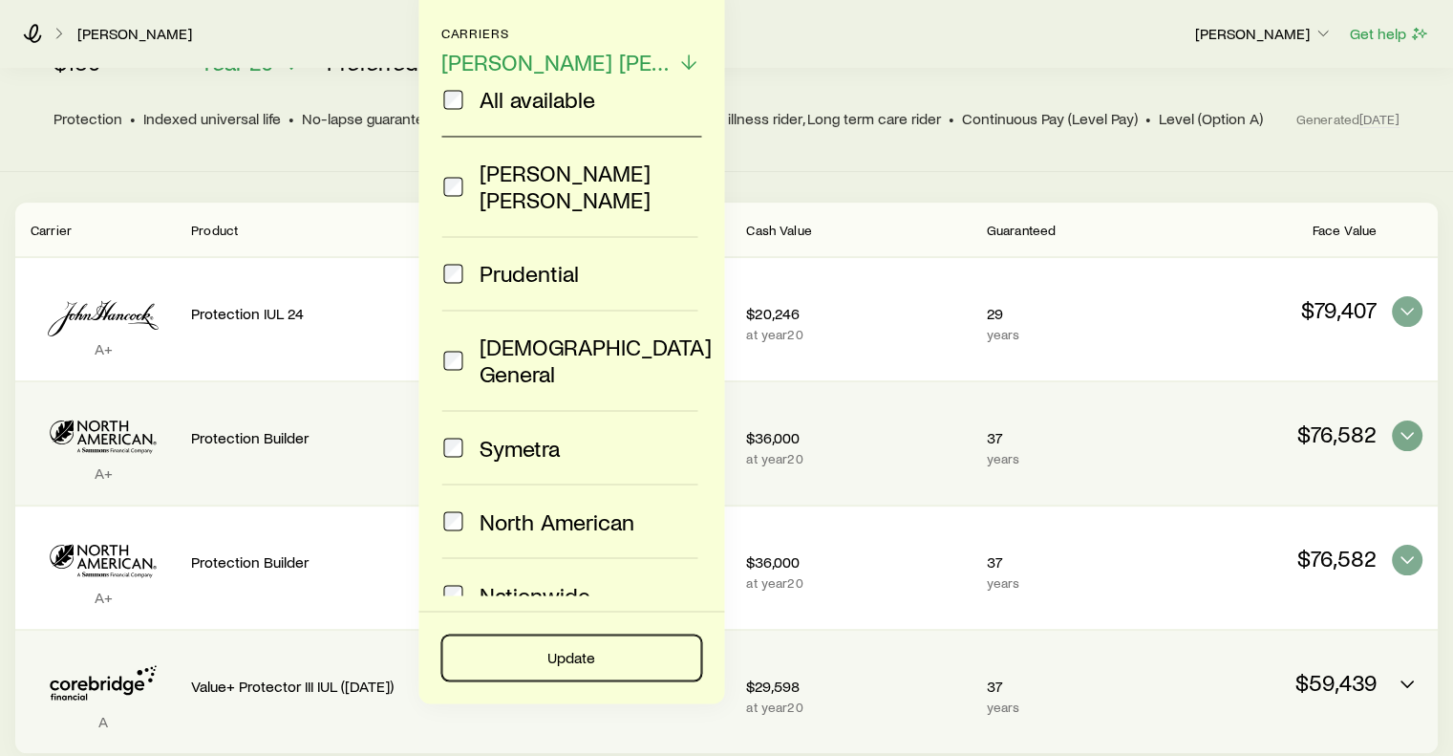
drag, startPoint x: 609, startPoint y: 656, endPoint x: 667, endPoint y: 626, distance: 65.4
click at [610, 656] on button "Update" at bounding box center [571, 658] width 260 height 46
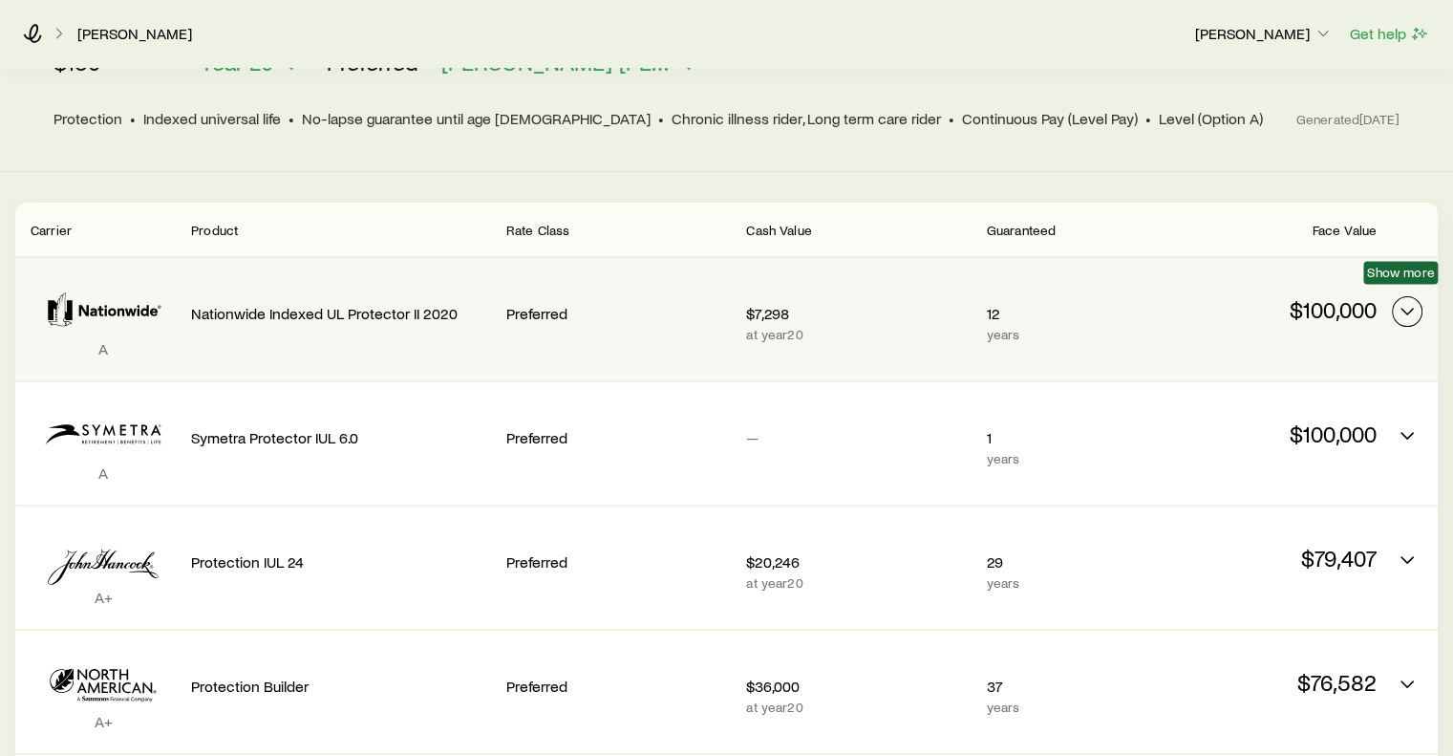
click at [1407, 303] on icon "Permanent quotes" at bounding box center [1407, 311] width 23 height 23
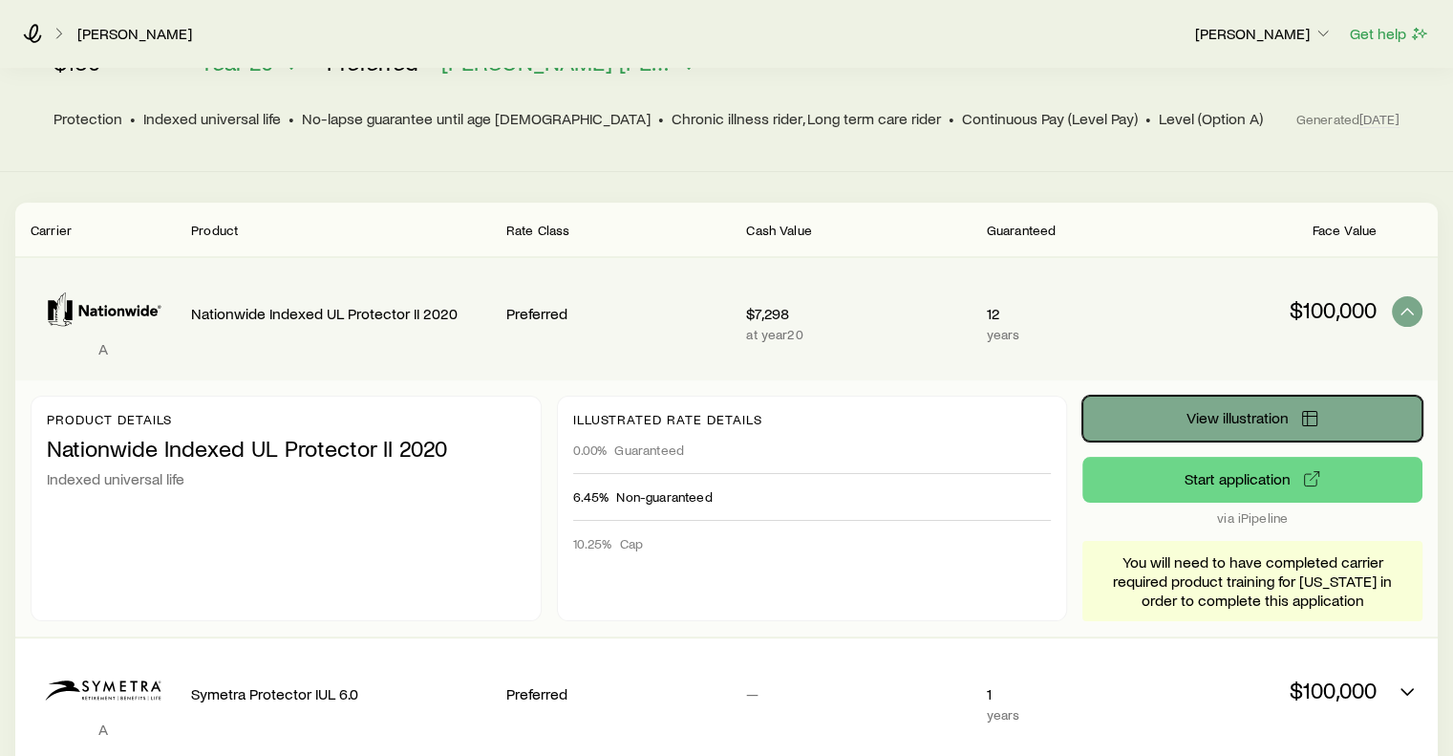
click at [1186, 413] on button "View illustration" at bounding box center [1253, 419] width 340 height 46
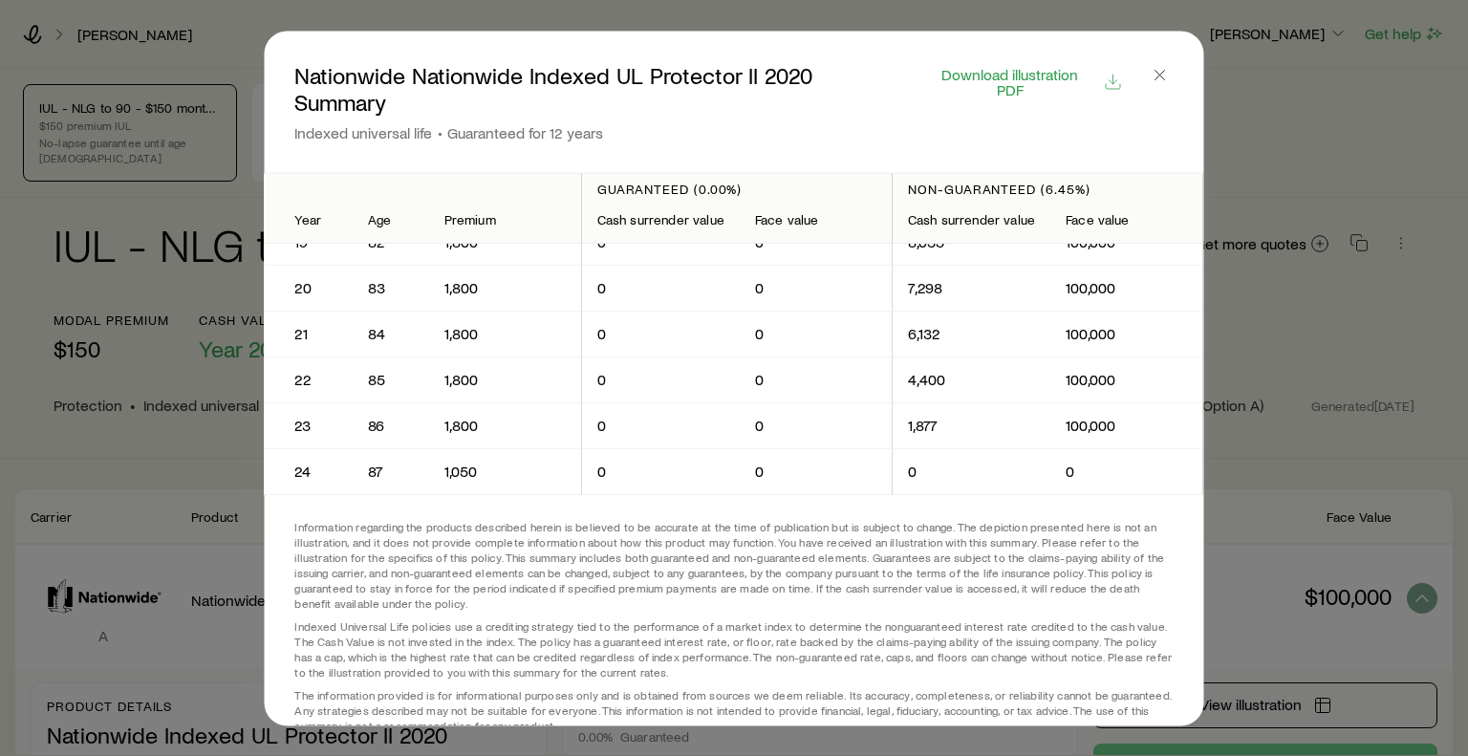
scroll to position [850, 0]
click at [1162, 64] on button "button" at bounding box center [1160, 74] width 27 height 27
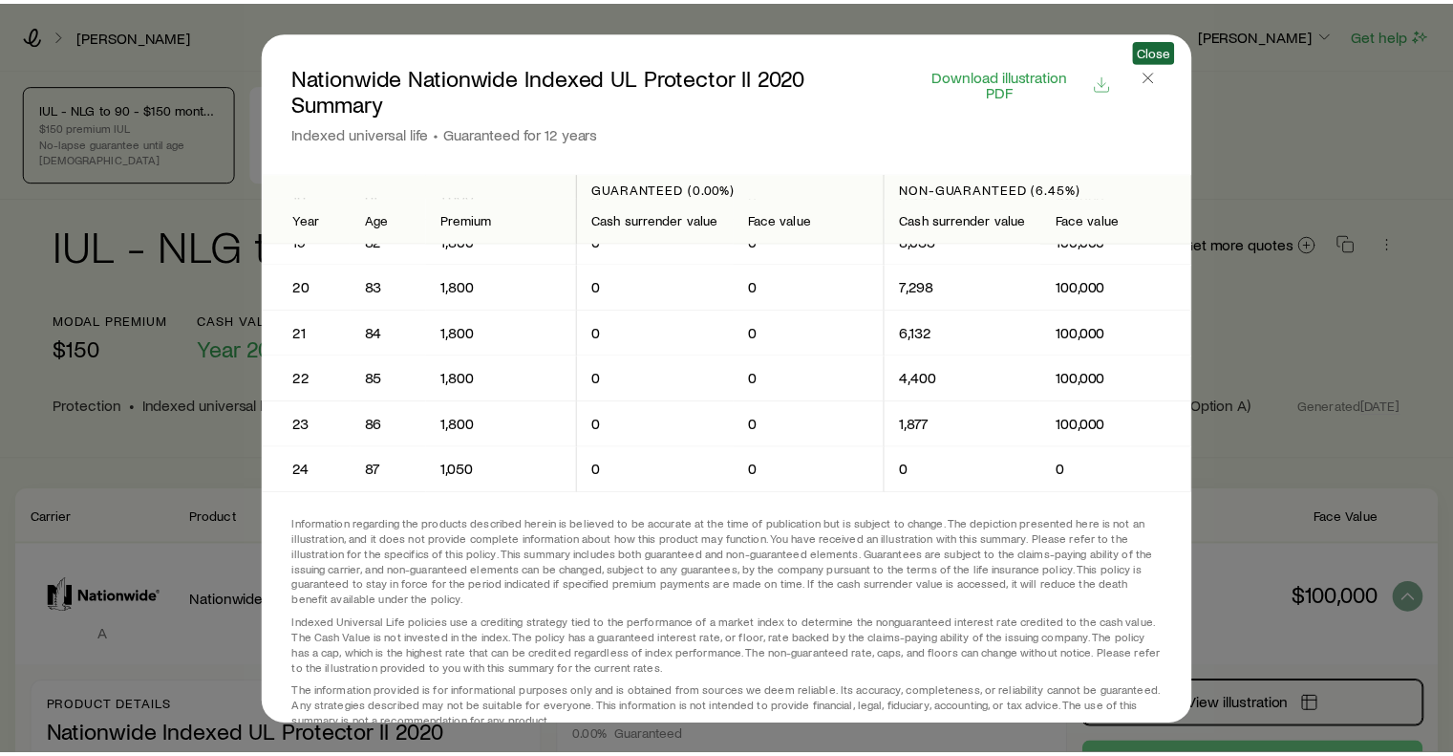
scroll to position [287, 0]
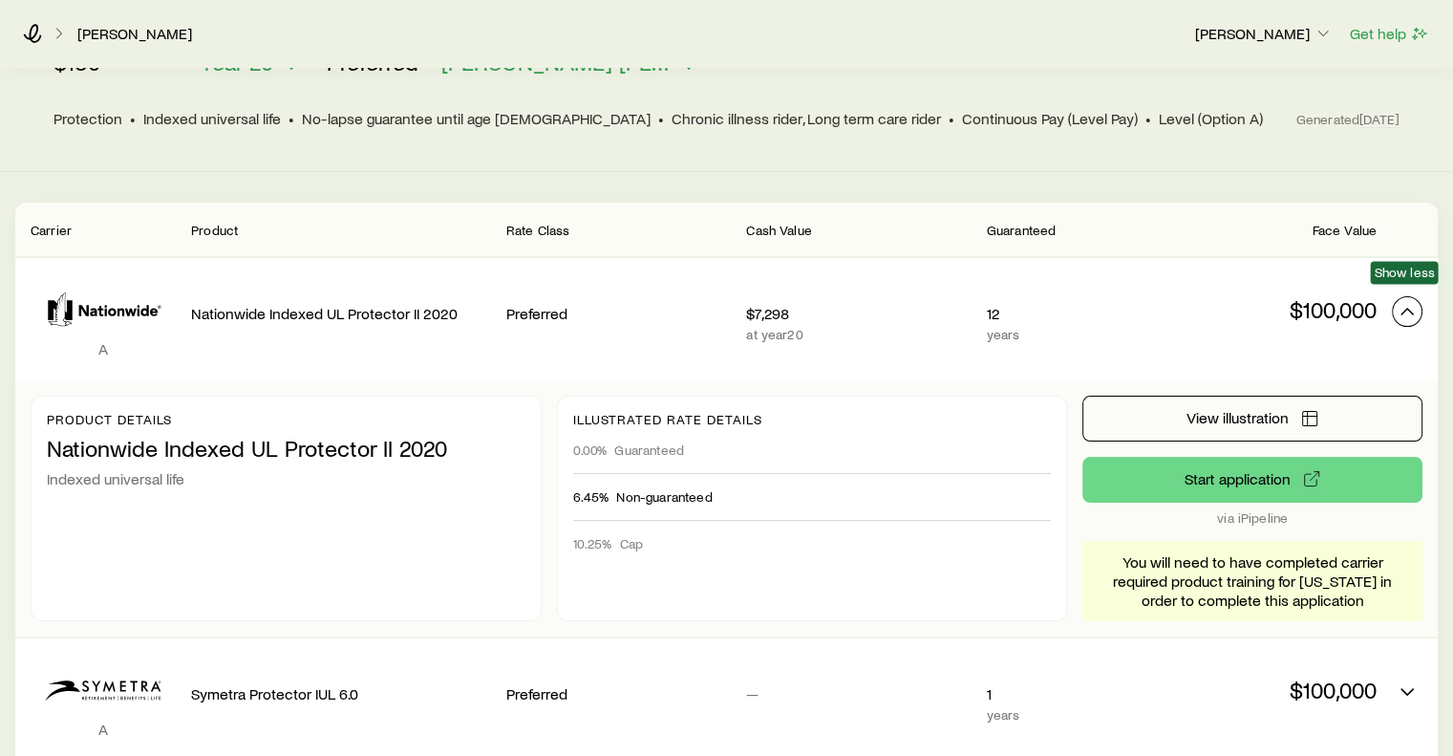
click at [1409, 309] on polyline "Permanent quotes" at bounding box center [1407, 312] width 11 height 6
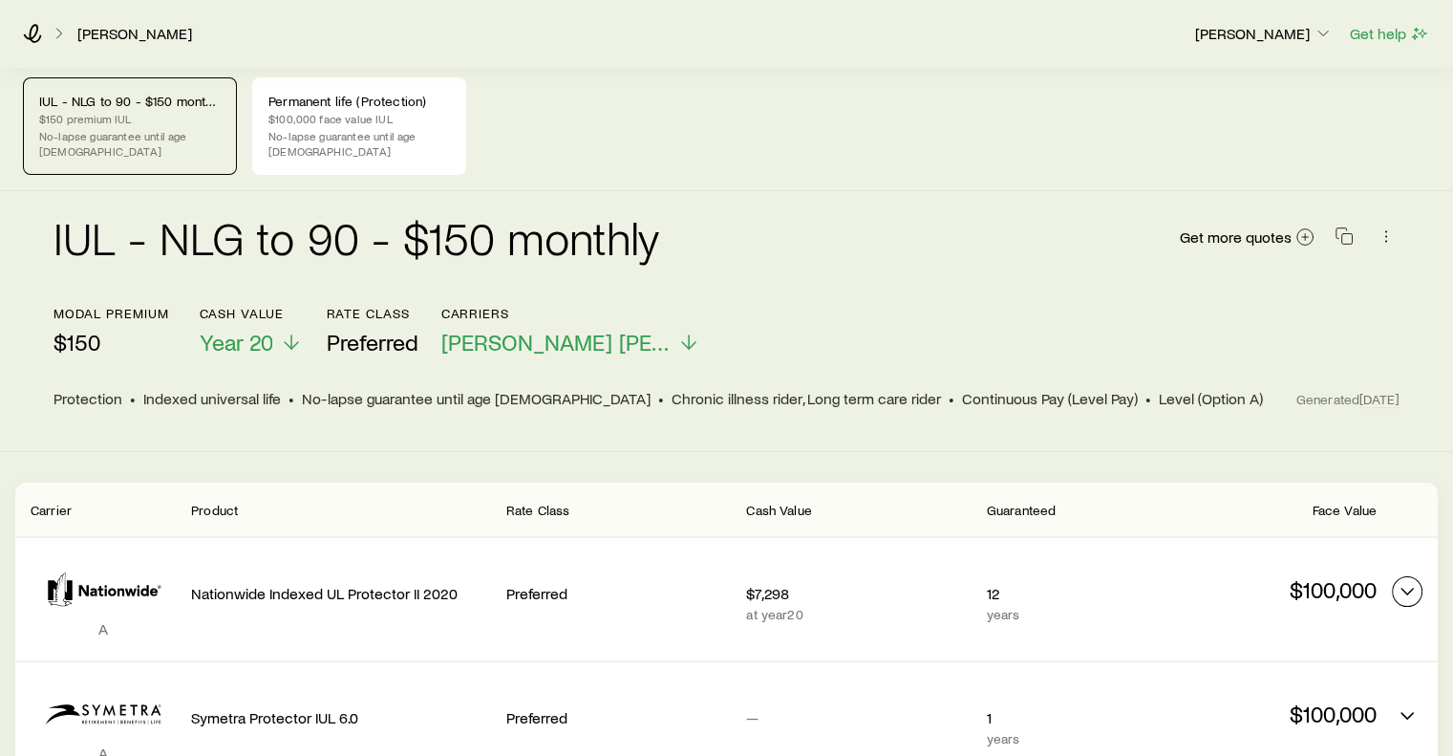
scroll to position [0, 0]
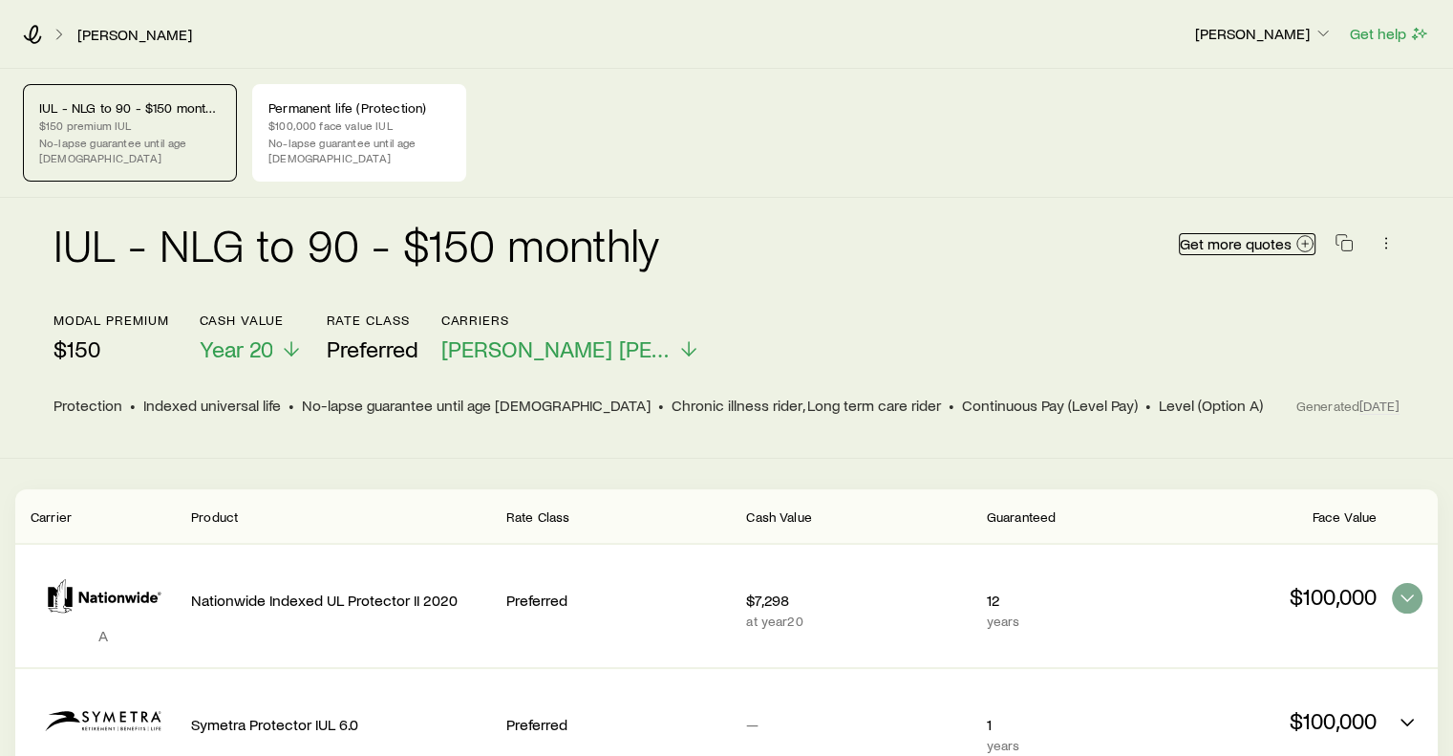
click at [1251, 236] on span "Get more quotes" at bounding box center [1236, 243] width 112 height 15
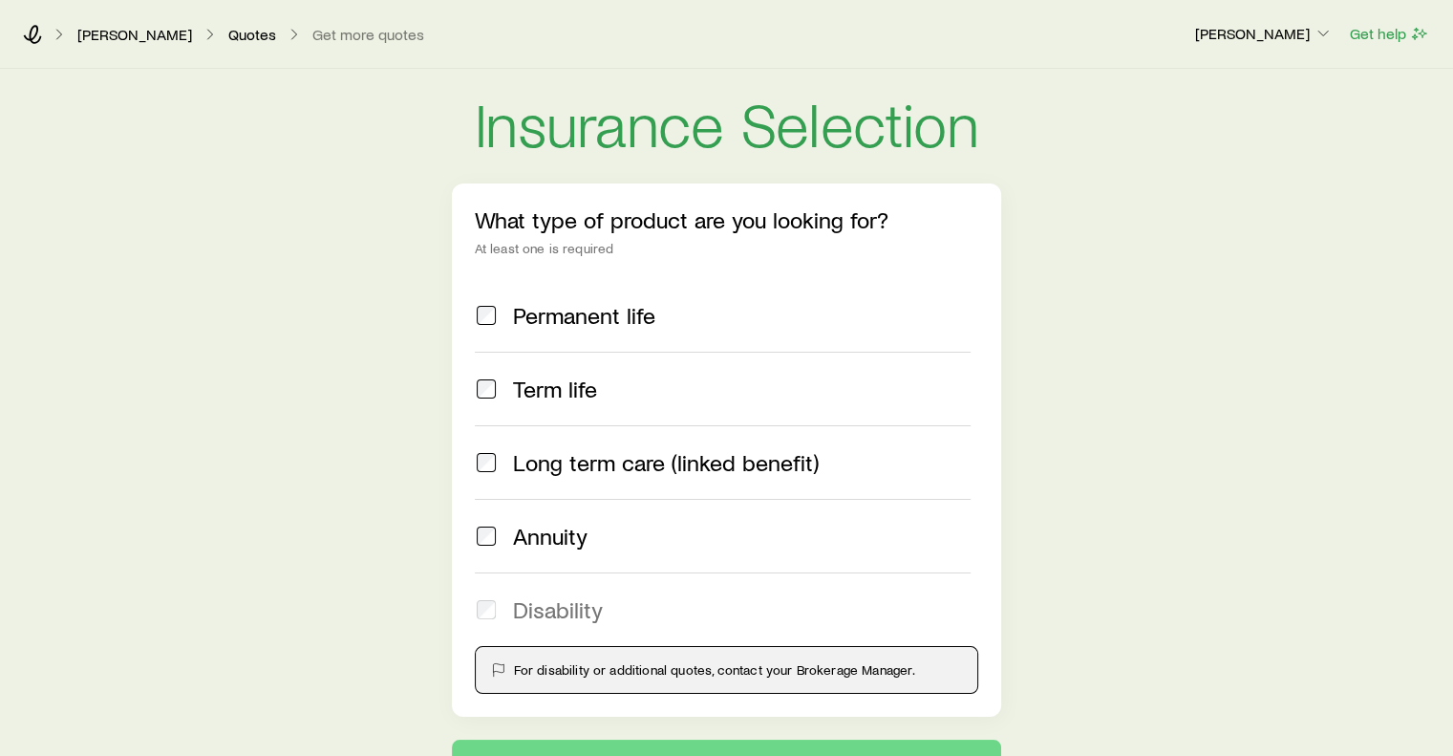
click at [505, 312] on div "Permanent life" at bounding box center [723, 315] width 497 height 27
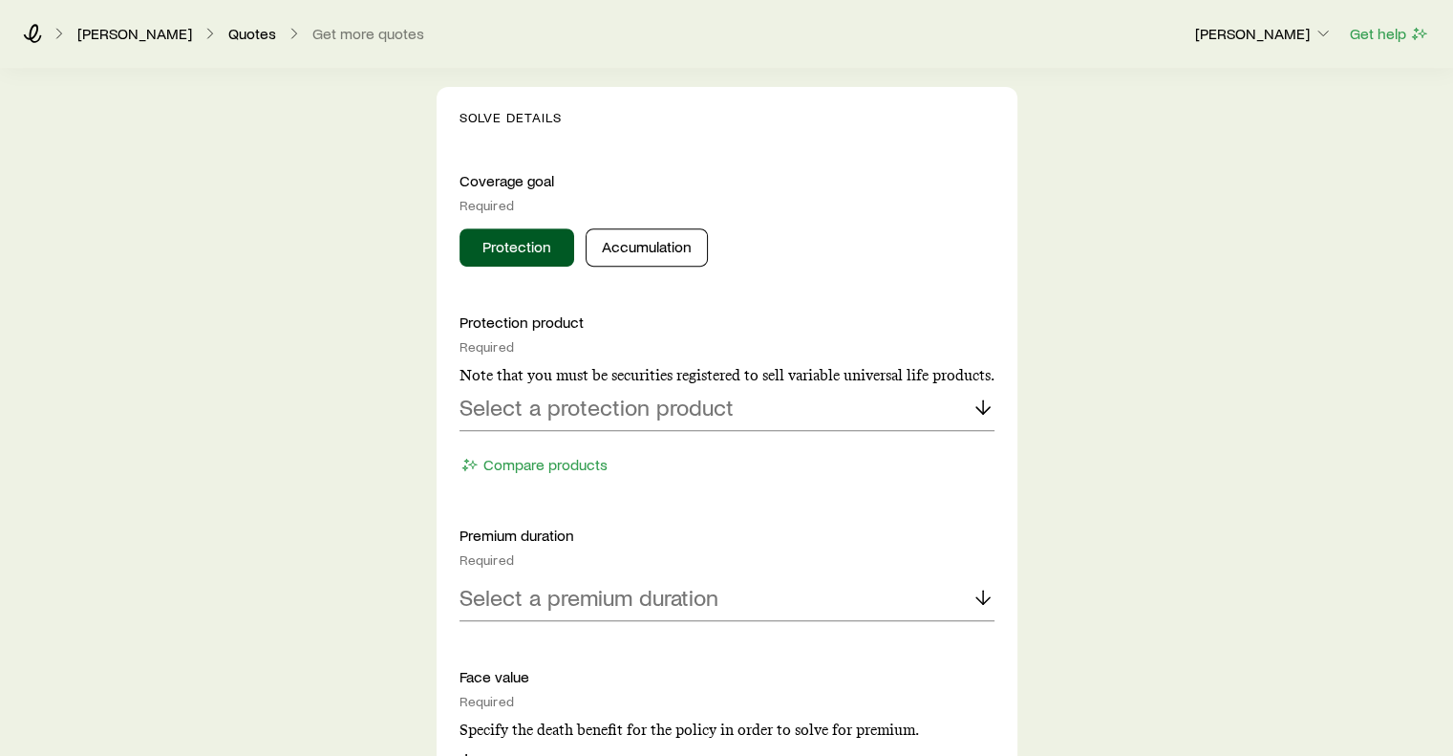
scroll to position [764, 0]
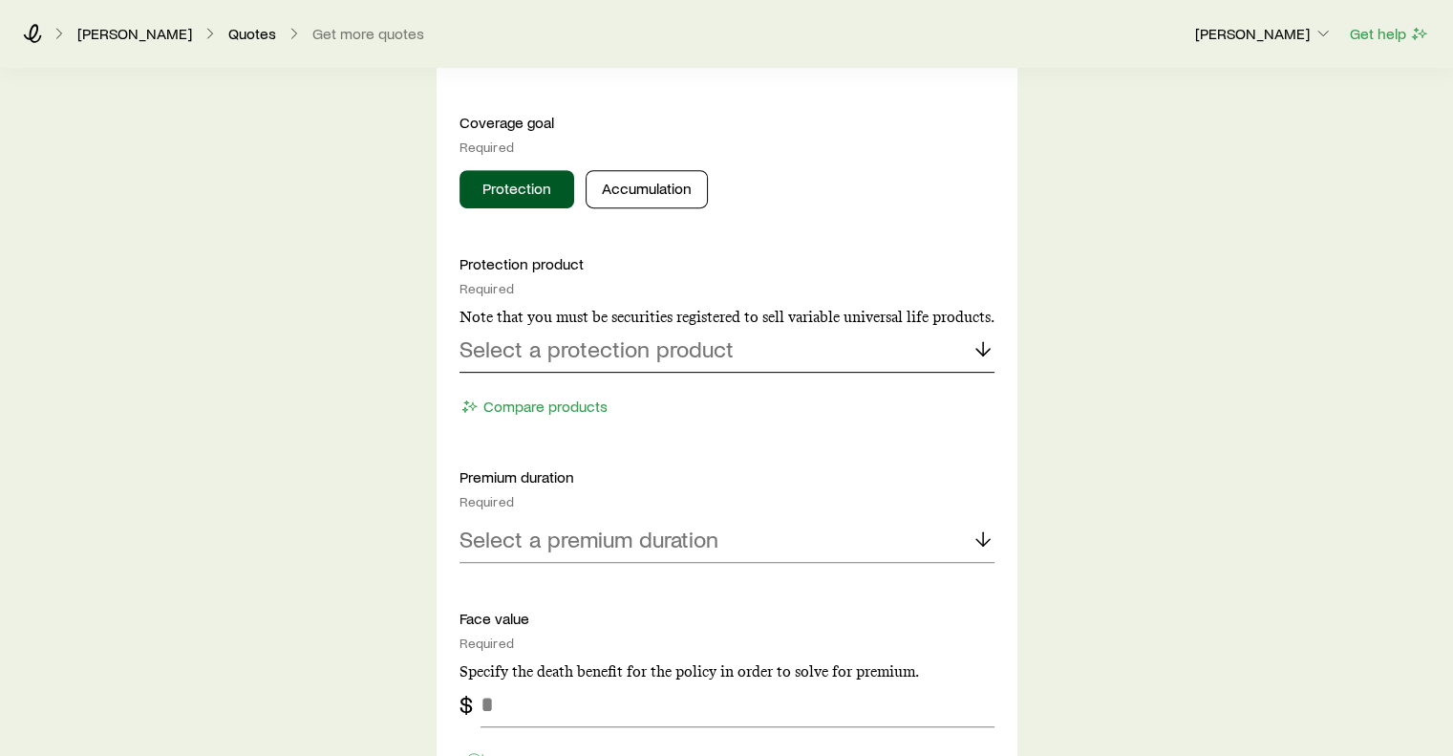
click at [493, 353] on p "Select a protection product" at bounding box center [597, 348] width 274 height 27
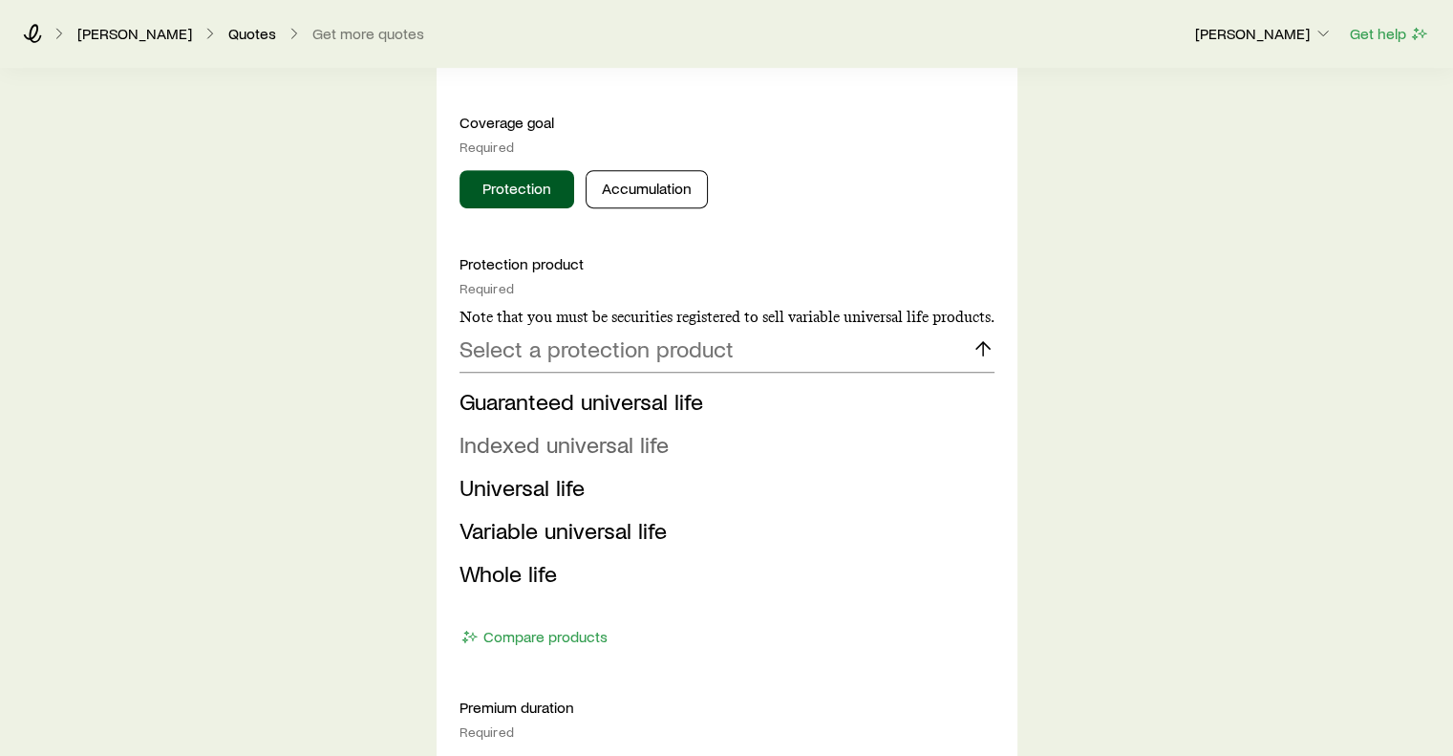
click at [493, 435] on span "Indexed universal life" at bounding box center [564, 444] width 209 height 28
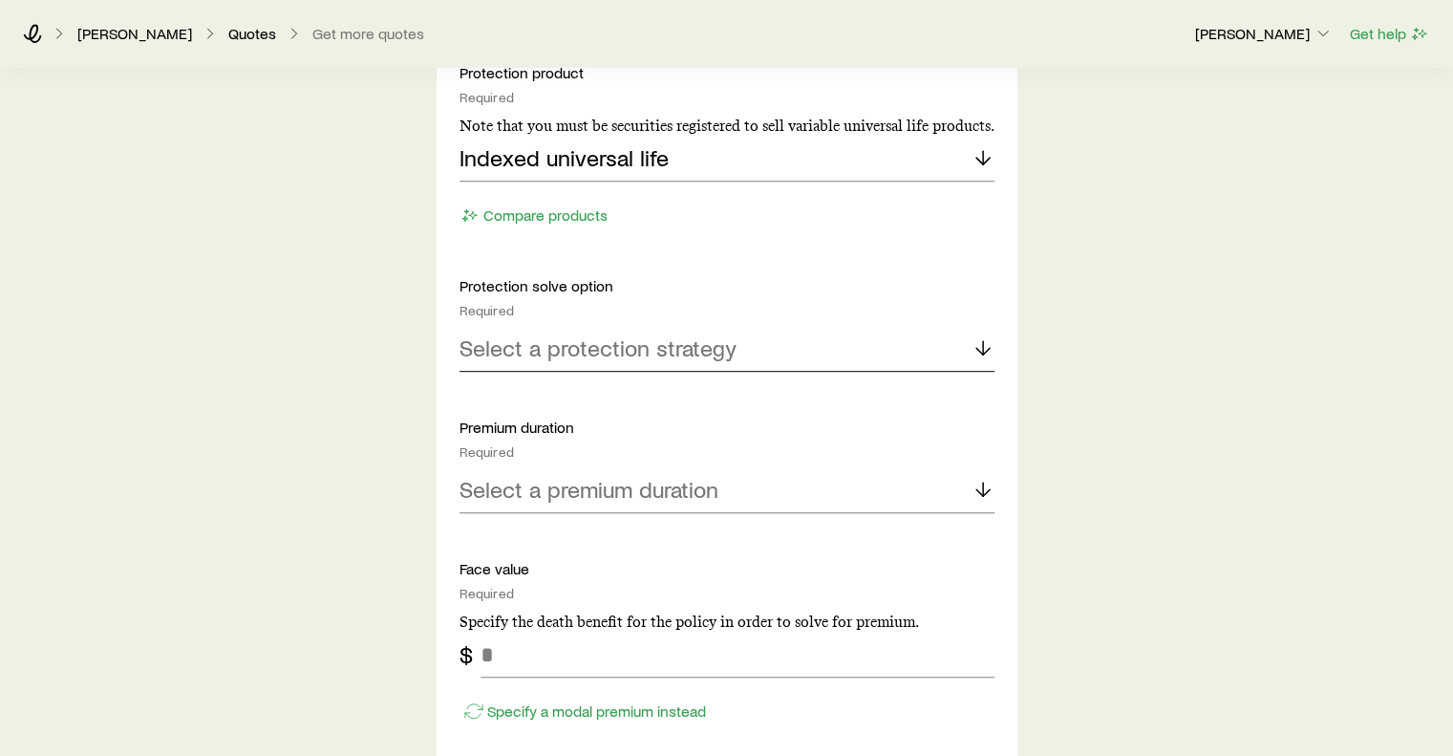
click at [635, 339] on p "Select a protection strategy" at bounding box center [598, 347] width 277 height 27
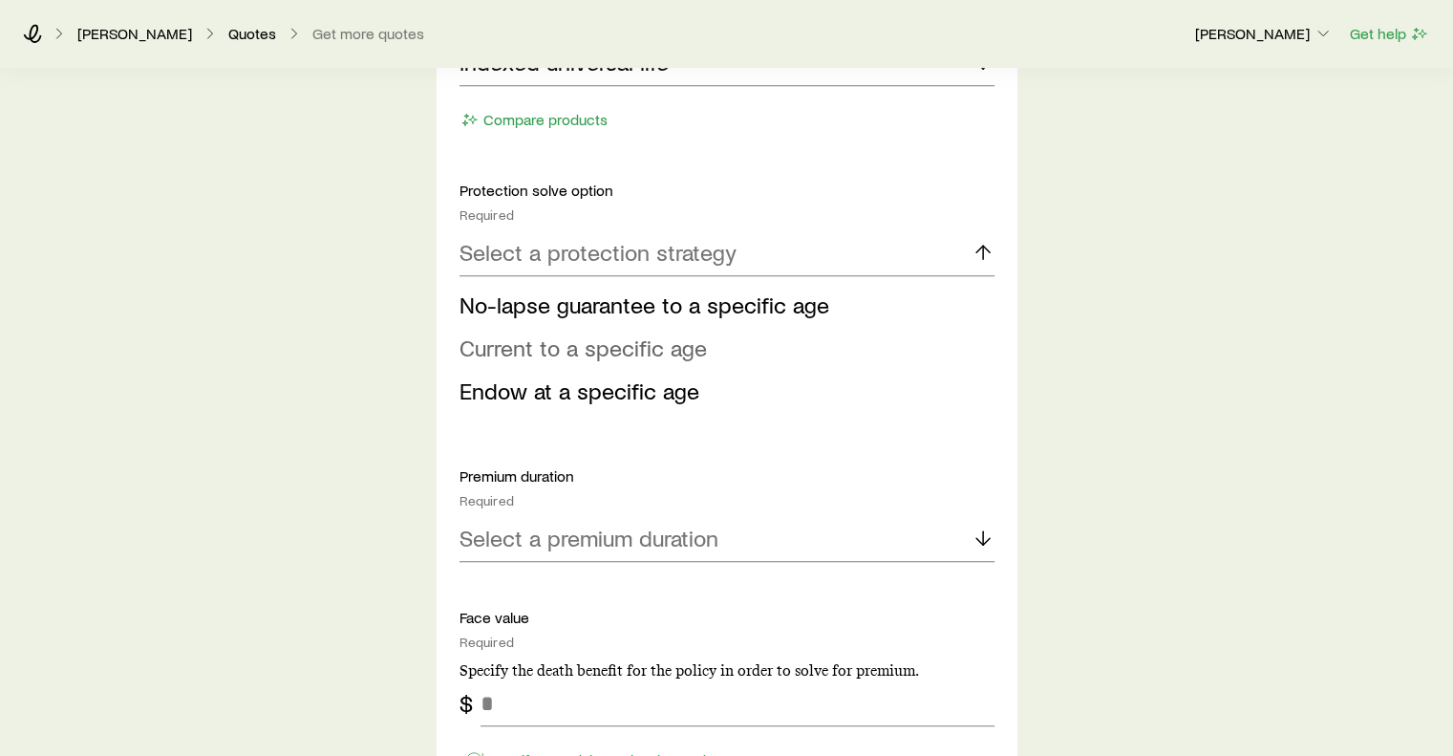
click at [562, 349] on span "Current to a specific age" at bounding box center [583, 347] width 247 height 28
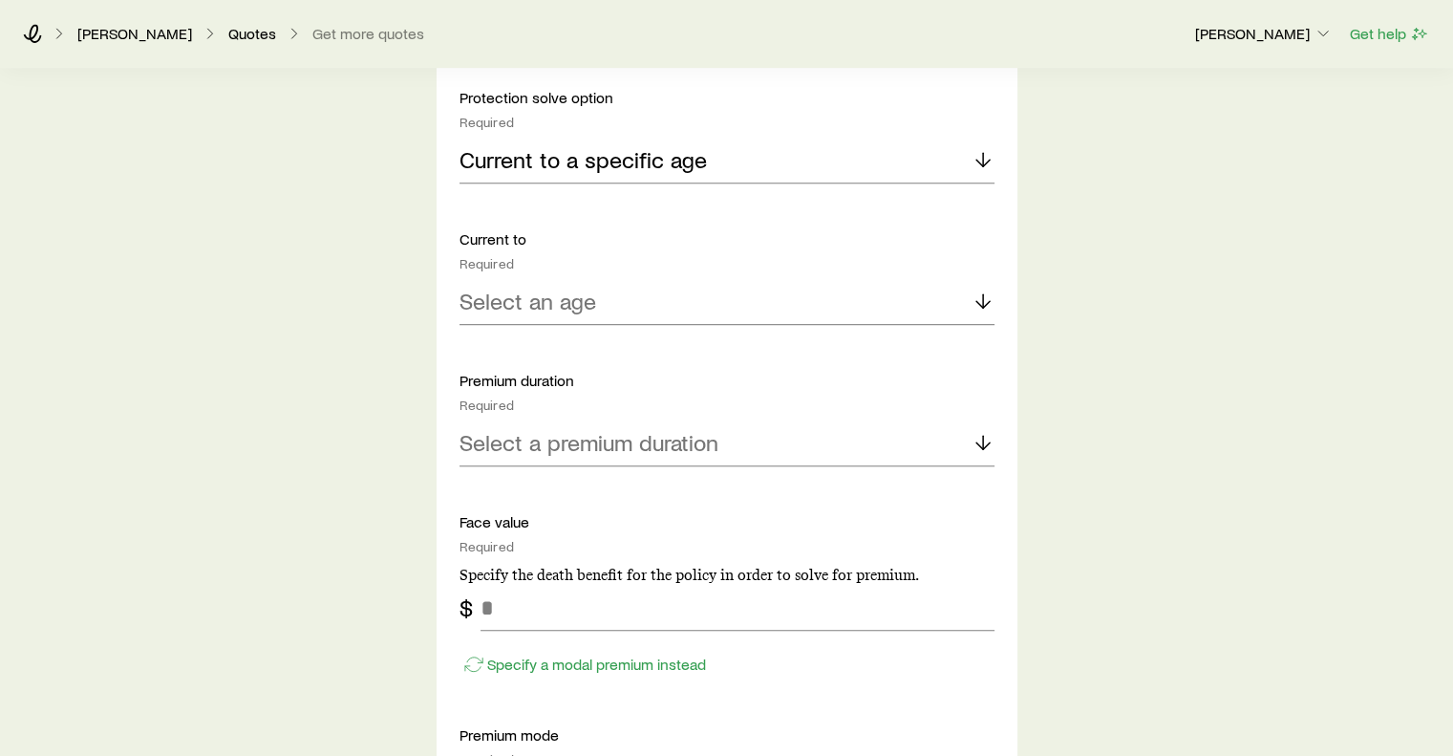
scroll to position [1147, 0]
click at [592, 297] on p "Select an age" at bounding box center [528, 298] width 137 height 27
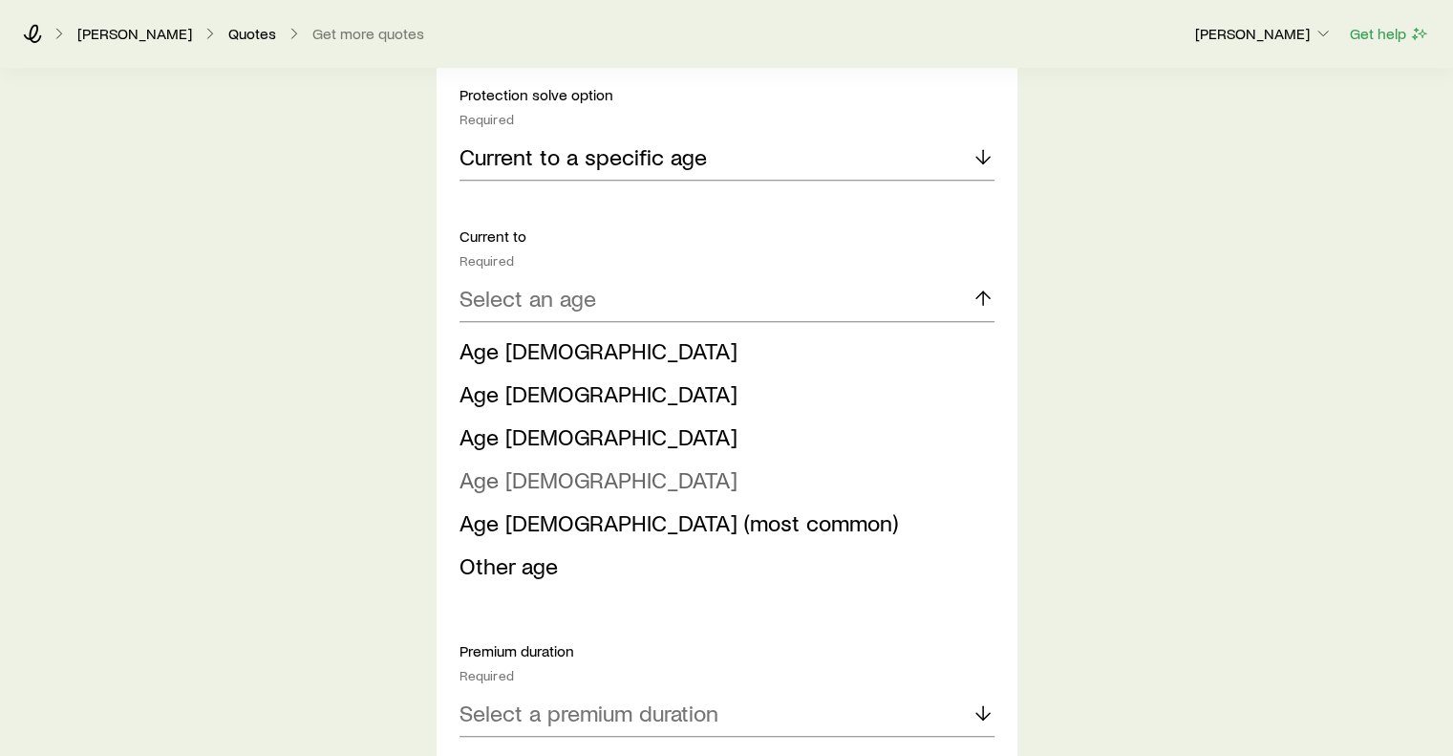
click at [525, 484] on span "Age [DEMOGRAPHIC_DATA]" at bounding box center [599, 479] width 278 height 28
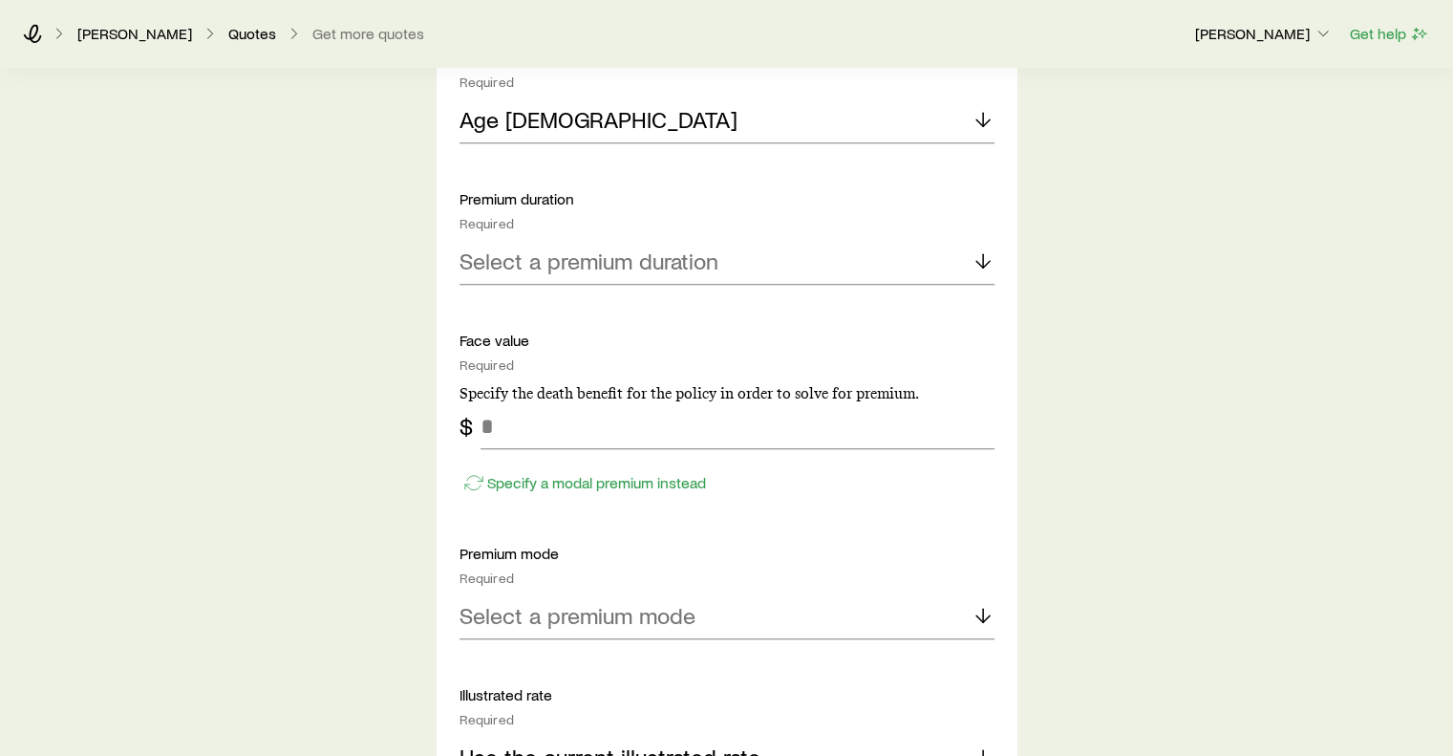
scroll to position [1338, 0]
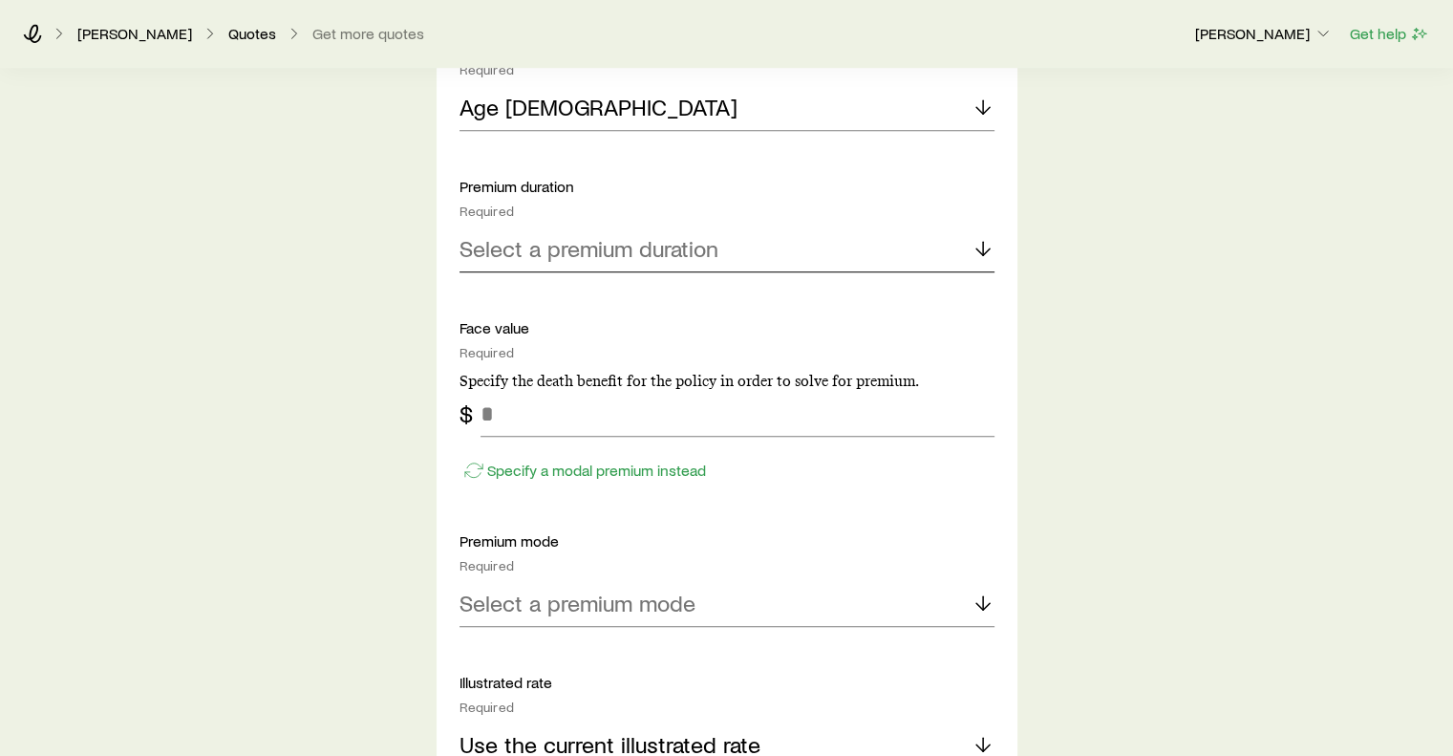
click at [574, 254] on p "Select a premium duration" at bounding box center [589, 248] width 259 height 27
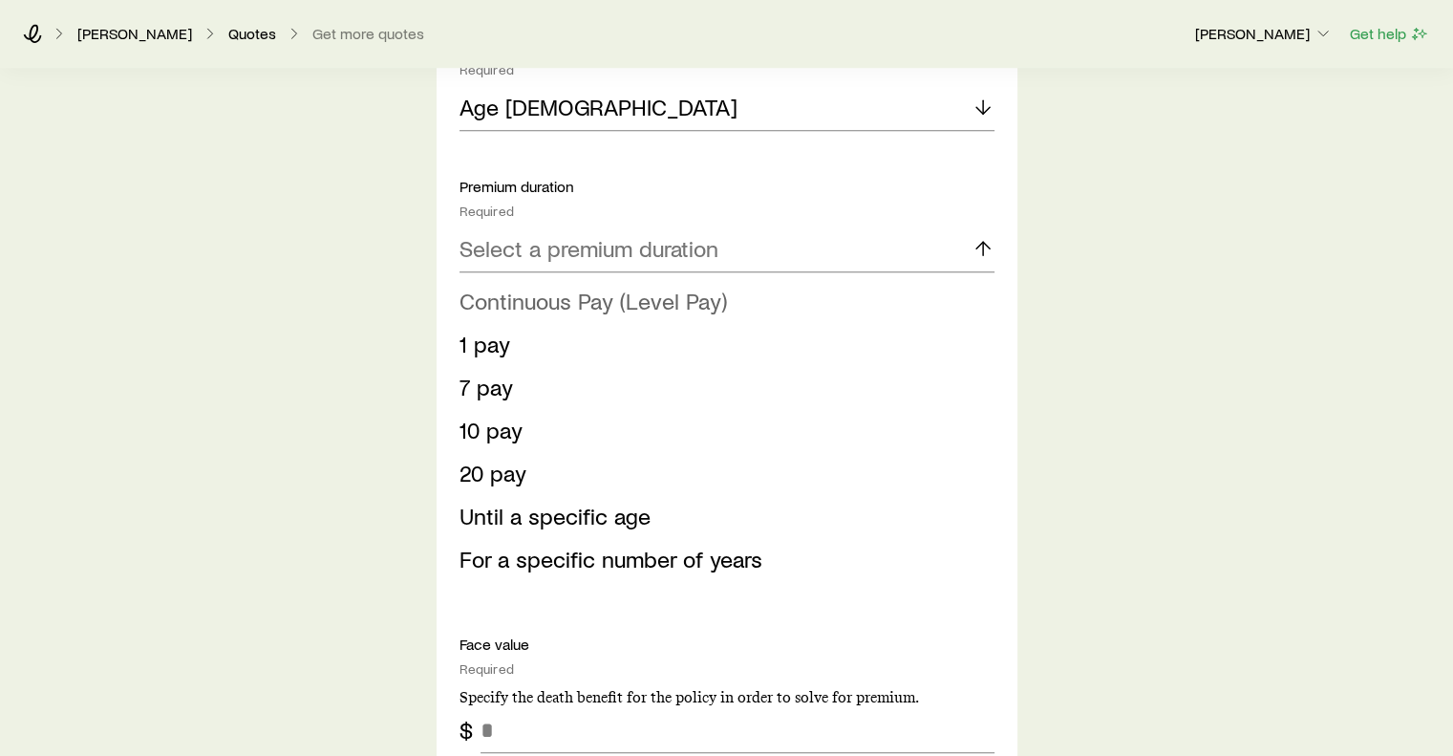
click at [546, 299] on span "Continuous Pay (Level Pay)" at bounding box center [594, 301] width 268 height 28
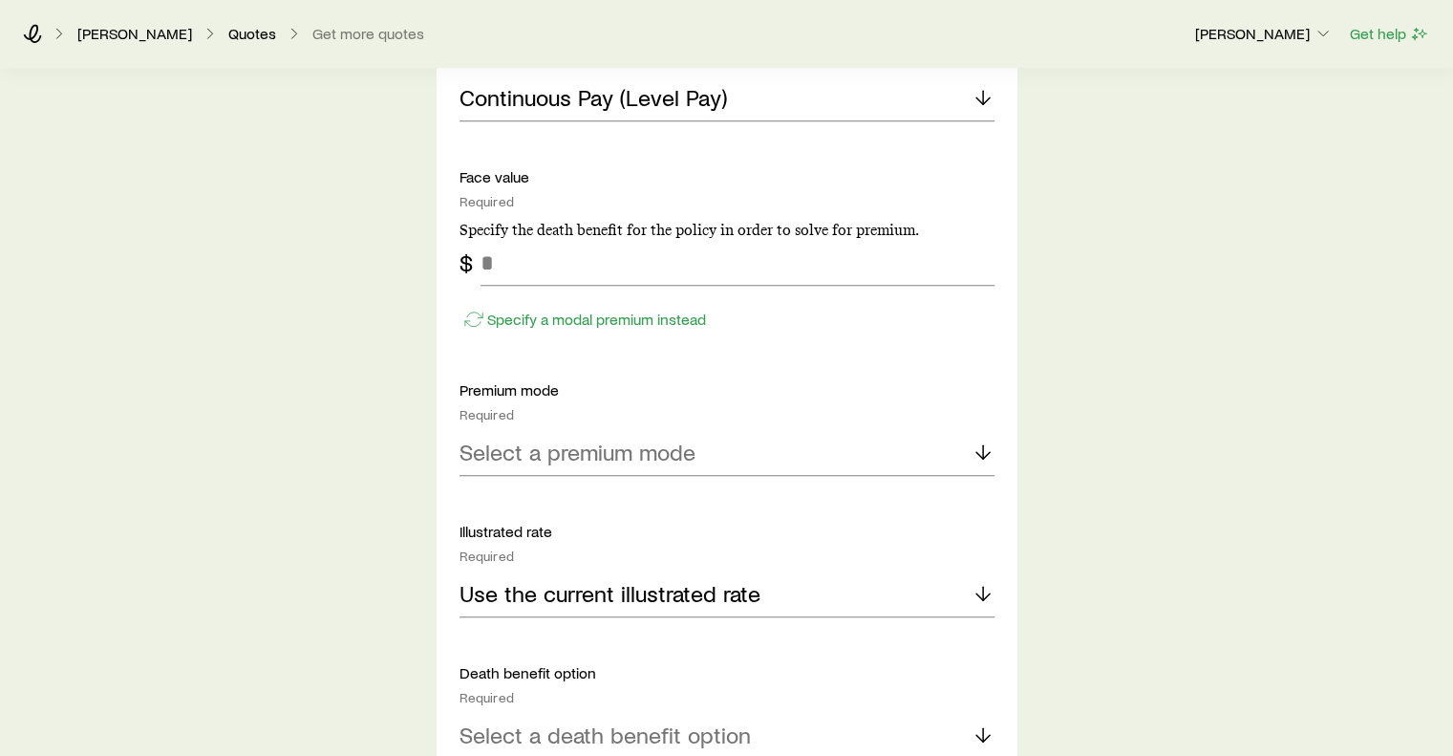
scroll to position [1624, 0]
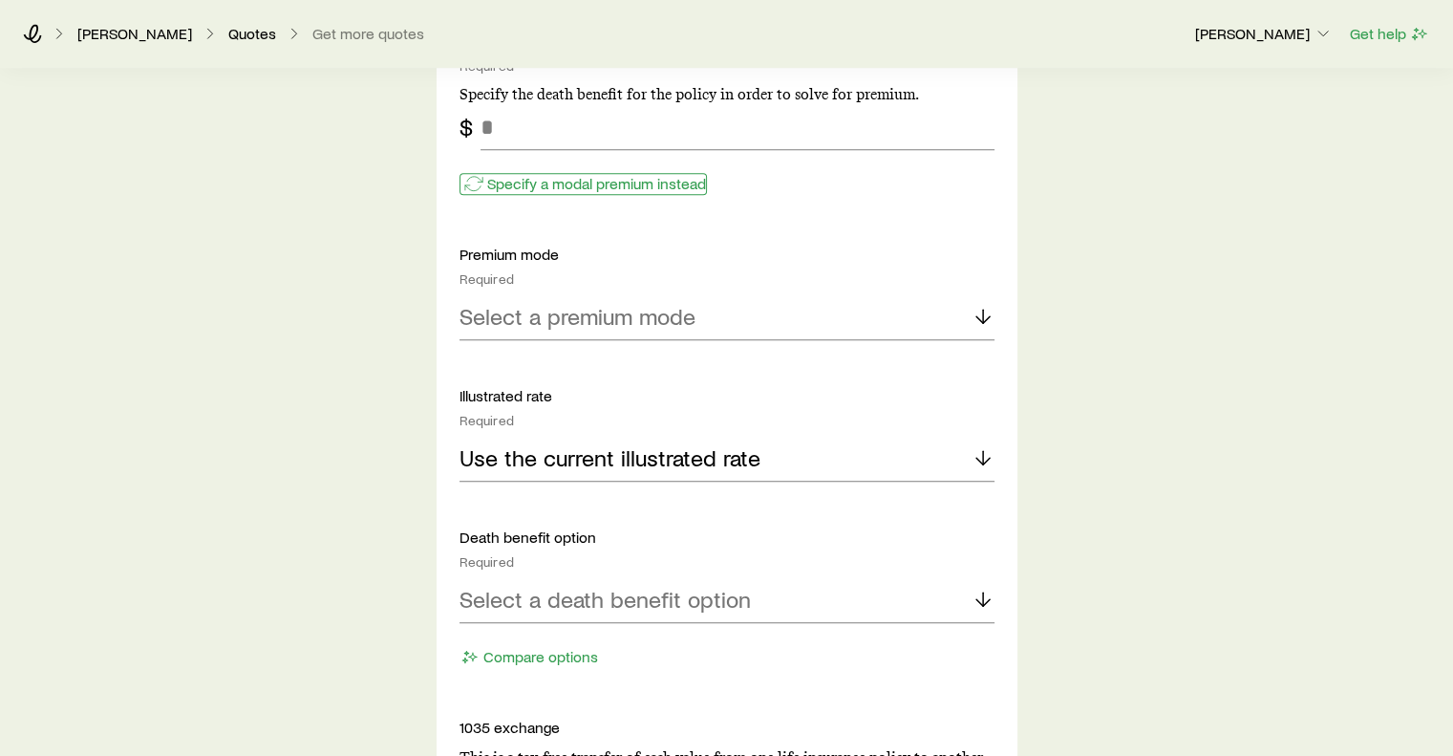
click at [555, 186] on p "Specify a modal premium instead" at bounding box center [596, 183] width 219 height 19
click at [539, 119] on input "tel" at bounding box center [738, 127] width 514 height 46
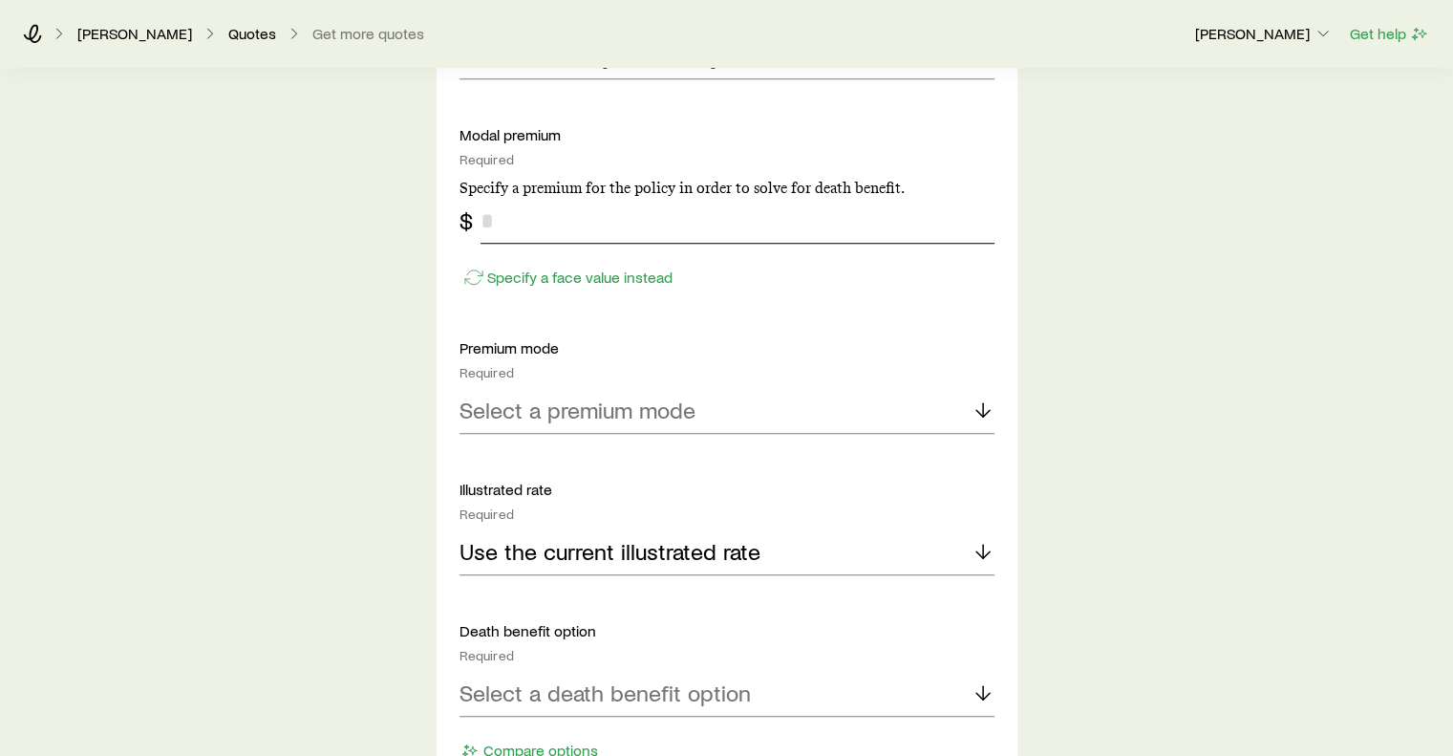
scroll to position [1529, 0]
click at [670, 411] on p "Select a premium mode" at bounding box center [578, 411] width 236 height 27
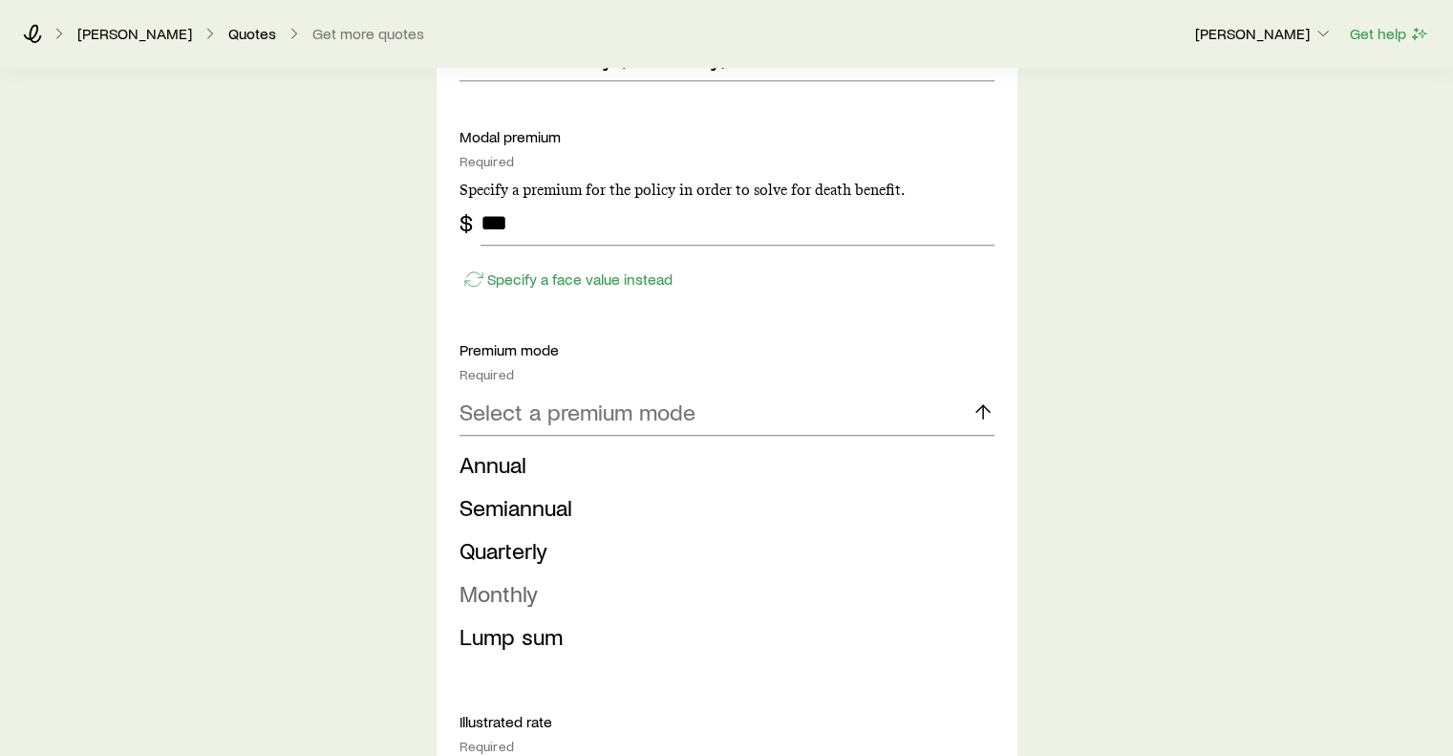
click at [532, 583] on span "Monthly" at bounding box center [499, 593] width 78 height 28
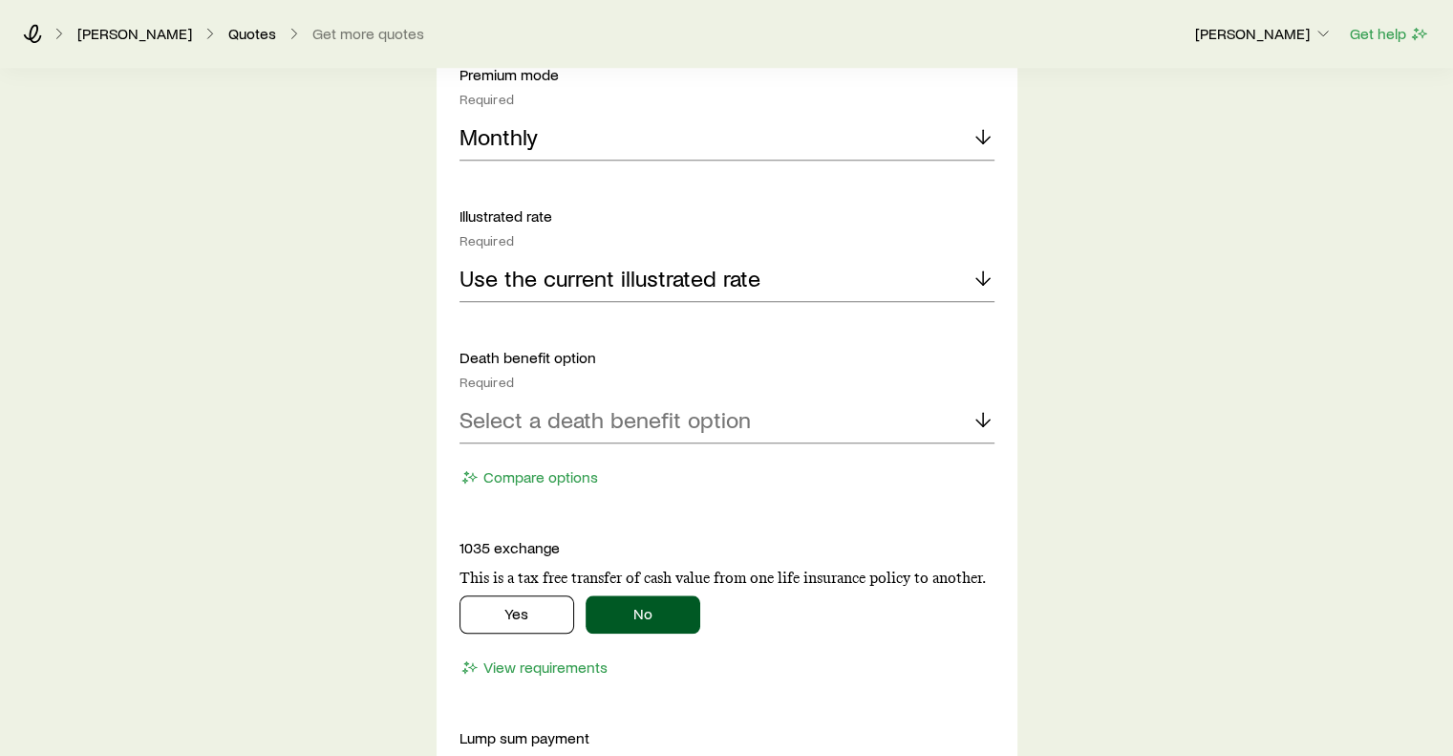
scroll to position [1816, 0]
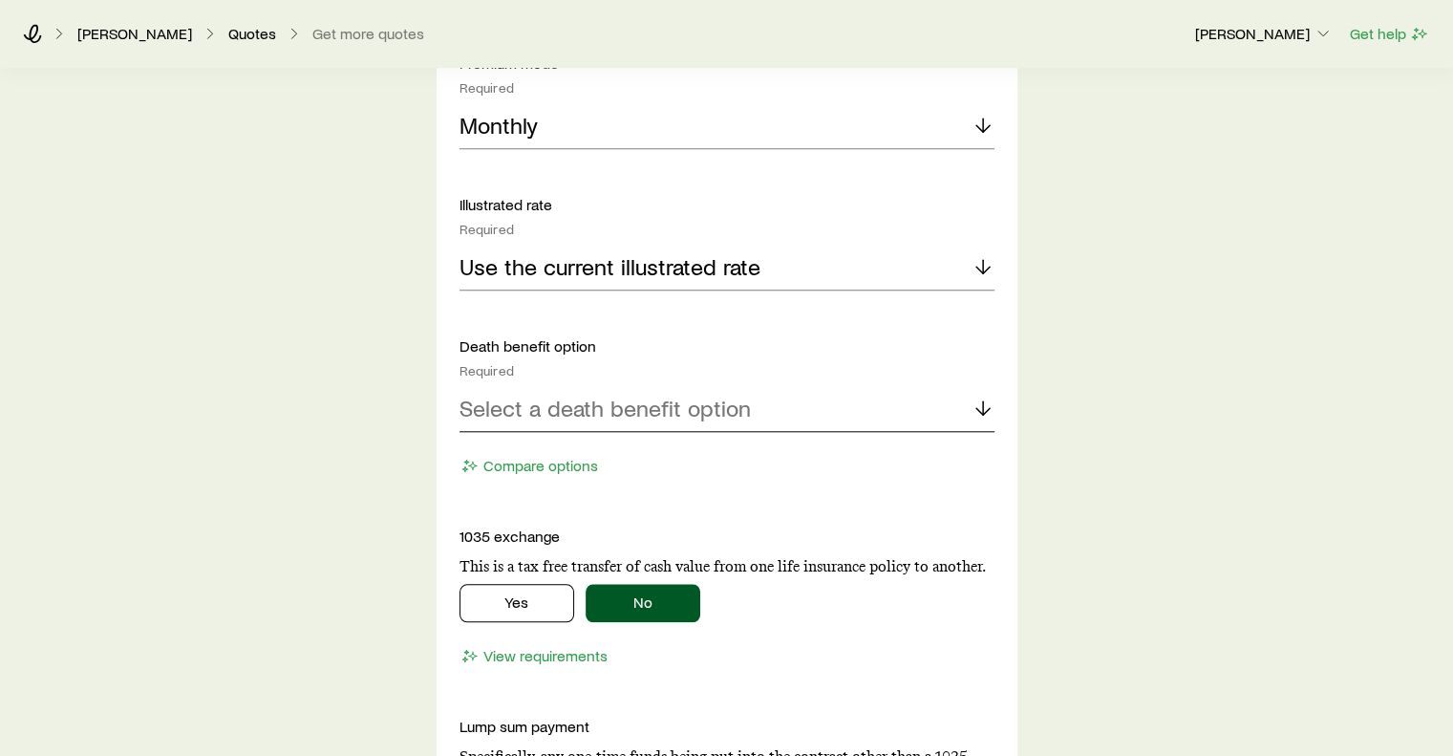
click at [653, 410] on p "Select a death benefit option" at bounding box center [605, 408] width 291 height 27
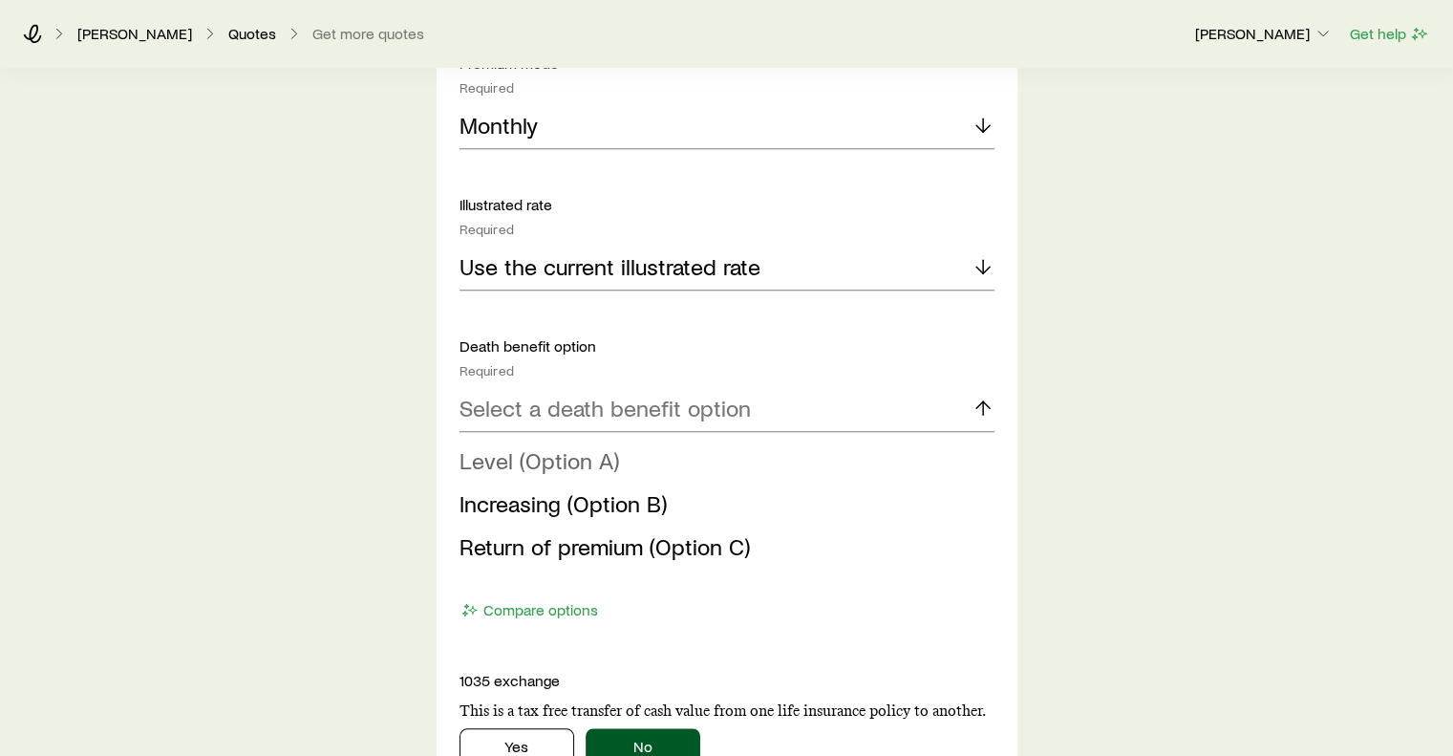
click at [543, 468] on span "Level (Option A)" at bounding box center [540, 460] width 160 height 28
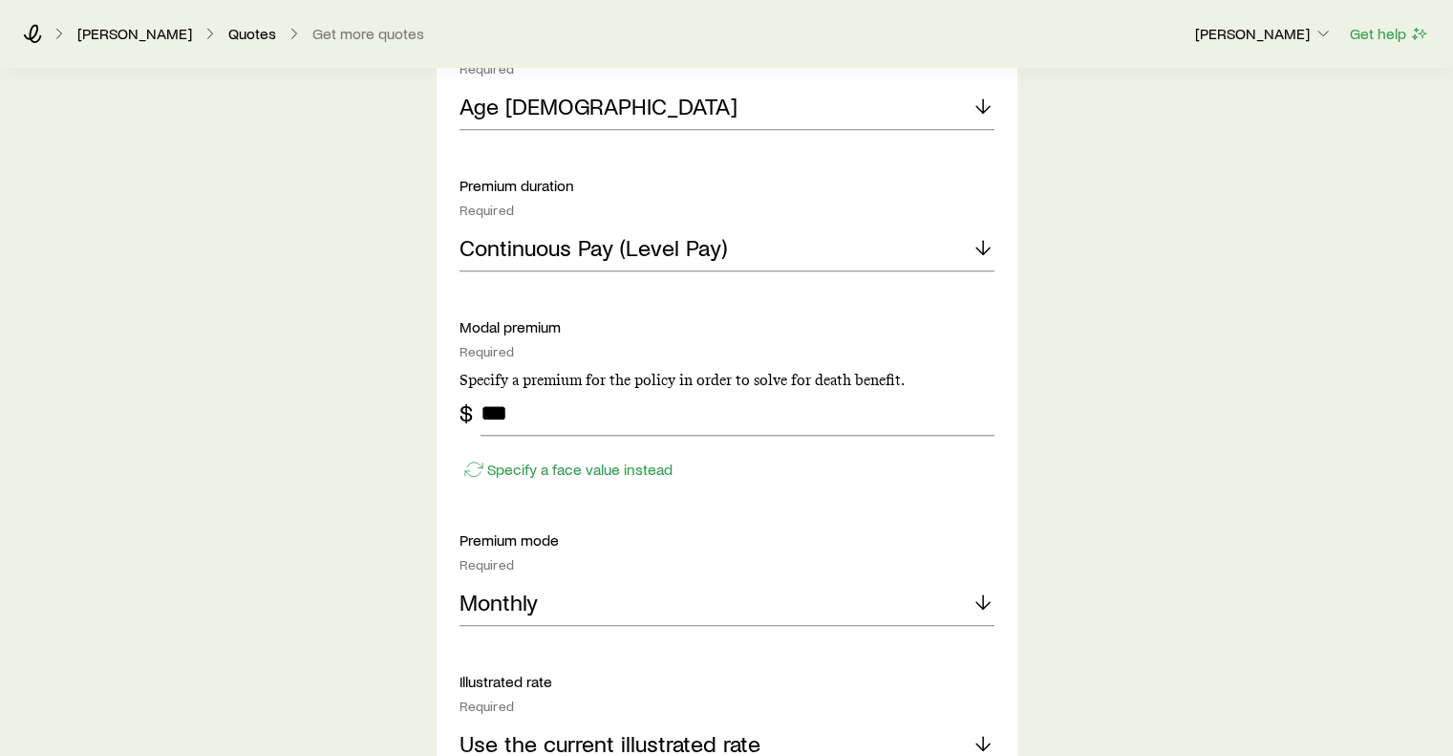
scroll to position [1338, 0]
click at [523, 416] on input "***" at bounding box center [738, 414] width 514 height 46
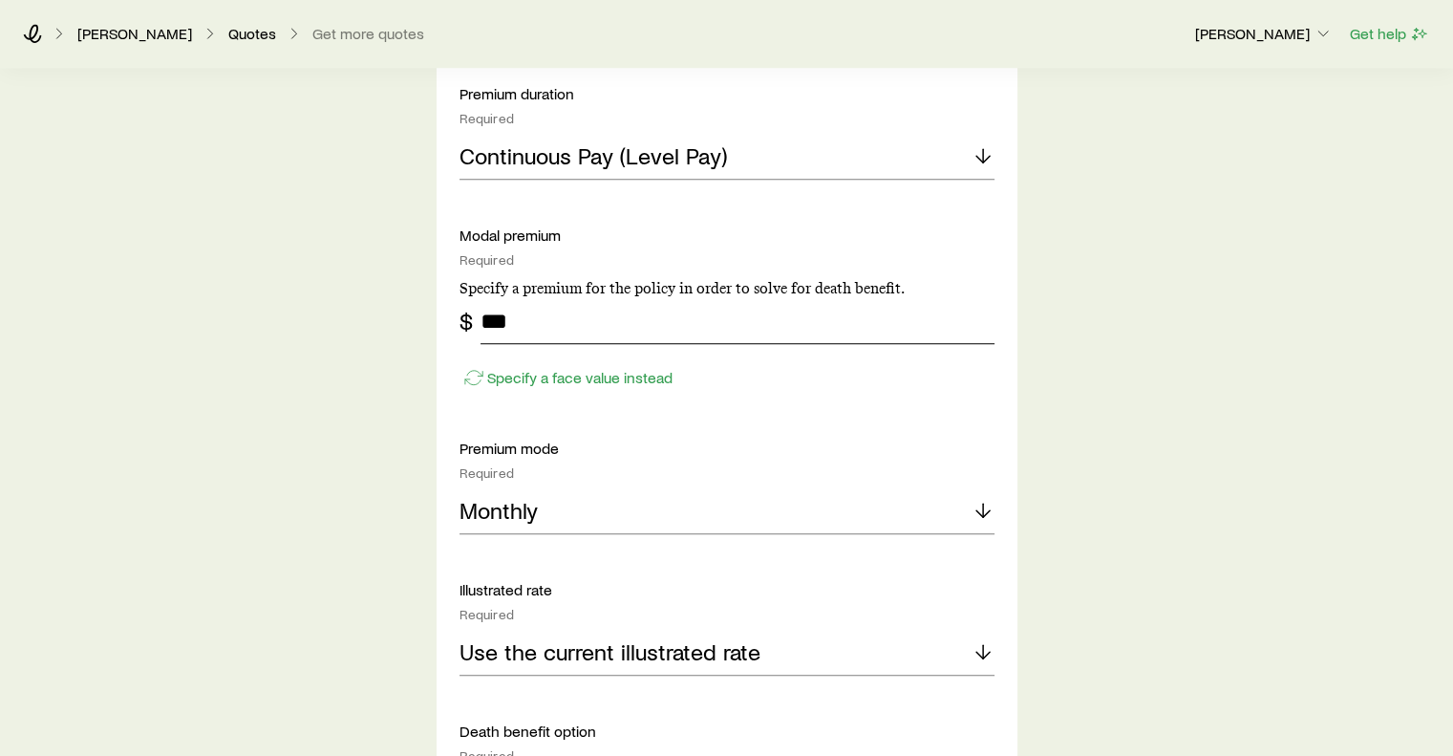
scroll to position [1433, 0]
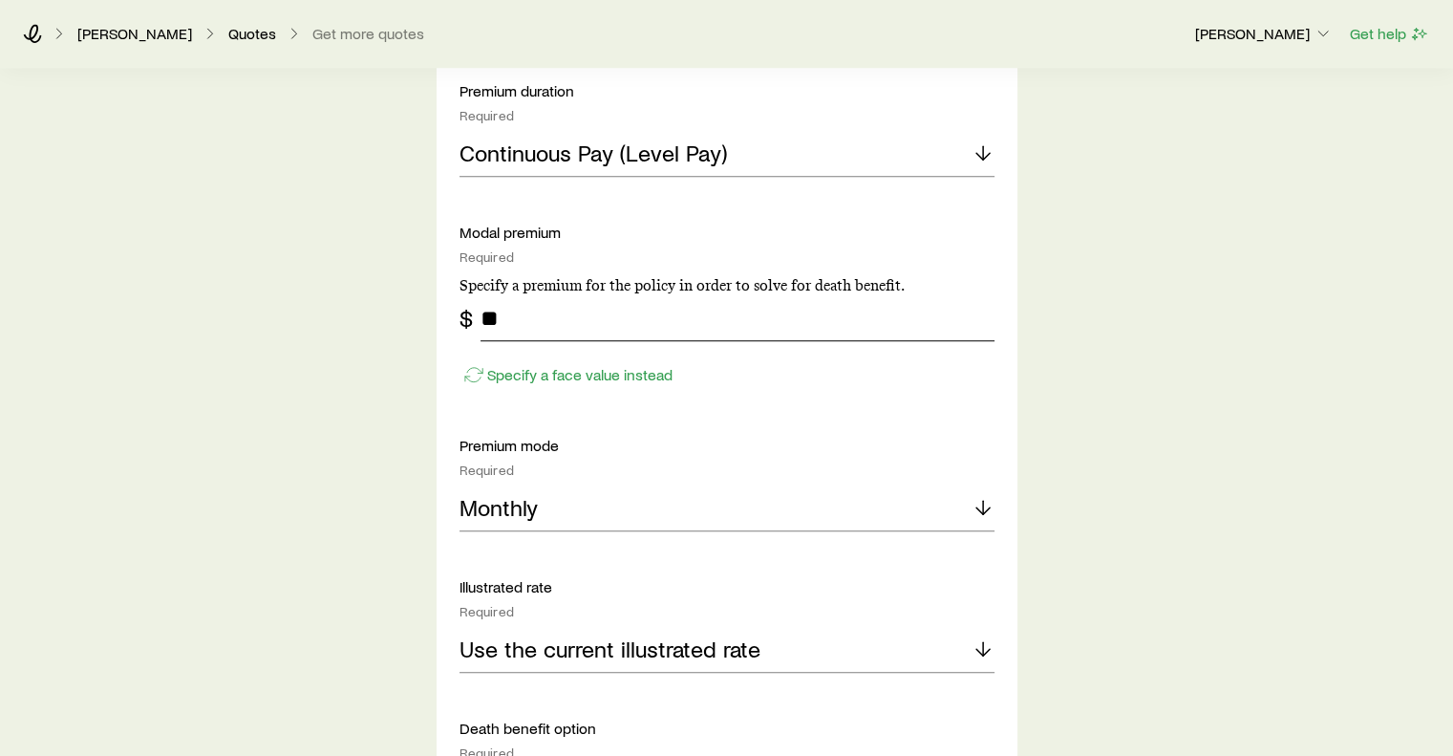
type input "***"
click at [1073, 371] on div "Insurance Selection What type of product are you looking for? At least one is r…" at bounding box center [726, 171] width 1453 height 3072
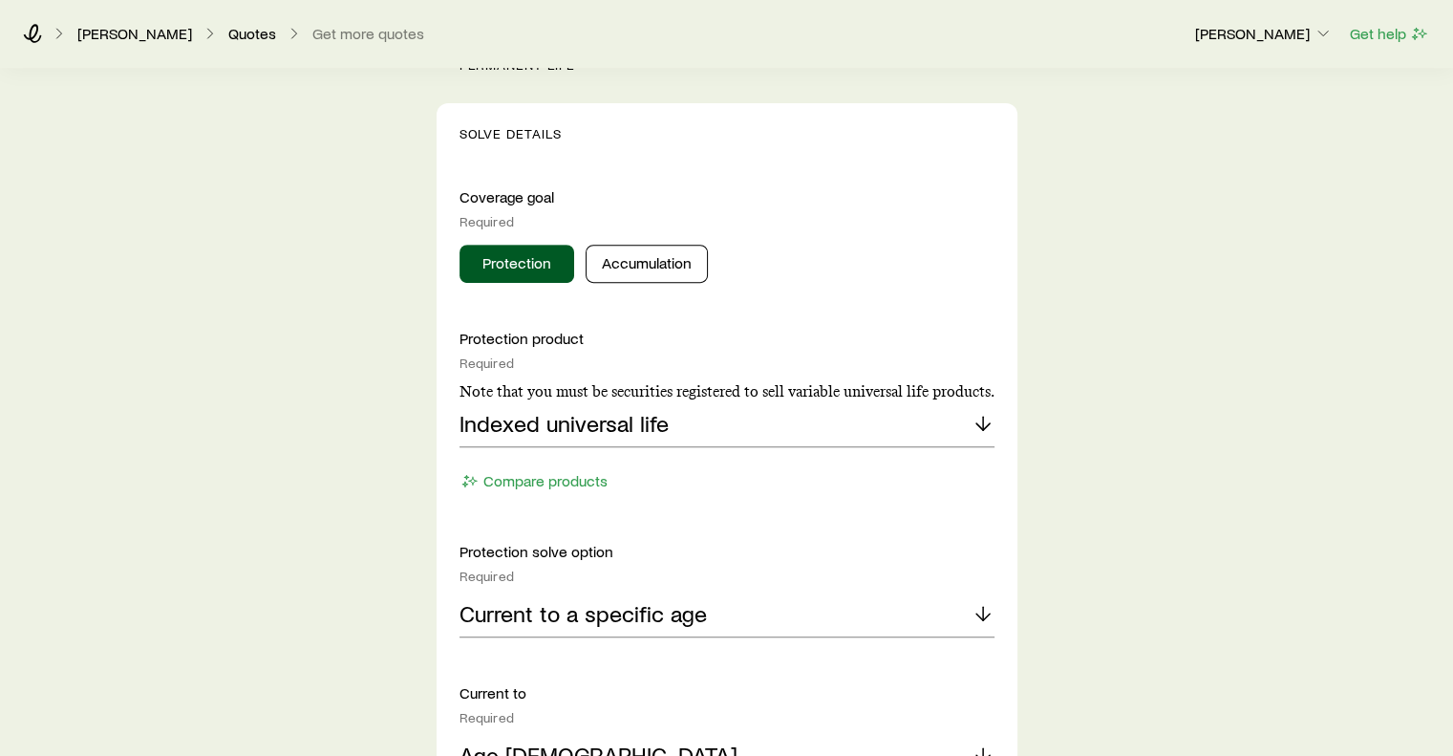
scroll to position [669, 0]
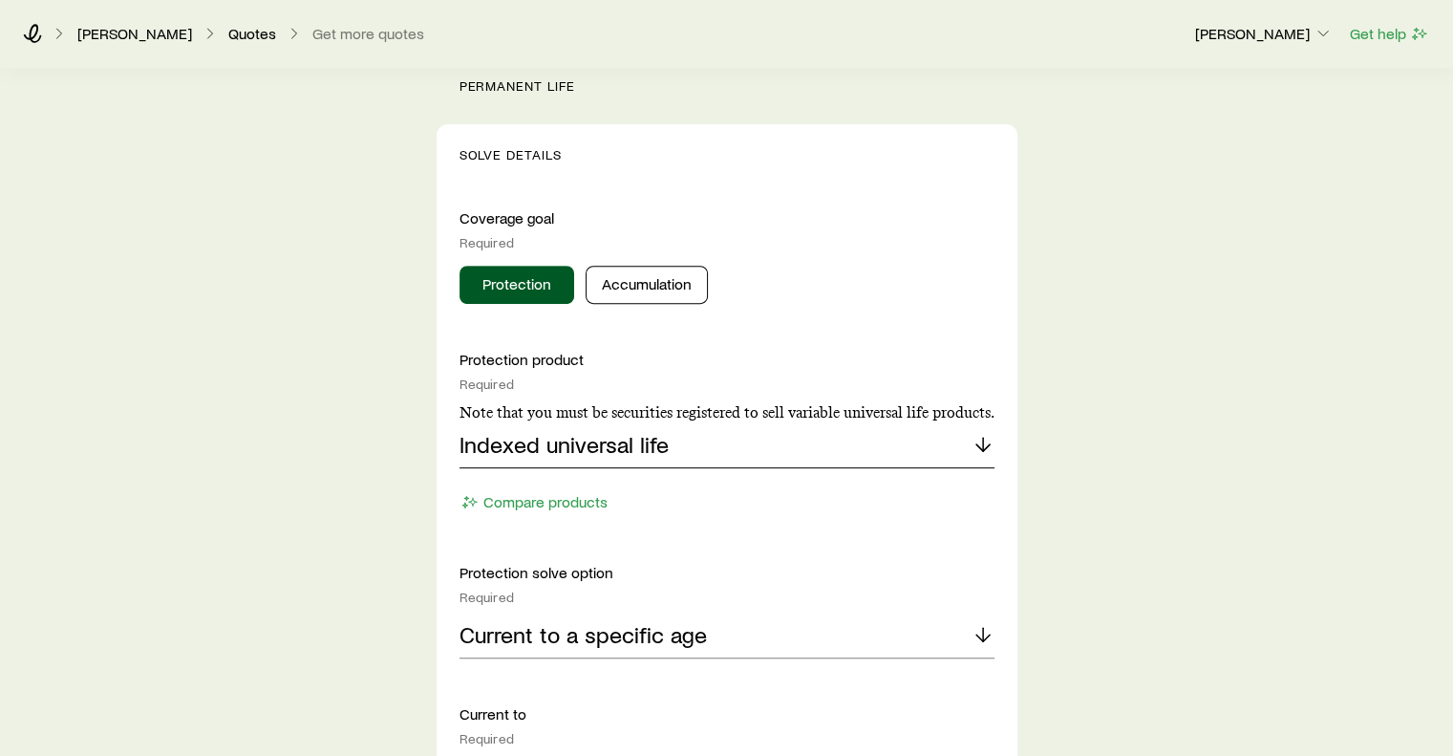
click at [541, 442] on p "Indexed universal life" at bounding box center [564, 444] width 209 height 27
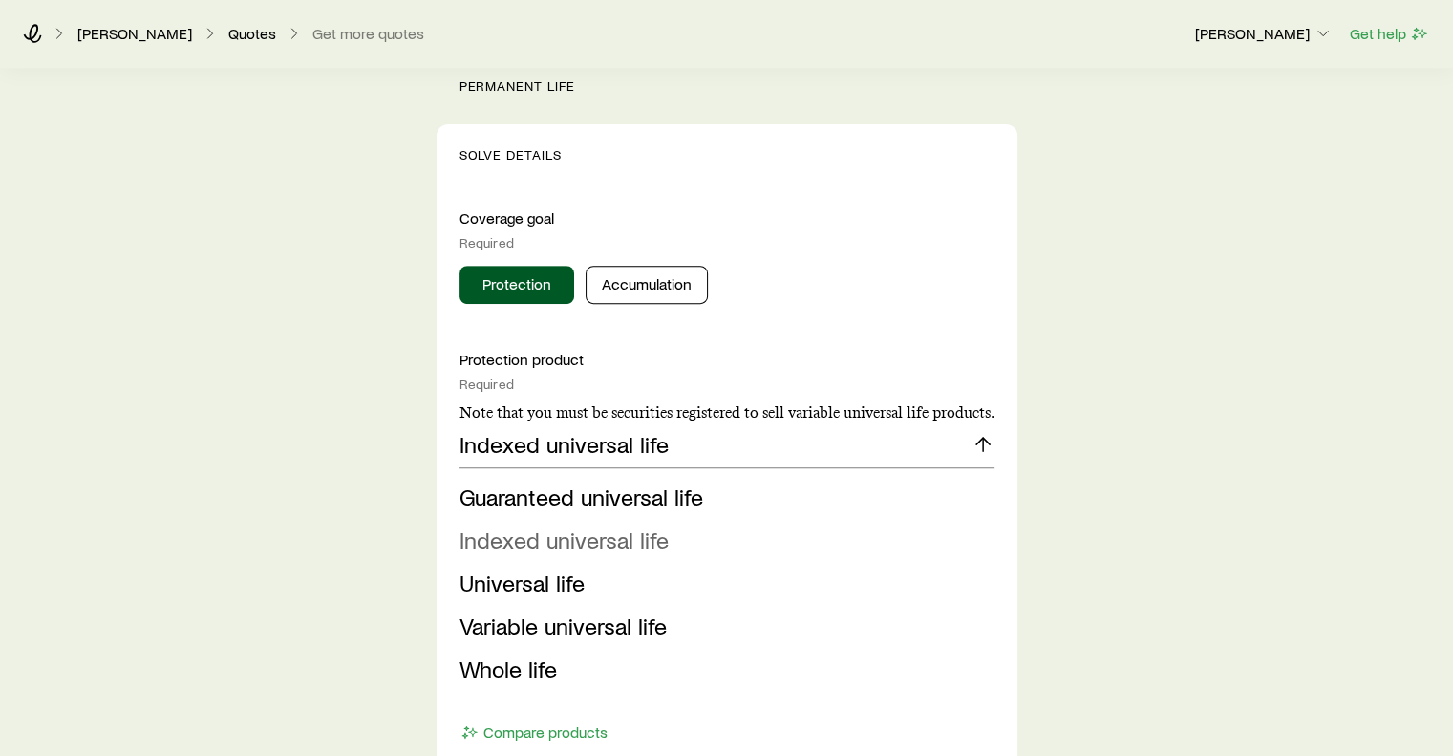
click at [526, 536] on span "Indexed universal life" at bounding box center [564, 540] width 209 height 28
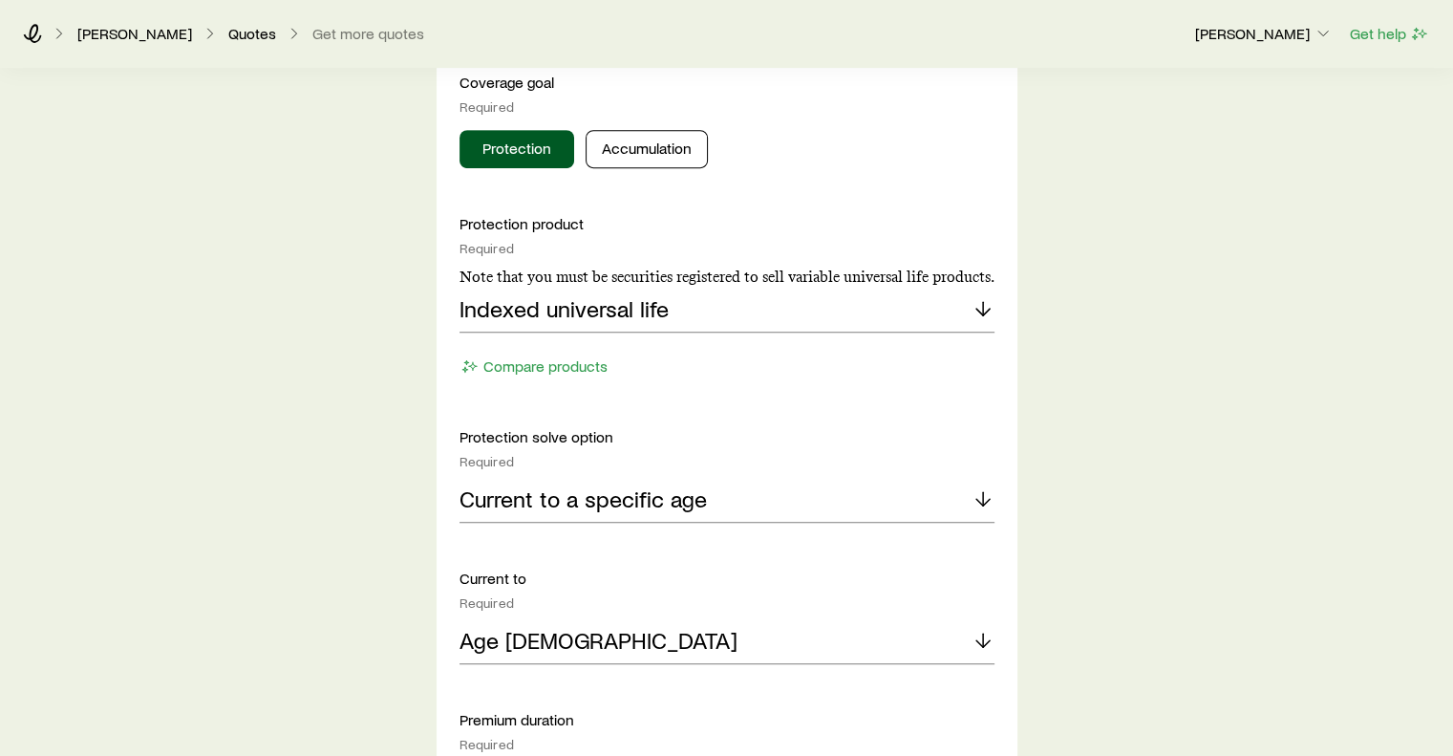
scroll to position [860, 0]
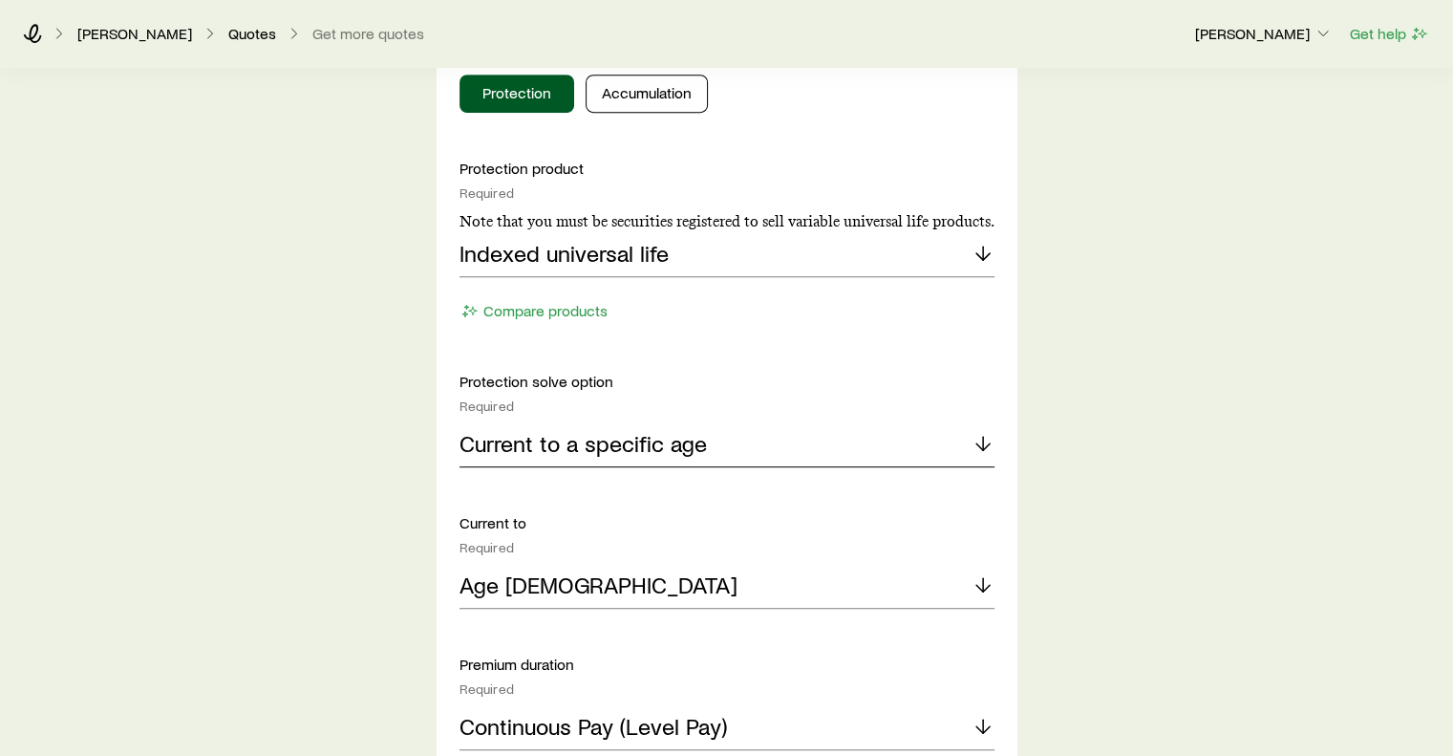
click at [517, 435] on p "Current to a specific age" at bounding box center [583, 443] width 247 height 27
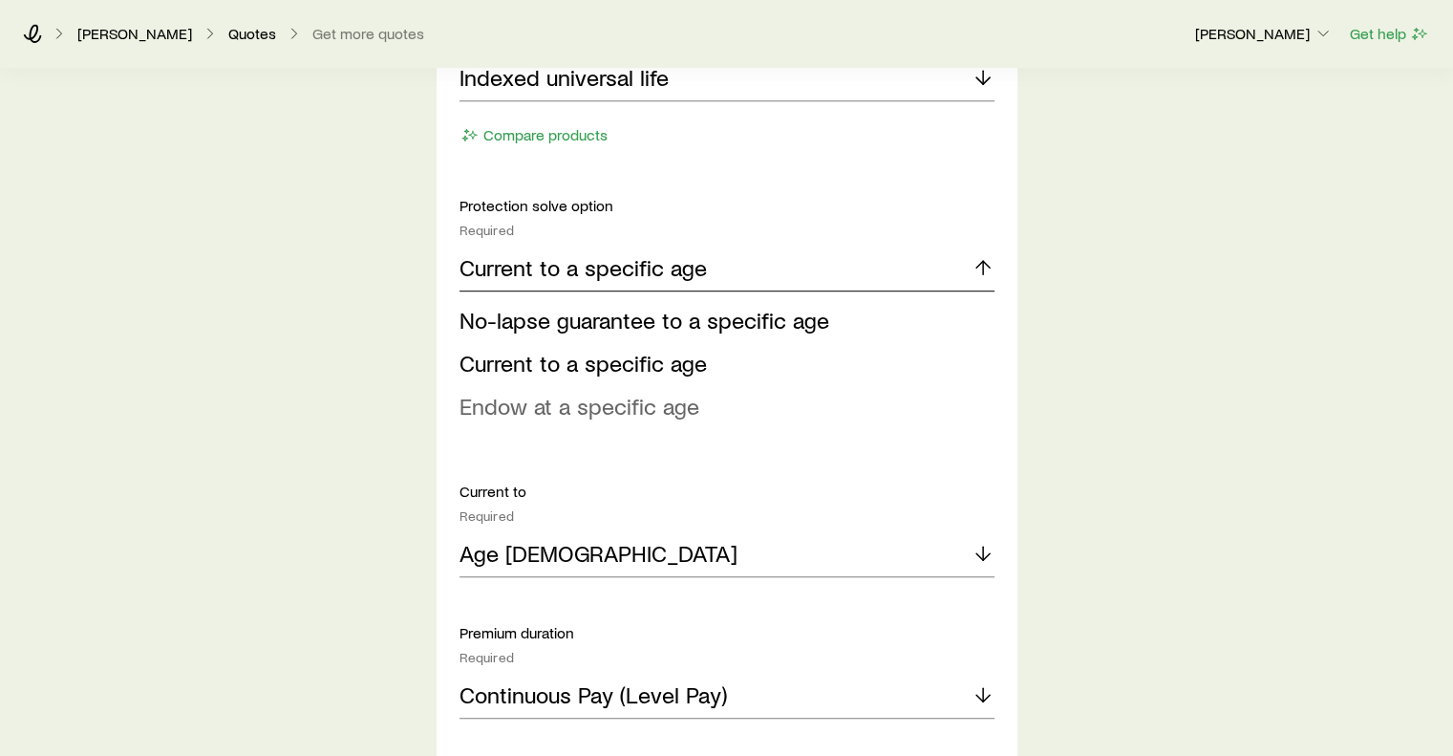
scroll to position [1051, 0]
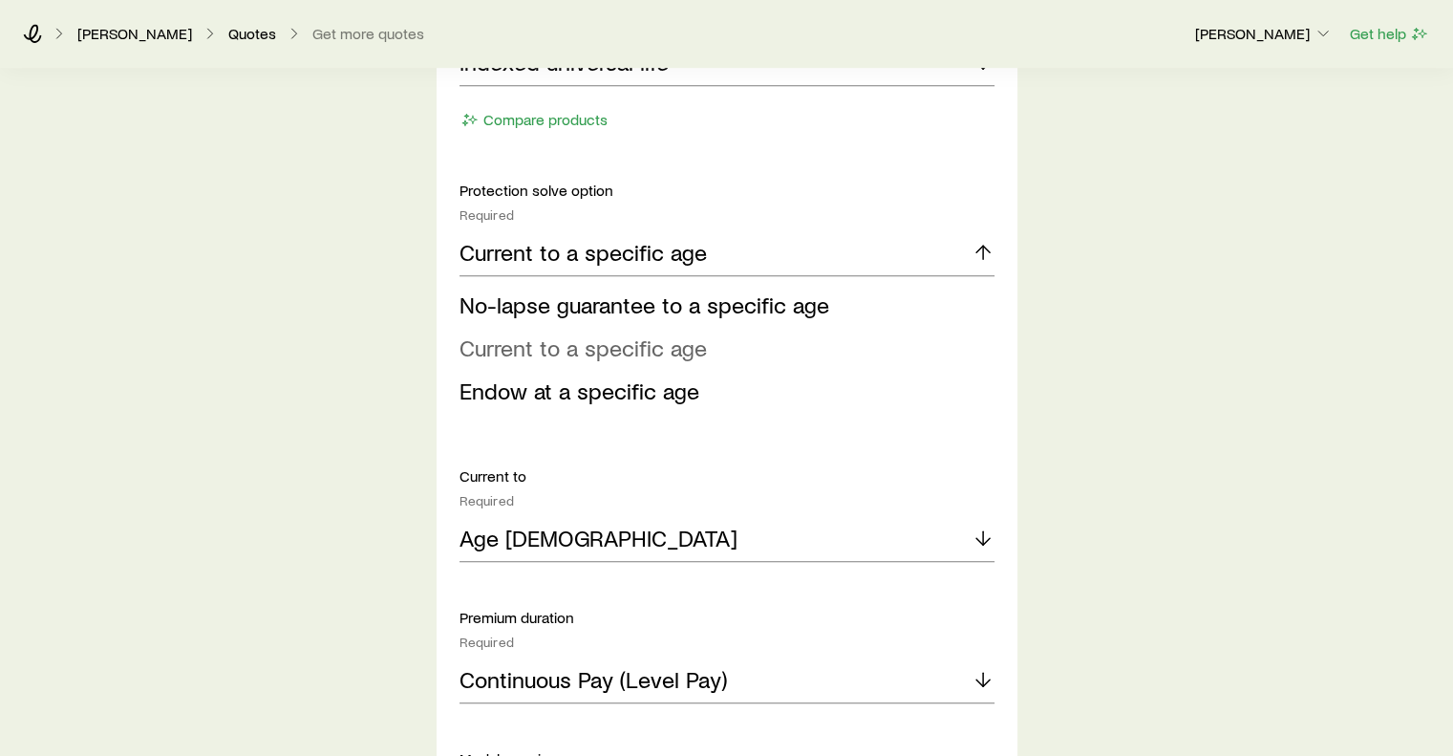
click at [609, 349] on span "Current to a specific age" at bounding box center [583, 347] width 247 height 28
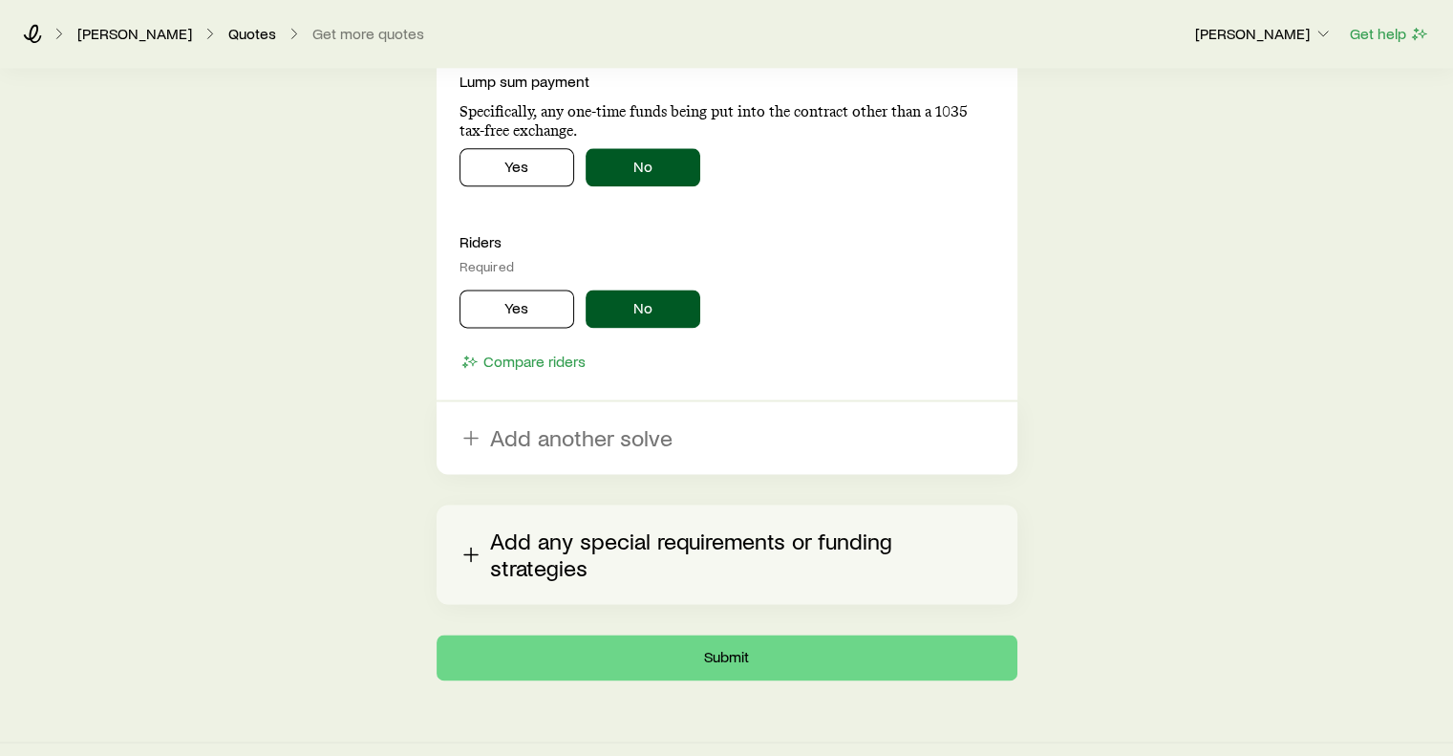
scroll to position [2462, 0]
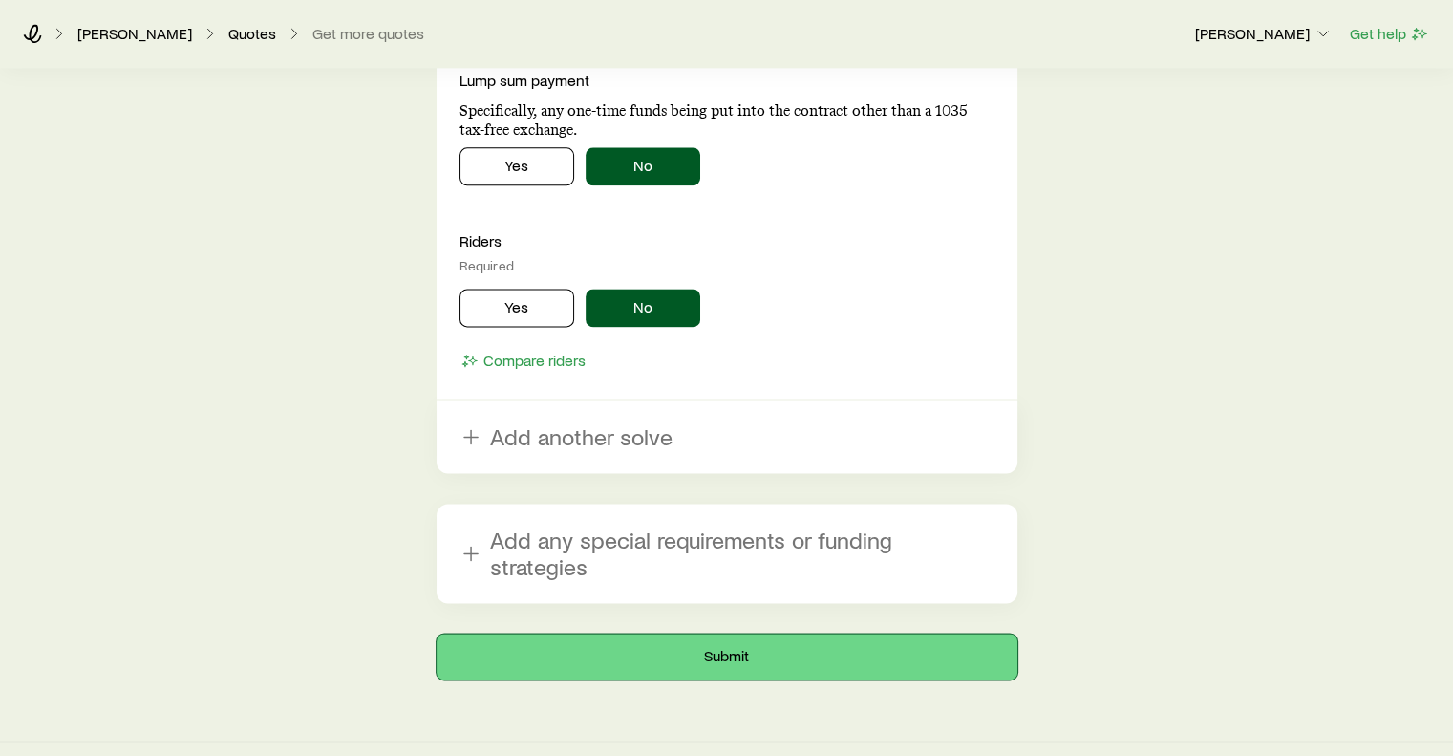
click at [714, 634] on button "Submit" at bounding box center [727, 657] width 581 height 46
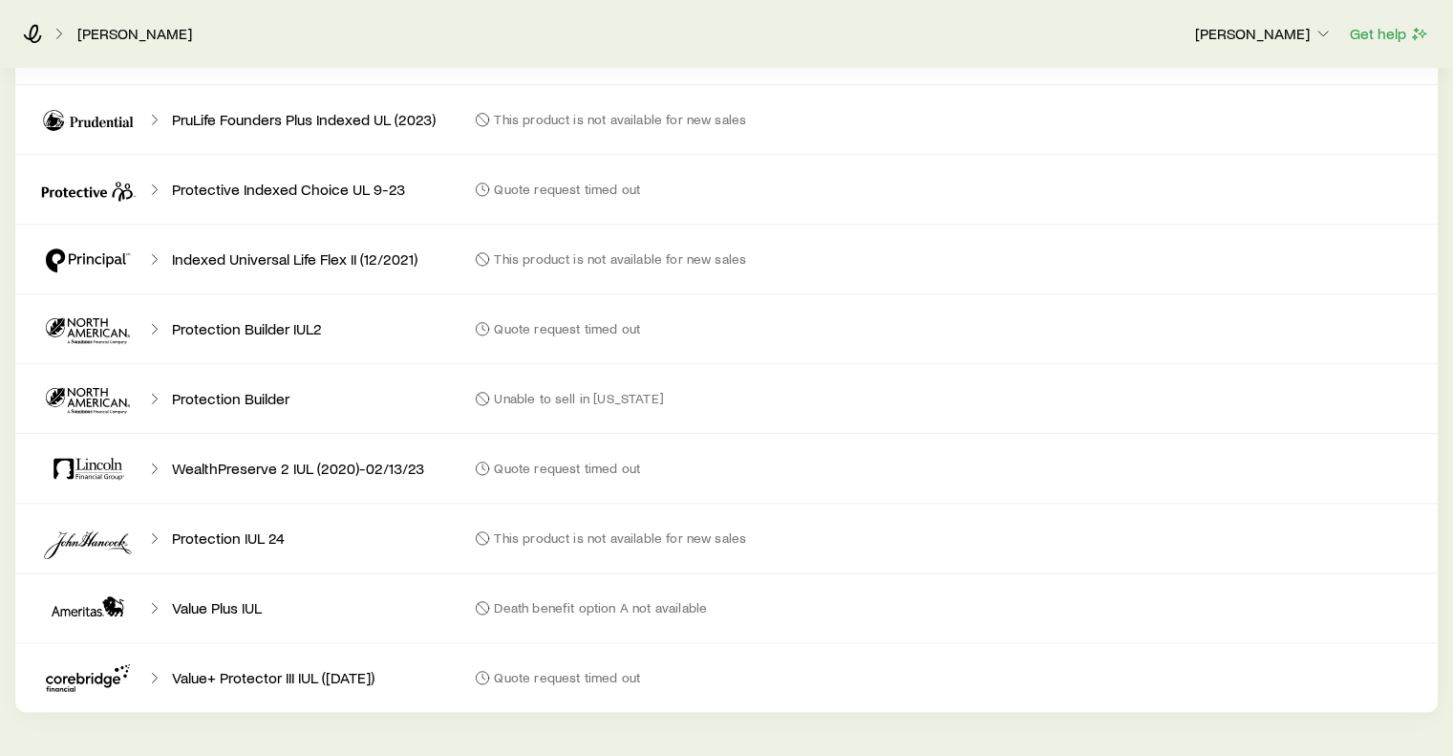
scroll to position [2291, 0]
drag, startPoint x: 637, startPoint y: 385, endPoint x: 499, endPoint y: 381, distance: 138.6
click at [470, 384] on div "Unable to sell in [US_STATE]" at bounding box center [949, 398] width 979 height 46
drag, startPoint x: 493, startPoint y: 310, endPoint x: 672, endPoint y: 303, distance: 178.8
click at [672, 305] on div "Quote request timed out" at bounding box center [949, 328] width 948 height 46
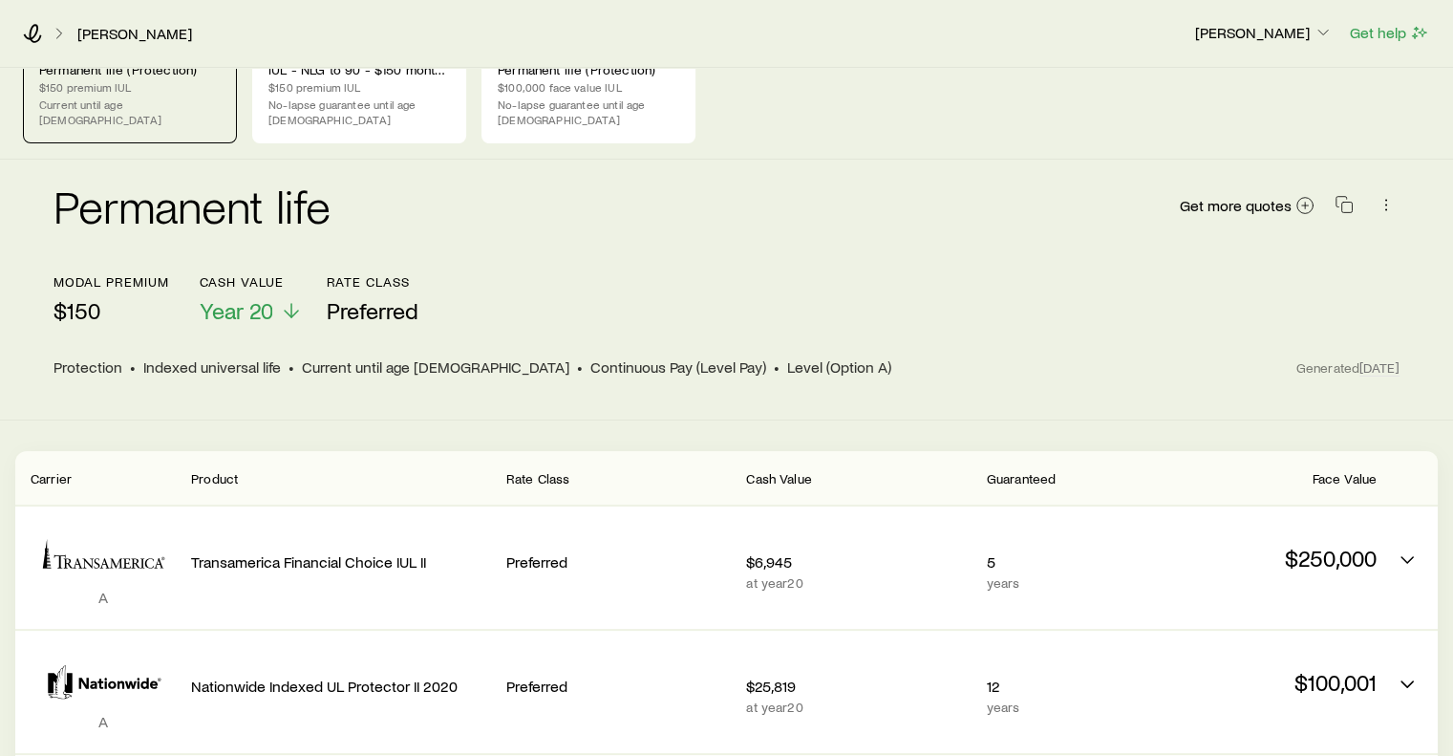
scroll to position [96, 0]
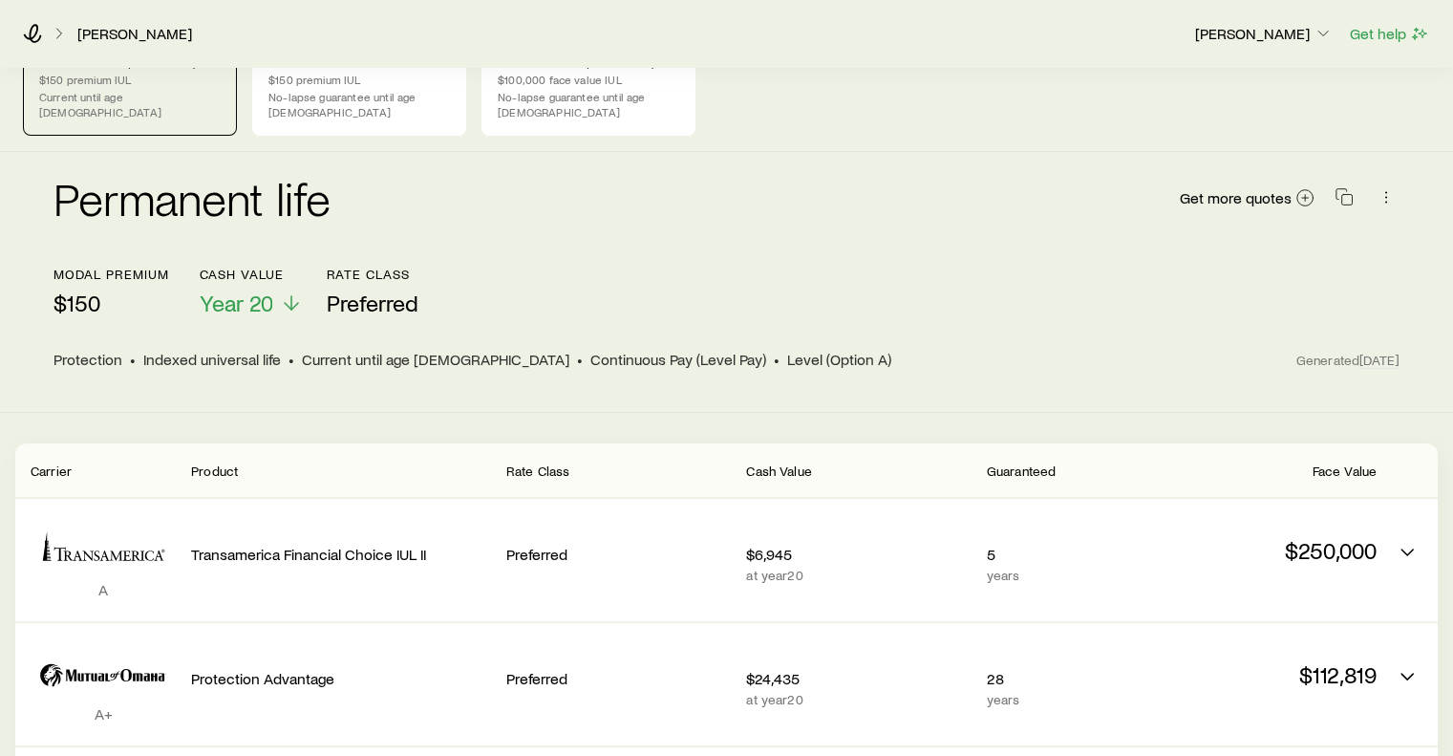
click at [910, 267] on div "modal premium $150 Cash Value Year 20 Rate Class Preferred" at bounding box center [727, 292] width 1346 height 51
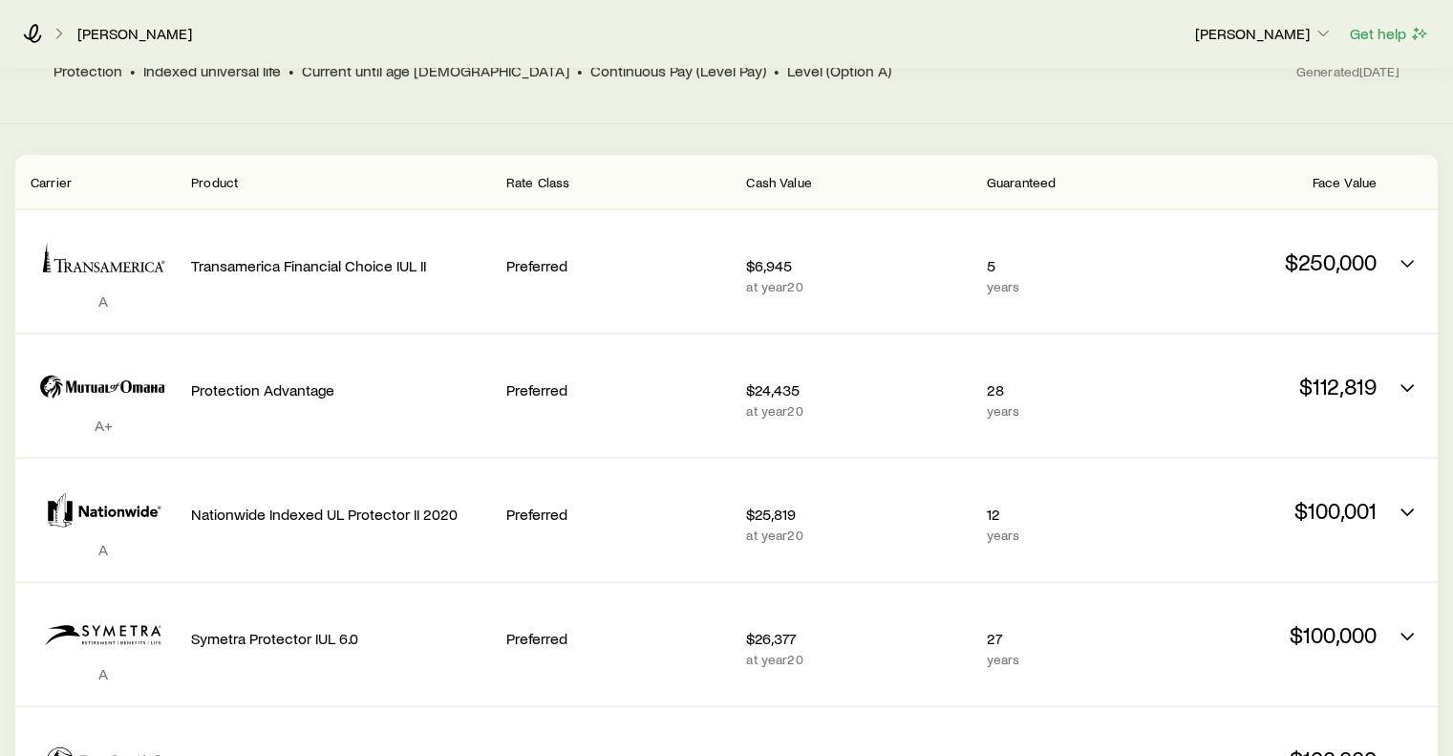
scroll to position [382, 0]
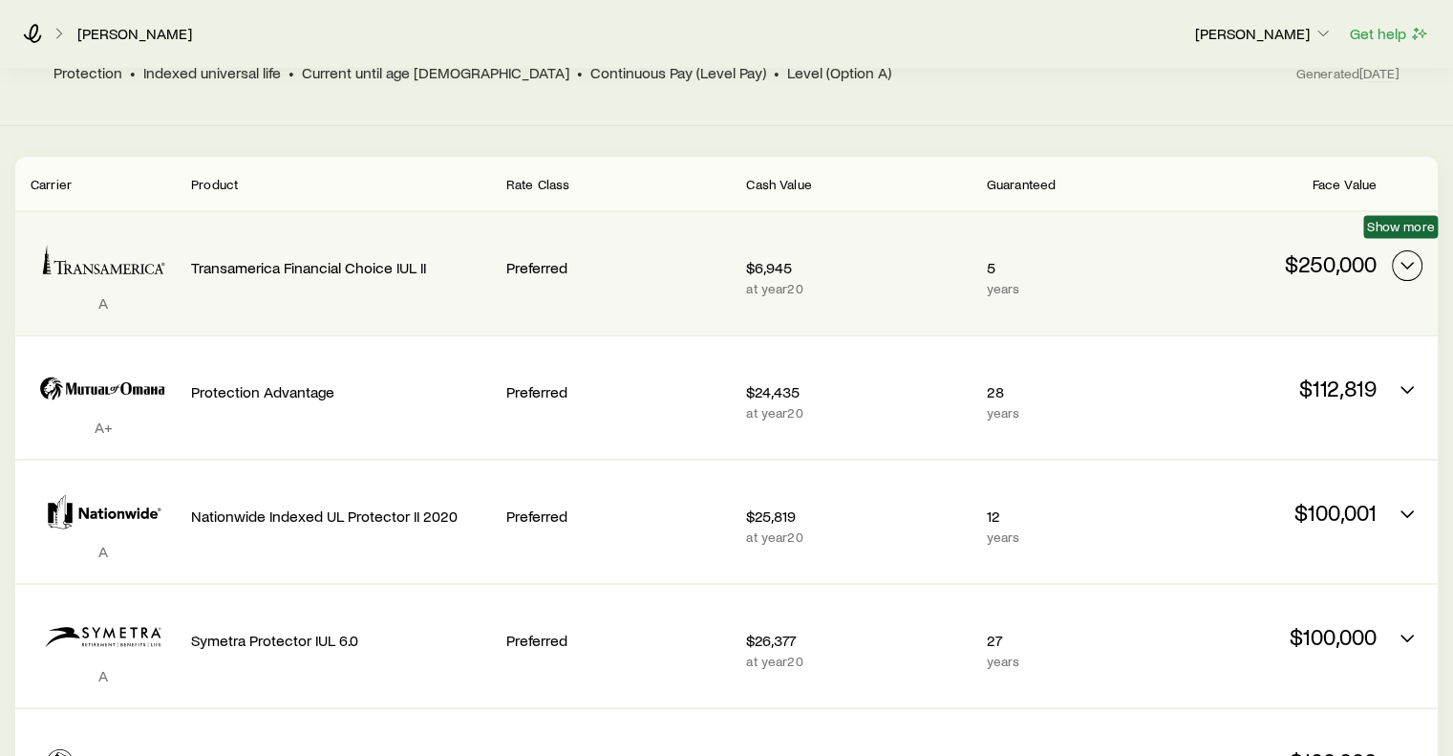
click at [1409, 263] on polyline "Permanent quotes" at bounding box center [1407, 266] width 11 height 6
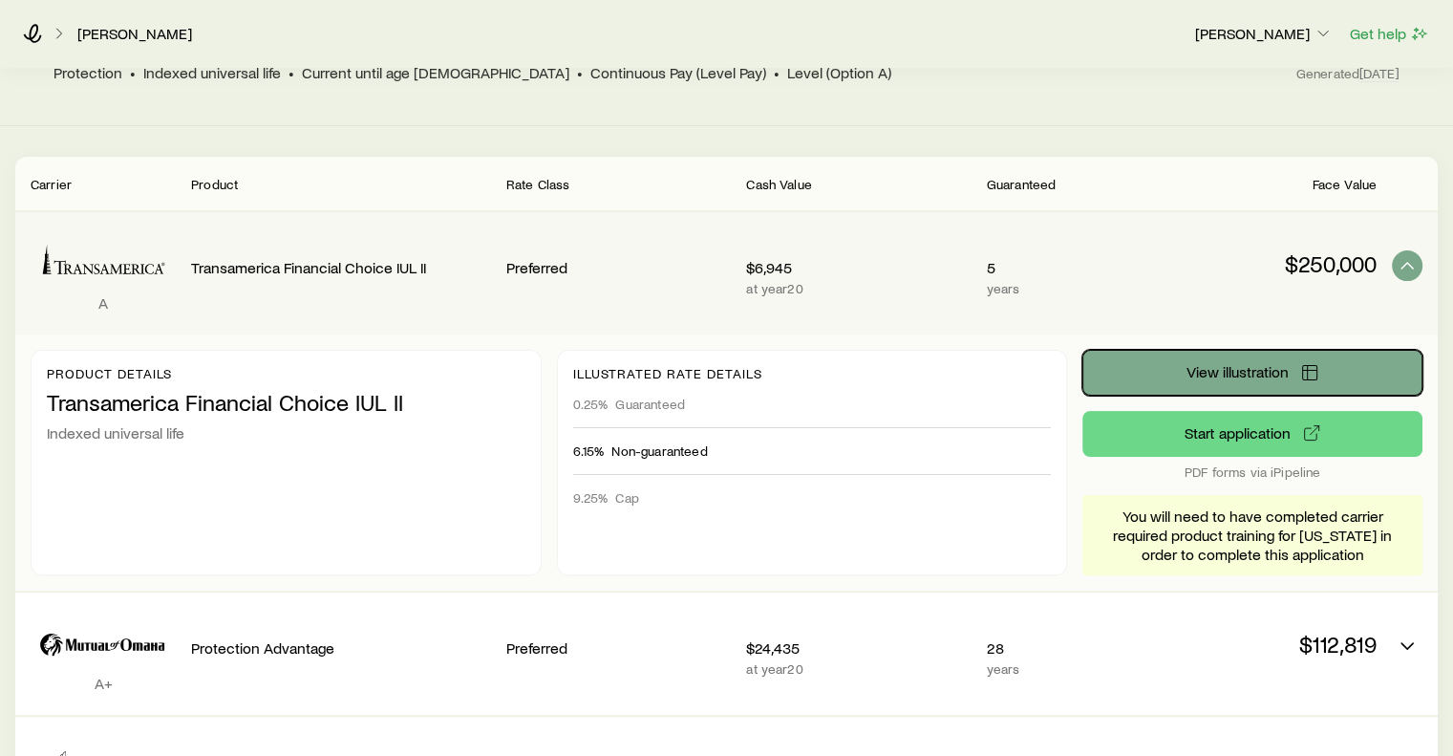
click at [1277, 364] on span "View illustration" at bounding box center [1238, 371] width 102 height 15
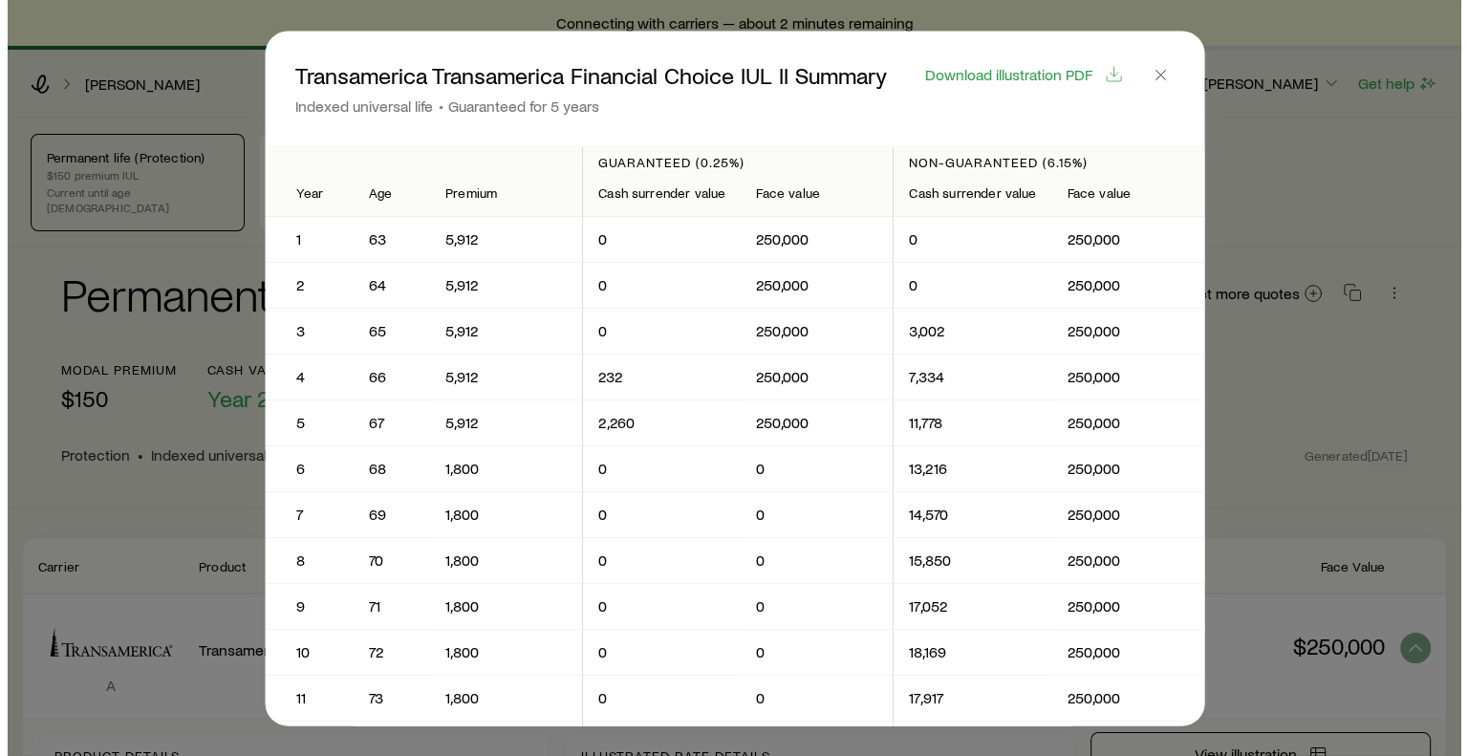
scroll to position [0, 0]
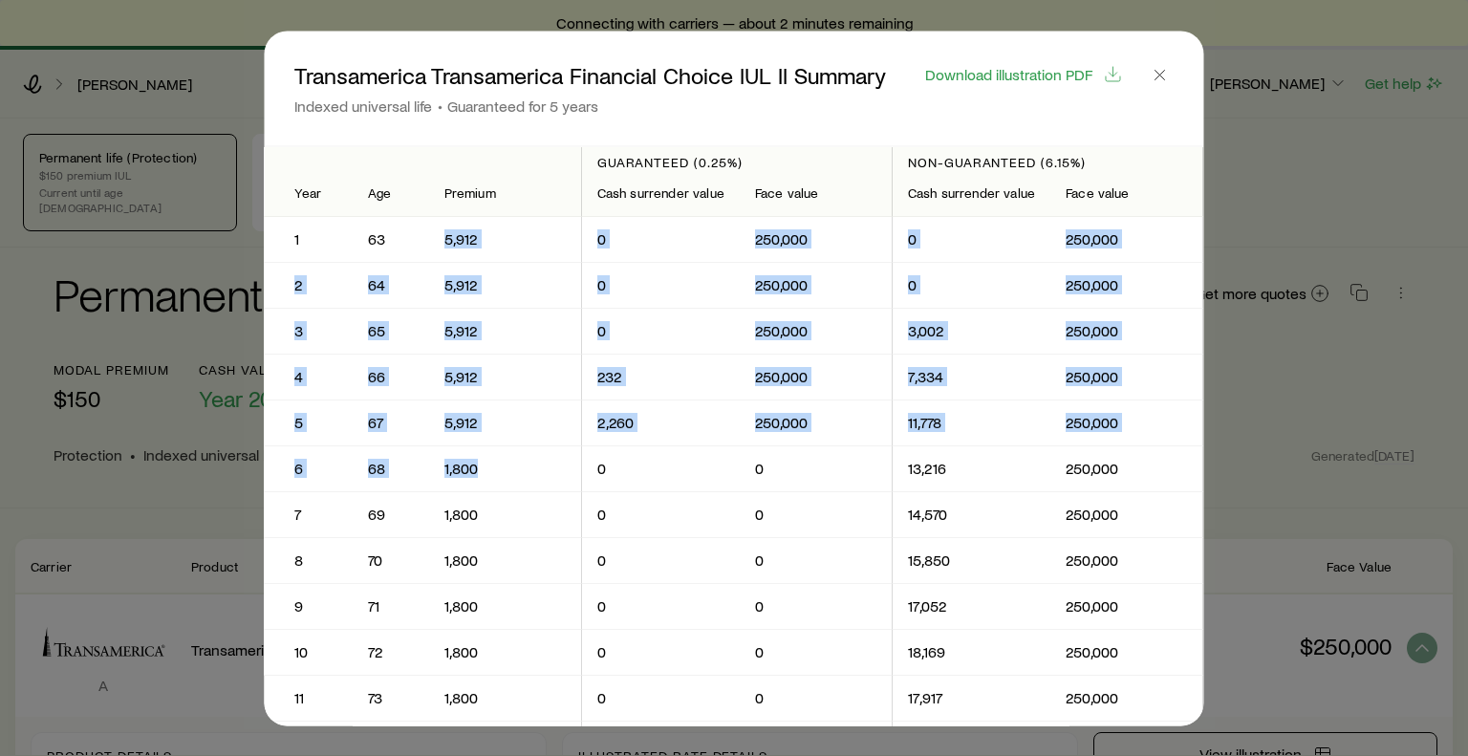
drag, startPoint x: 436, startPoint y: 240, endPoint x: 489, endPoint y: 451, distance: 217.9
click at [489, 451] on tbody "1 63 5,912 0 250,000 0 250,000 2 64 5,912 0 250,000 0 250,000 3 65 5,912 0 250,…" at bounding box center [733, 720] width 939 height 1009
click at [592, 377] on td "232" at bounding box center [661, 377] width 158 height 46
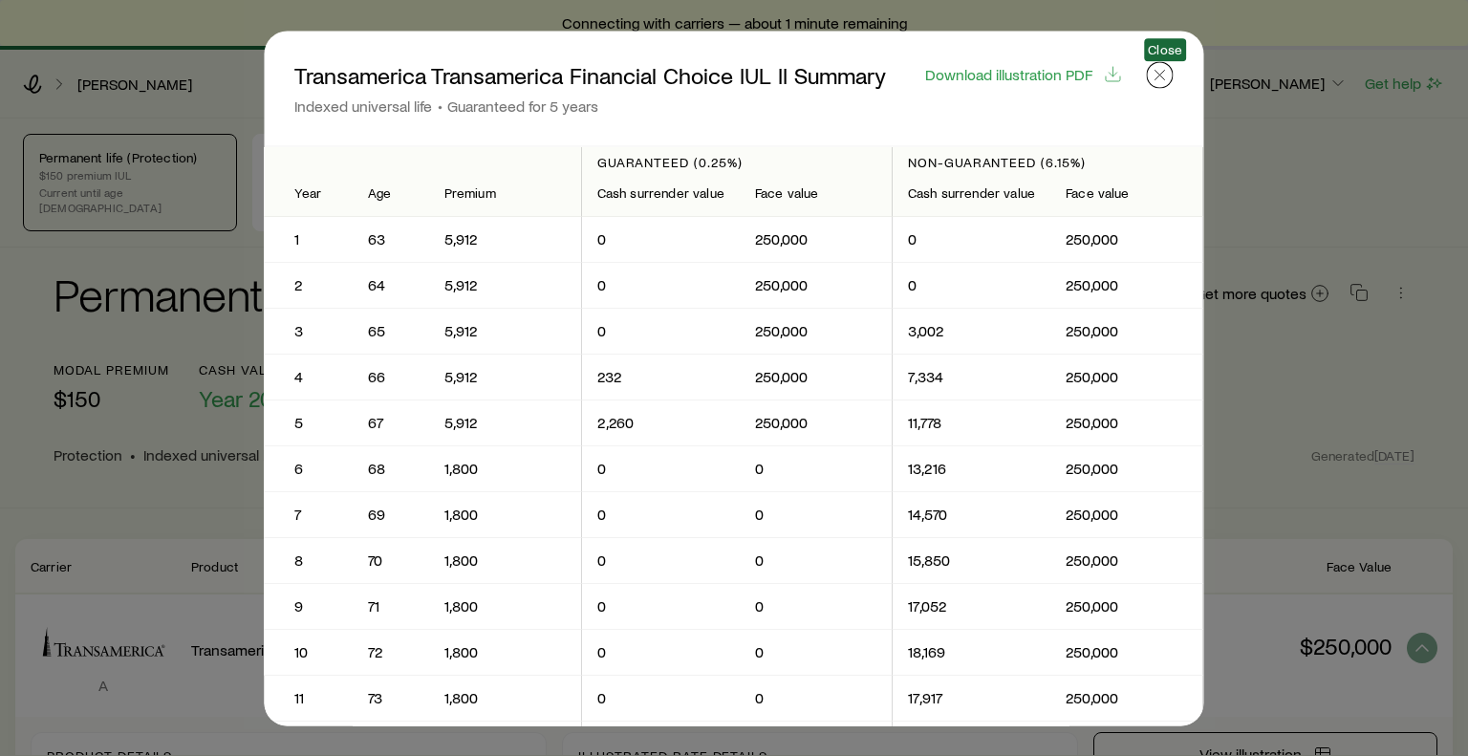
click at [1158, 67] on icon "button" at bounding box center [1160, 74] width 19 height 19
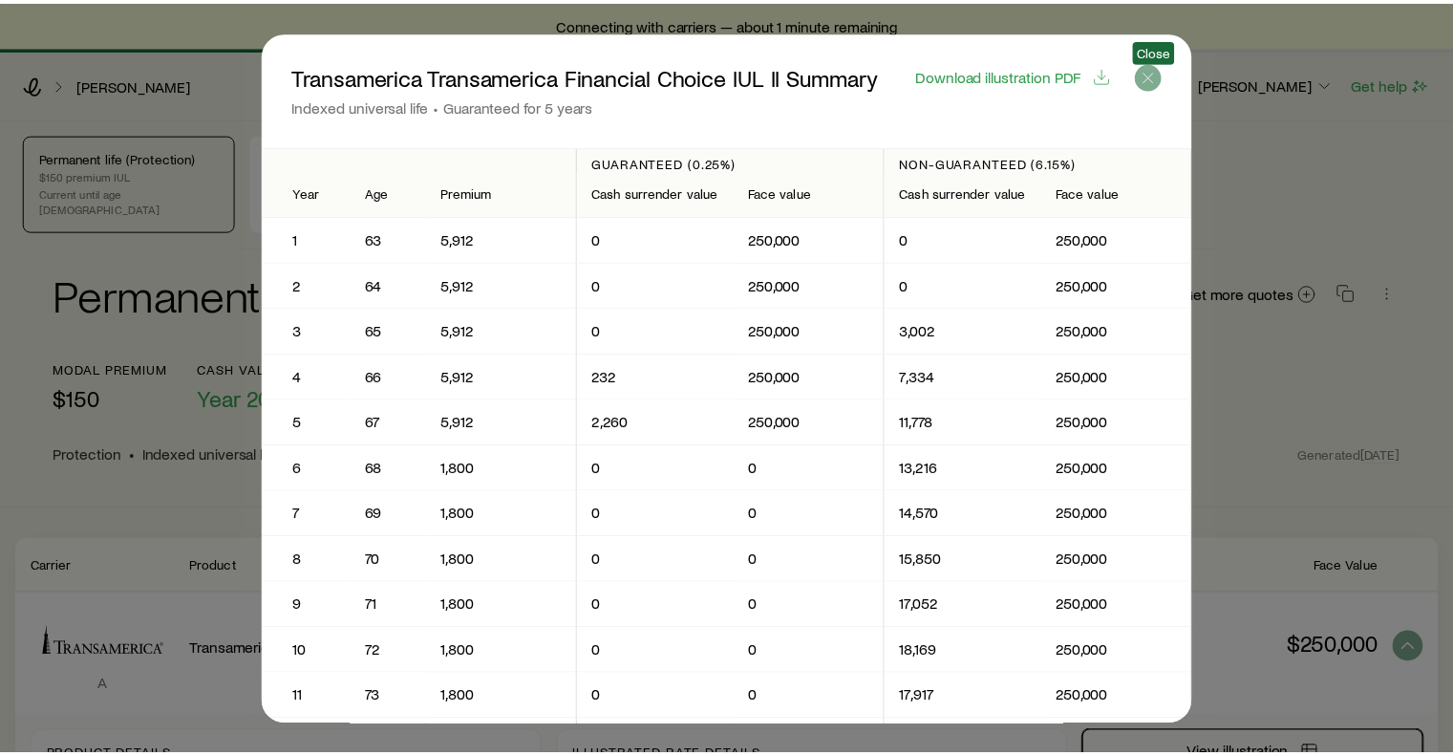
scroll to position [382, 0]
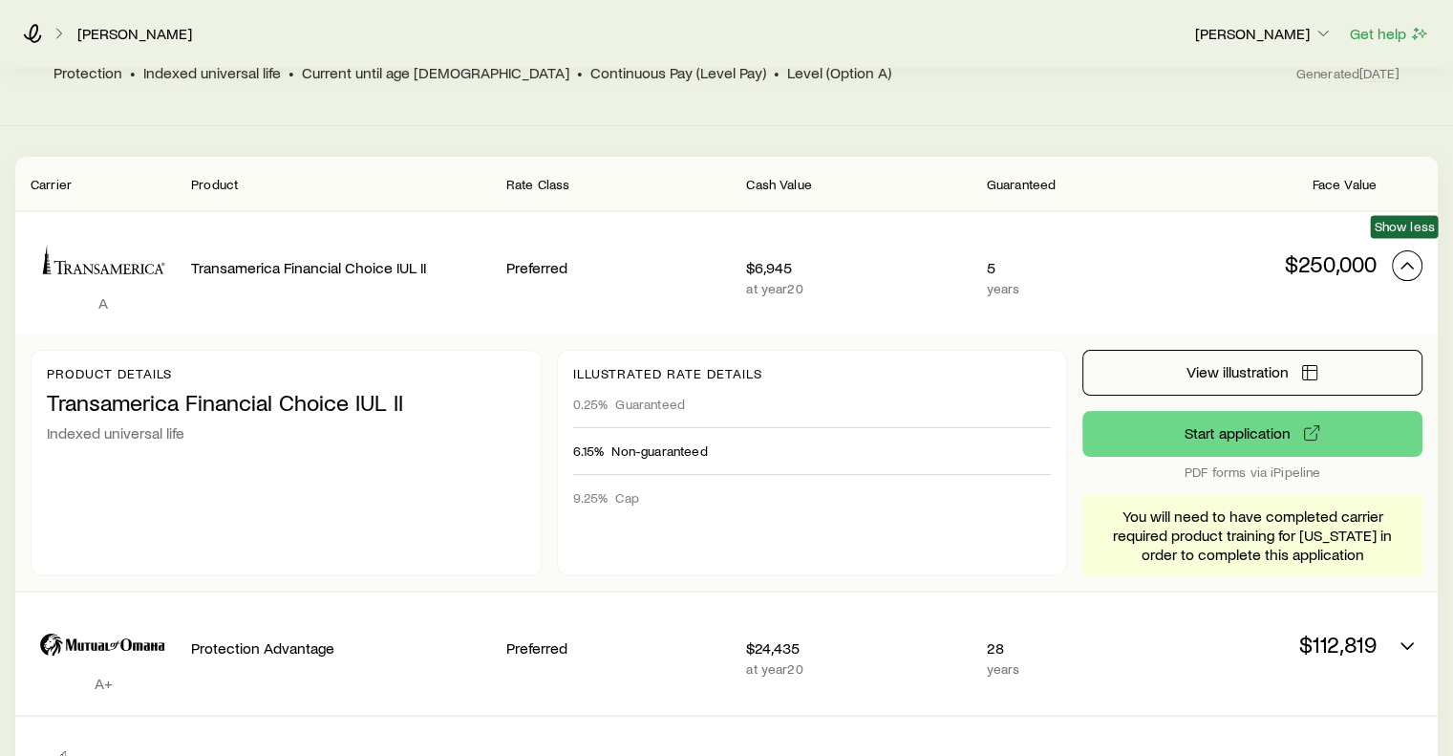
click at [1407, 255] on icon "Permanent quotes" at bounding box center [1407, 265] width 23 height 23
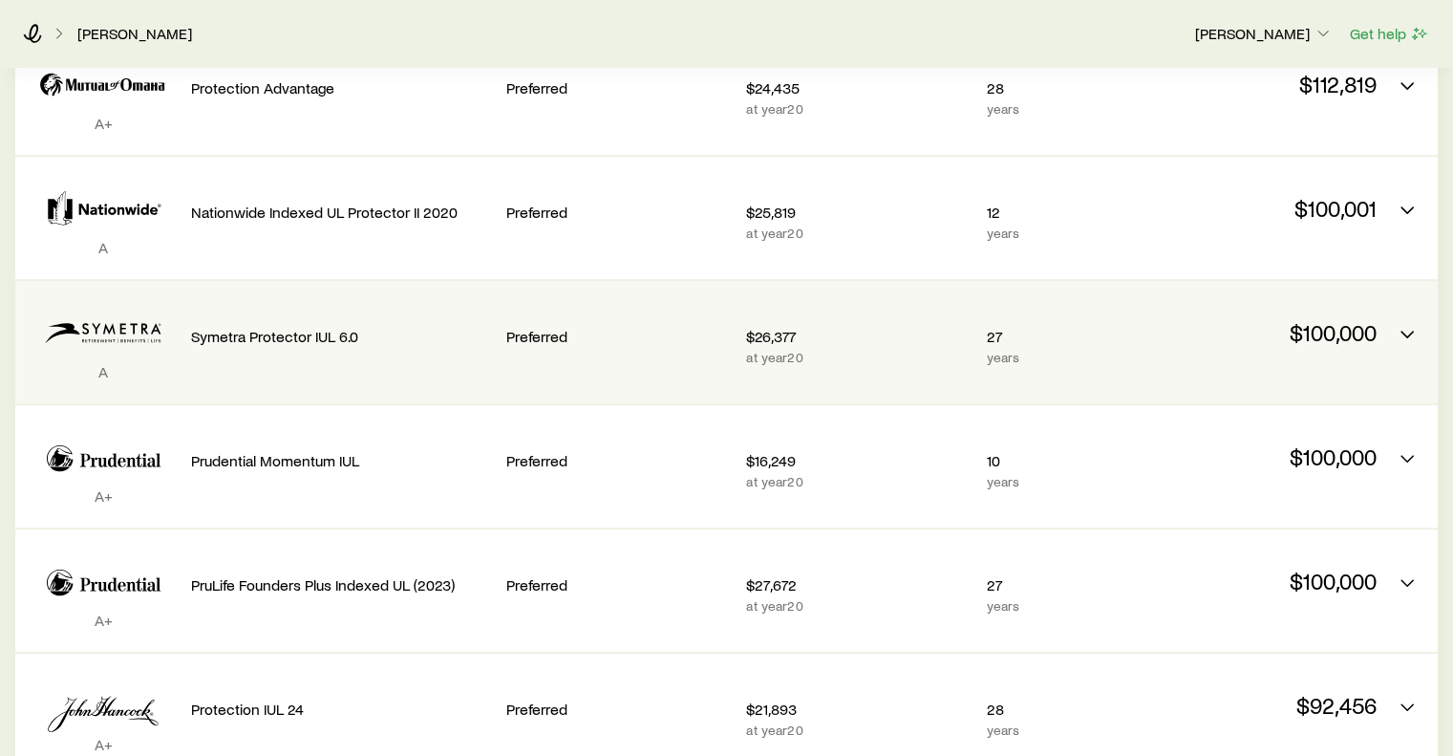
scroll to position [669, 0]
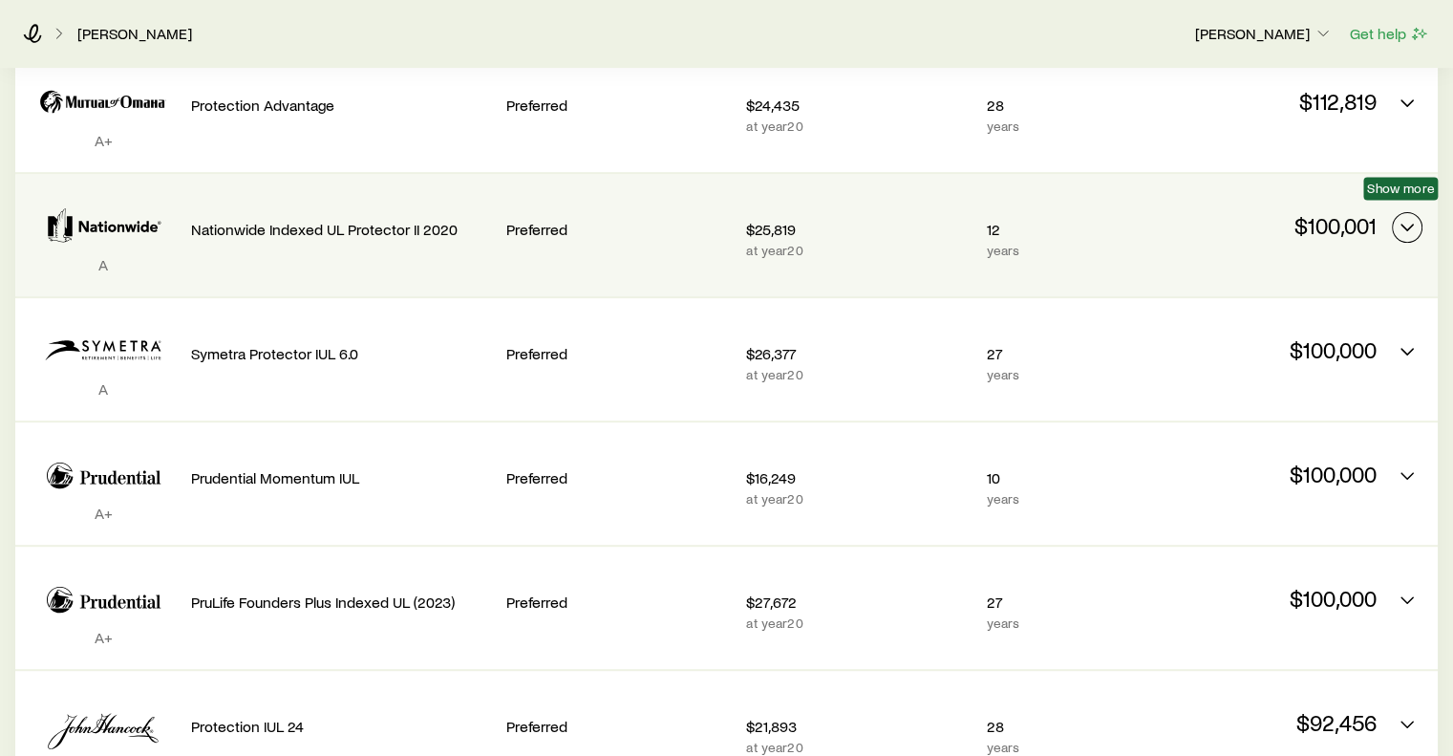
click at [1408, 216] on icon "Permanent quotes" at bounding box center [1407, 227] width 23 height 23
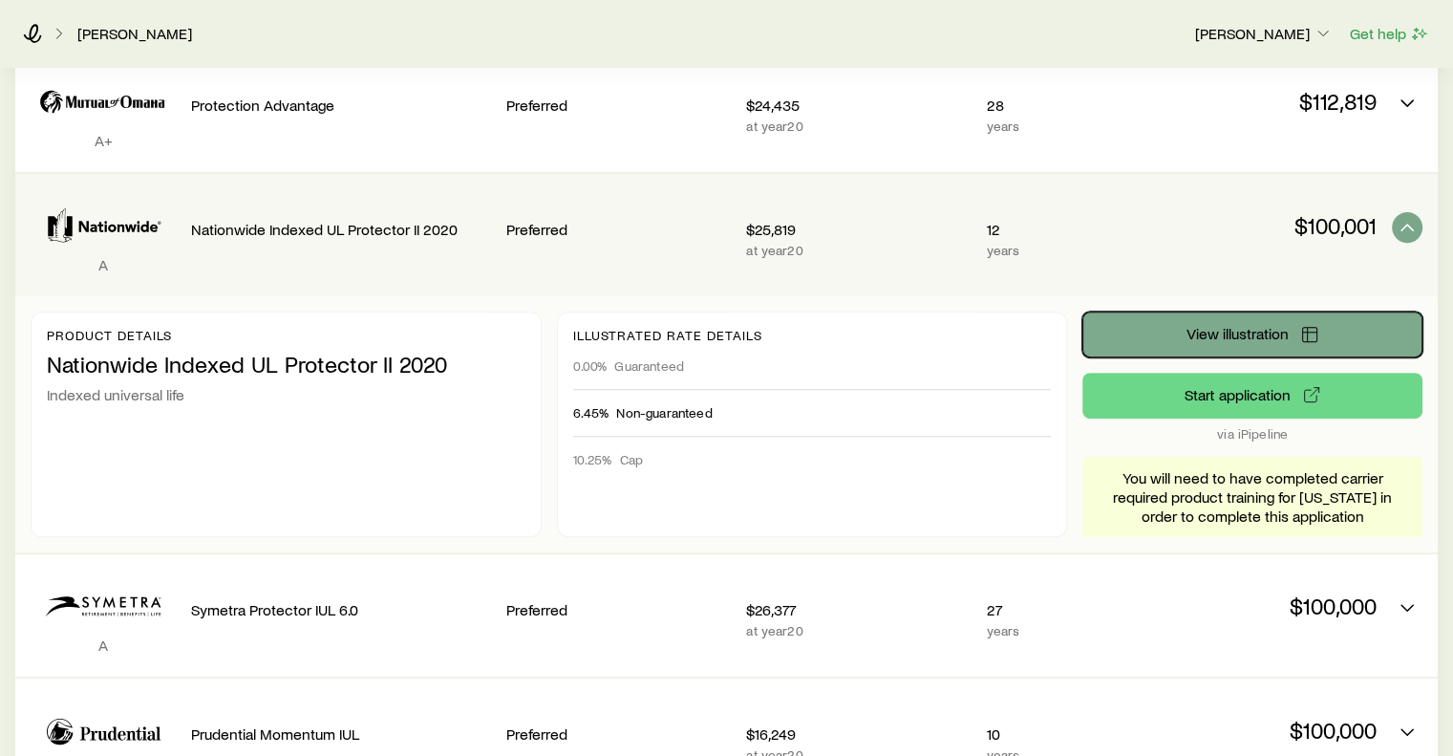
click at [1166, 312] on button "View illustration" at bounding box center [1253, 335] width 340 height 46
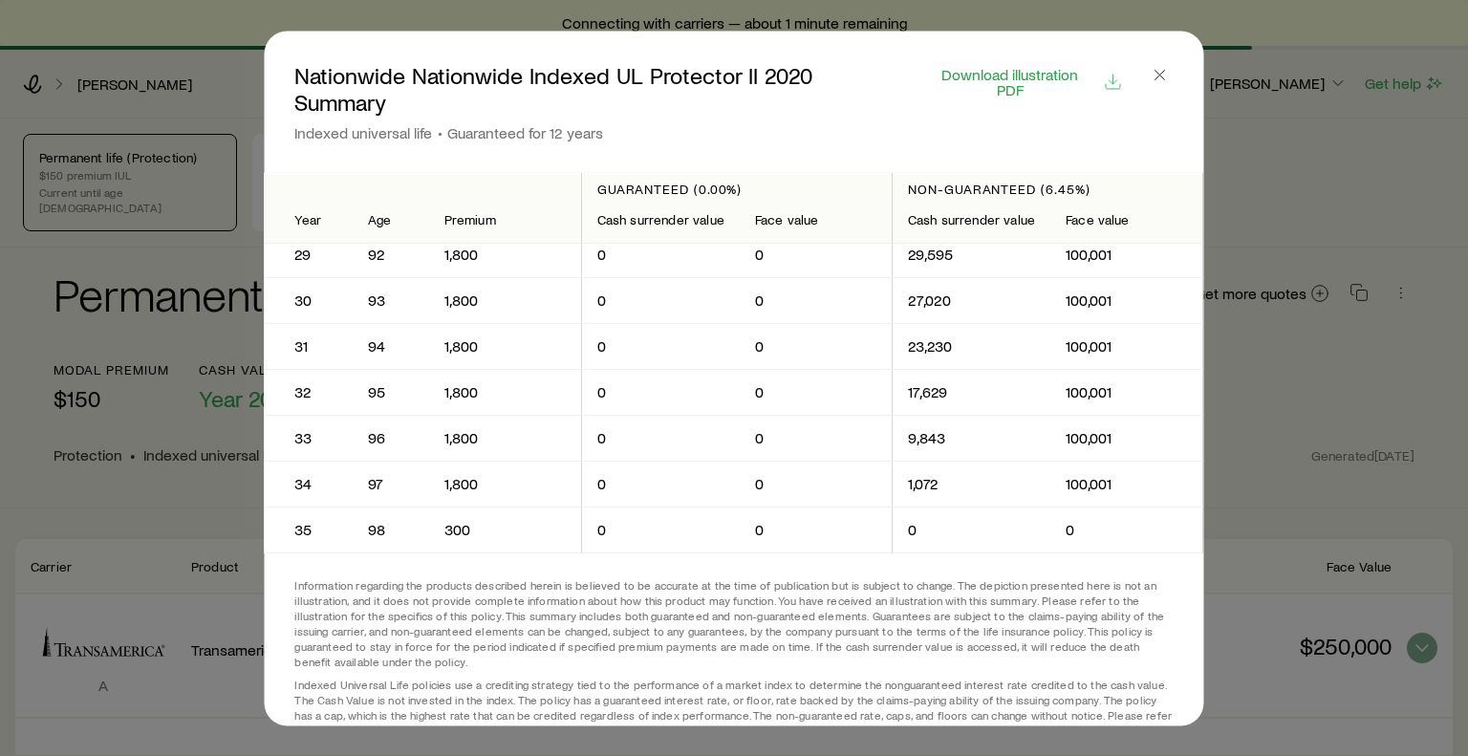
scroll to position [1355, 0]
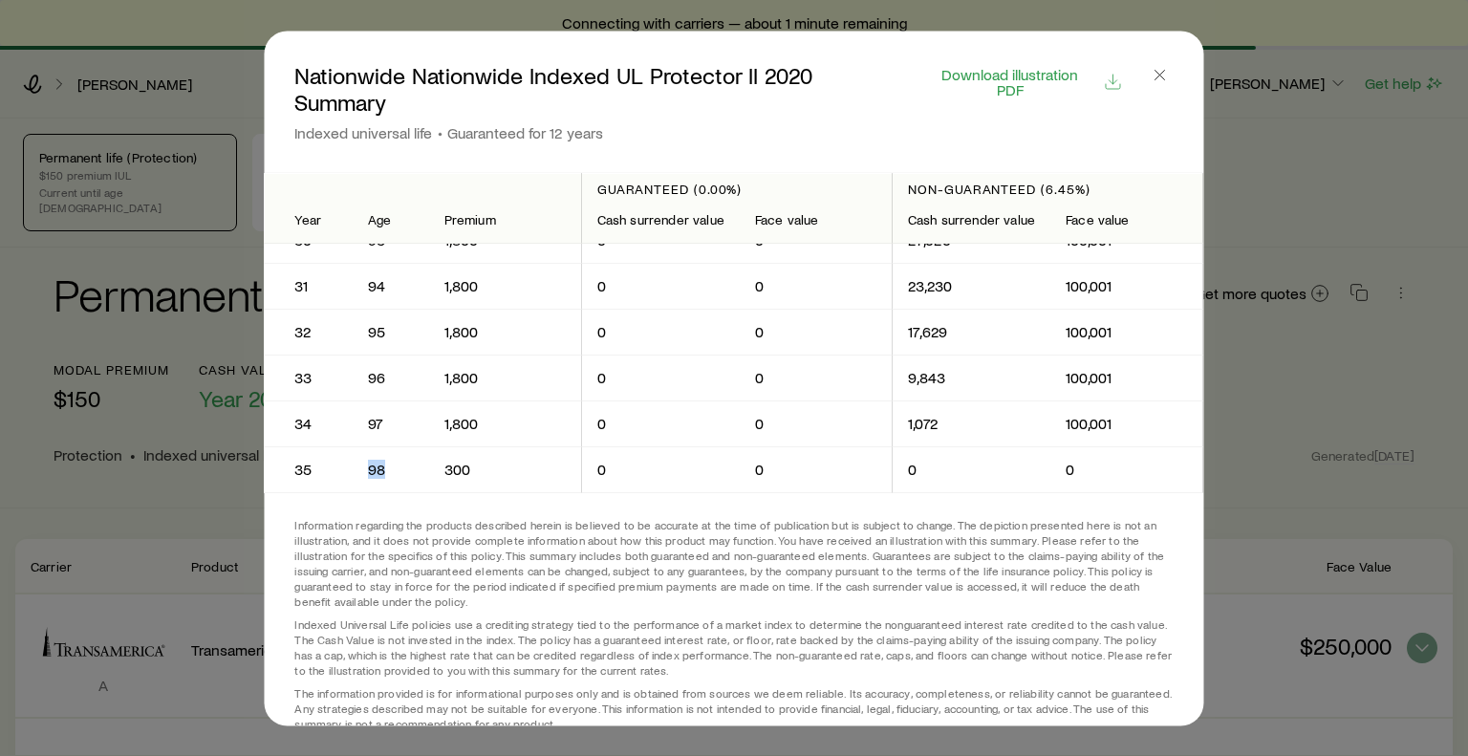
drag, startPoint x: 352, startPoint y: 443, endPoint x: 390, endPoint y: 443, distance: 38.2
click at [390, 447] on td "98" at bounding box center [391, 470] width 76 height 46
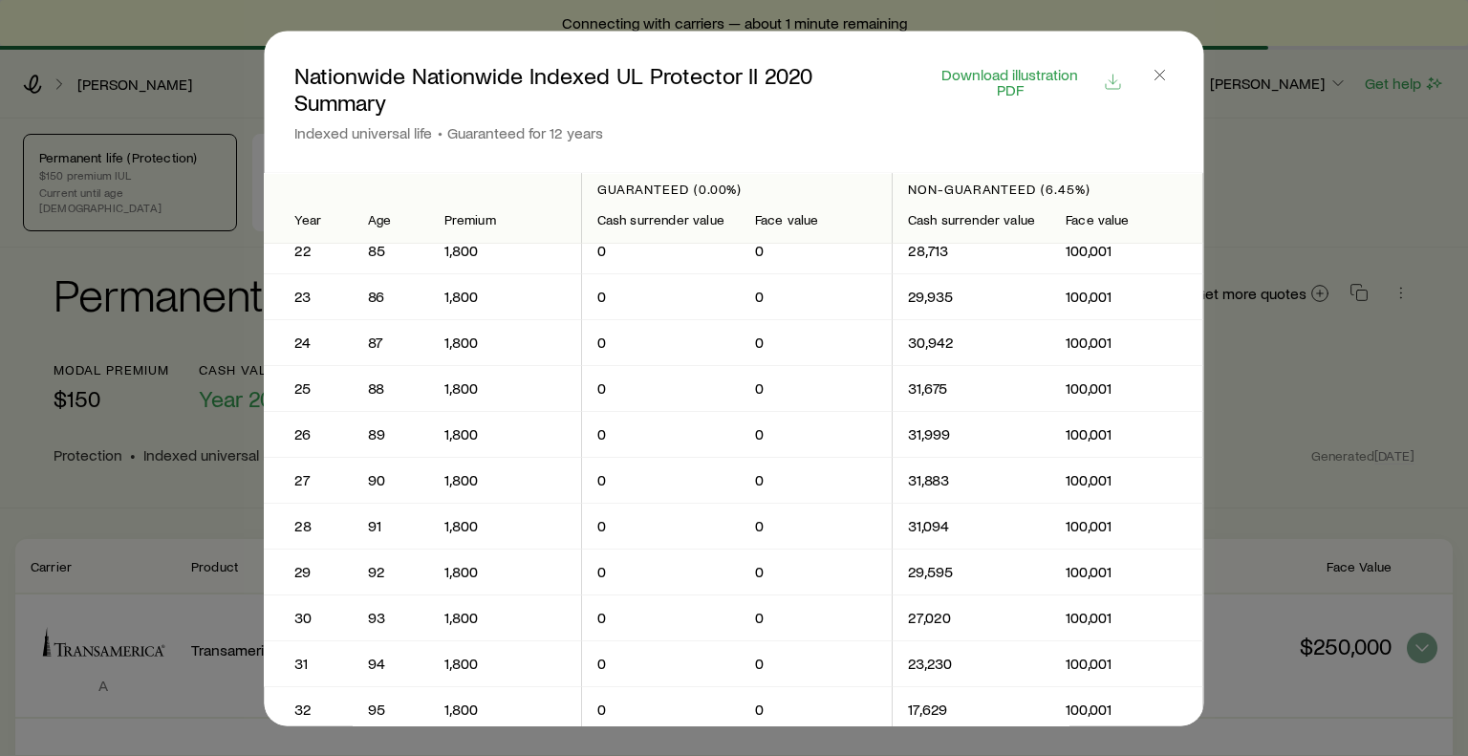
scroll to position [973, 0]
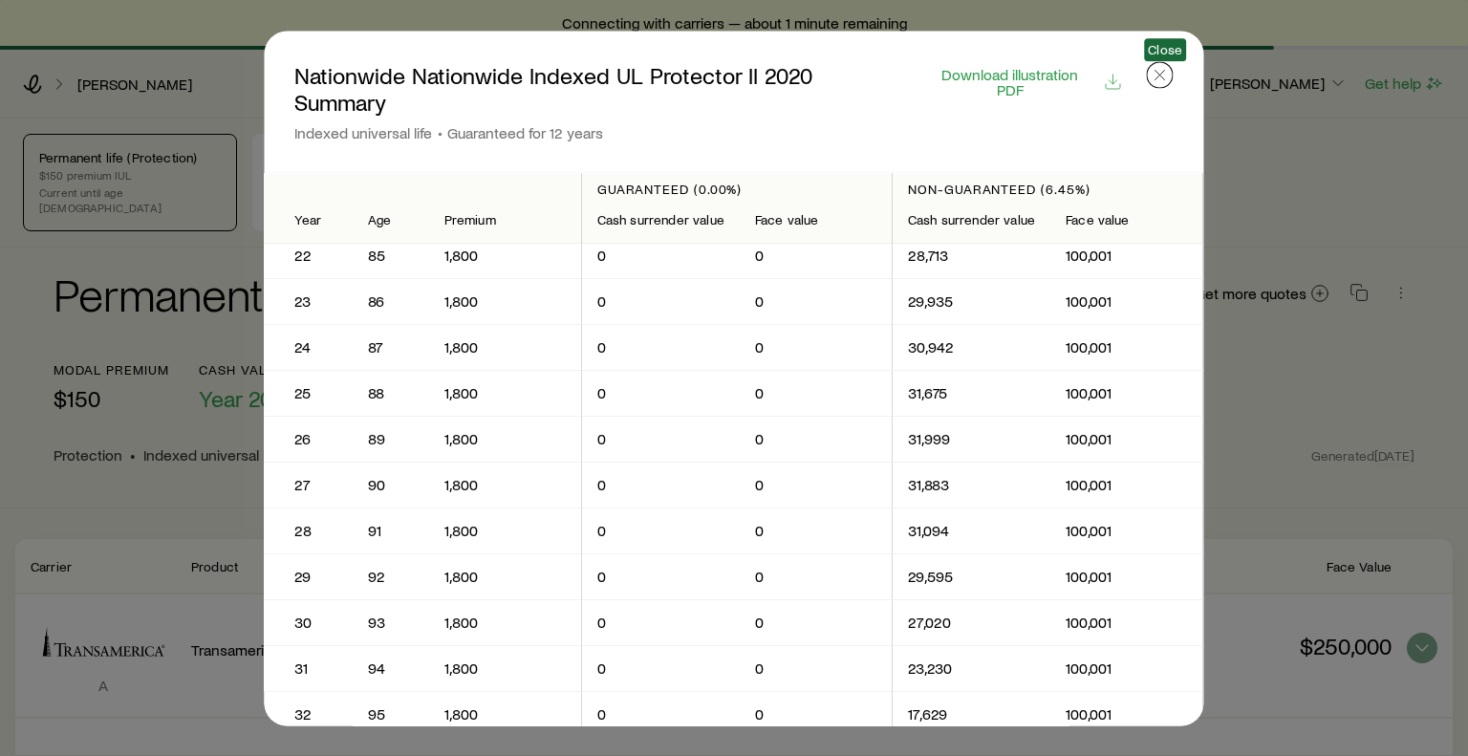
click at [1157, 76] on icon "button" at bounding box center [1160, 74] width 19 height 19
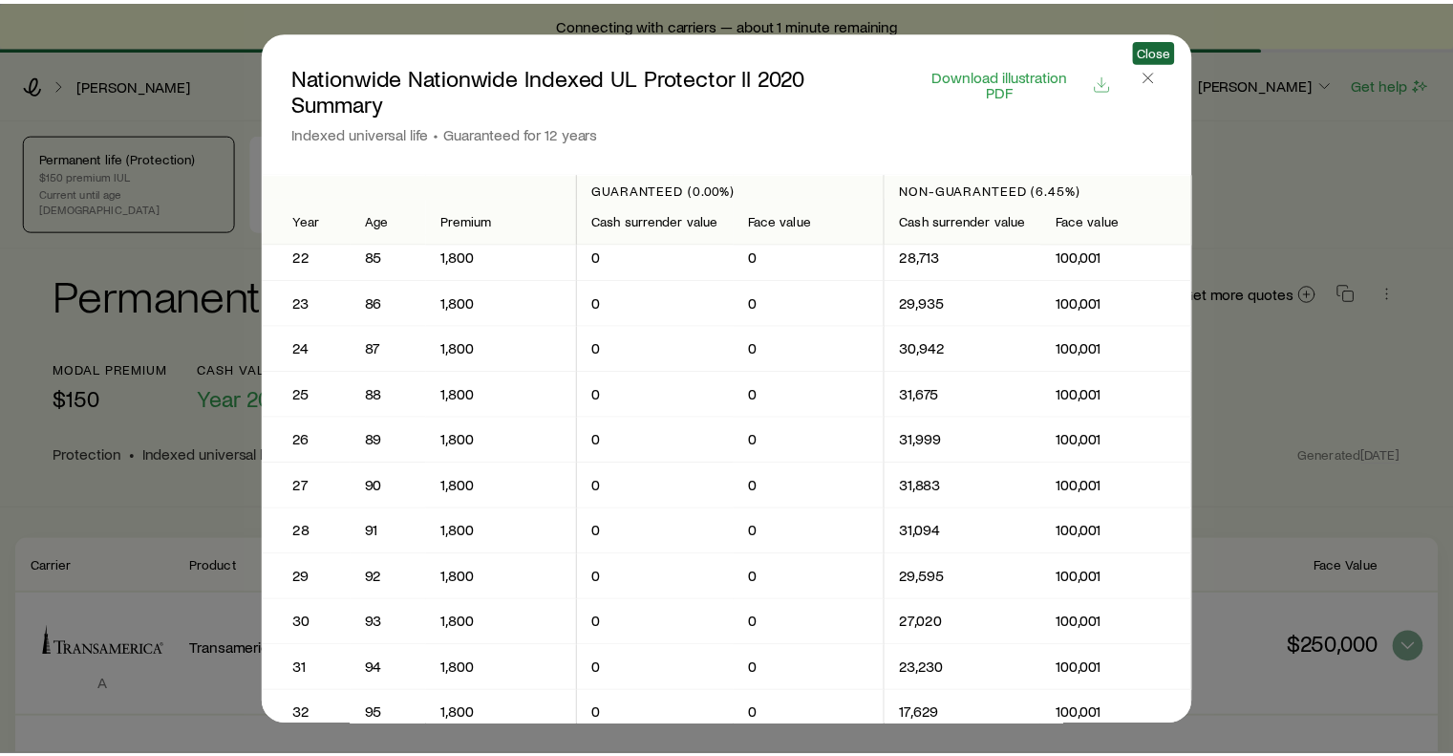
scroll to position [669, 0]
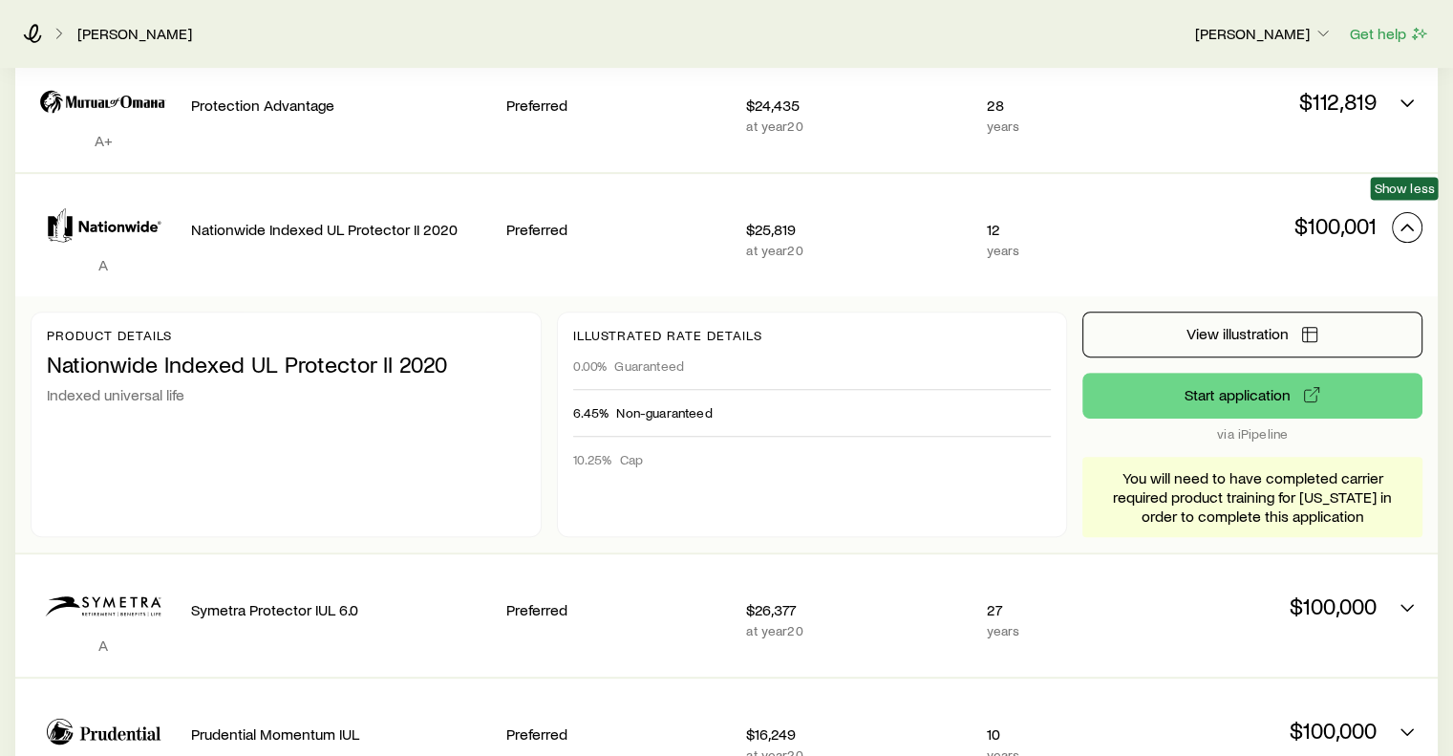
click at [1414, 216] on icon "Permanent quotes" at bounding box center [1407, 227] width 23 height 23
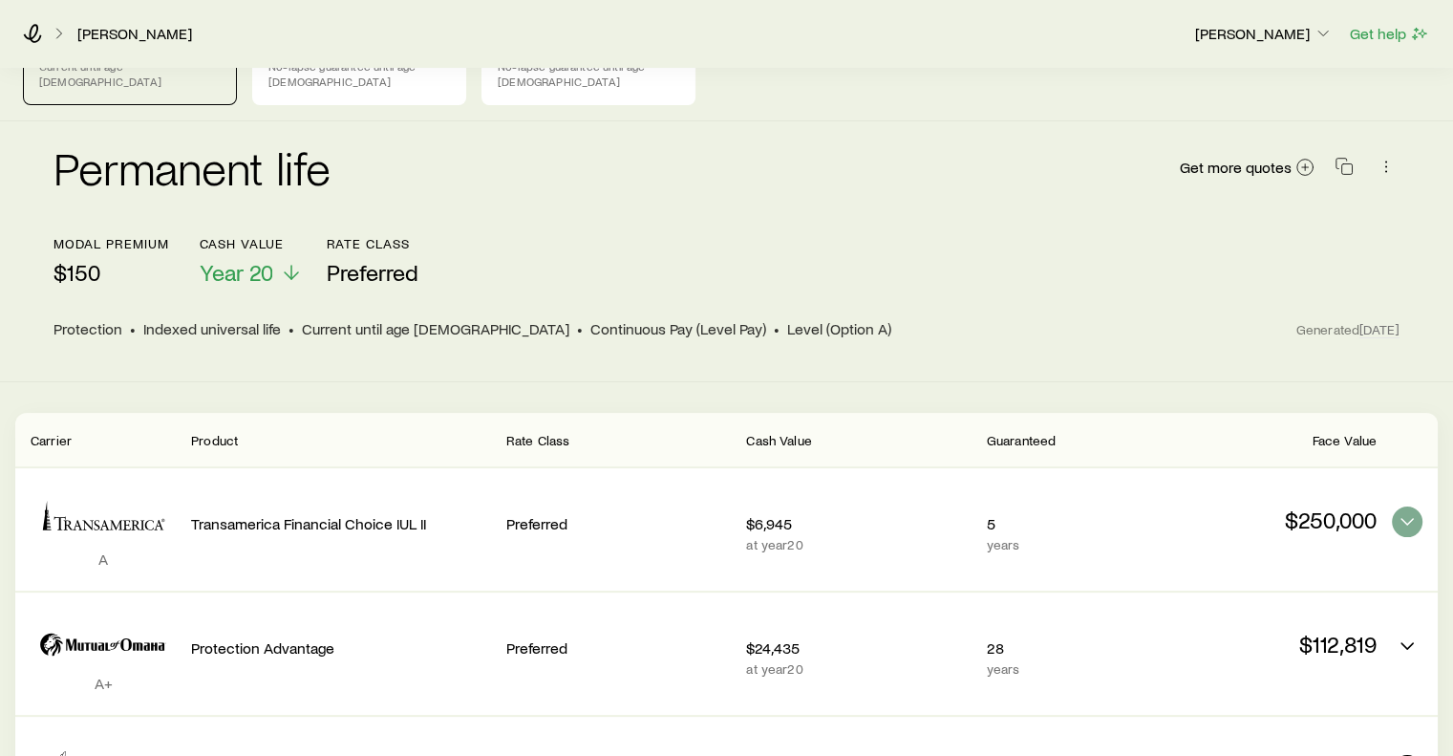
scroll to position [0, 0]
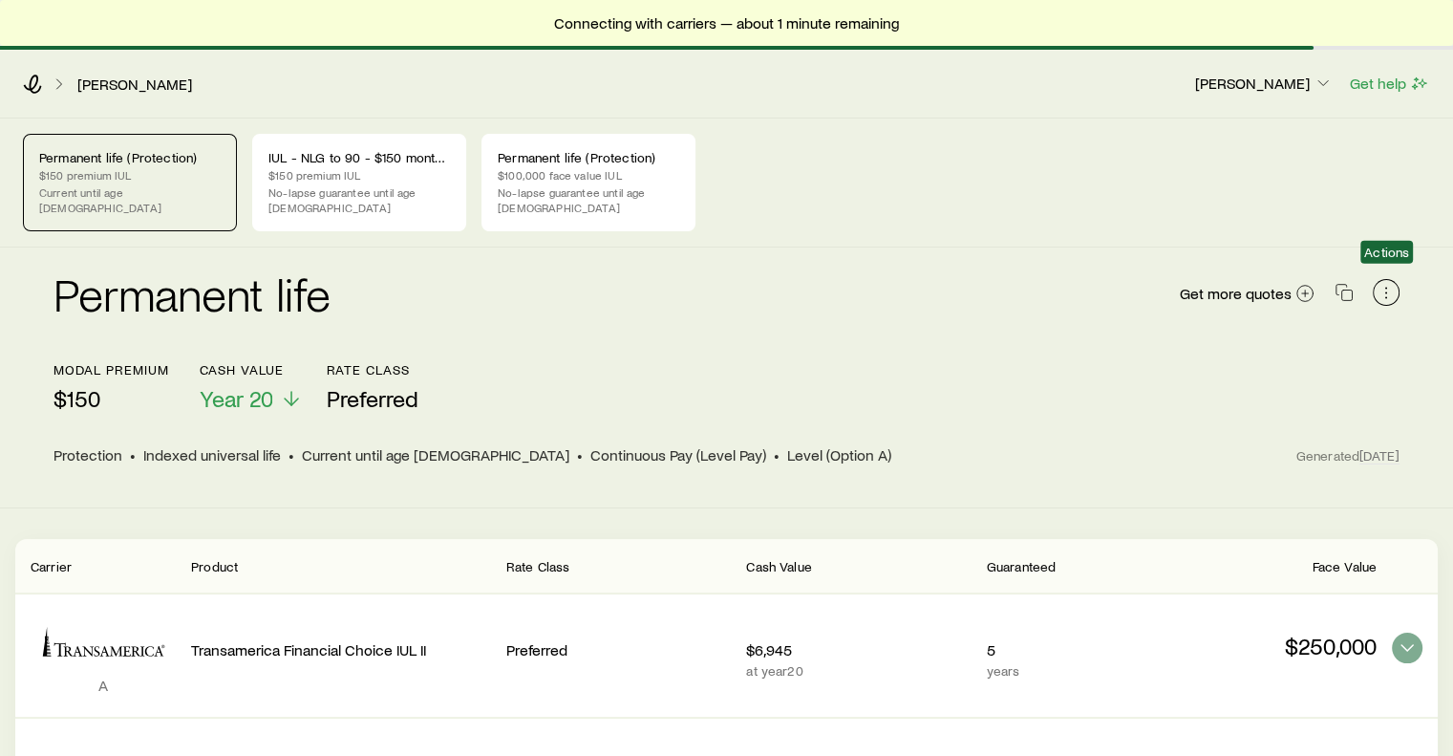
click at [1385, 283] on icon "button" at bounding box center [1386, 292] width 19 height 19
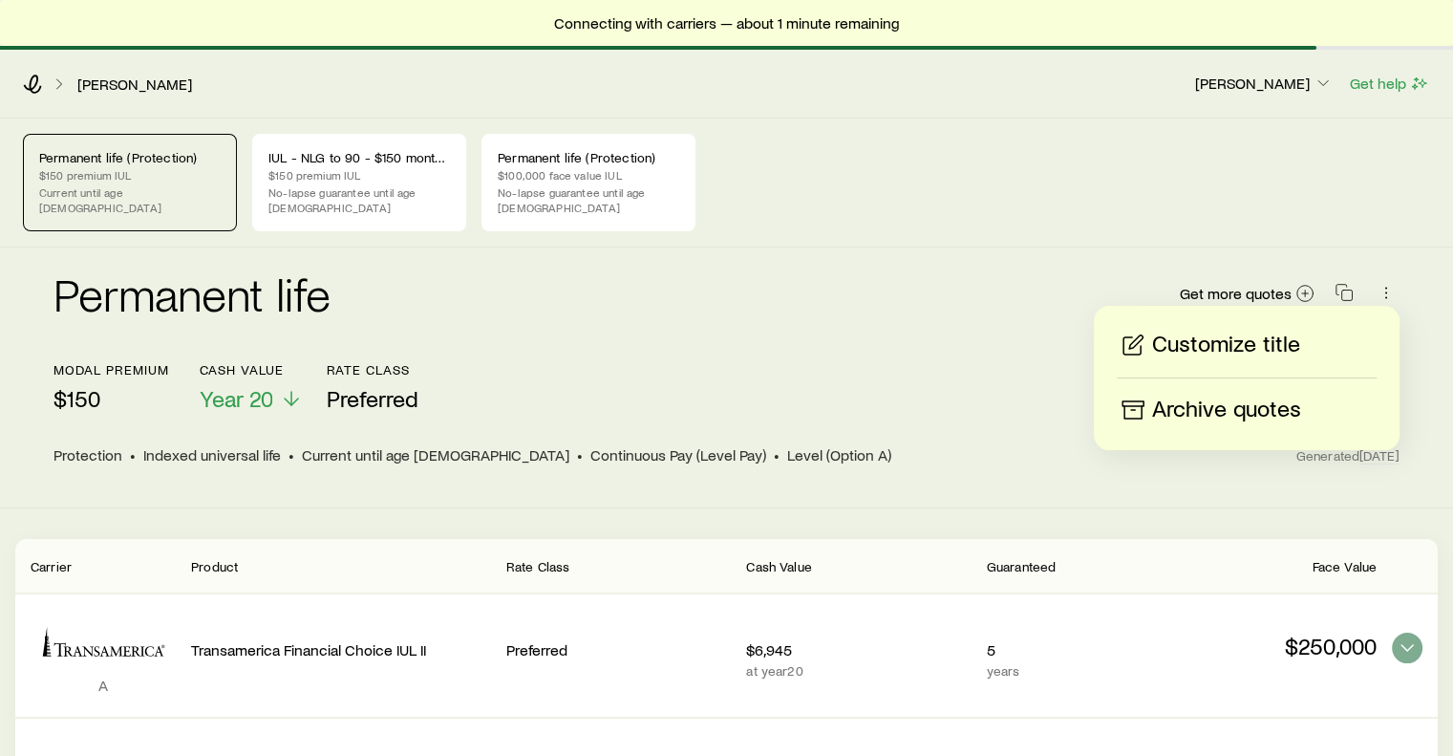
click at [1233, 334] on p "Customize title" at bounding box center [1226, 345] width 148 height 31
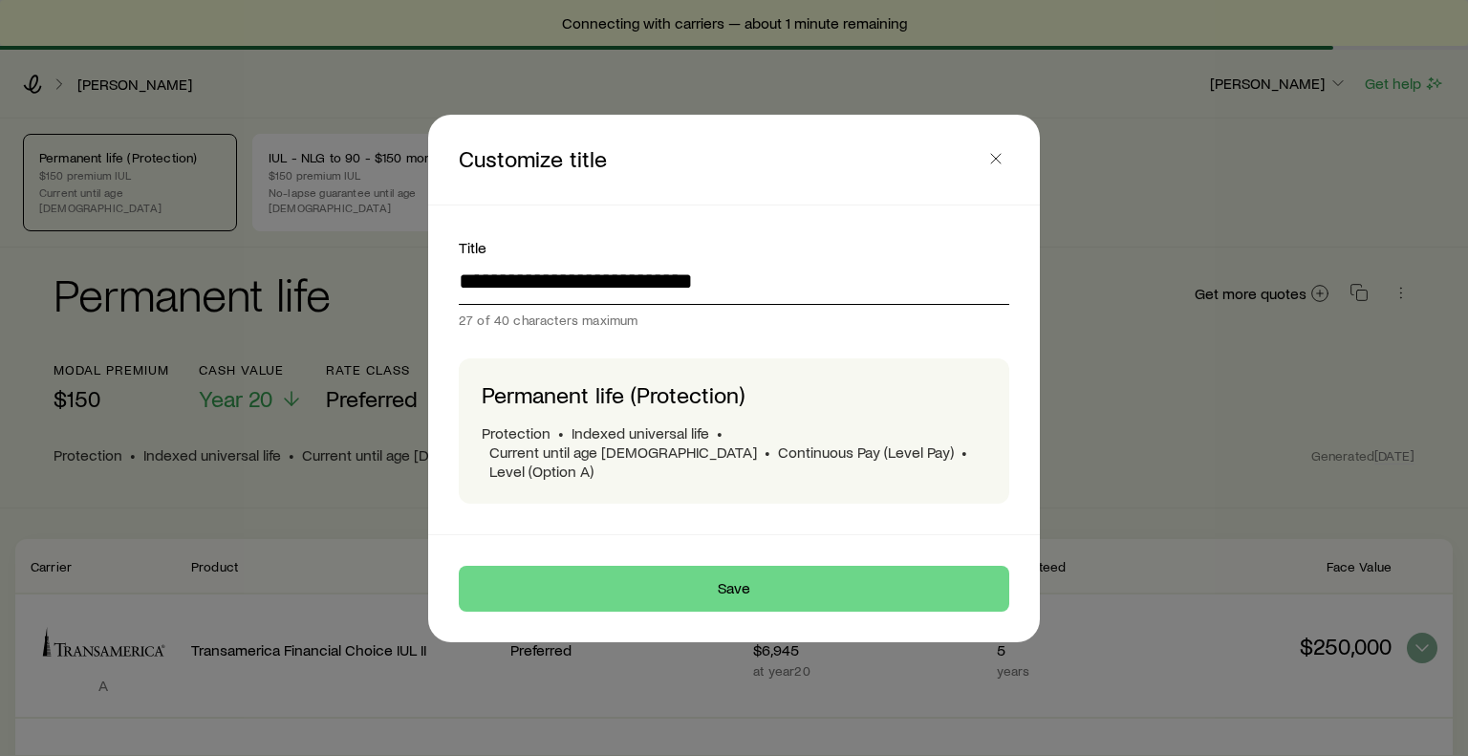
drag, startPoint x: 818, startPoint y: 306, endPoint x: 340, endPoint y: 301, distance: 477.8
type input "*"
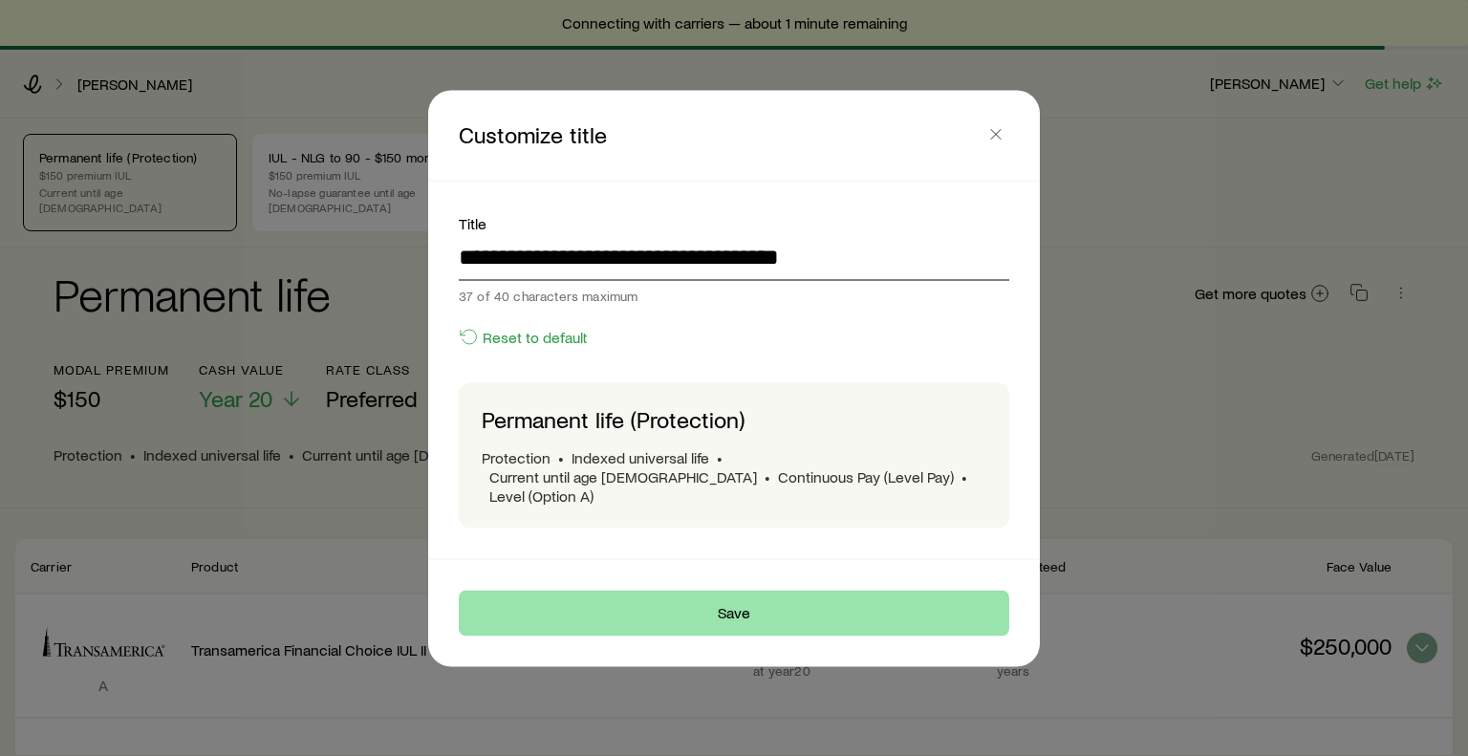
type input "**********"
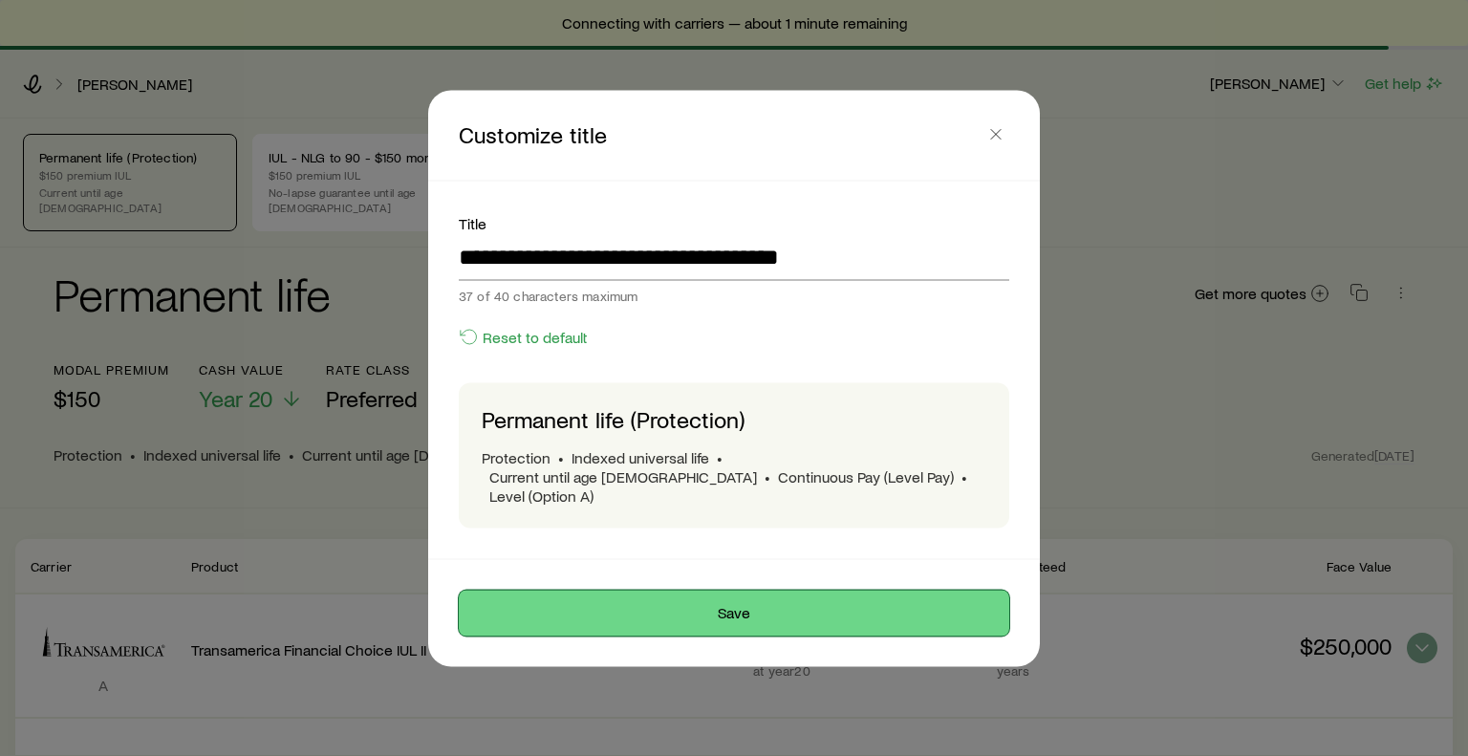
click at [671, 601] on button "Save" at bounding box center [734, 613] width 550 height 46
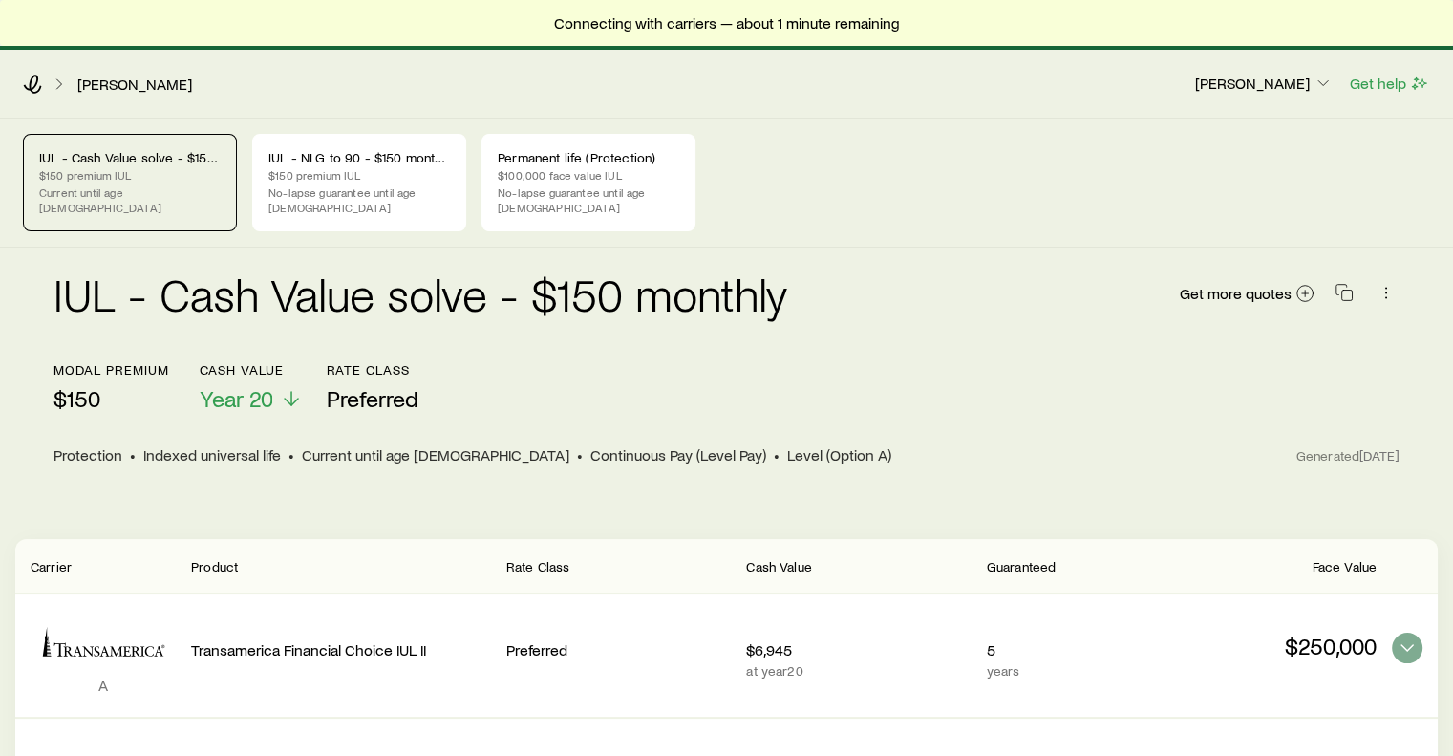
click at [907, 362] on div "modal premium $150 Cash Value Year 20 Rate Class Preferred" at bounding box center [727, 387] width 1346 height 51
click at [146, 80] on link "[PERSON_NAME]" at bounding box center [134, 84] width 117 height 18
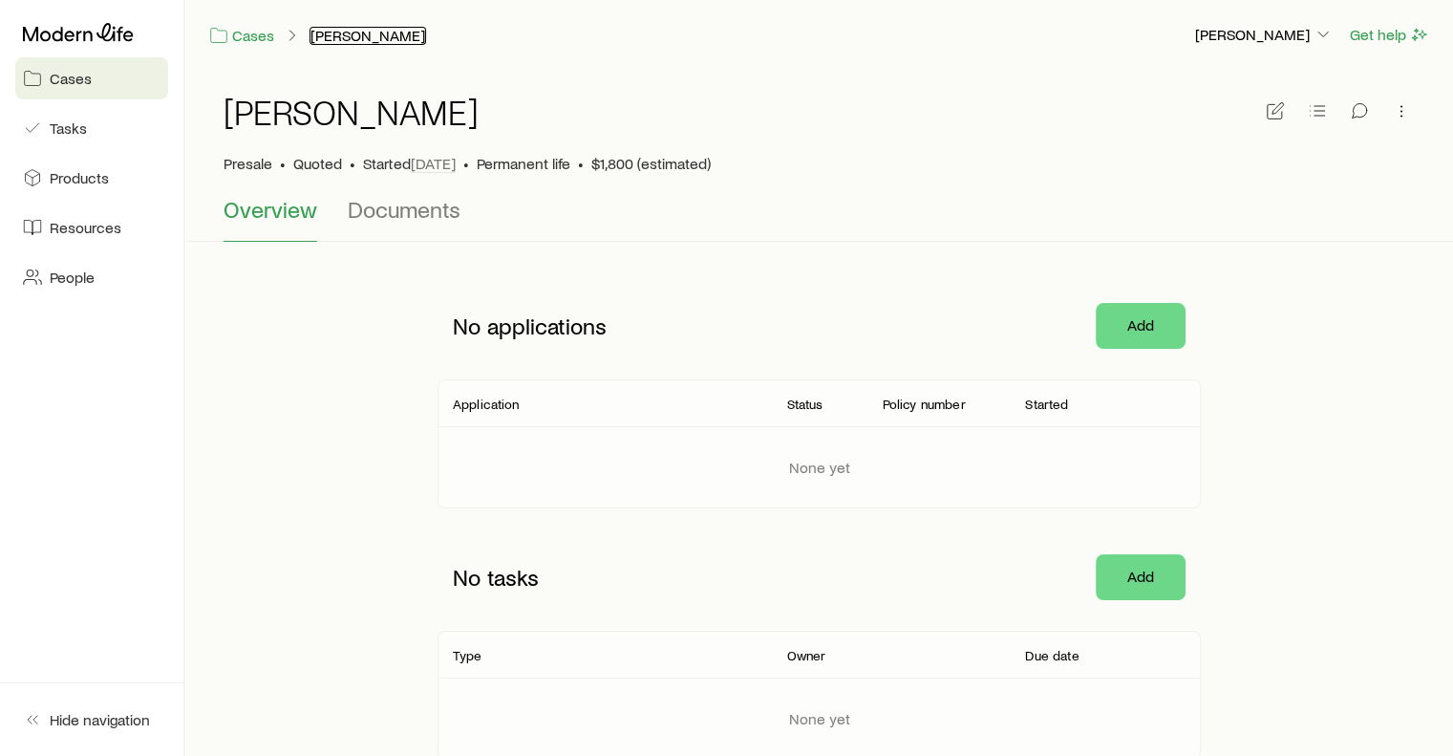
click at [382, 32] on button "[PERSON_NAME]" at bounding box center [368, 36] width 117 height 18
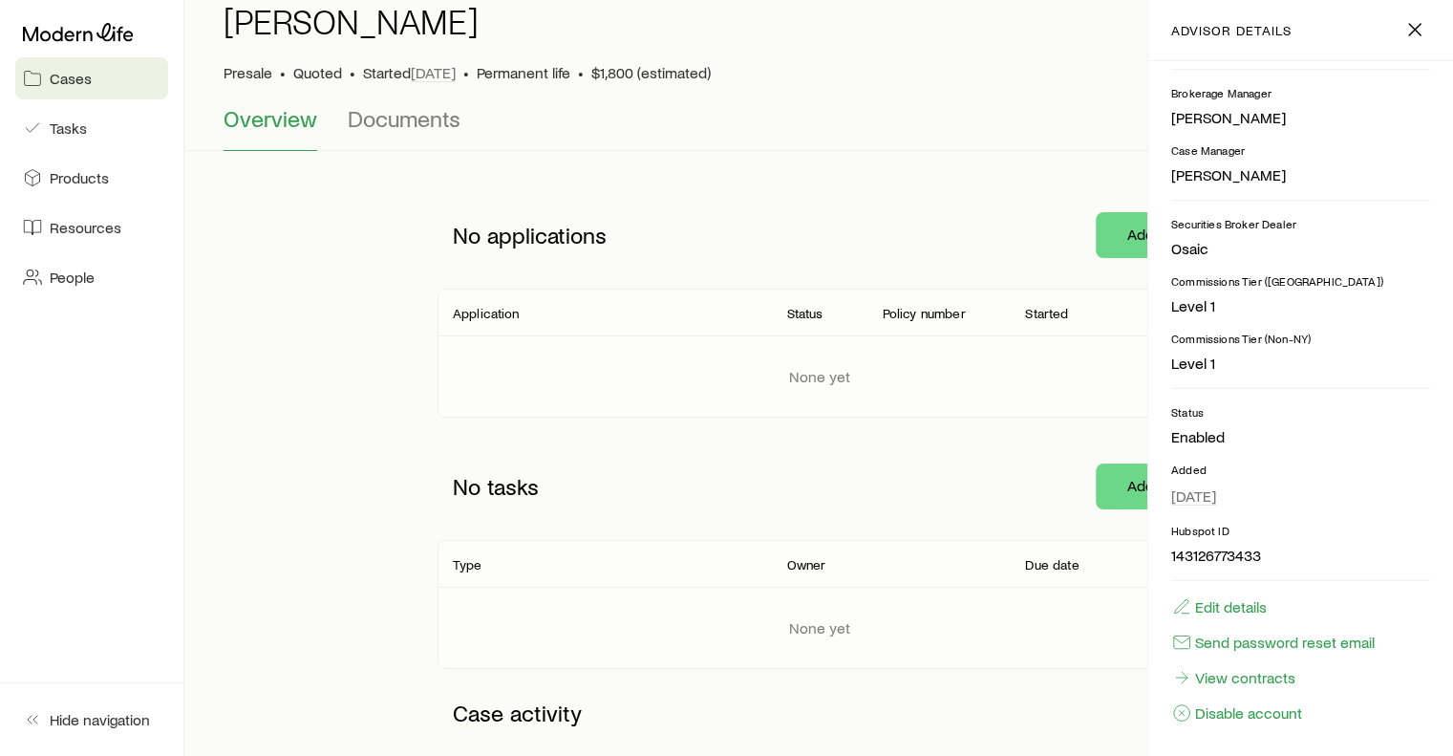
scroll to position [96, 0]
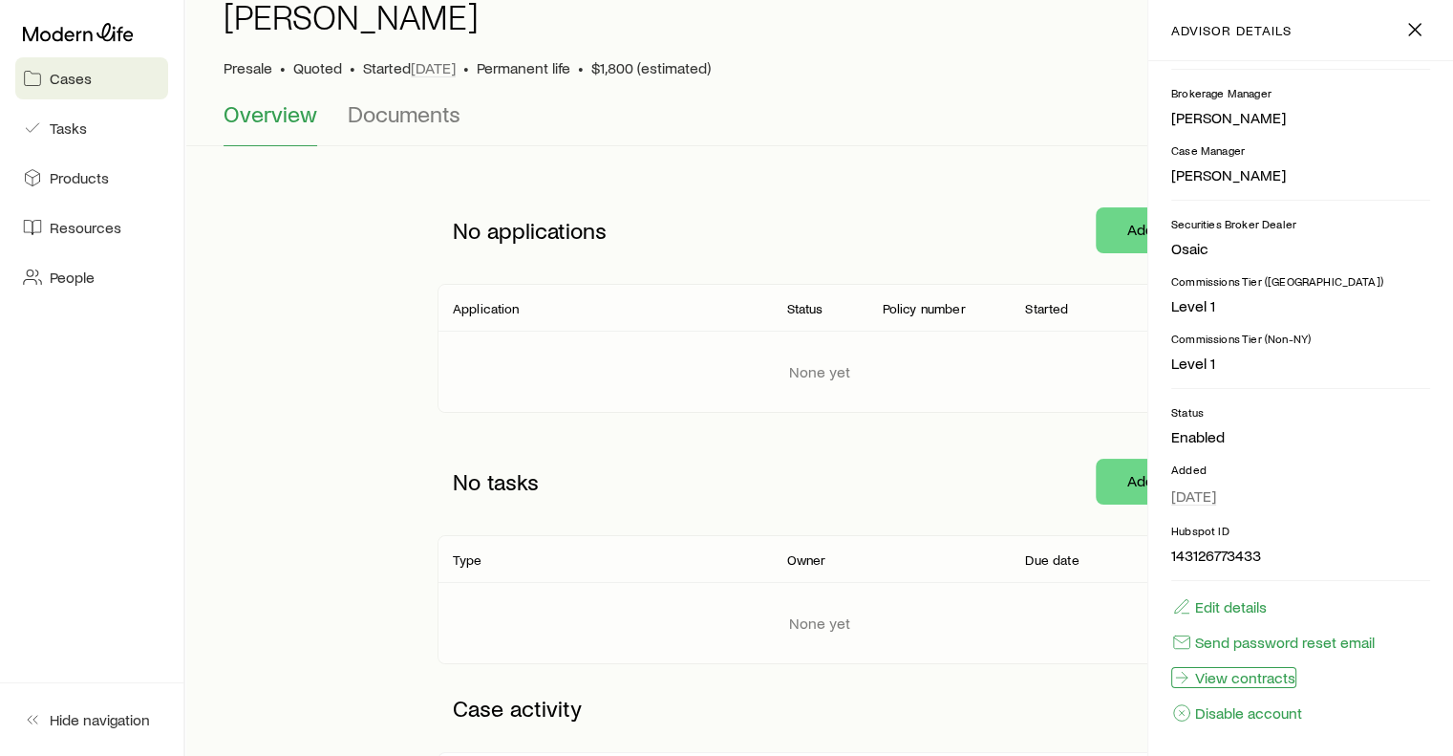
click at [1261, 677] on link "View contracts" at bounding box center [1234, 677] width 125 height 21
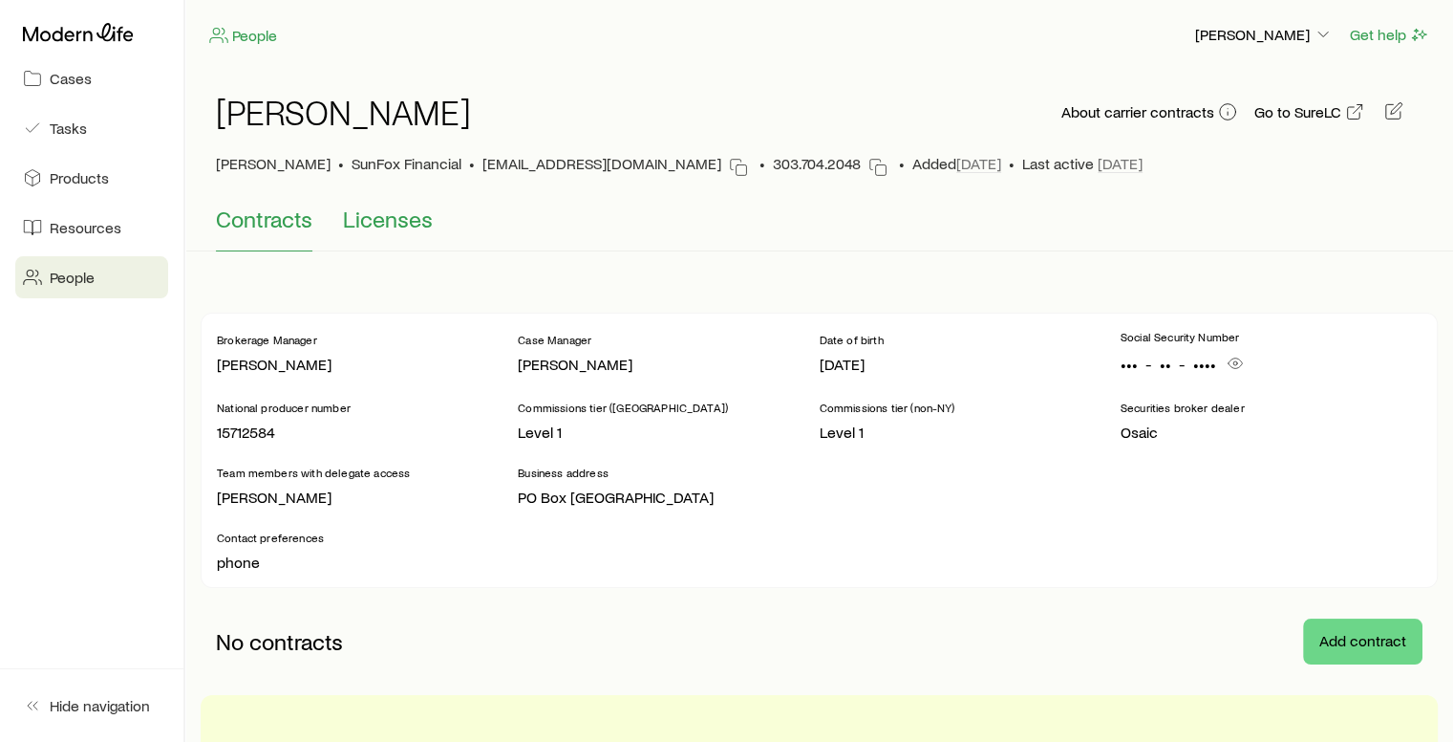
click at [400, 217] on span "Licenses" at bounding box center [388, 218] width 90 height 27
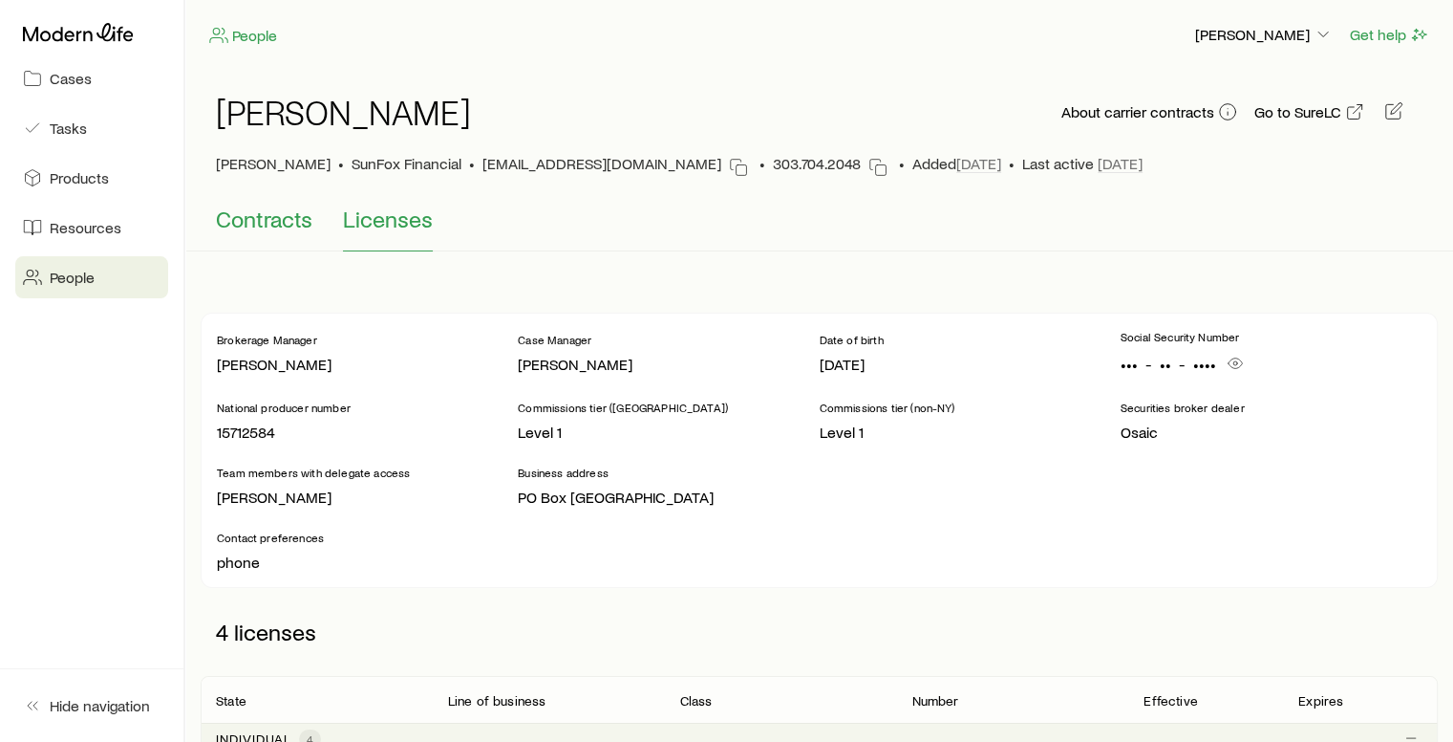
drag, startPoint x: 275, startPoint y: 219, endPoint x: 308, endPoint y: 218, distance: 32.5
click at [275, 219] on span "Contracts" at bounding box center [264, 218] width 97 height 27
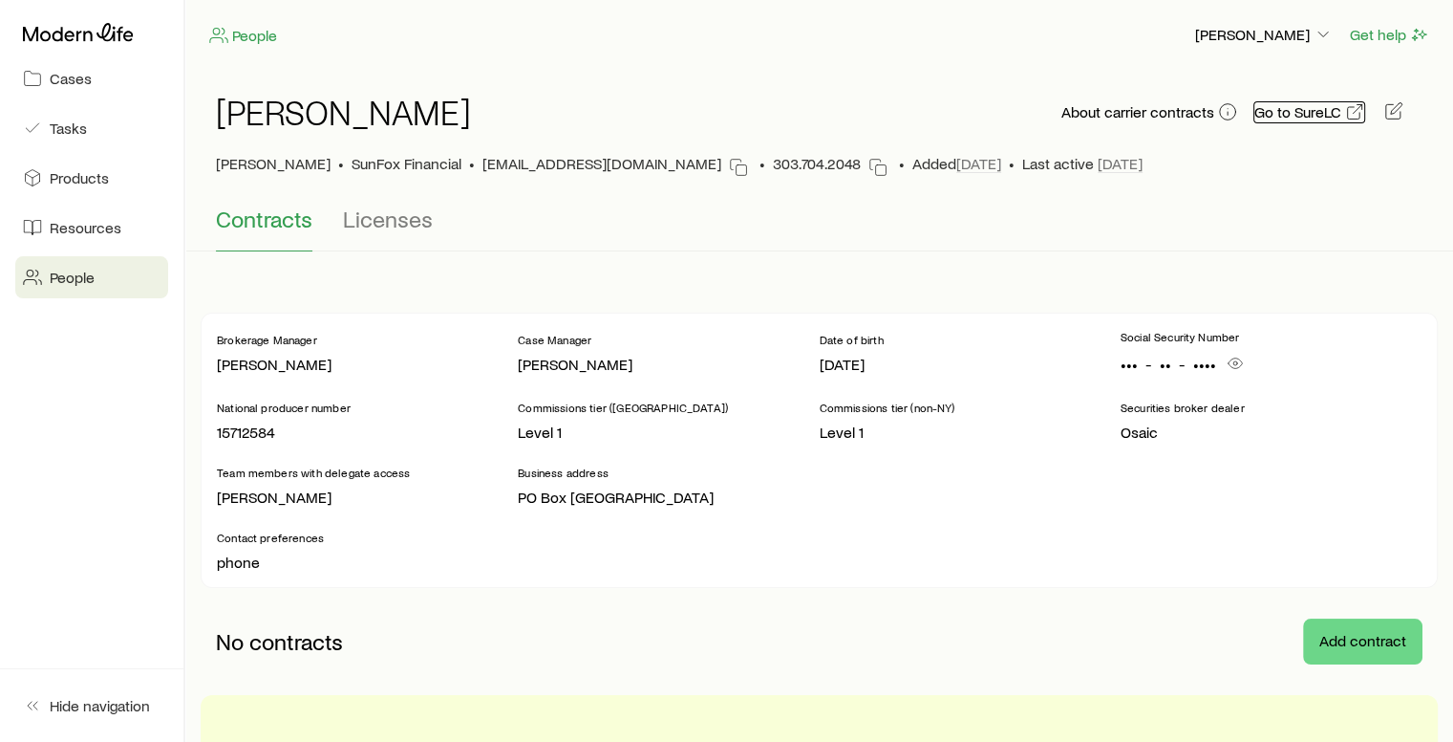
click at [1280, 113] on link "Go to SureLC" at bounding box center [1310, 112] width 112 height 22
click at [745, 235] on div "Contracts Licenses" at bounding box center [819, 228] width 1207 height 46
click at [88, 80] on span "Cases" at bounding box center [71, 78] width 42 height 19
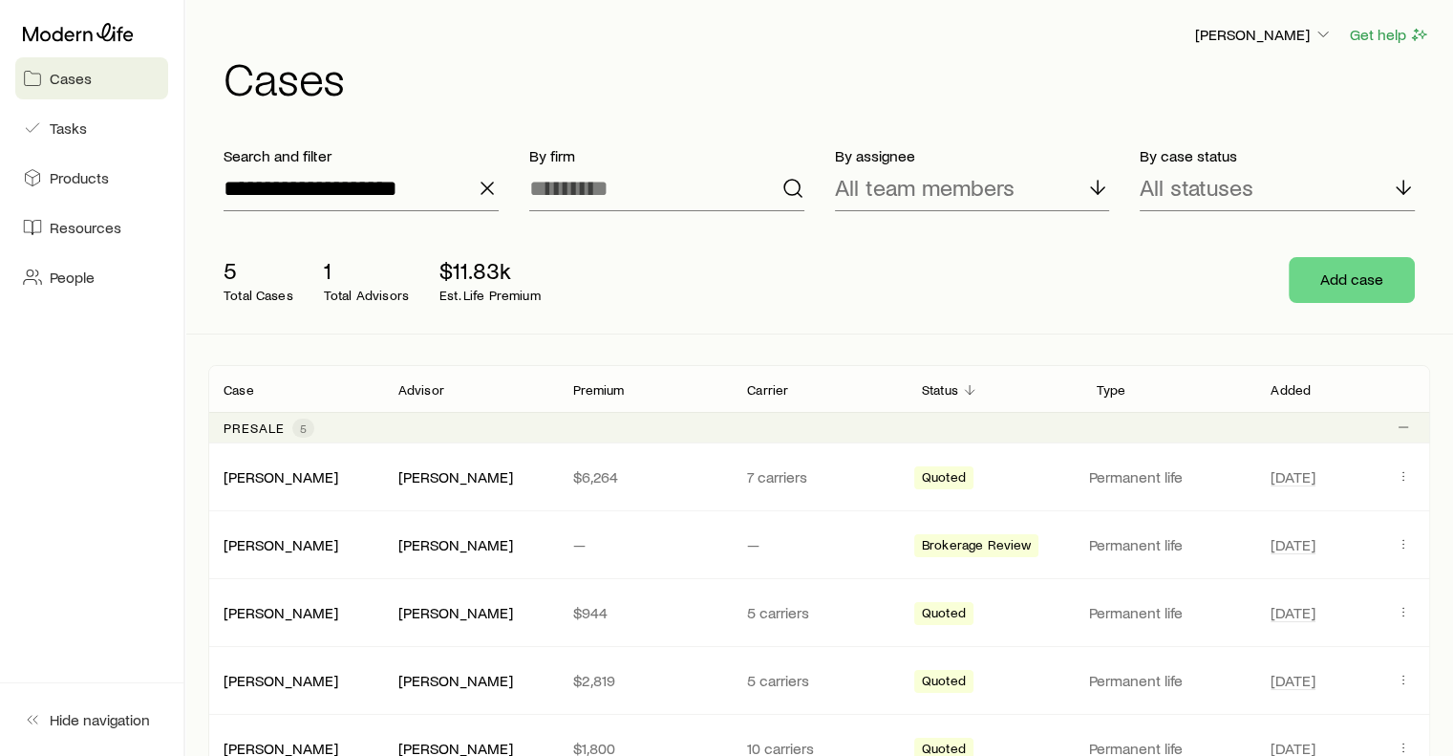
click at [678, 81] on h1 "Cases" at bounding box center [827, 77] width 1207 height 46
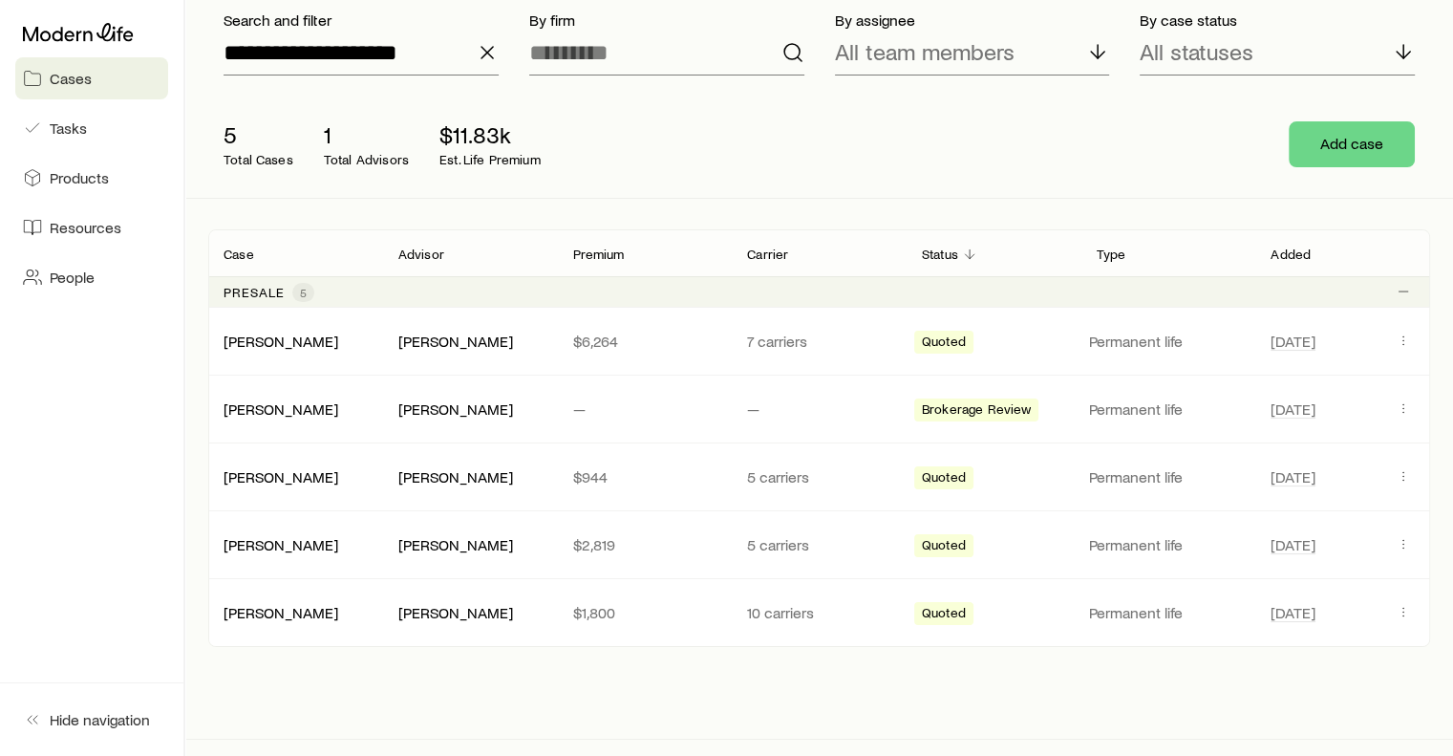
scroll to position [162, 0]
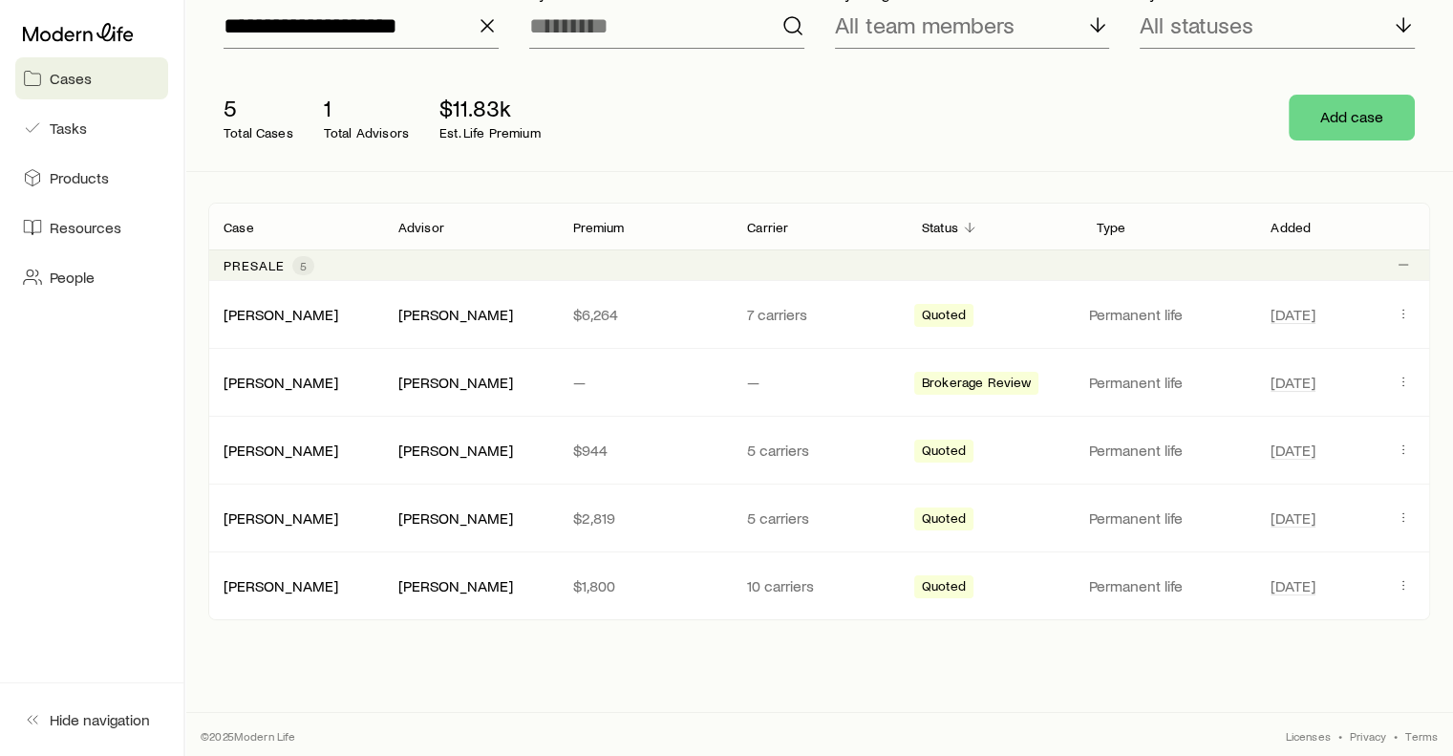
click at [828, 118] on div "5 Total Cases 1 Total Advisors $11.83k Est. Life Premium Add case" at bounding box center [819, 117] width 1222 height 107
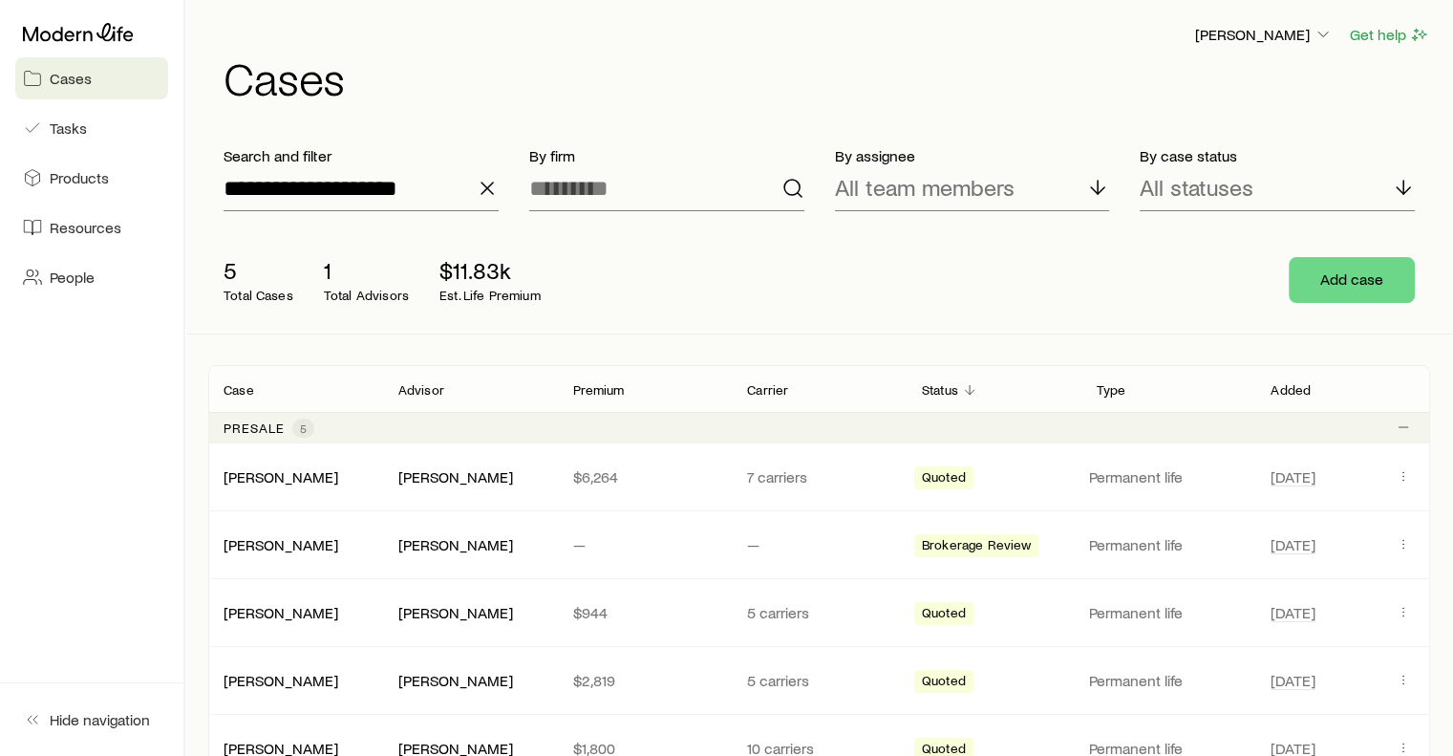
scroll to position [0, 0]
click at [1347, 280] on button "Add case" at bounding box center [1352, 280] width 126 height 46
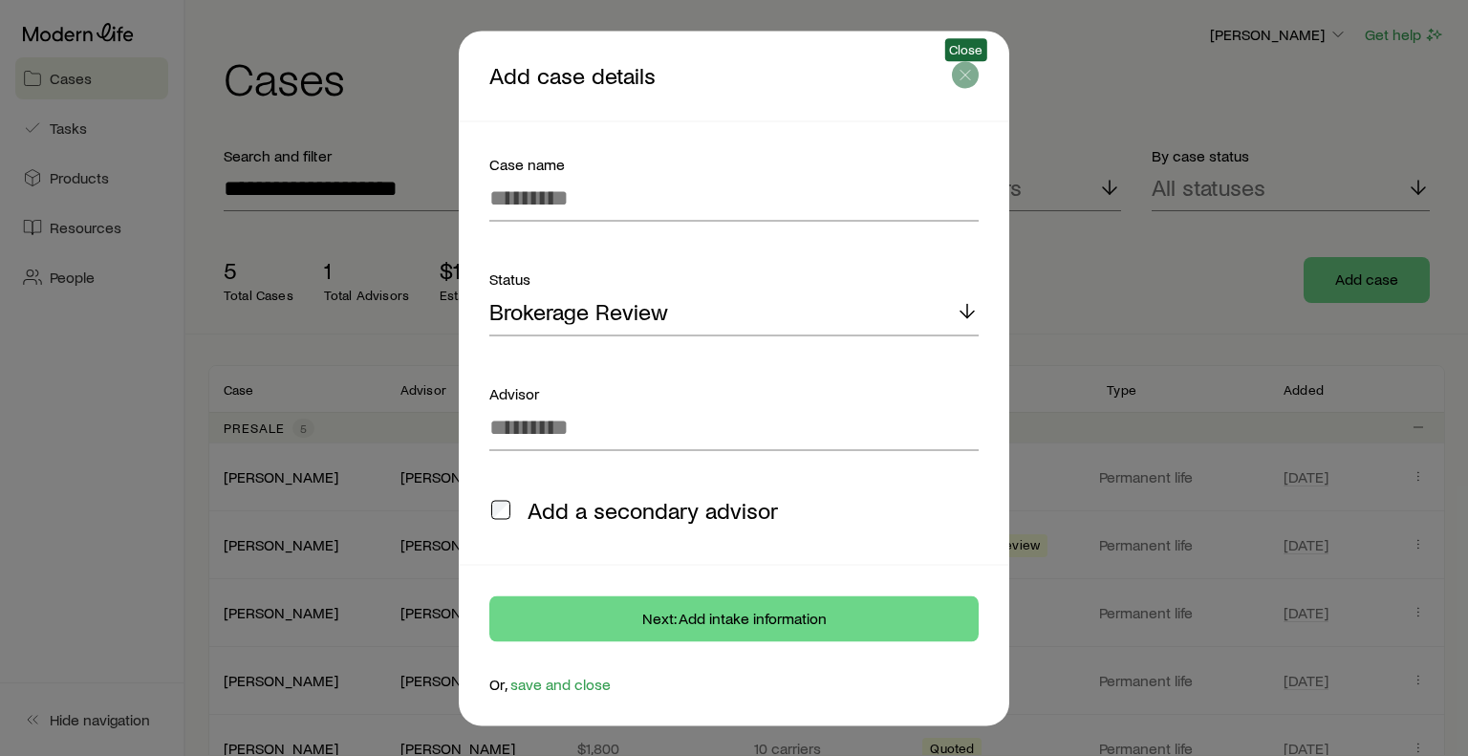
click at [962, 68] on icon "button" at bounding box center [965, 74] width 19 height 19
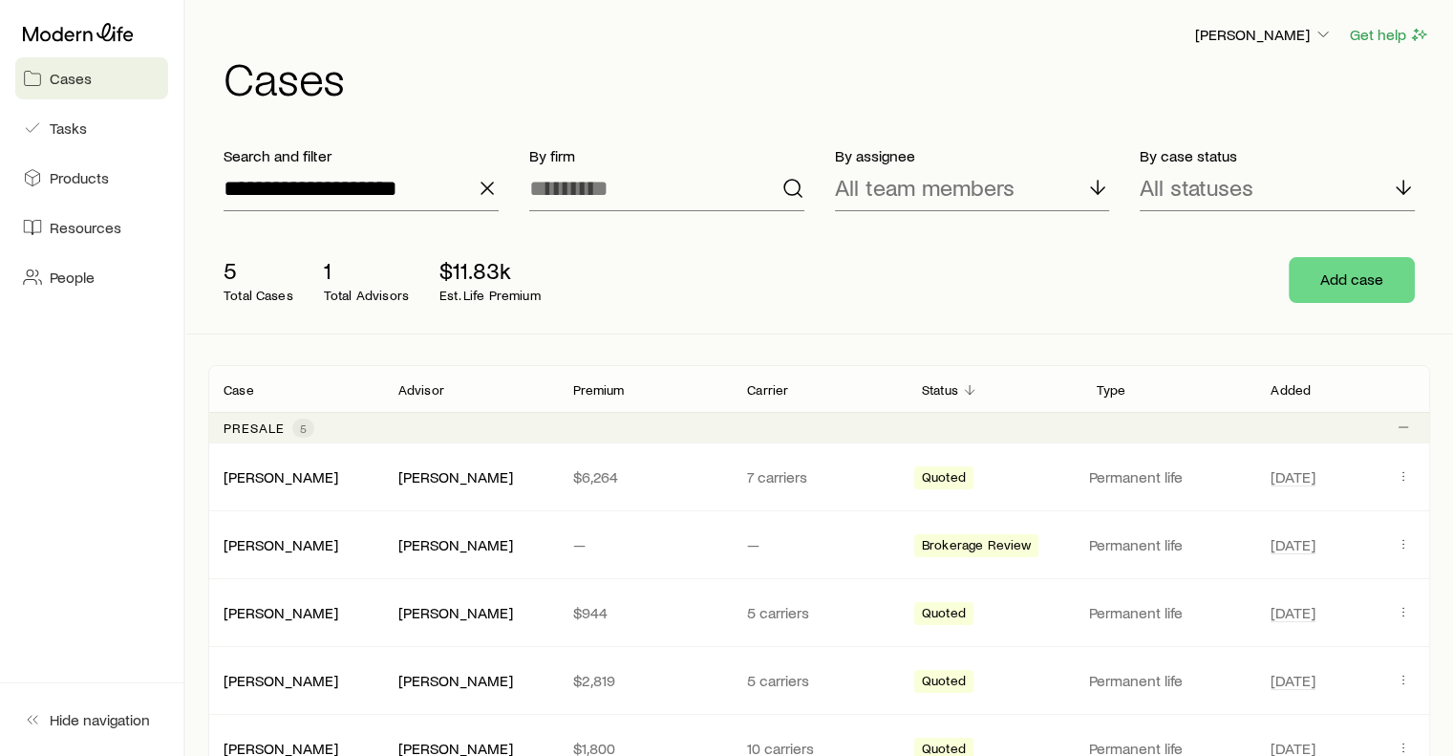
drag, startPoint x: 891, startPoint y: 280, endPoint x: 893, endPoint y: 290, distance: 10.0
click at [891, 282] on div "5 Total Cases 1 Total Advisors $11.83k Est. Life Premium Add case" at bounding box center [819, 279] width 1222 height 107
click at [925, 271] on div "5 Total Cases 1 Total Advisors $11.83k Est. Life Premium Add case" at bounding box center [819, 279] width 1222 height 107
click at [888, 278] on div "5 Total Cases 1 Total Advisors $11.83k Est. Life Premium Add case" at bounding box center [819, 279] width 1222 height 107
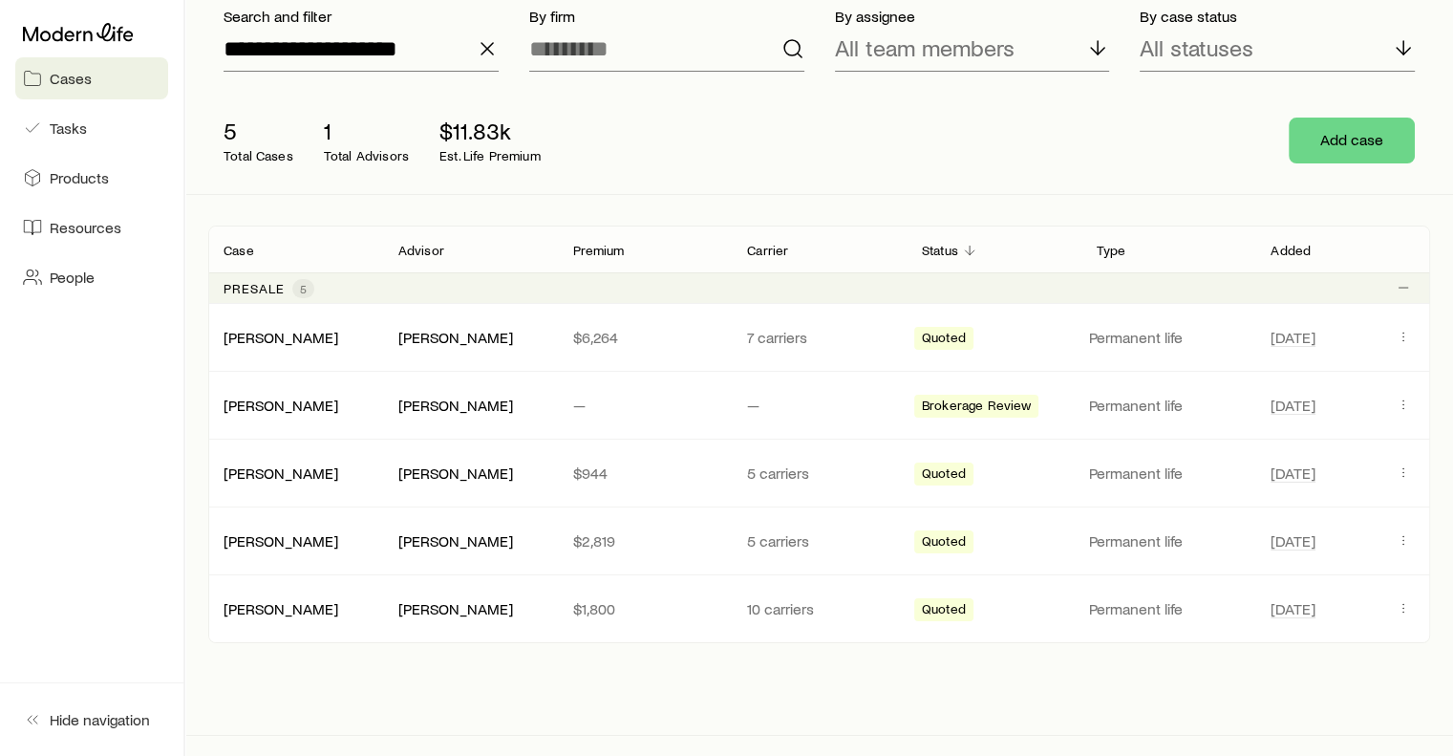
scroll to position [162, 0]
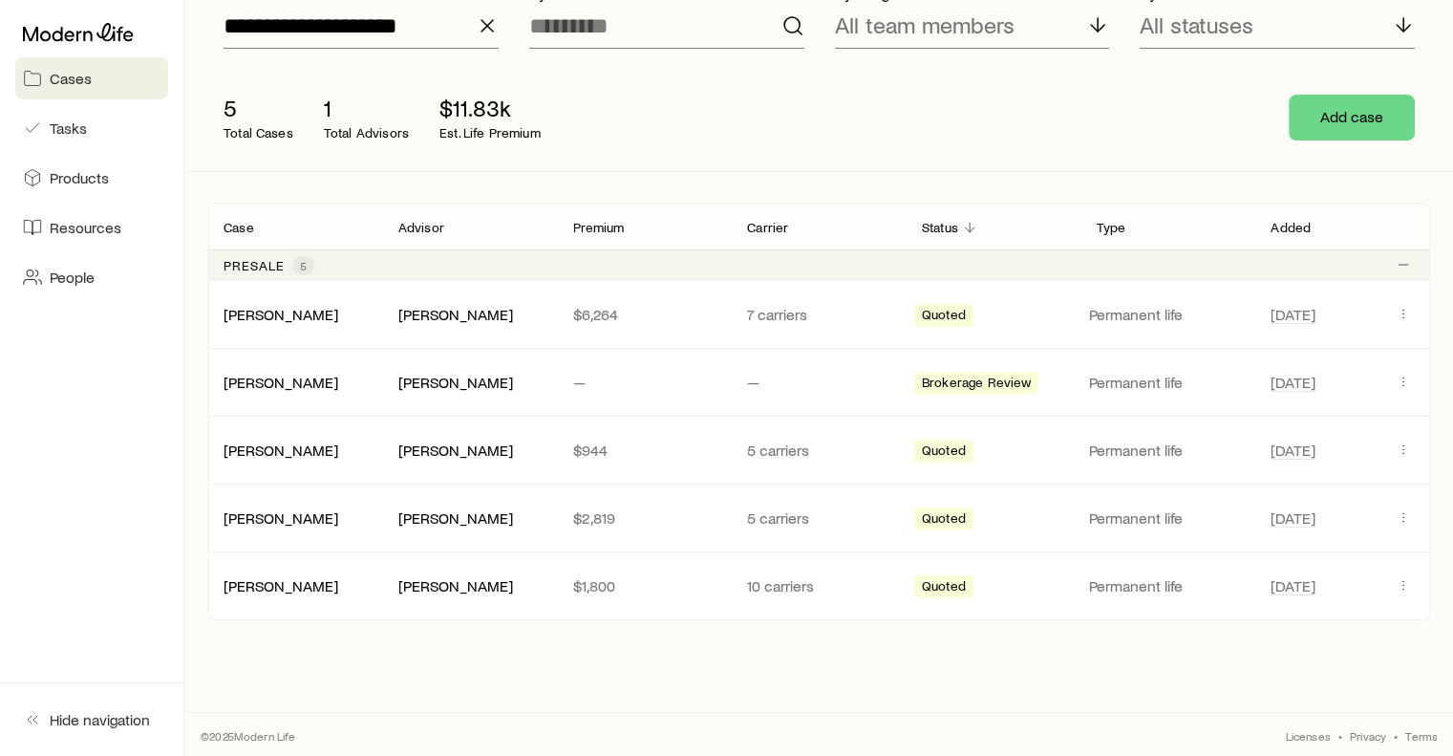
click at [698, 123] on div "5 Total Cases 1 Total Advisors $11.83k Est. Life Premium" at bounding box center [514, 117] width 612 height 76
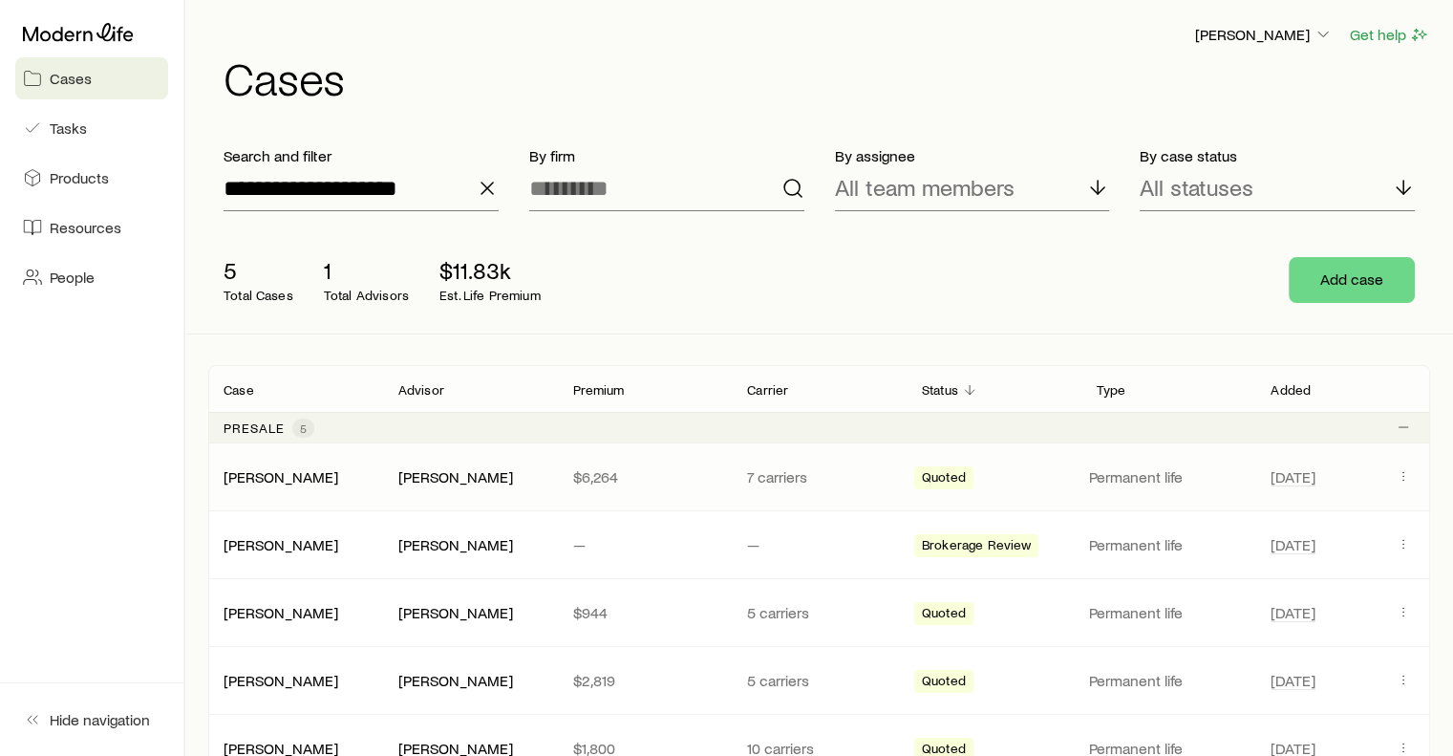
scroll to position [96, 0]
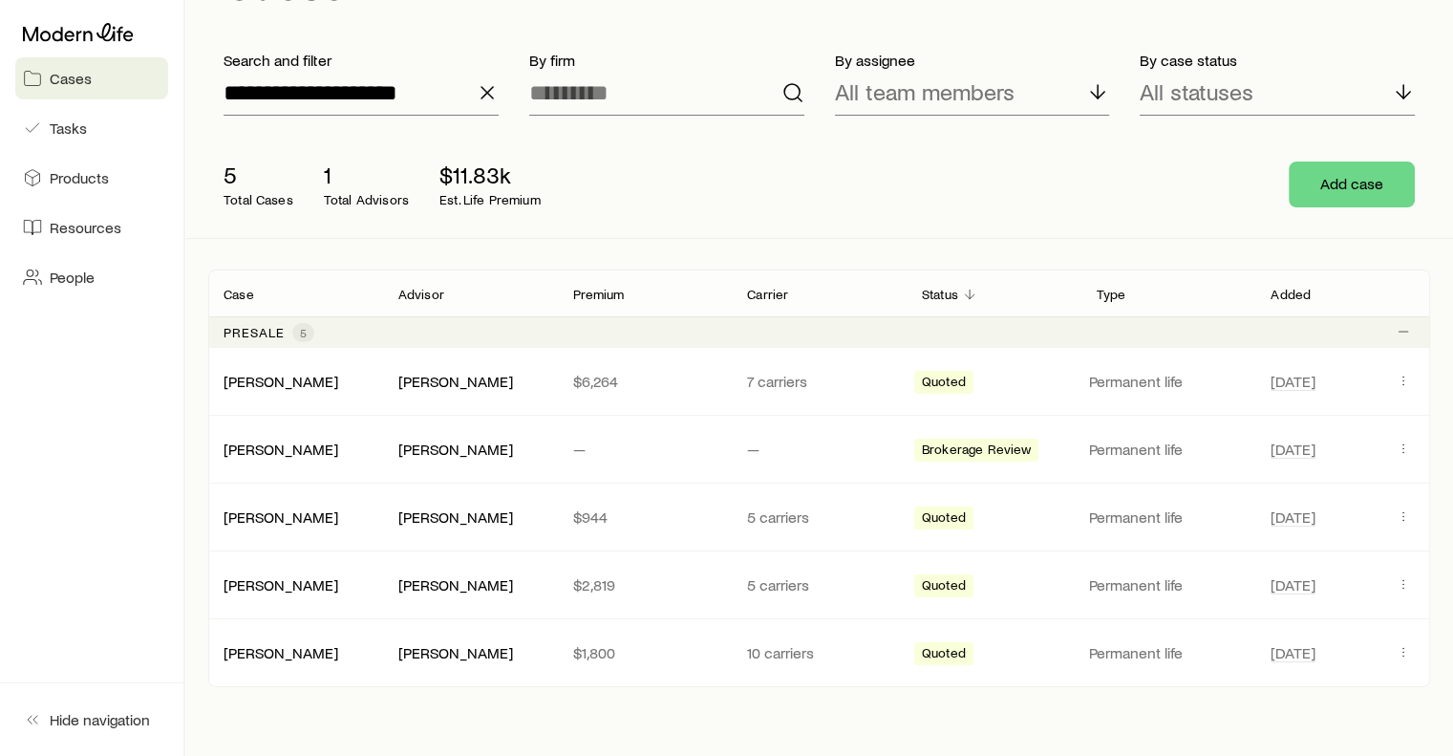
click at [871, 171] on div "5 Total Cases 1 Total Advisors $11.83k Est. Life Premium Add case" at bounding box center [819, 184] width 1222 height 107
click at [271, 450] on link "[PERSON_NAME]" at bounding box center [282, 448] width 115 height 18
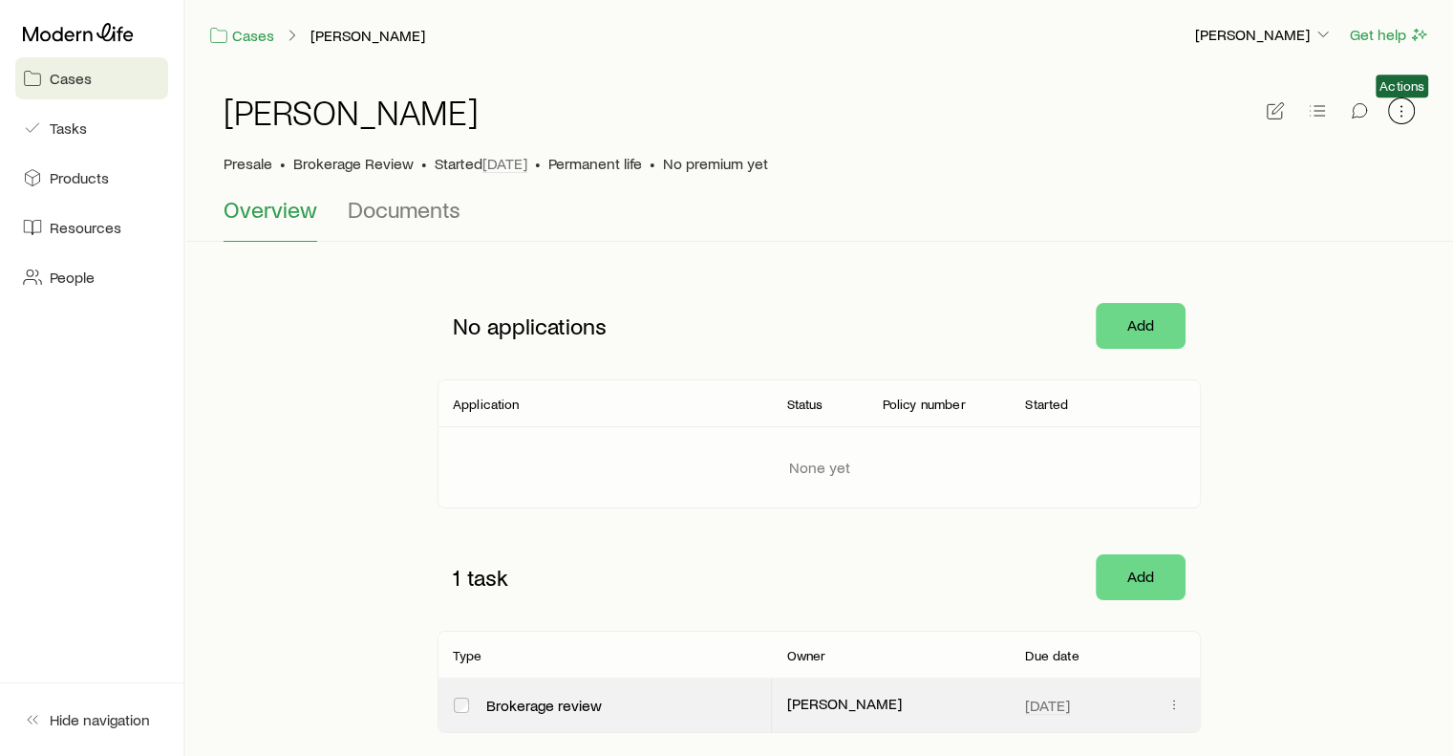
click at [1397, 118] on icon "button" at bounding box center [1401, 110] width 19 height 19
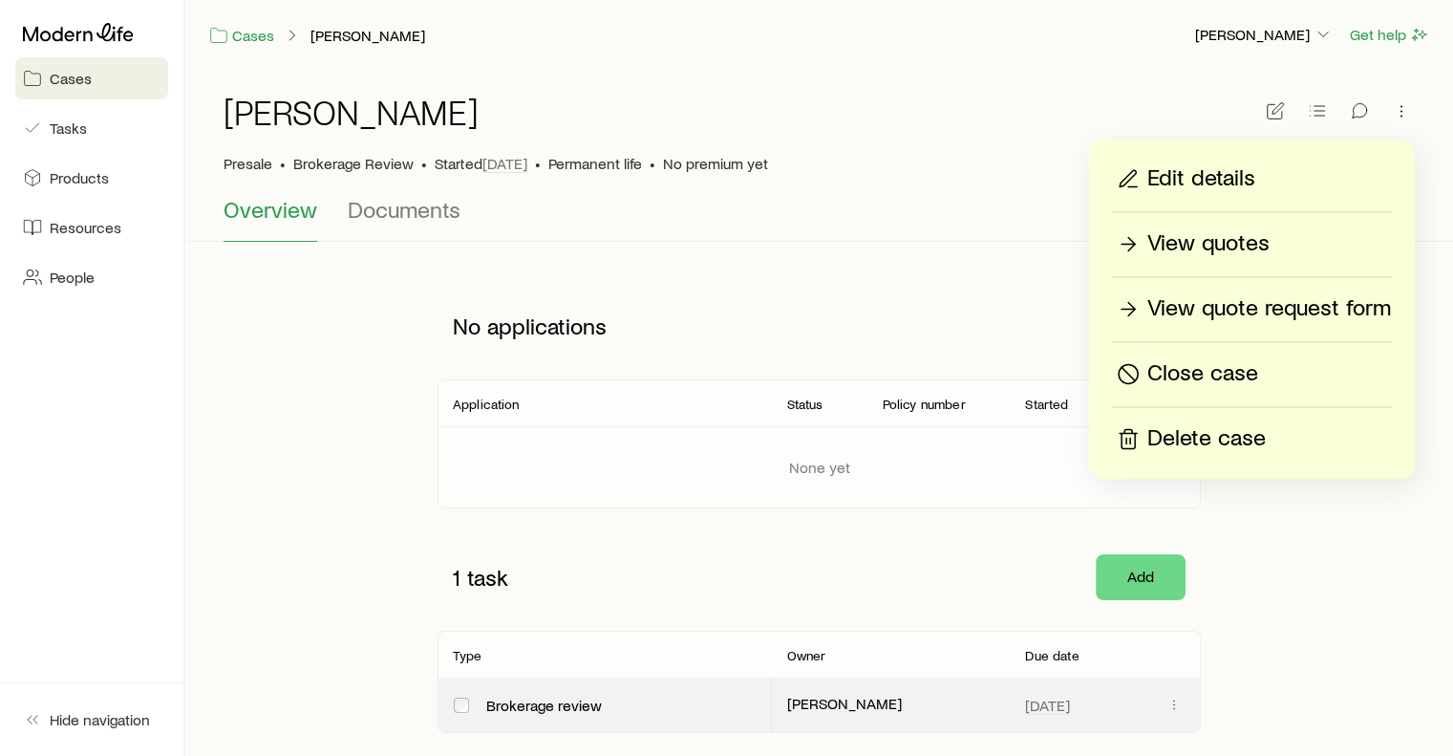
click at [1227, 305] on p "View quote request form" at bounding box center [1270, 308] width 244 height 31
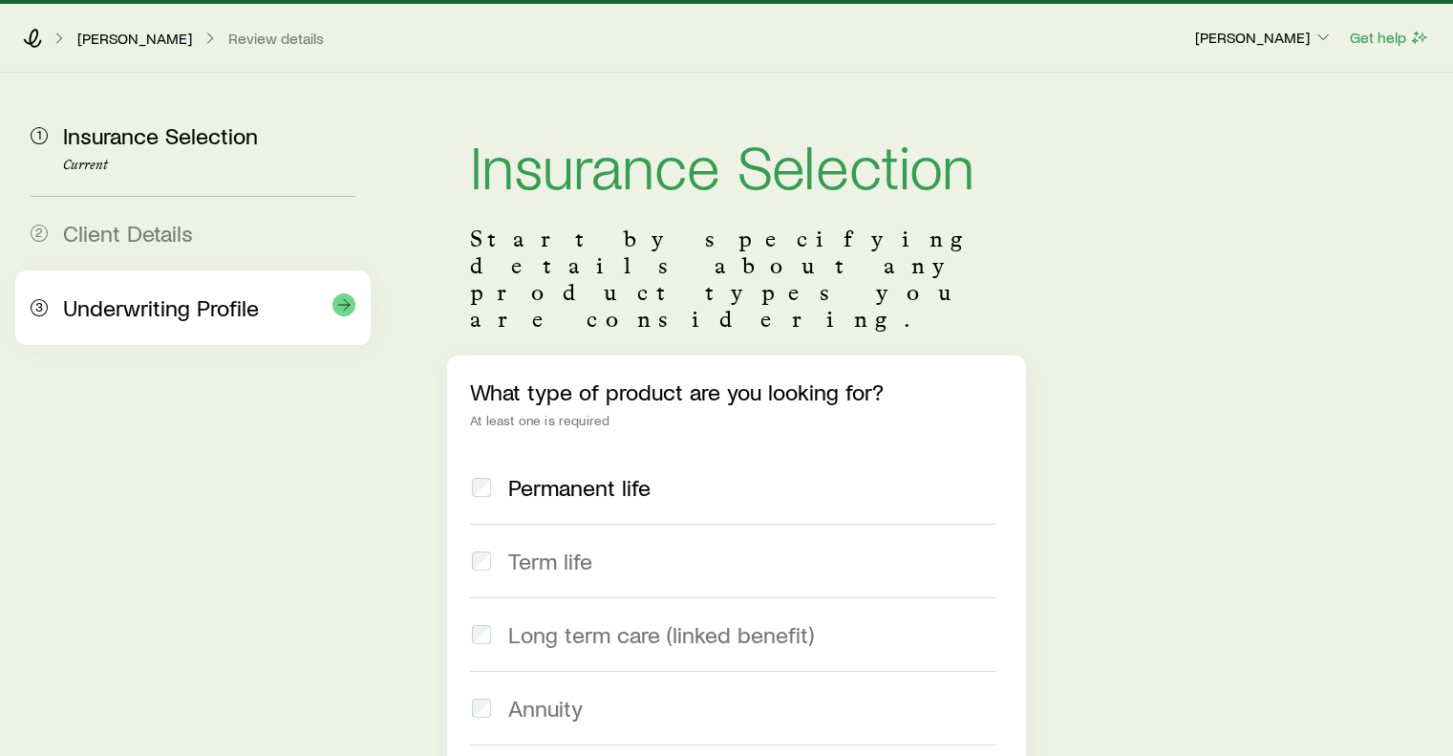
click at [99, 296] on span "Underwriting Profile" at bounding box center [161, 307] width 196 height 28
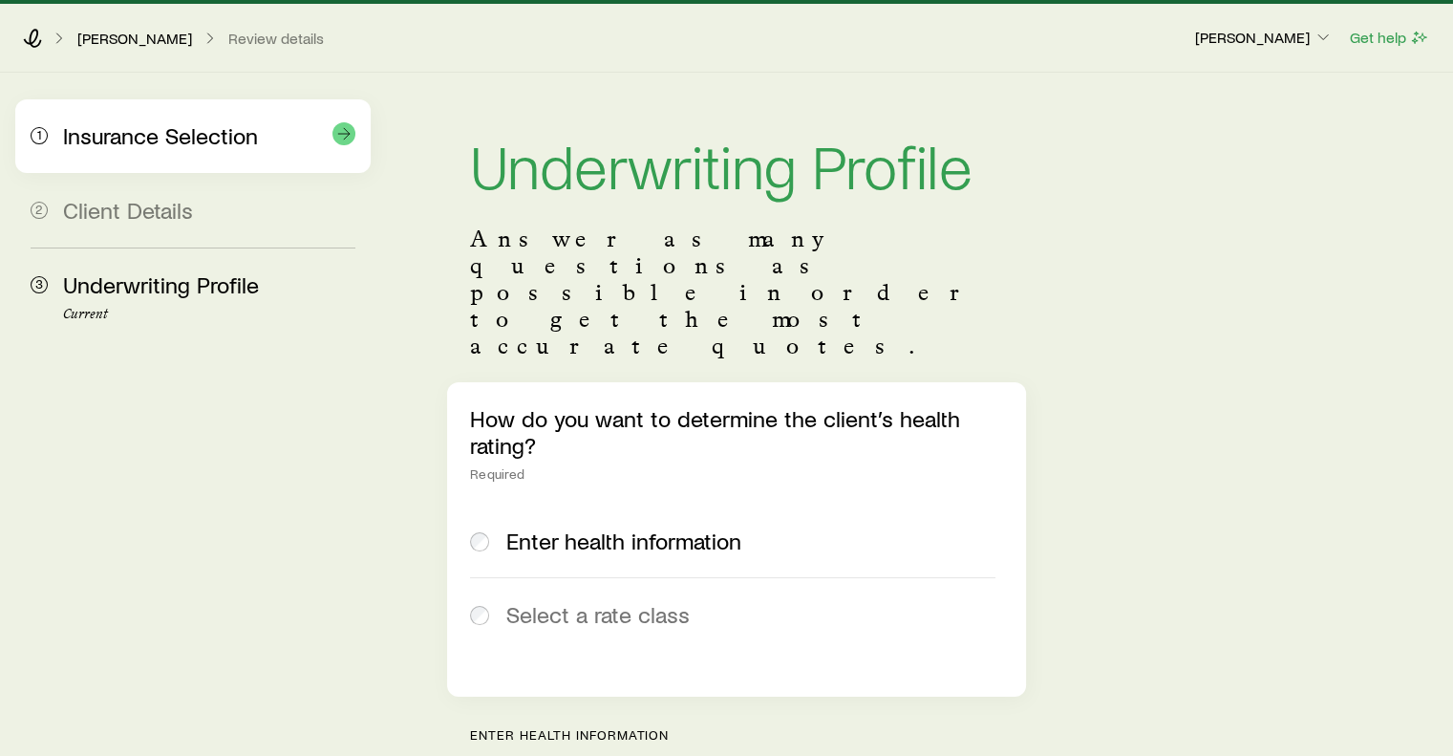
click at [130, 141] on span "Insurance Selection" at bounding box center [160, 135] width 195 height 28
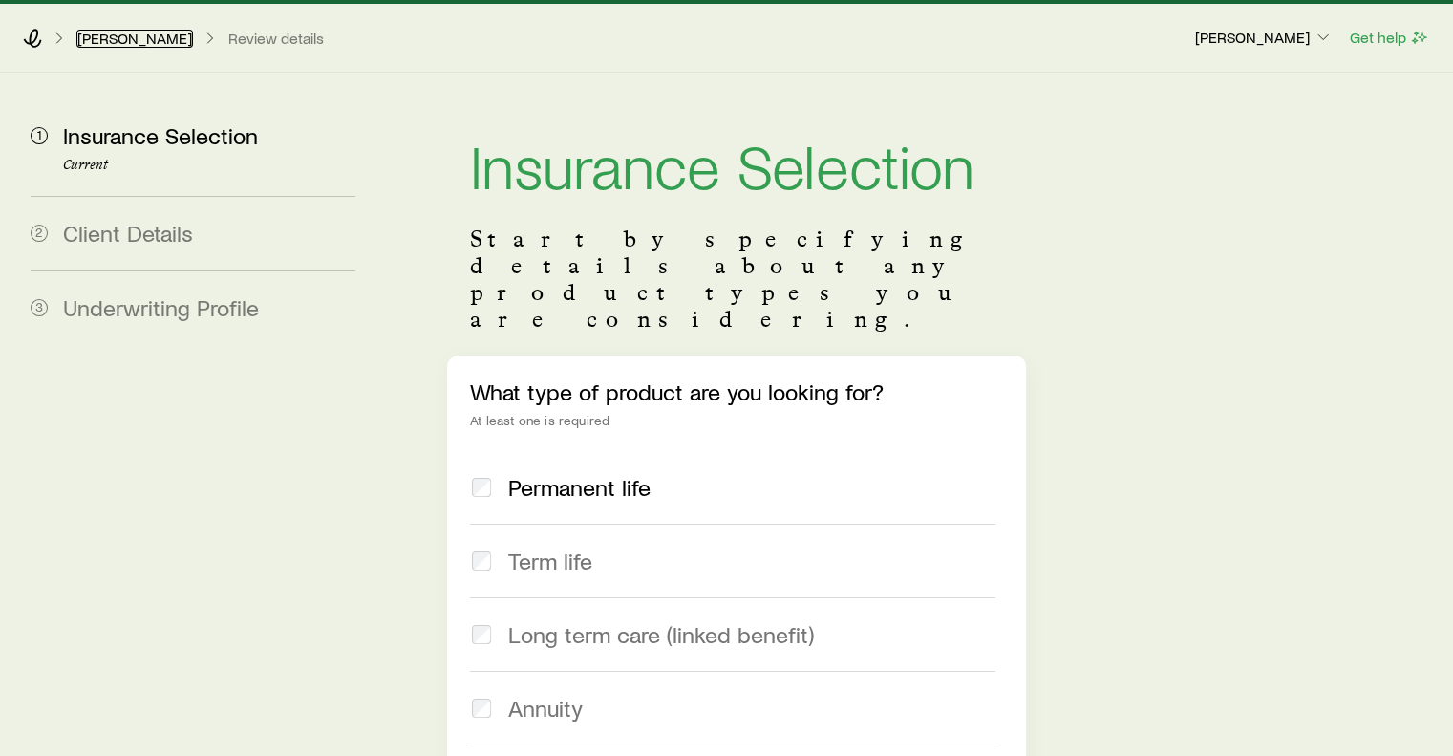
click at [106, 37] on link "[PERSON_NAME]" at bounding box center [134, 39] width 117 height 18
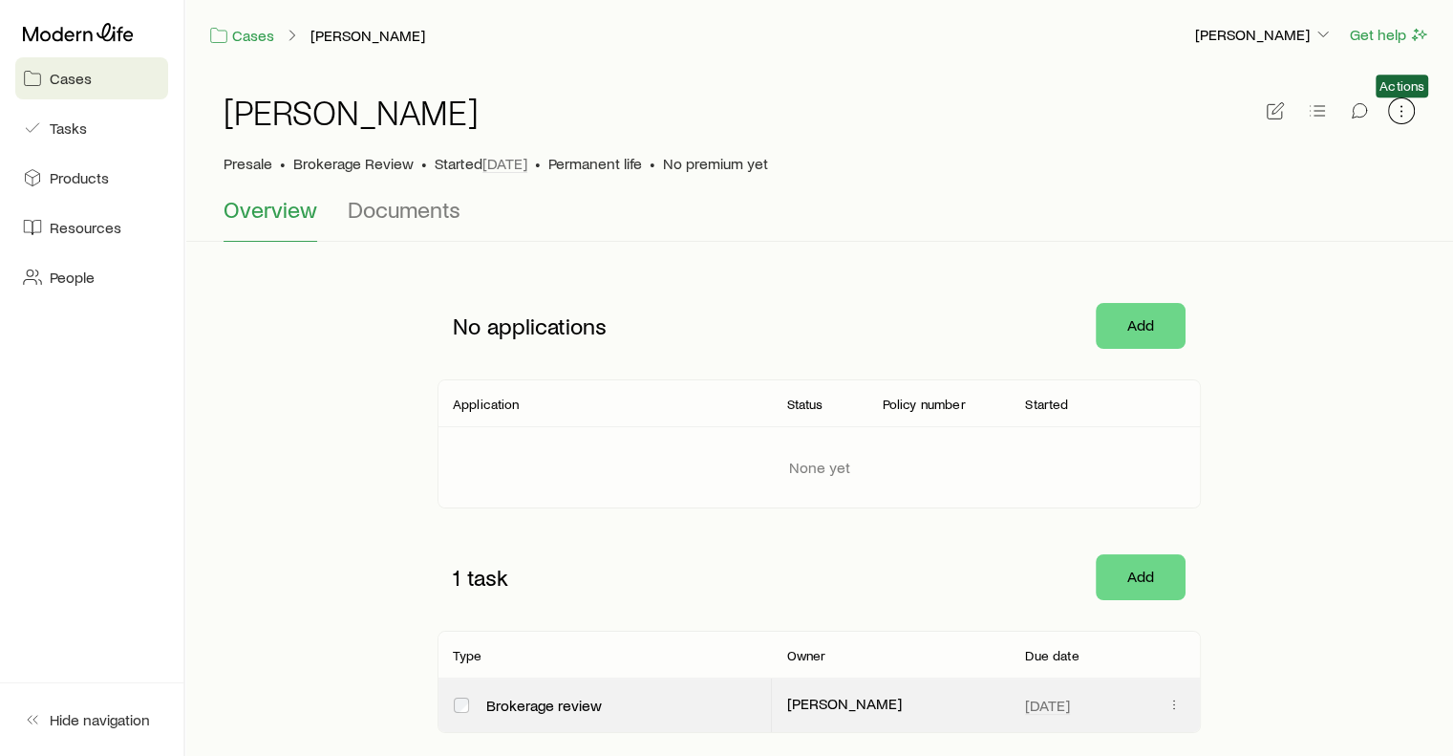
click at [1395, 111] on icon "button" at bounding box center [1401, 110] width 19 height 19
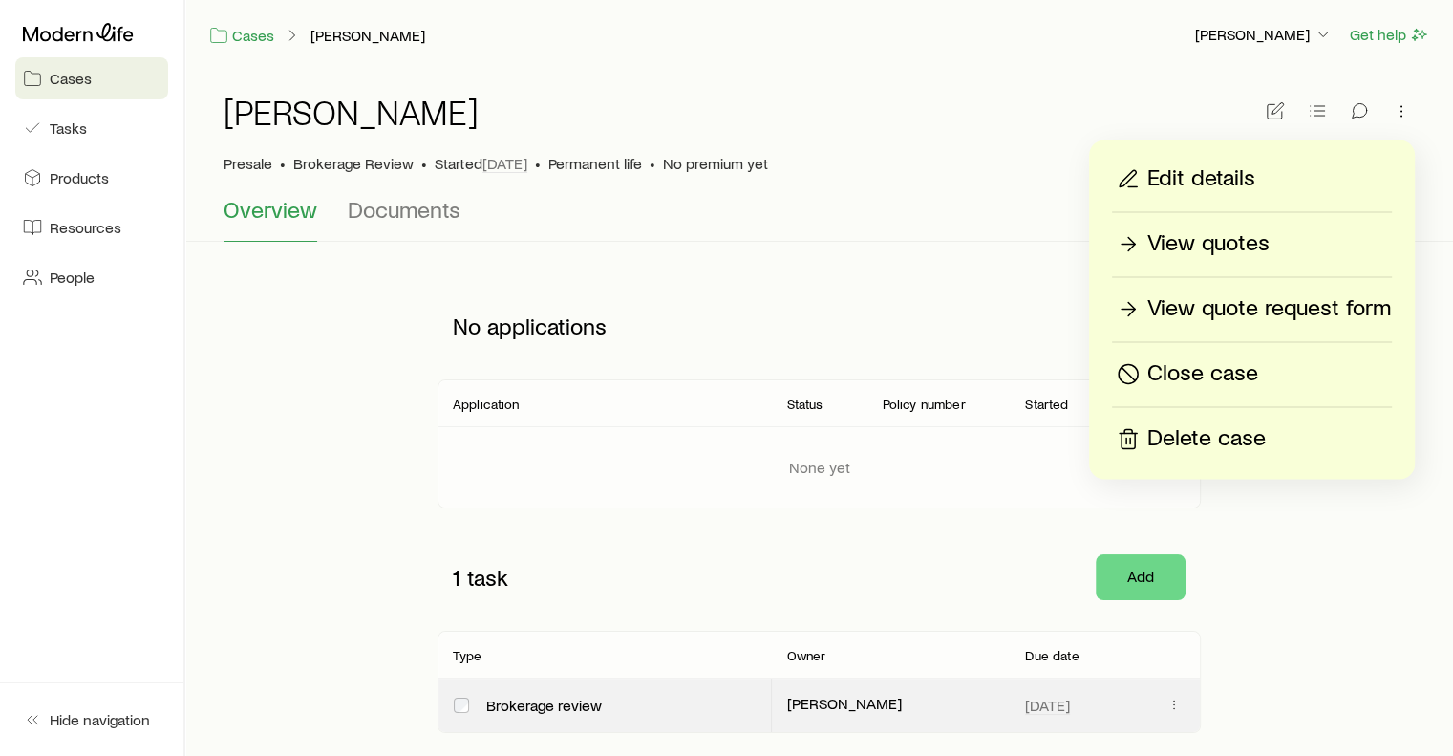
click at [1173, 240] on p "View quotes" at bounding box center [1209, 243] width 122 height 31
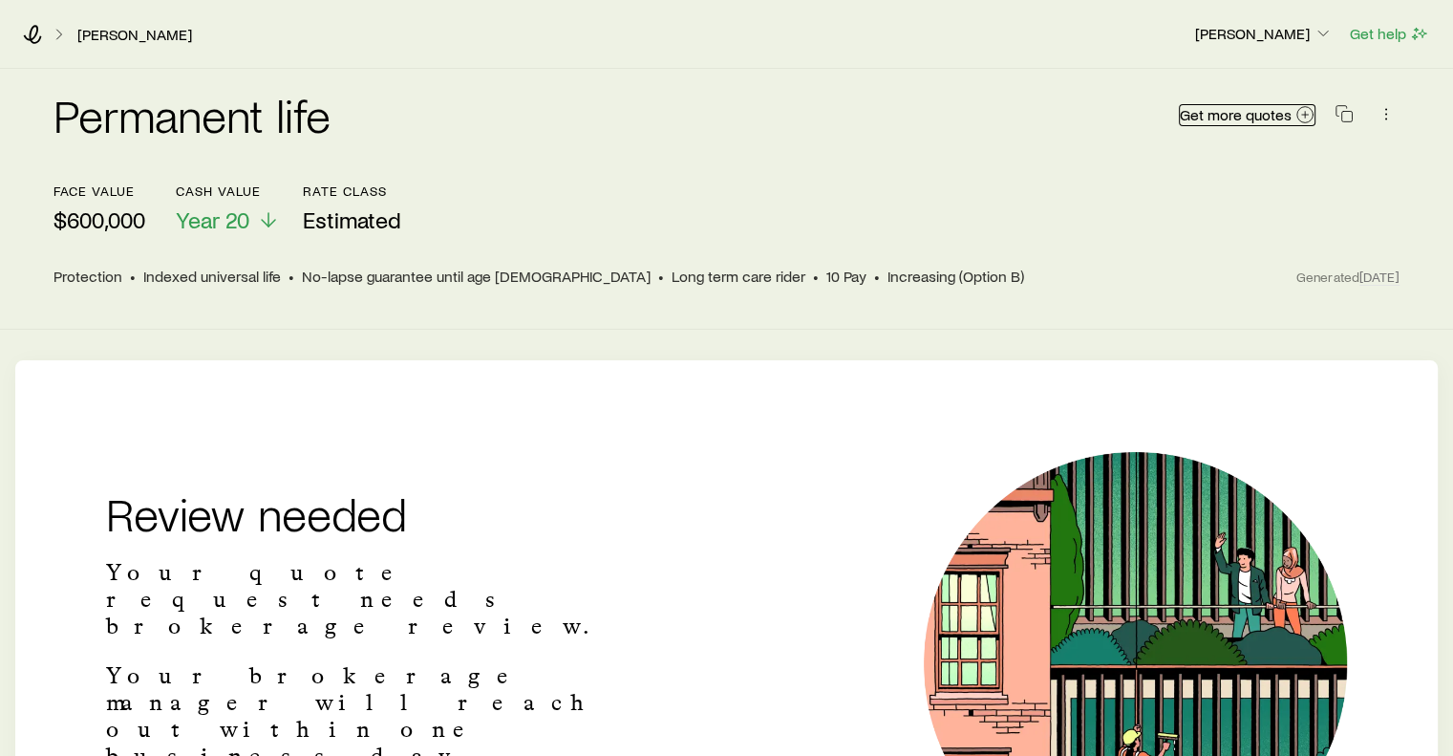
click at [1237, 118] on span "Get more quotes" at bounding box center [1236, 114] width 112 height 15
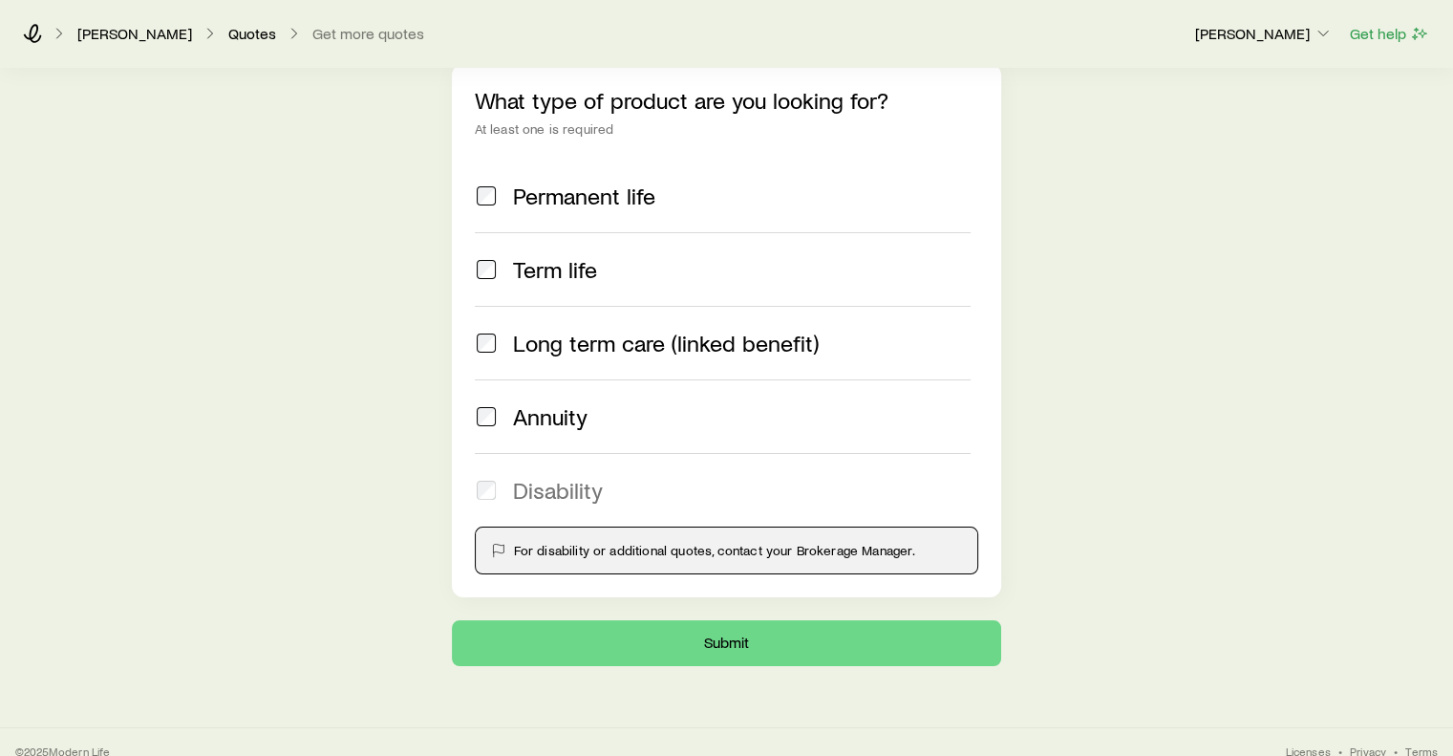
scroll to position [136, 0]
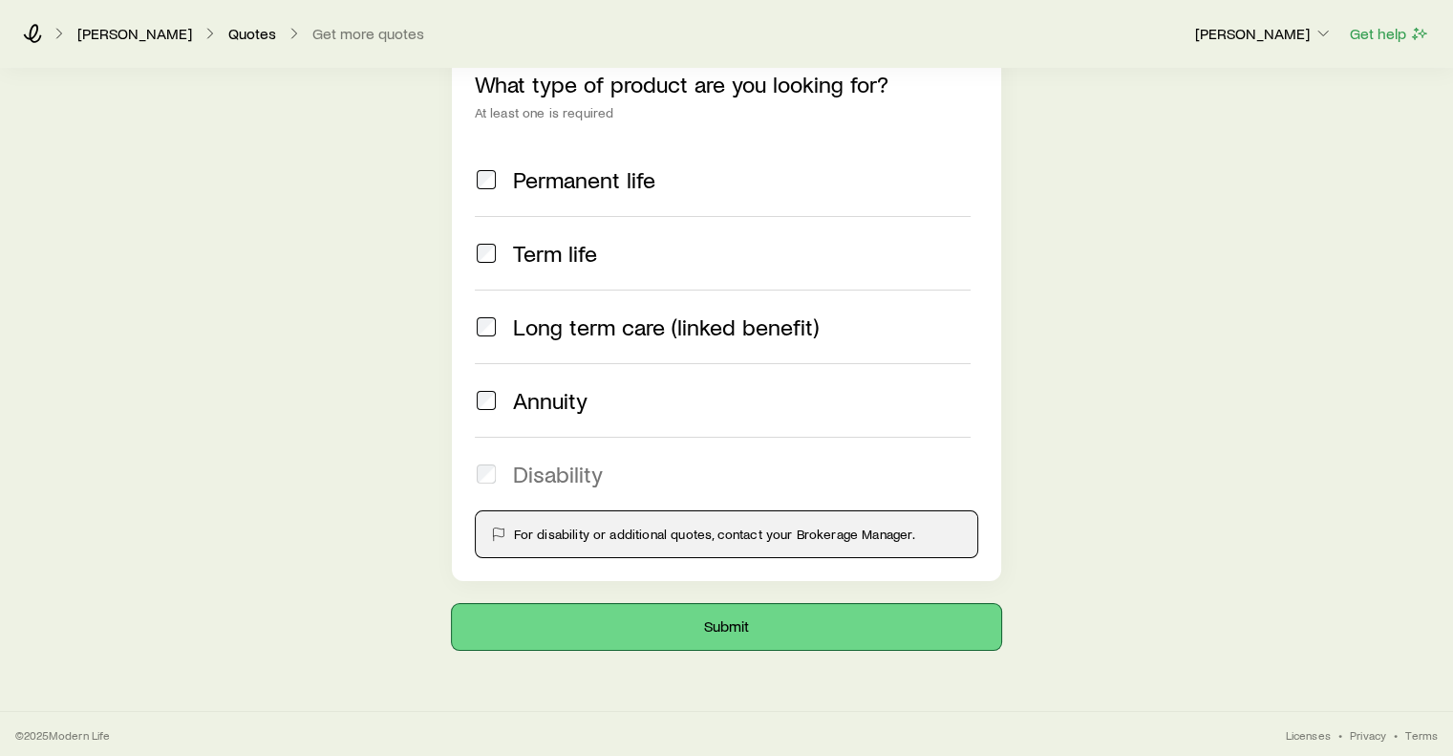
click at [705, 625] on button "Submit" at bounding box center [727, 627] width 550 height 46
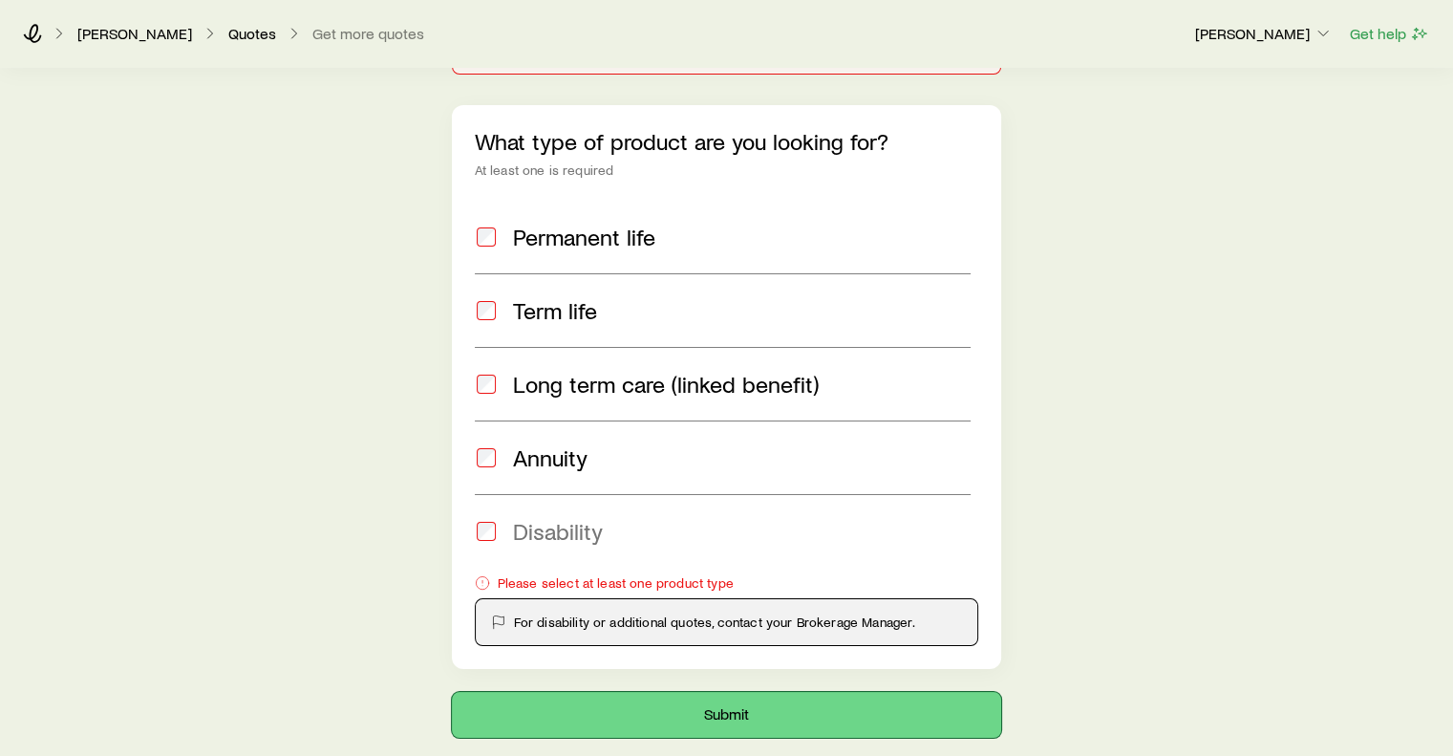
scroll to position [245, 0]
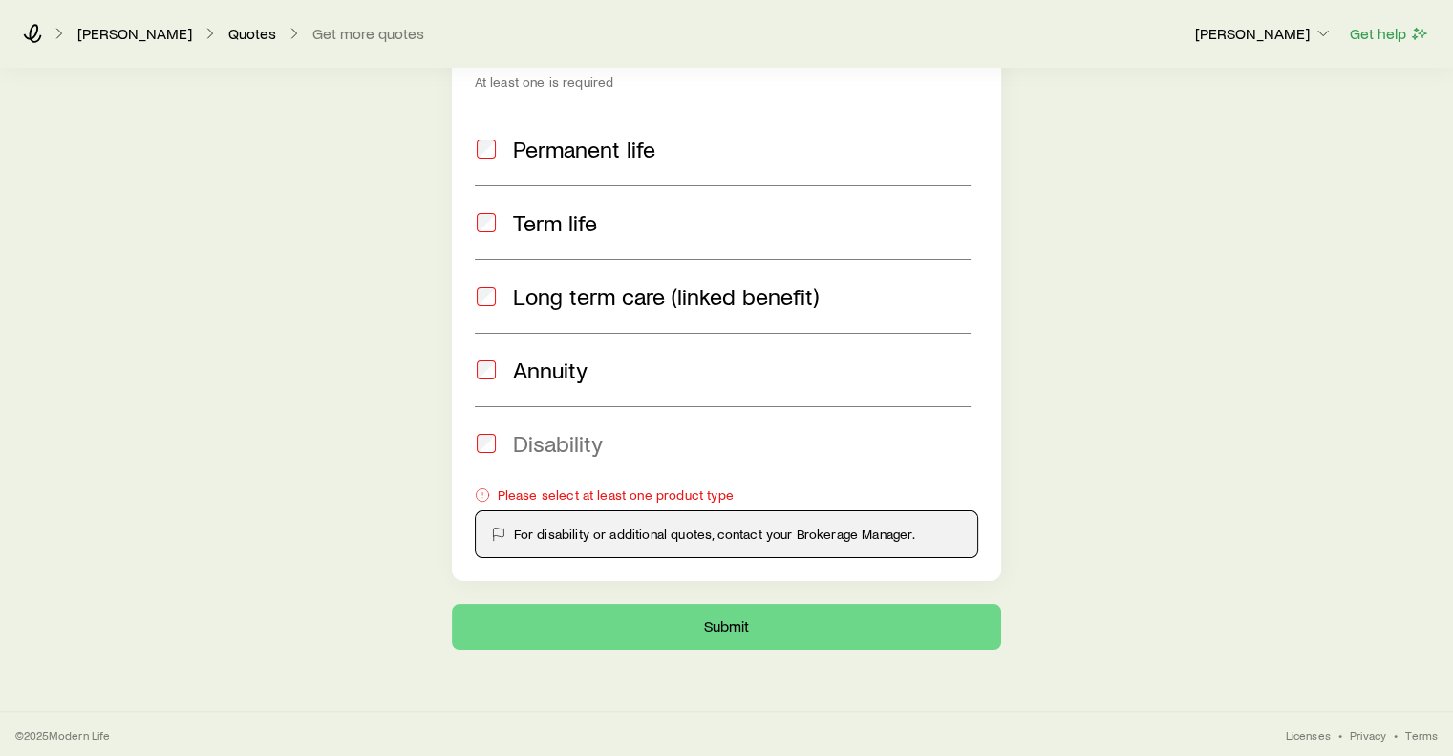
click at [504, 162] on label "Permanent life" at bounding box center [723, 149] width 497 height 73
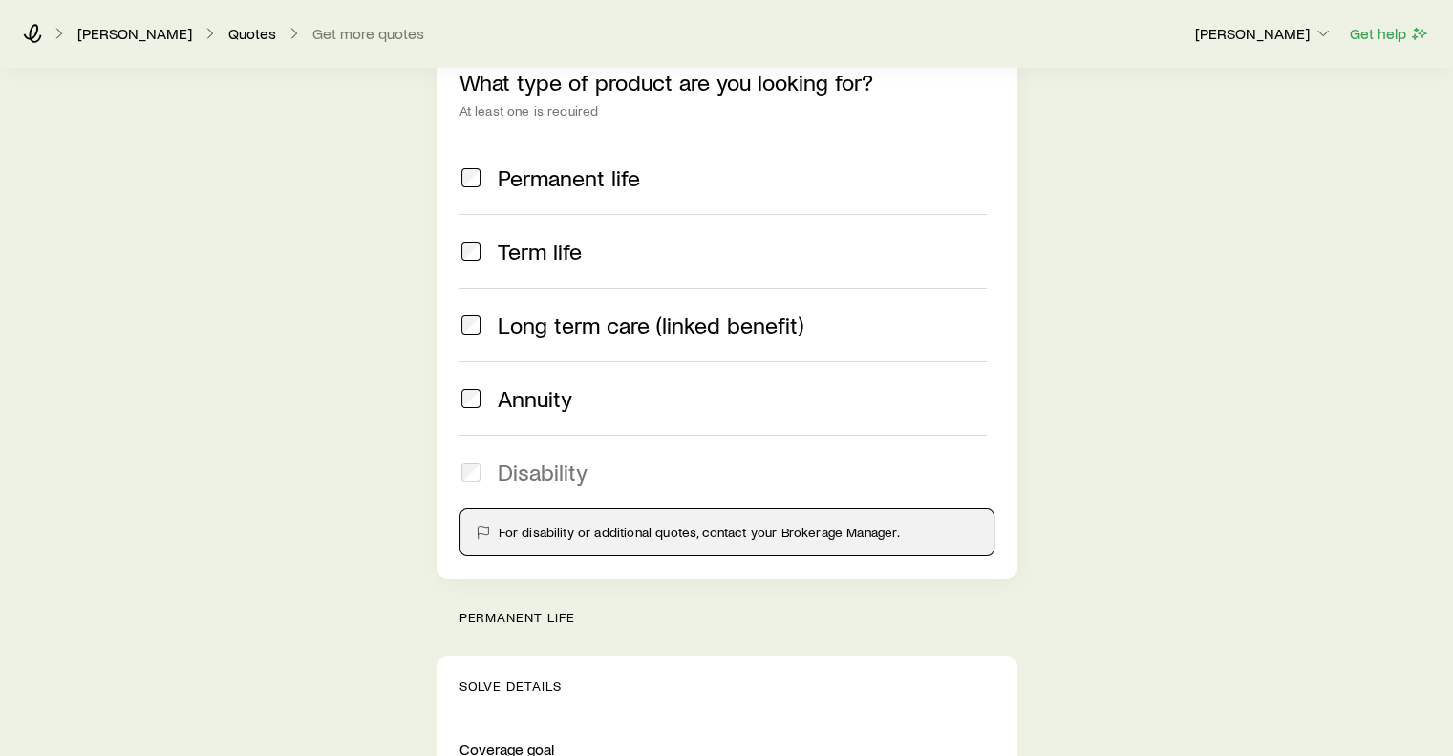
scroll to position [0, 0]
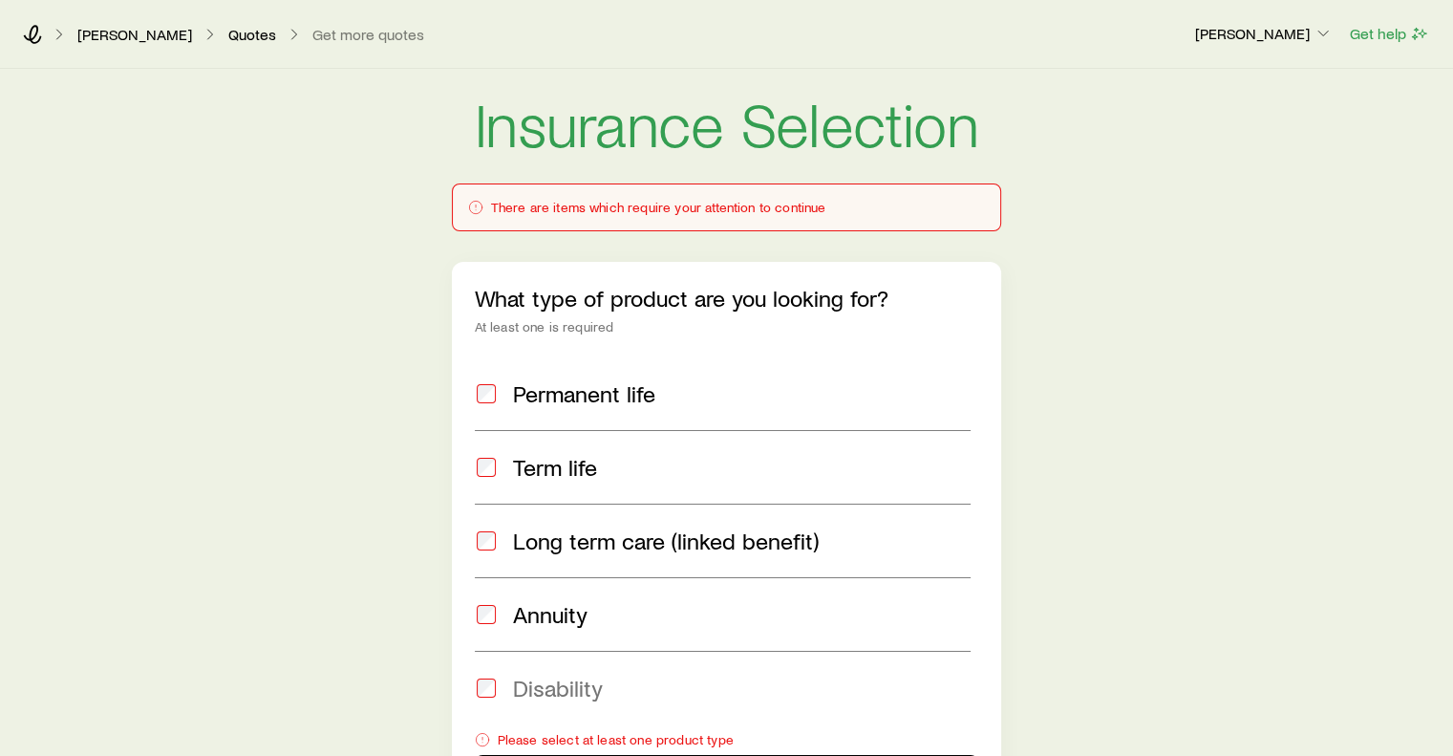
click at [1333, 333] on div "Insurance Selection There are items which require your attention to continue Wh…" at bounding box center [726, 482] width 1453 height 826
click at [1039, 435] on div "Insurance Selection There are items which require your attention to continue Wh…" at bounding box center [726, 482] width 1453 height 826
click at [151, 29] on link "[PERSON_NAME]" at bounding box center [134, 35] width 117 height 18
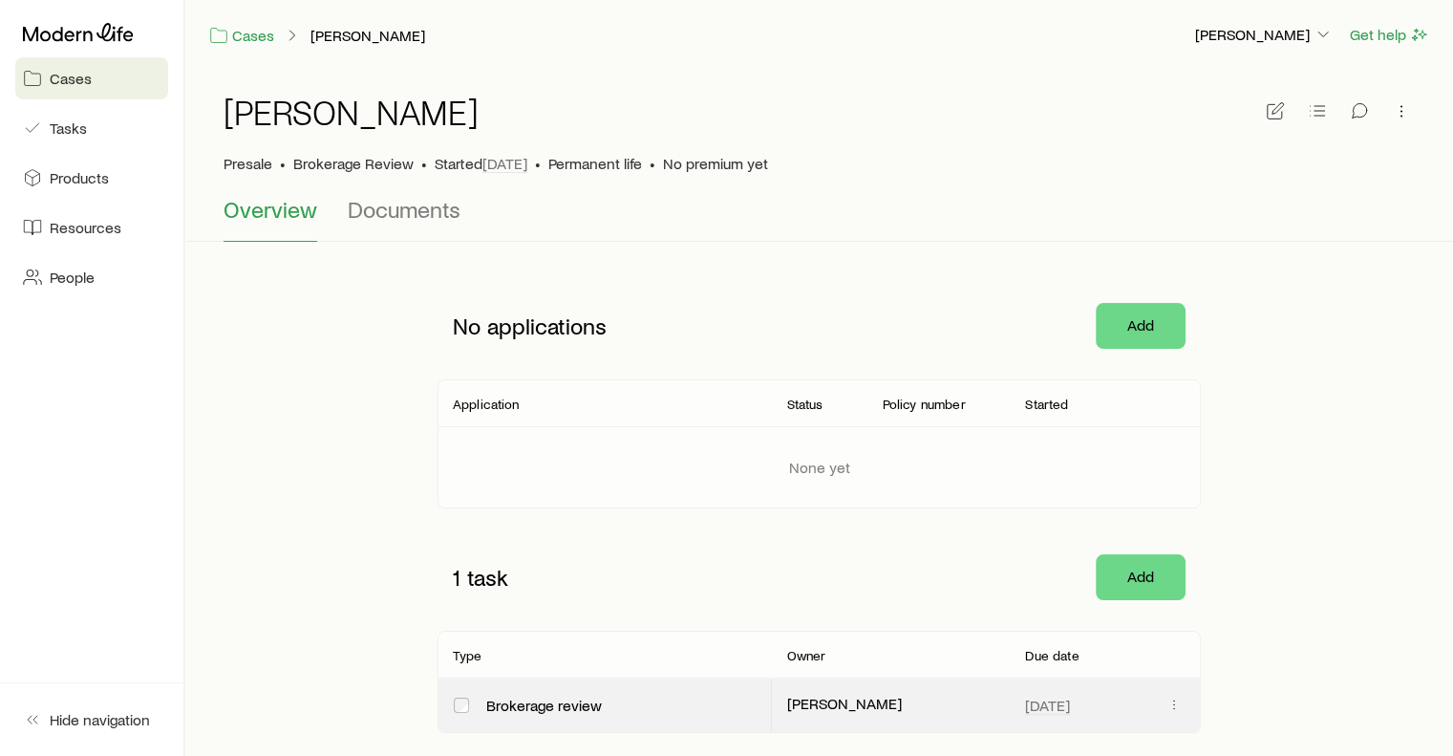
click at [78, 87] on span "Cases" at bounding box center [71, 78] width 42 height 19
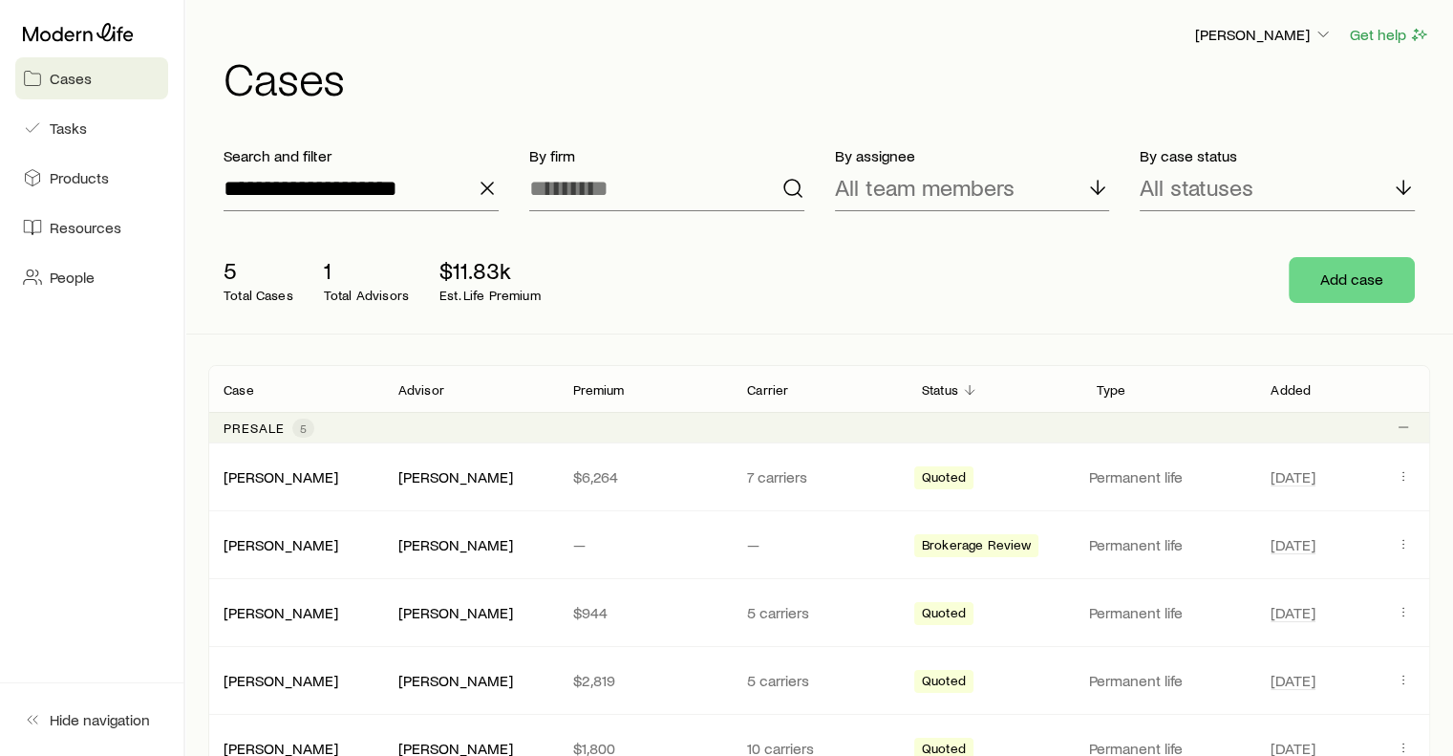
click at [774, 309] on div "5 Total Cases 1 Total Advisors $11.83k Est. Life Premium" at bounding box center [514, 280] width 612 height 76
click at [853, 258] on div "5 Total Cases 1 Total Advisors $11.83k Est. Life Premium Add case" at bounding box center [819, 279] width 1222 height 107
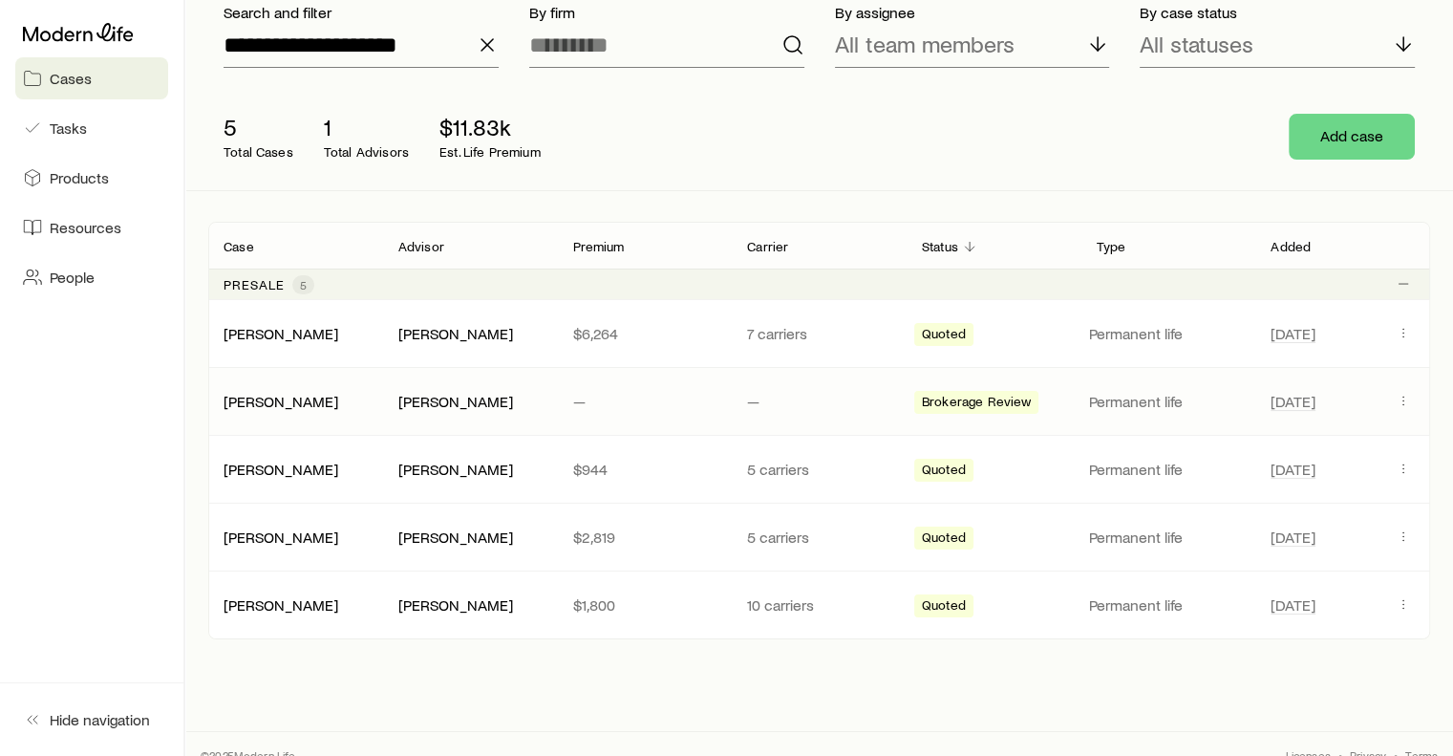
scroll to position [162, 0]
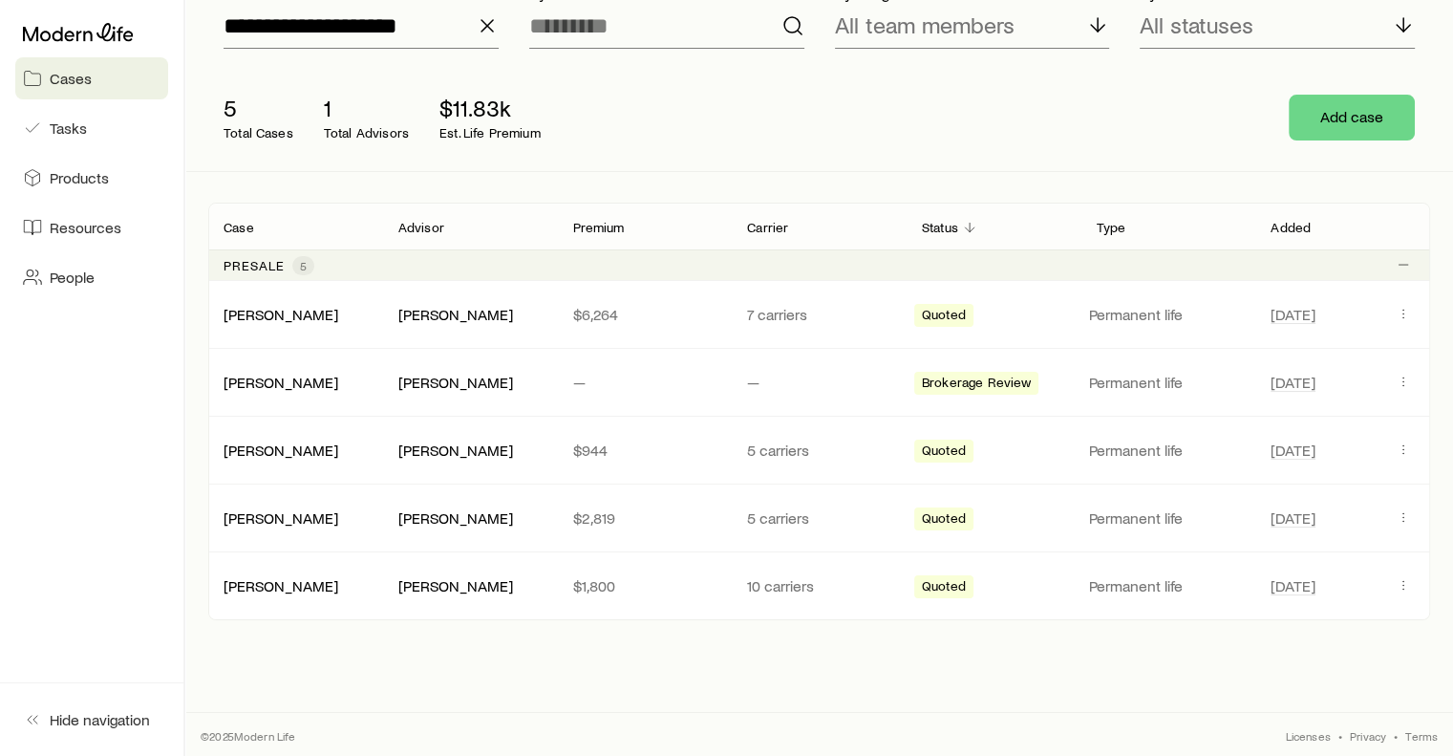
click at [1162, 118] on div "5 Total Cases 1 Total Advisors $11.83k Est. Life Premium Add case" at bounding box center [819, 117] width 1222 height 107
click at [607, 660] on div "**********" at bounding box center [726, 298] width 1453 height 921
click at [802, 651] on div "**********" at bounding box center [726, 298] width 1453 height 921
click at [810, 667] on div "**********" at bounding box center [726, 298] width 1453 height 921
click at [742, 658] on div "**********" at bounding box center [726, 298] width 1453 height 921
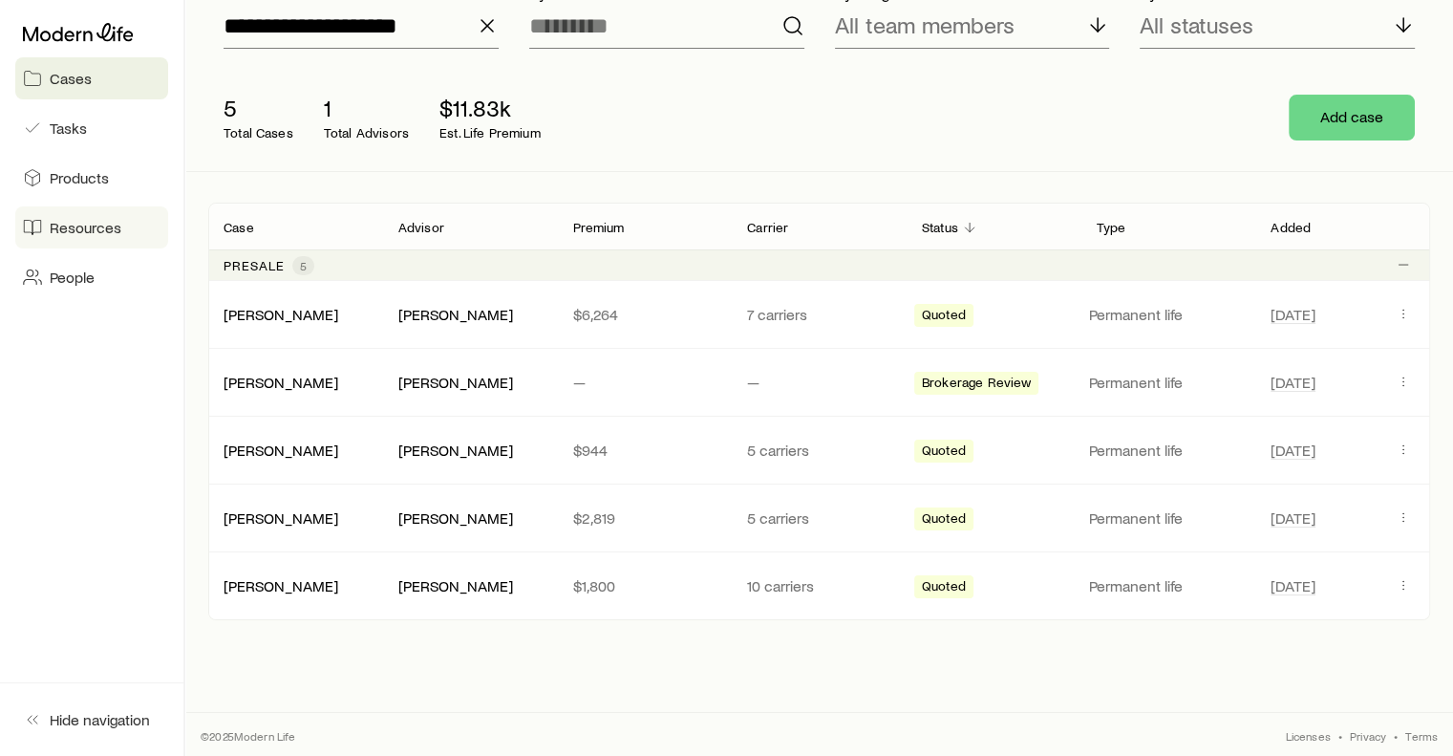
click at [80, 226] on span "Resources" at bounding box center [86, 227] width 72 height 19
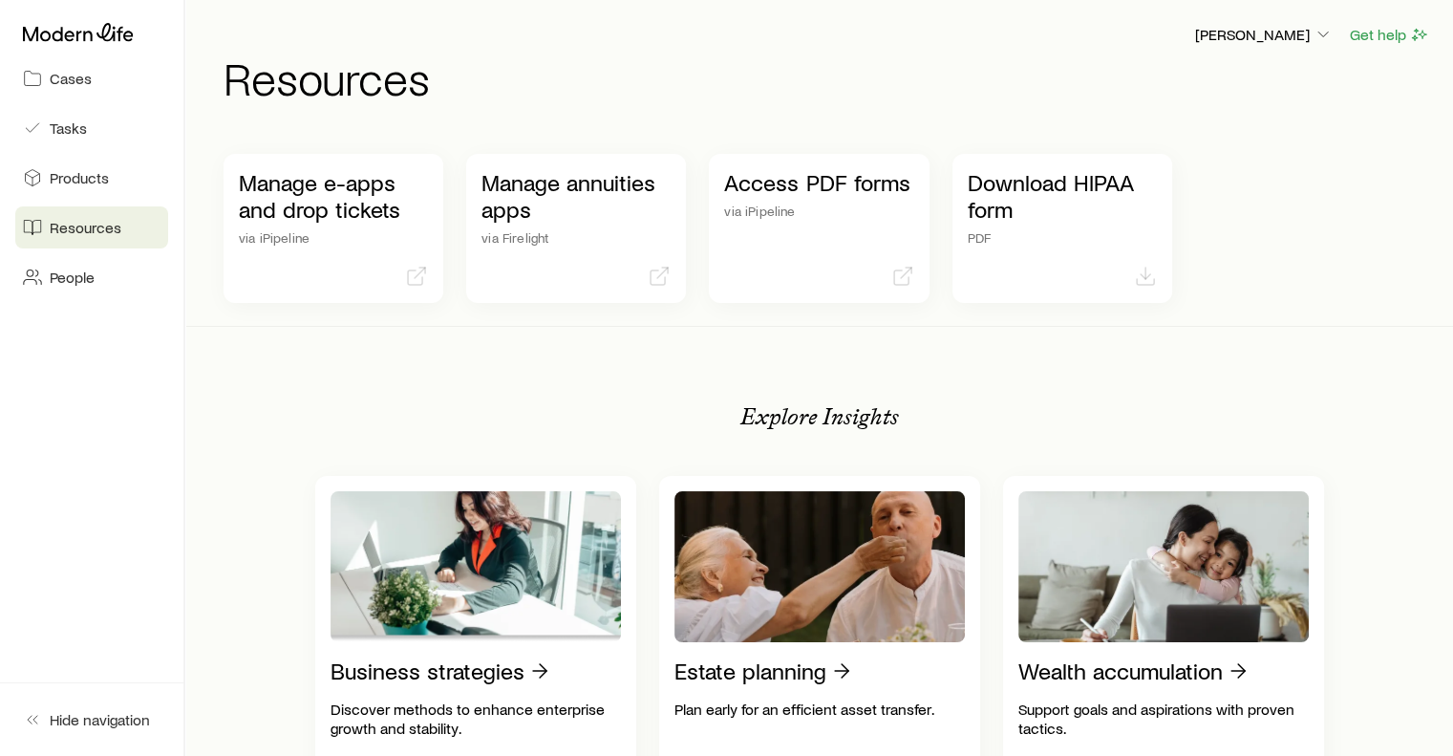
click at [84, 81] on span "Cases" at bounding box center [71, 78] width 42 height 19
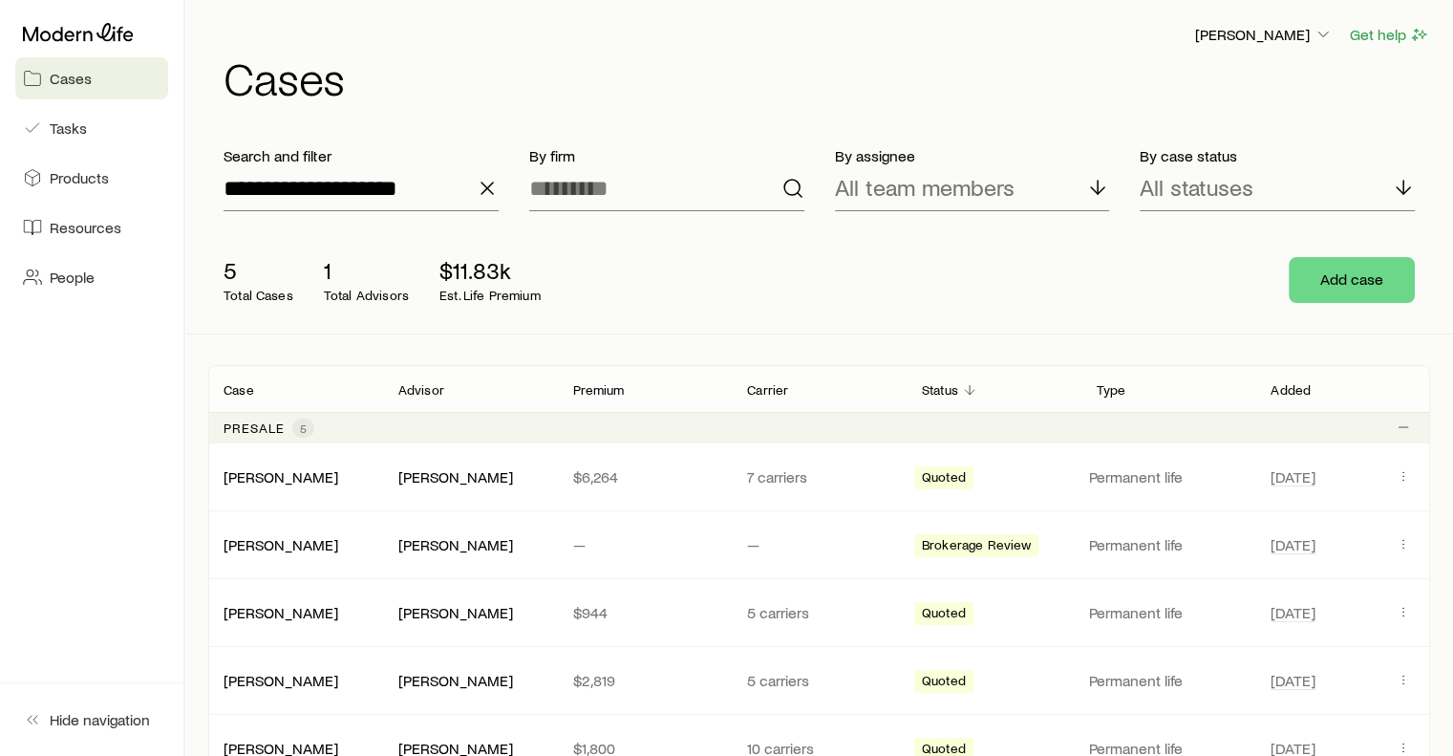
click at [717, 252] on div "5 Total Cases 1 Total Advisors $11.83k Est. Life Premium" at bounding box center [514, 280] width 612 height 76
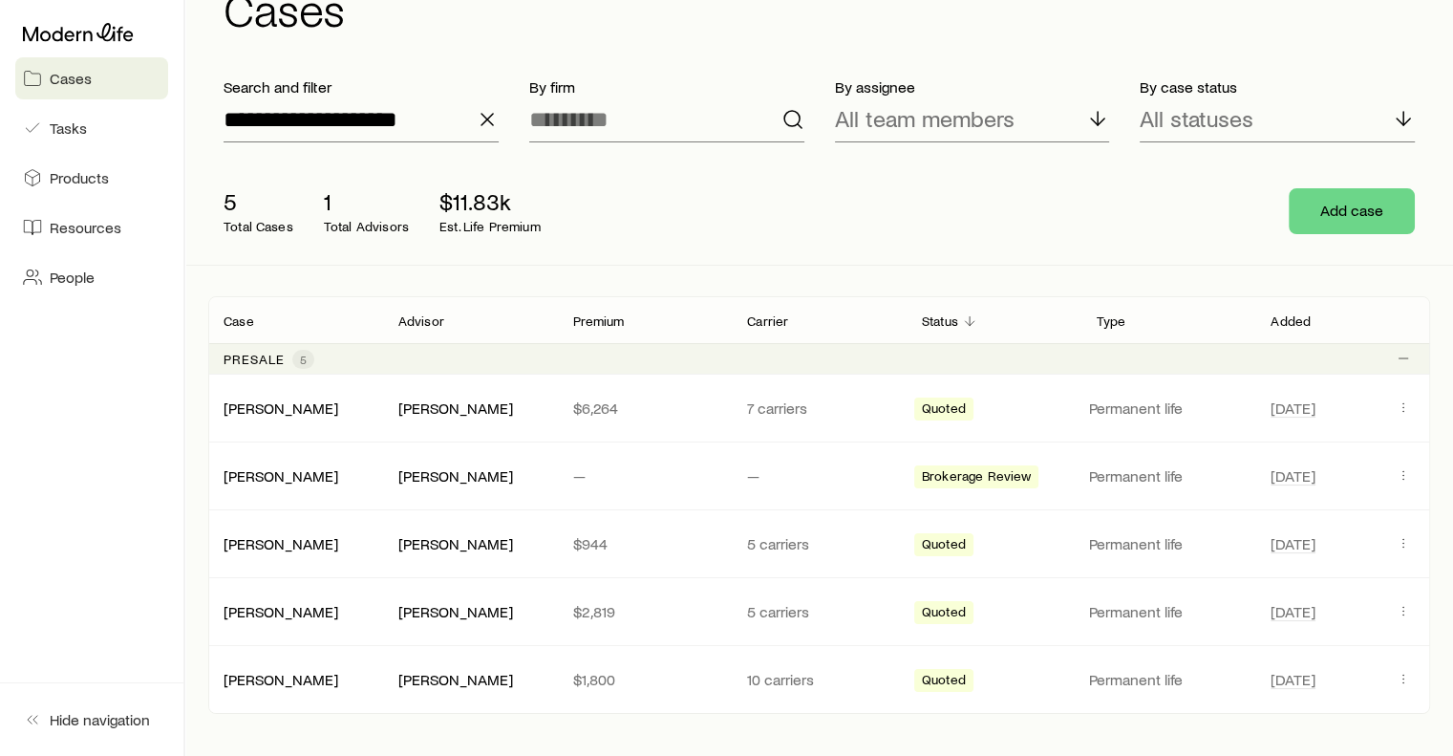
scroll to position [67, 0]
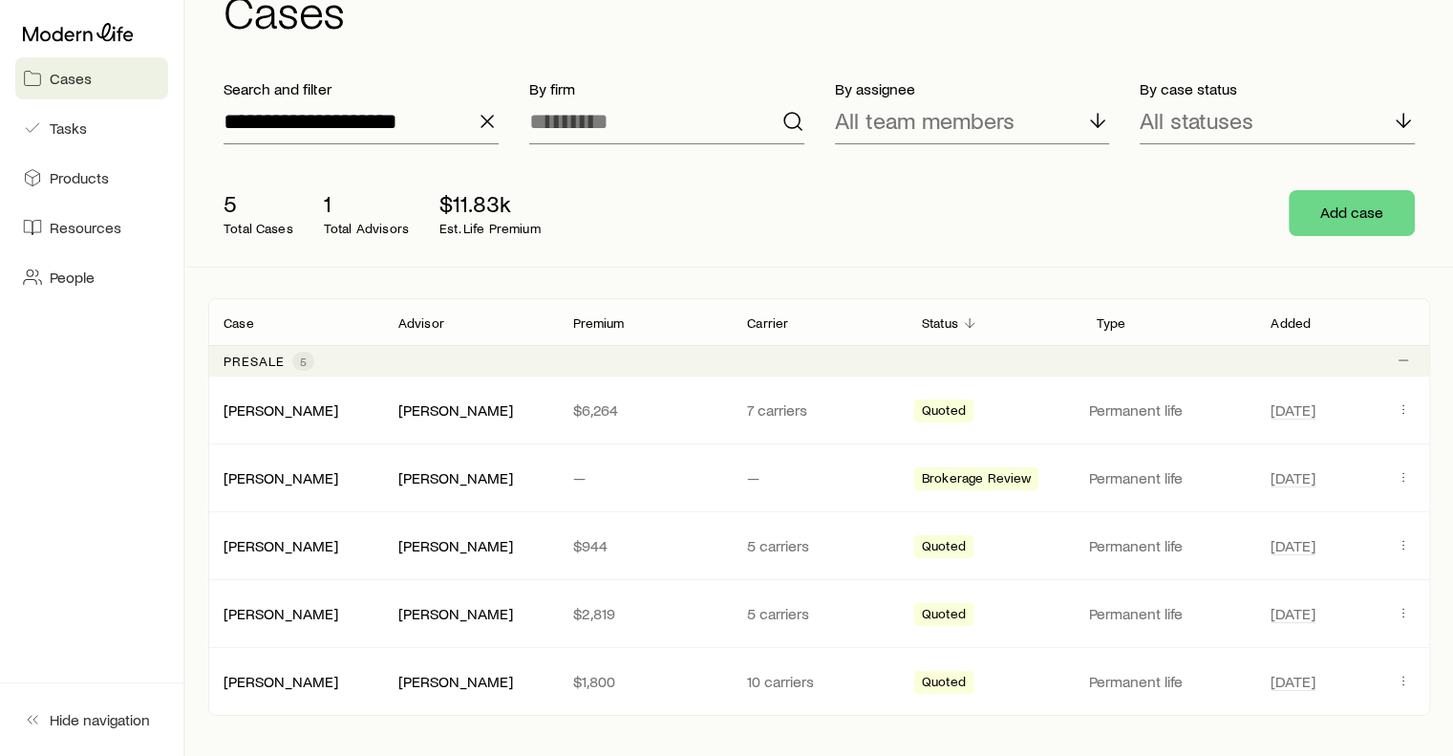
click at [736, 238] on div "5 Total Cases 1 Total Advisors $11.83k Est. Life Premium" at bounding box center [514, 213] width 612 height 76
click at [856, 212] on div "5 Total Cases 1 Total Advisors $11.83k Est. Life Premium Add case" at bounding box center [819, 213] width 1222 height 107
click at [929, 219] on div "5 Total Cases 1 Total Advisors $11.83k Est. Life Premium Add case" at bounding box center [819, 213] width 1222 height 107
click at [751, 202] on div "5 Total Cases 1 Total Advisors $11.83k Est. Life Premium" at bounding box center [514, 213] width 612 height 76
click at [639, 210] on div "5 Total Cases 1 Total Advisors $11.83k Est. Life Premium" at bounding box center [514, 213] width 612 height 76
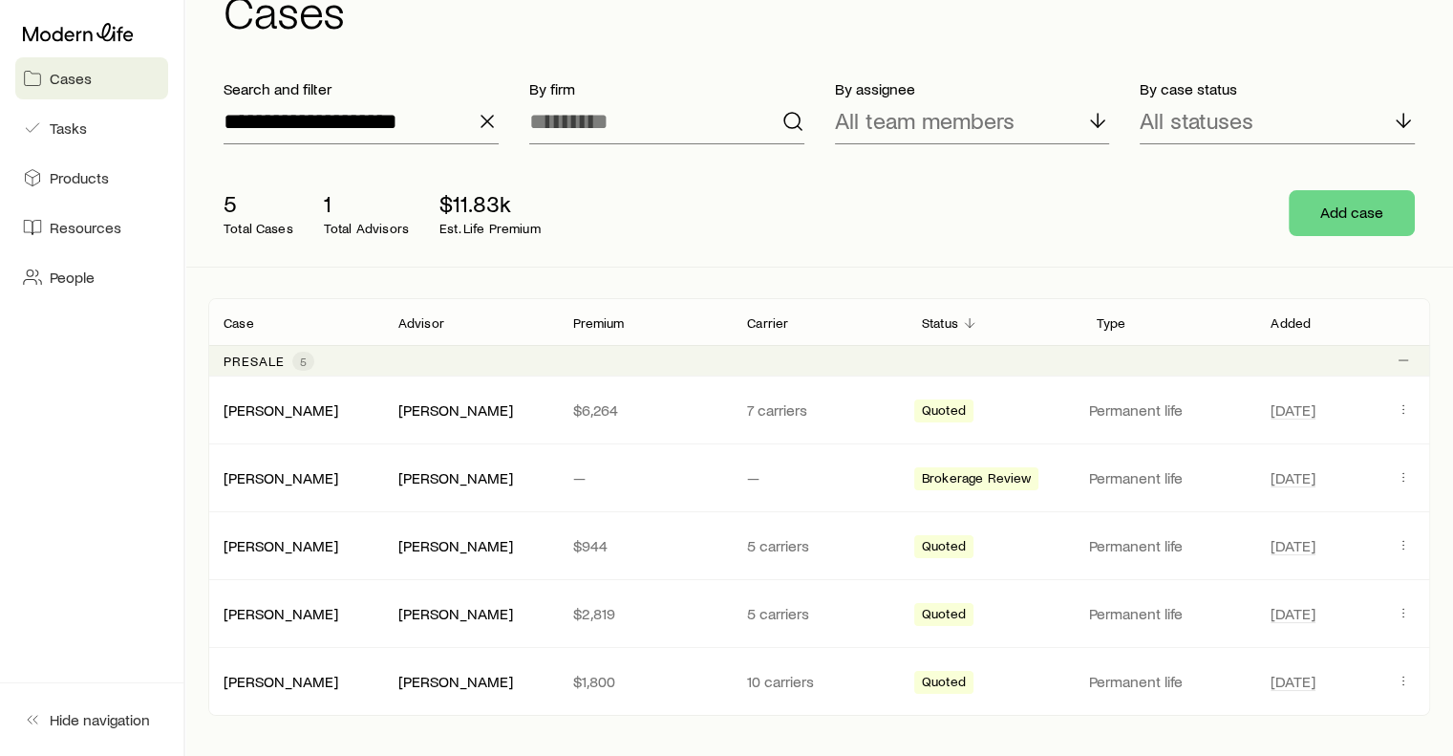
drag, startPoint x: 774, startPoint y: 185, endPoint x: 784, endPoint y: 189, distance: 10.3
click at [774, 189] on div "5 Total Cases 1 Total Advisors $11.83k Est. Life Premium" at bounding box center [514, 213] width 612 height 76
click at [1092, 228] on div "5 Total Cases 1 Total Advisors $11.83k Est. Life Premium Add case" at bounding box center [819, 213] width 1222 height 107
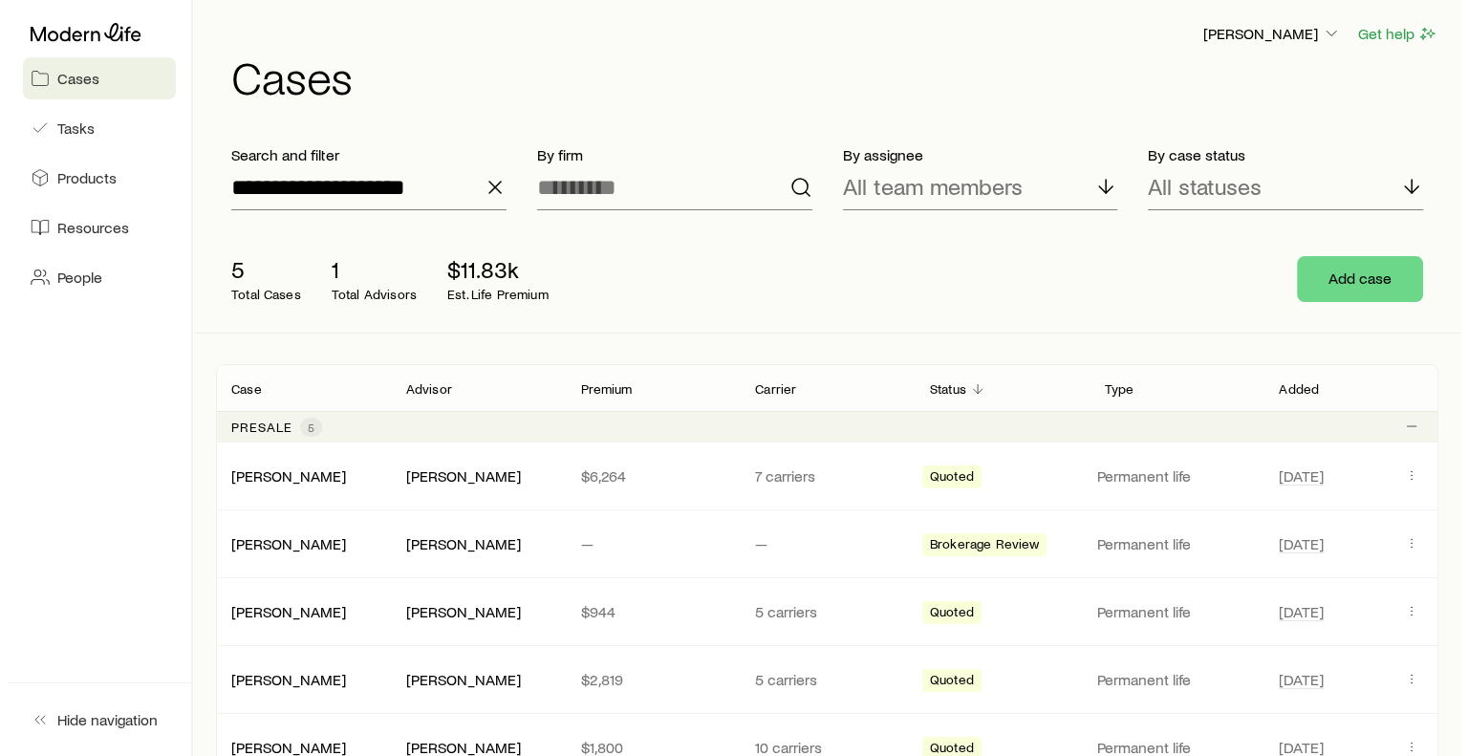
scroll to position [0, 0]
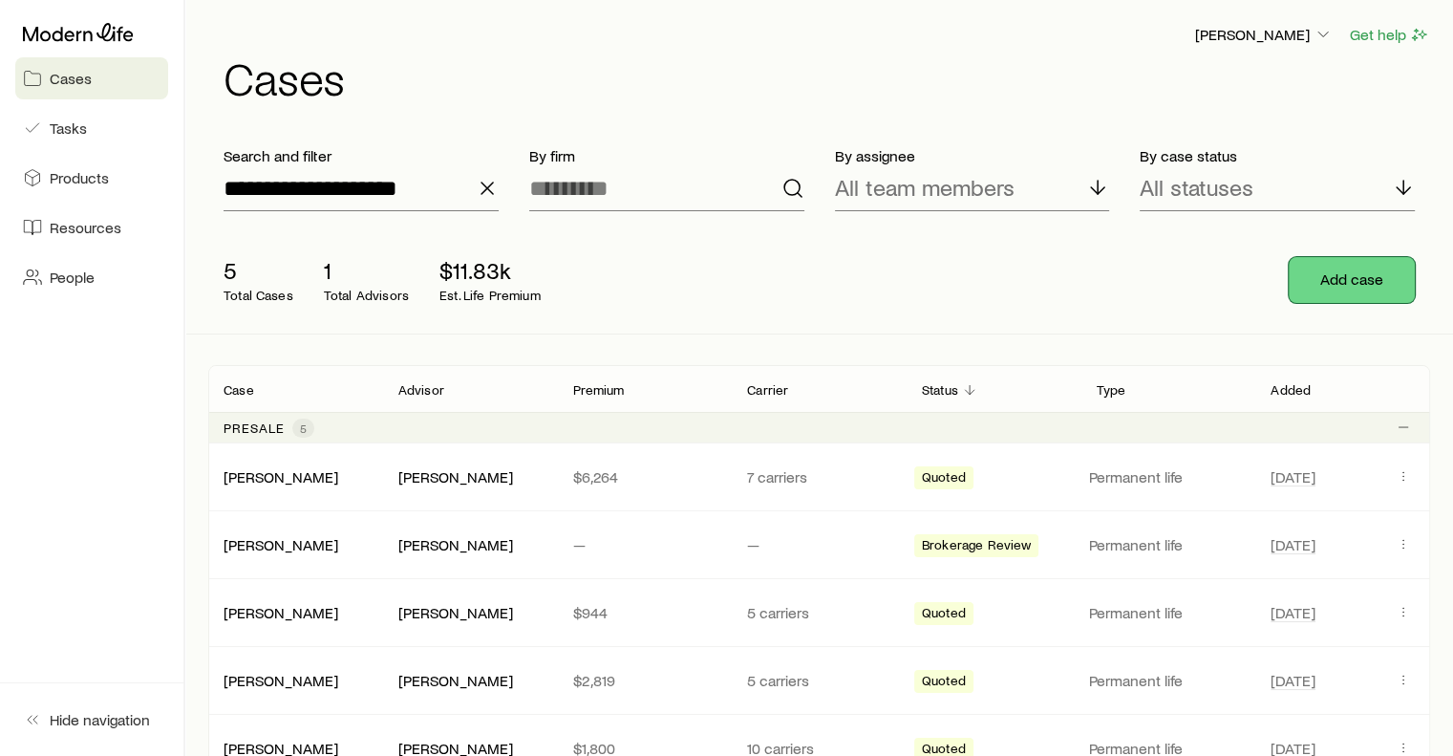
click at [1323, 287] on button "Add case" at bounding box center [1352, 280] width 126 height 46
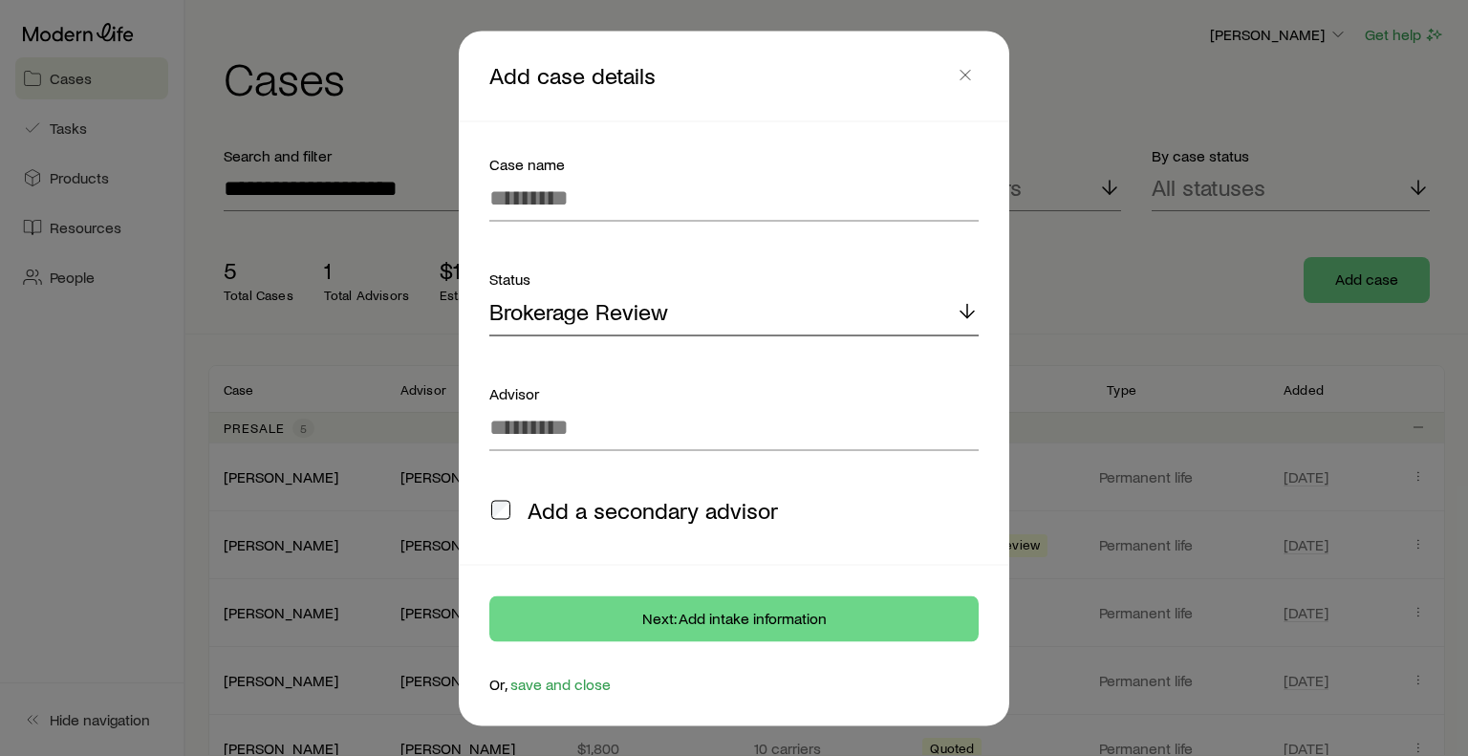
click at [757, 324] on div "Brokerage Review" at bounding box center [733, 313] width 489 height 46
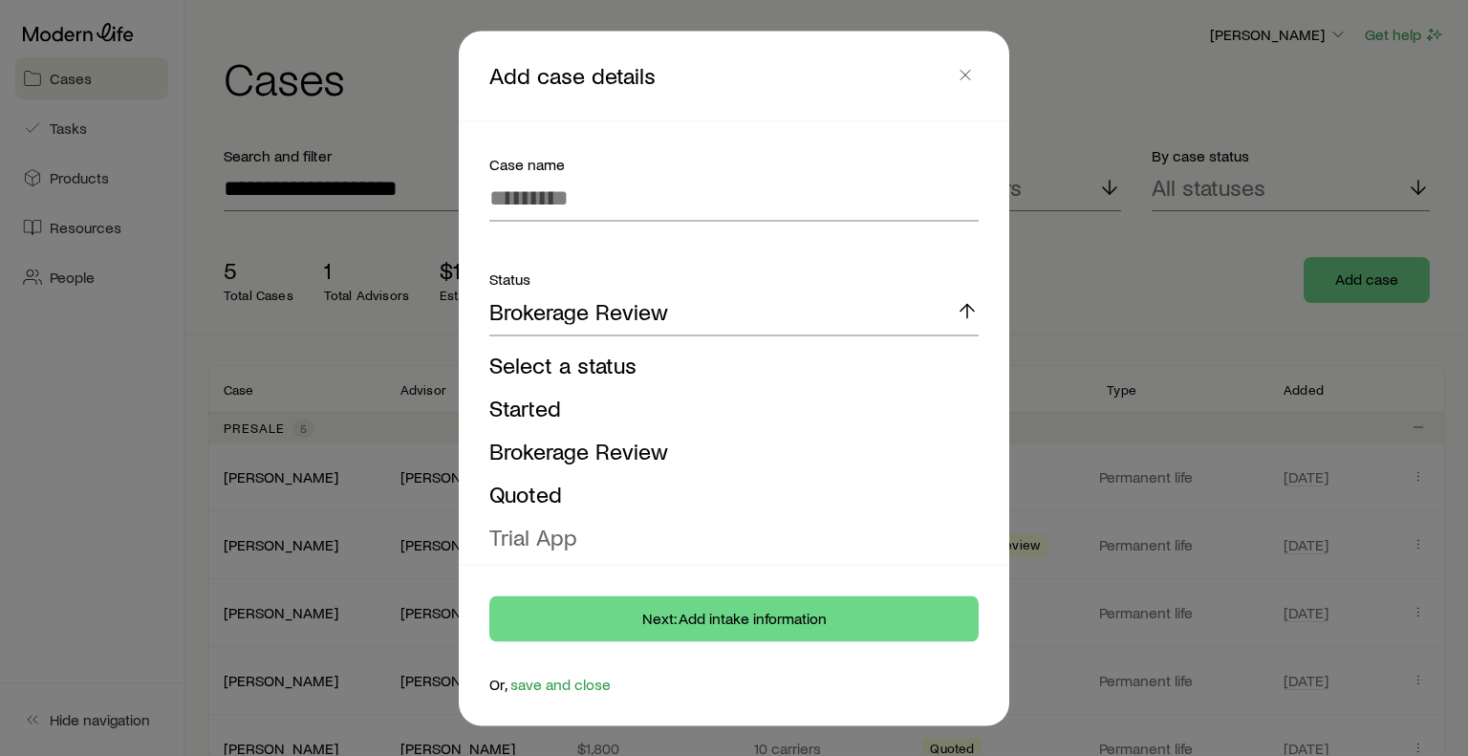
click at [549, 525] on span "Trial App" at bounding box center [533, 536] width 88 height 28
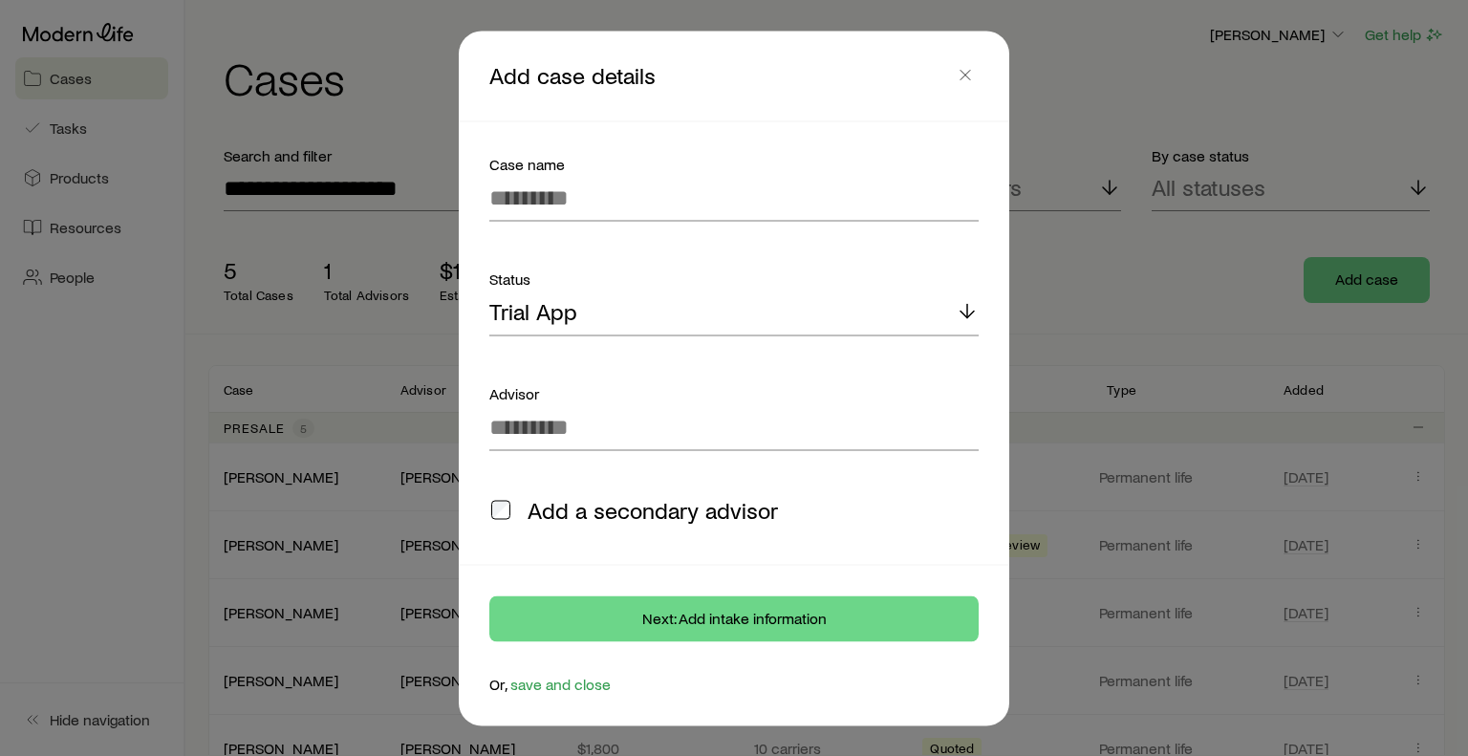
click at [880, 85] on p "Add case details" at bounding box center [720, 75] width 463 height 29
click at [715, 86] on p "Add case details" at bounding box center [720, 75] width 463 height 29
click at [971, 79] on icon "button" at bounding box center [965, 74] width 19 height 19
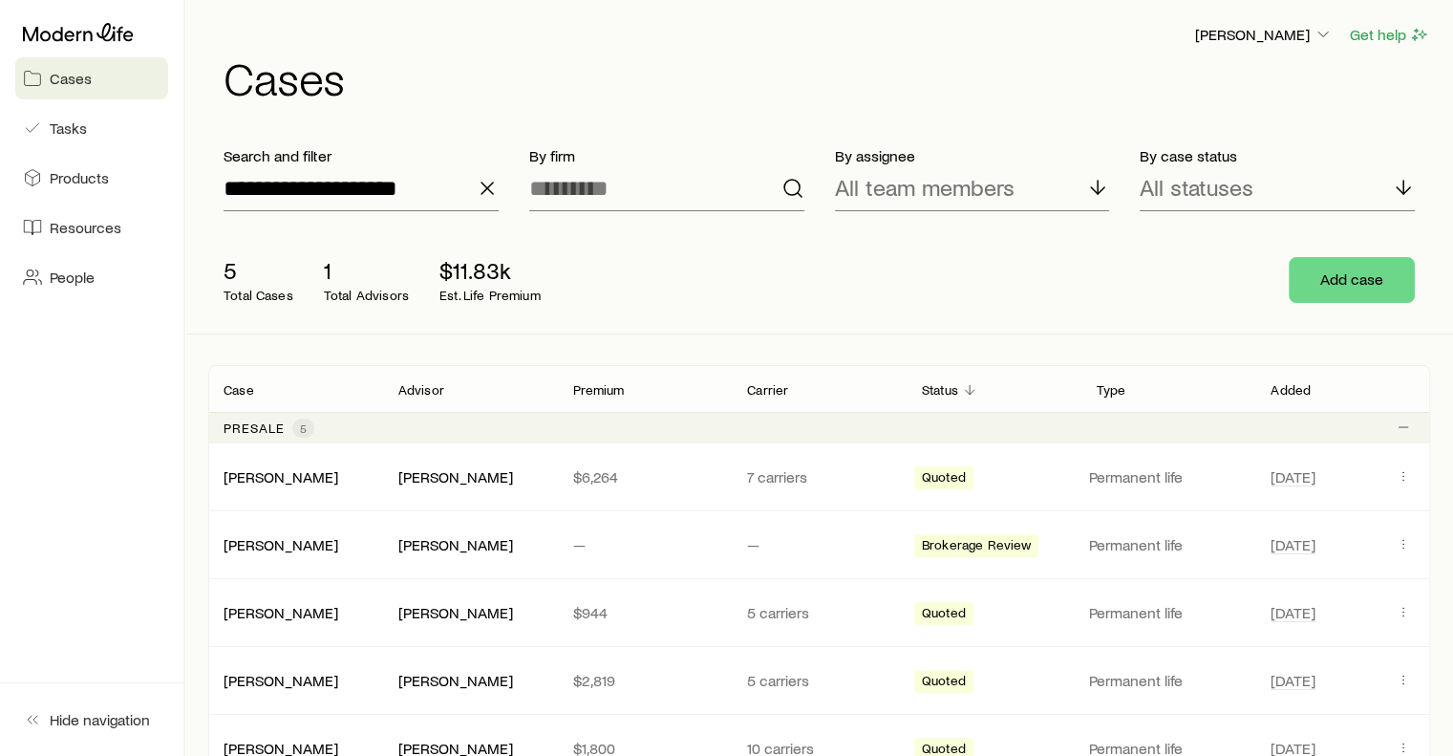
click at [998, 83] on h1 "Cases" at bounding box center [827, 77] width 1207 height 46
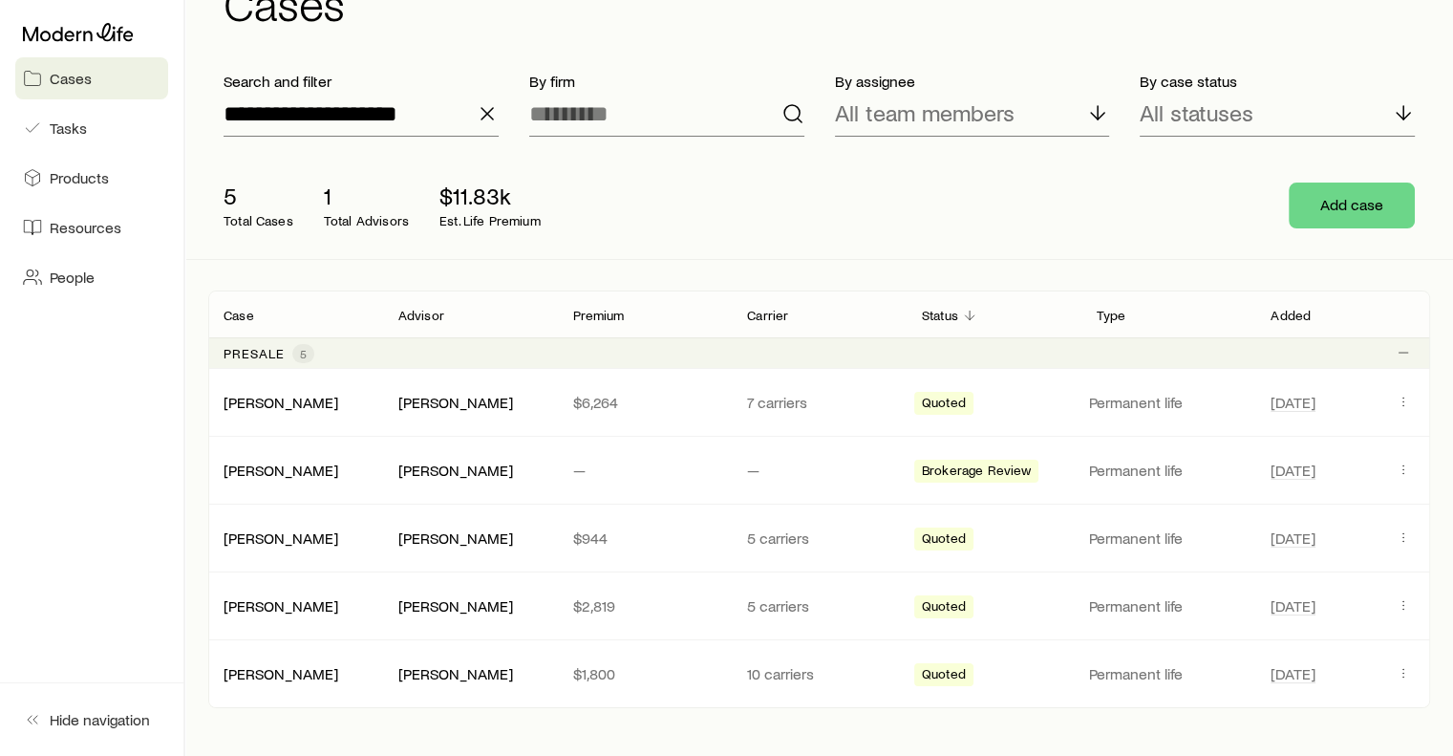
scroll to position [67, 0]
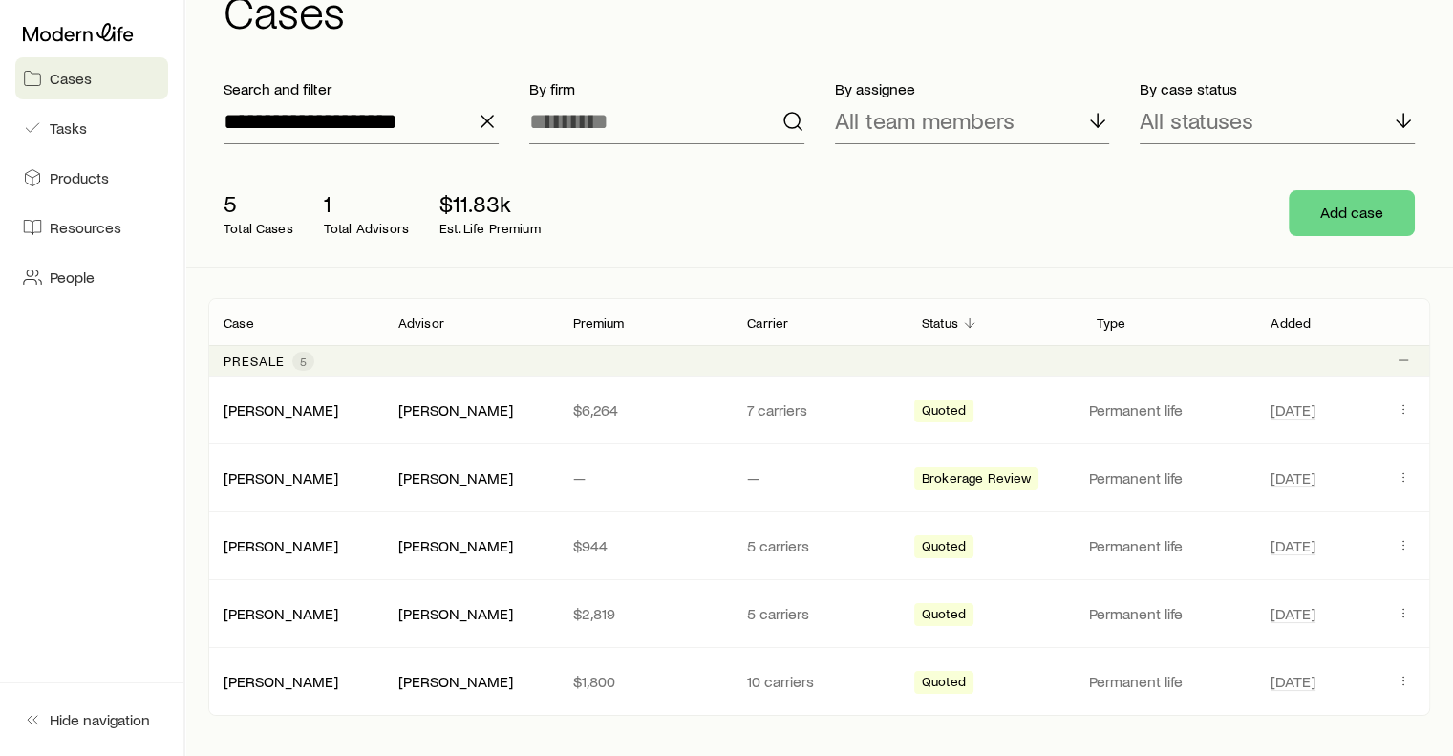
click at [766, 222] on div "5 Total Cases 1 Total Advisors $11.83k Est. Life Premium" at bounding box center [514, 213] width 612 height 76
click at [790, 234] on div "5 Total Cases 1 Total Advisors $11.83k Est. Life Premium" at bounding box center [514, 213] width 612 height 76
click at [695, 221] on div "5 Total Cases 1 Total Advisors $11.83k Est. Life Premium" at bounding box center [514, 213] width 612 height 76
click at [665, 202] on div "5 Total Cases 1 Total Advisors $11.83k Est. Life Premium" at bounding box center [514, 213] width 612 height 76
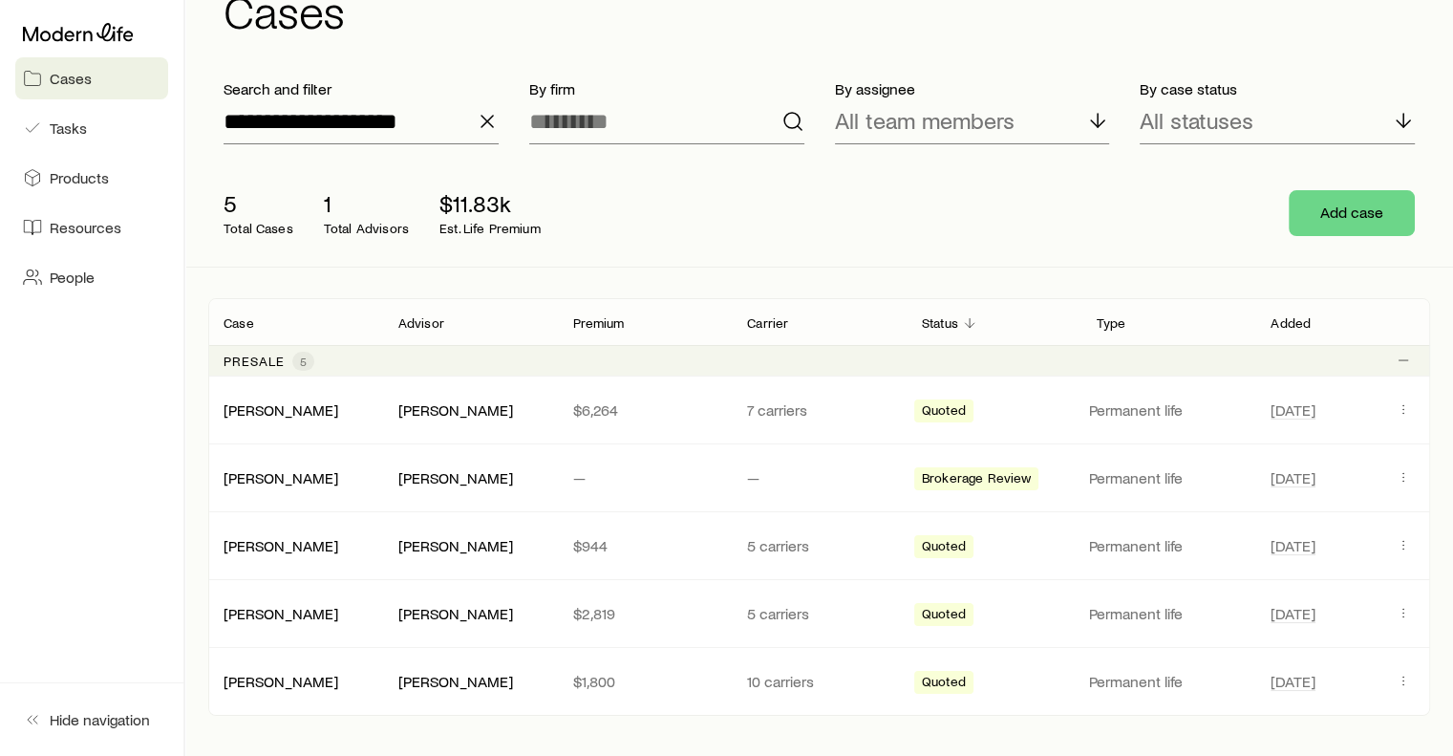
click at [814, 240] on div "5 Total Cases 1 Total Advisors $11.83k Est. Life Premium" at bounding box center [514, 213] width 612 height 76
click at [917, 177] on div "5 Total Cases 1 Total Advisors $11.83k Est. Life Premium Add case" at bounding box center [819, 213] width 1222 height 107
click at [1091, 174] on div "5 Total Cases 1 Total Advisors $11.83k Est. Life Premium Add case" at bounding box center [819, 213] width 1222 height 107
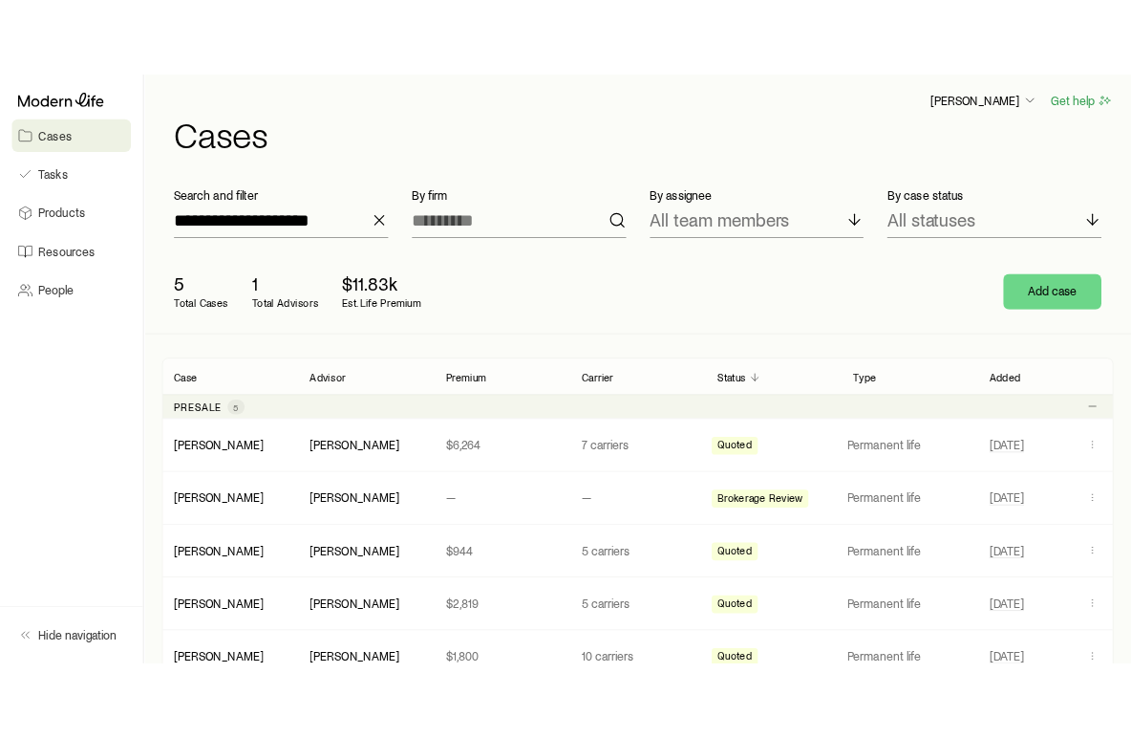
scroll to position [0, 0]
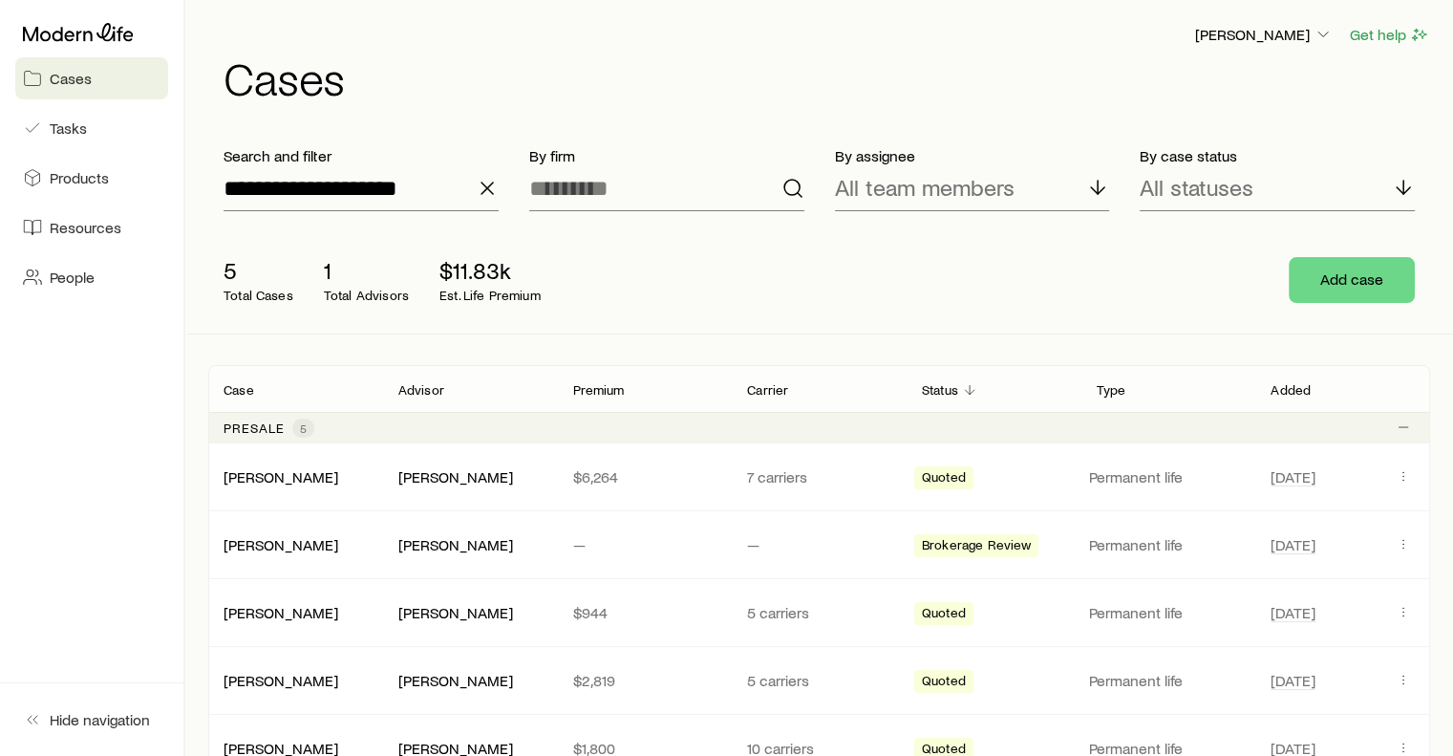
drag, startPoint x: 795, startPoint y: 88, endPoint x: 804, endPoint y: 61, distance: 28.1
click at [814, 81] on h1 "Cases" at bounding box center [827, 77] width 1207 height 46
click at [61, 23] on icon at bounding box center [78, 32] width 111 height 19
